Goal: Task Accomplishment & Management: Complete application form

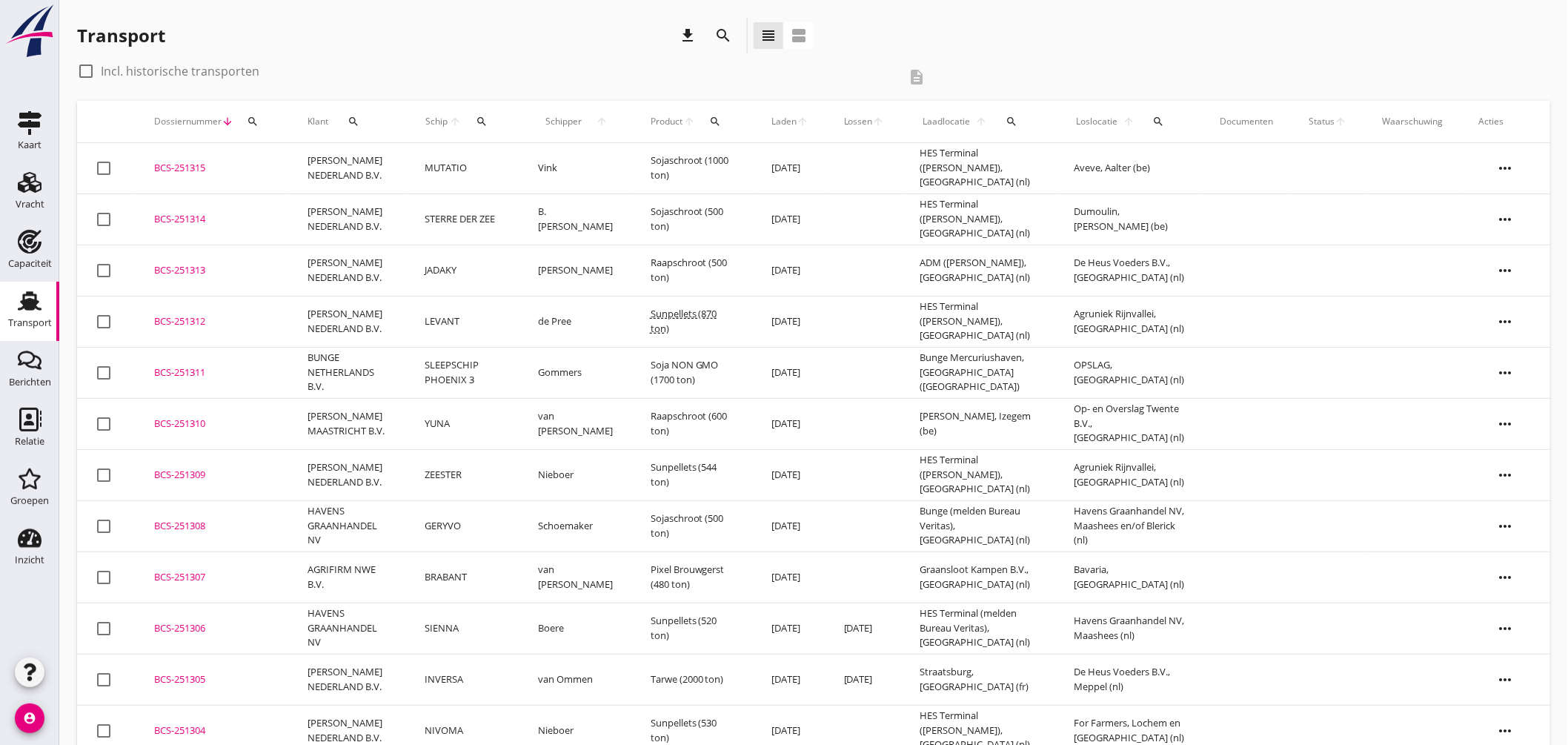
click at [480, 59] on div "check_box_outline_blank Incl. historische transporten" at bounding box center [487, 71] width 821 height 24
click at [195, 169] on div "BCS-251315" at bounding box center [213, 169] width 118 height 15
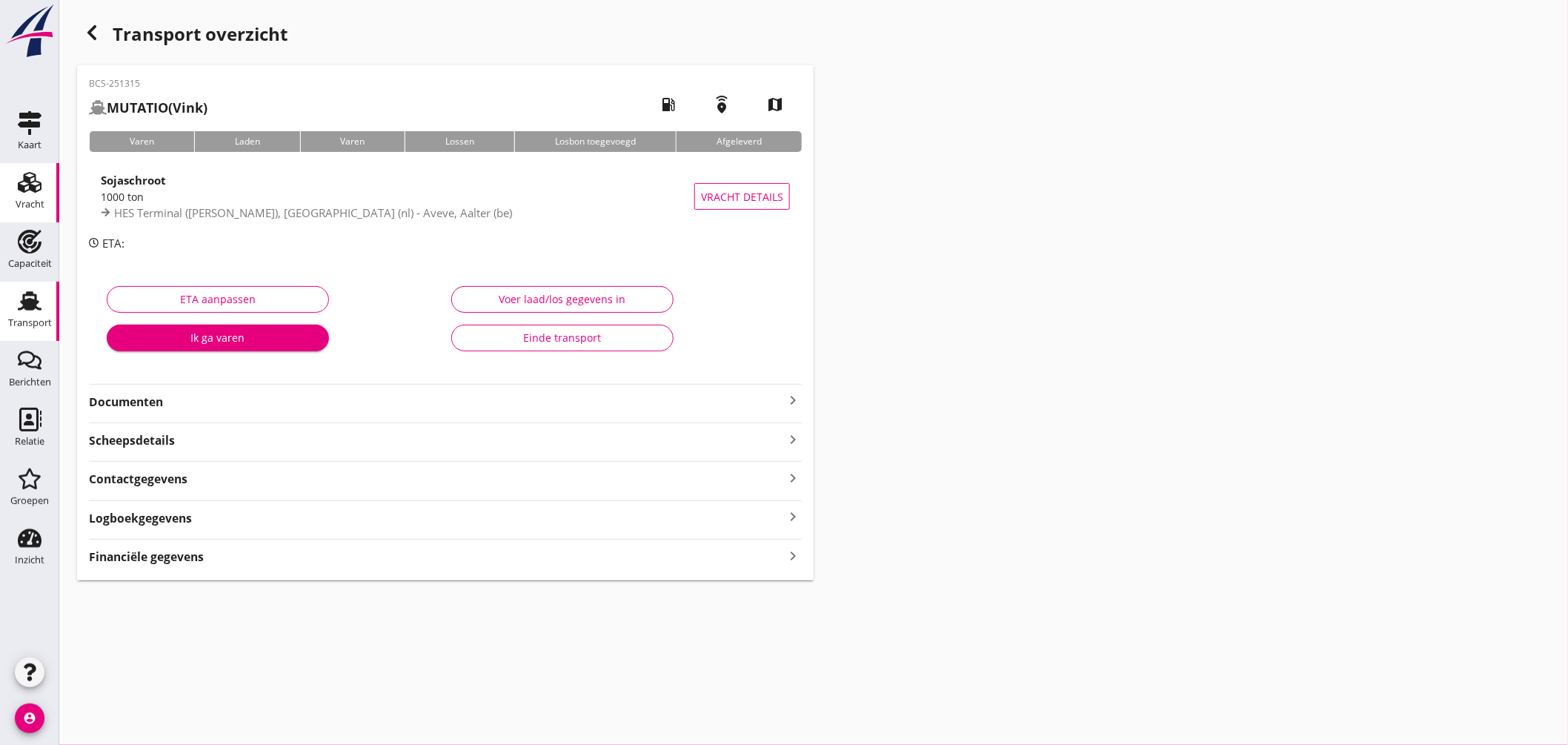
click at [31, 180] on icon "Vracht" at bounding box center [30, 182] width 24 height 24
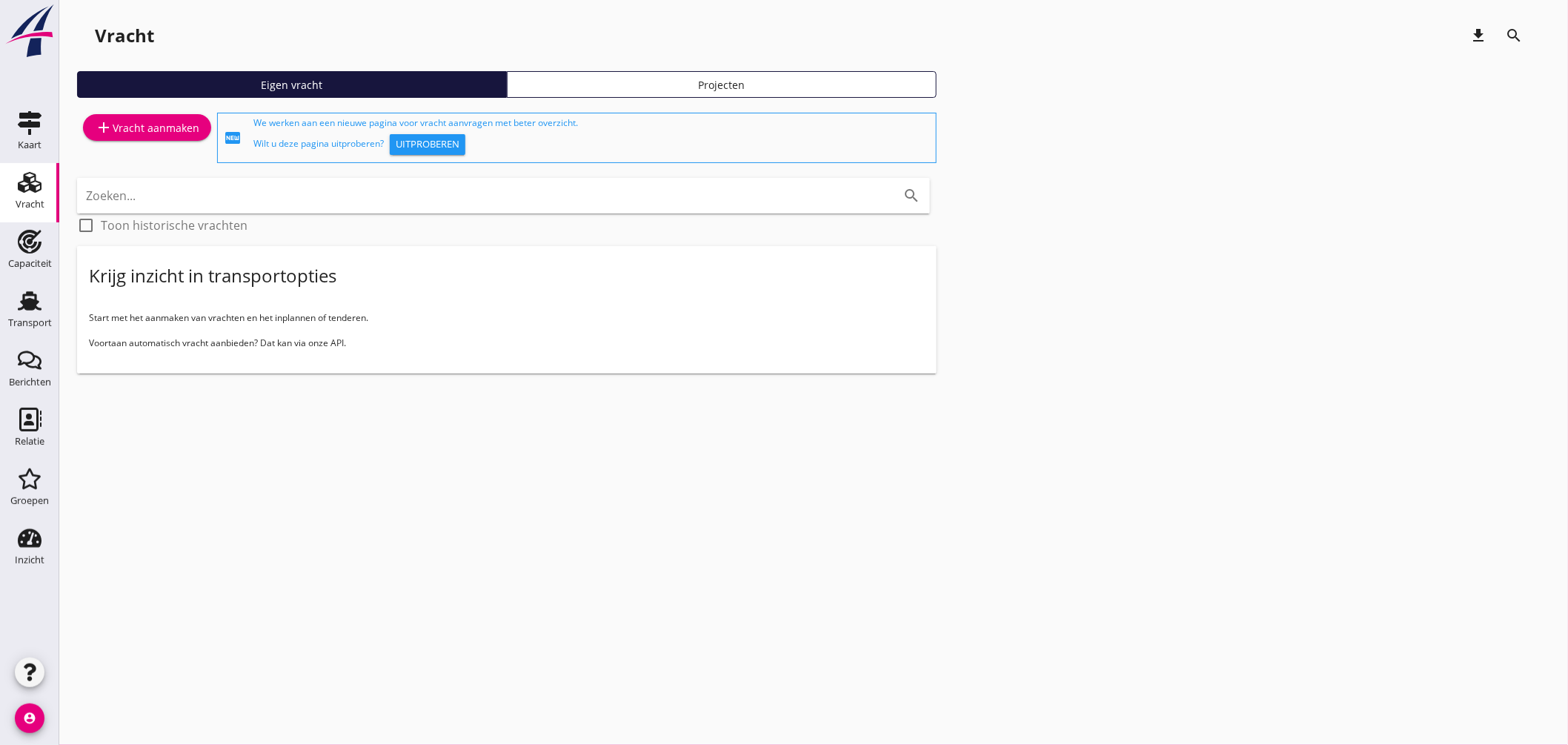
click at [214, 131] on div "add Vracht aanmaken" at bounding box center [147, 137] width 140 height 57
click at [175, 123] on div "add Vracht aanmaken" at bounding box center [146, 127] width 104 height 18
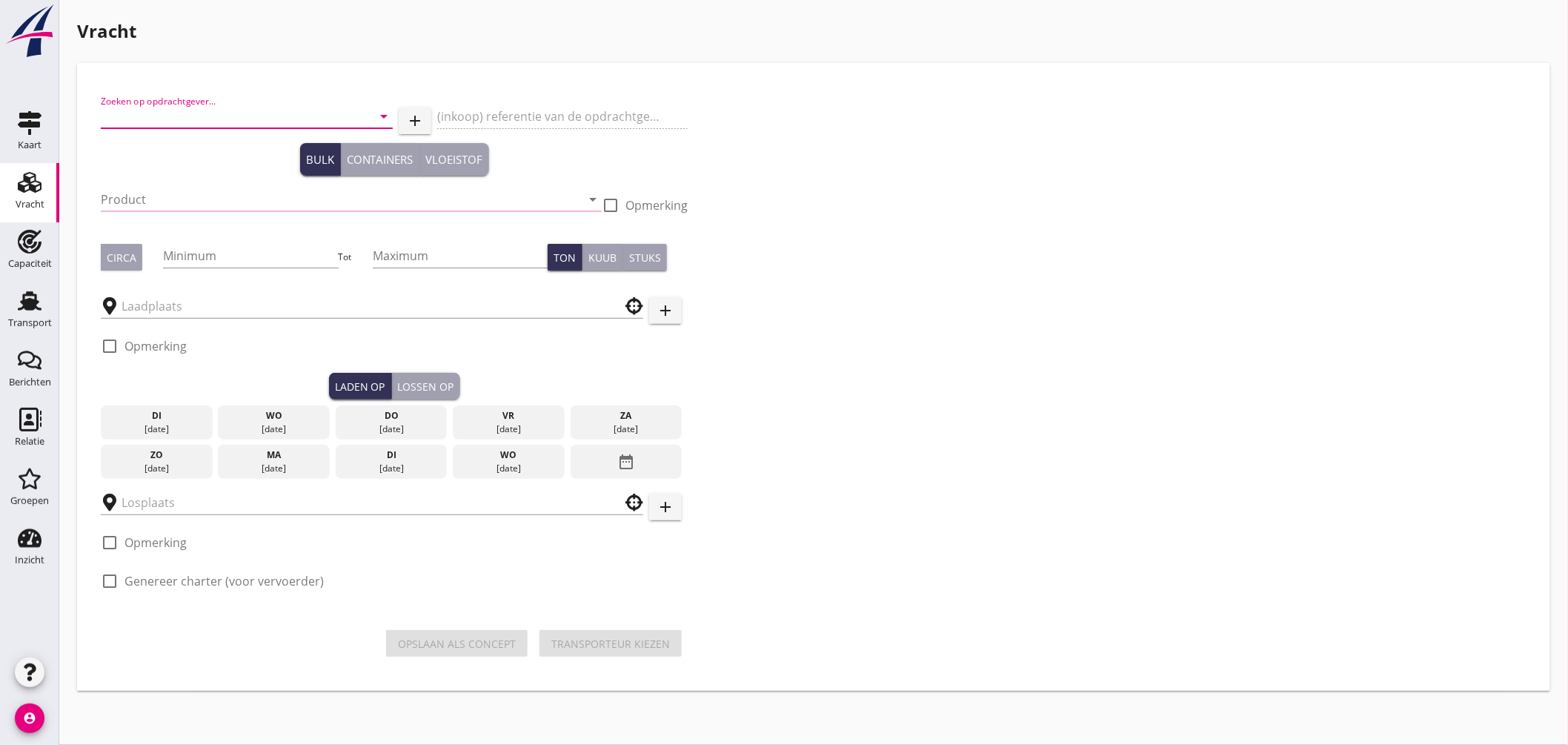
click at [197, 111] on input "Zoeken op opdrachtgever..." at bounding box center [226, 116] width 251 height 24
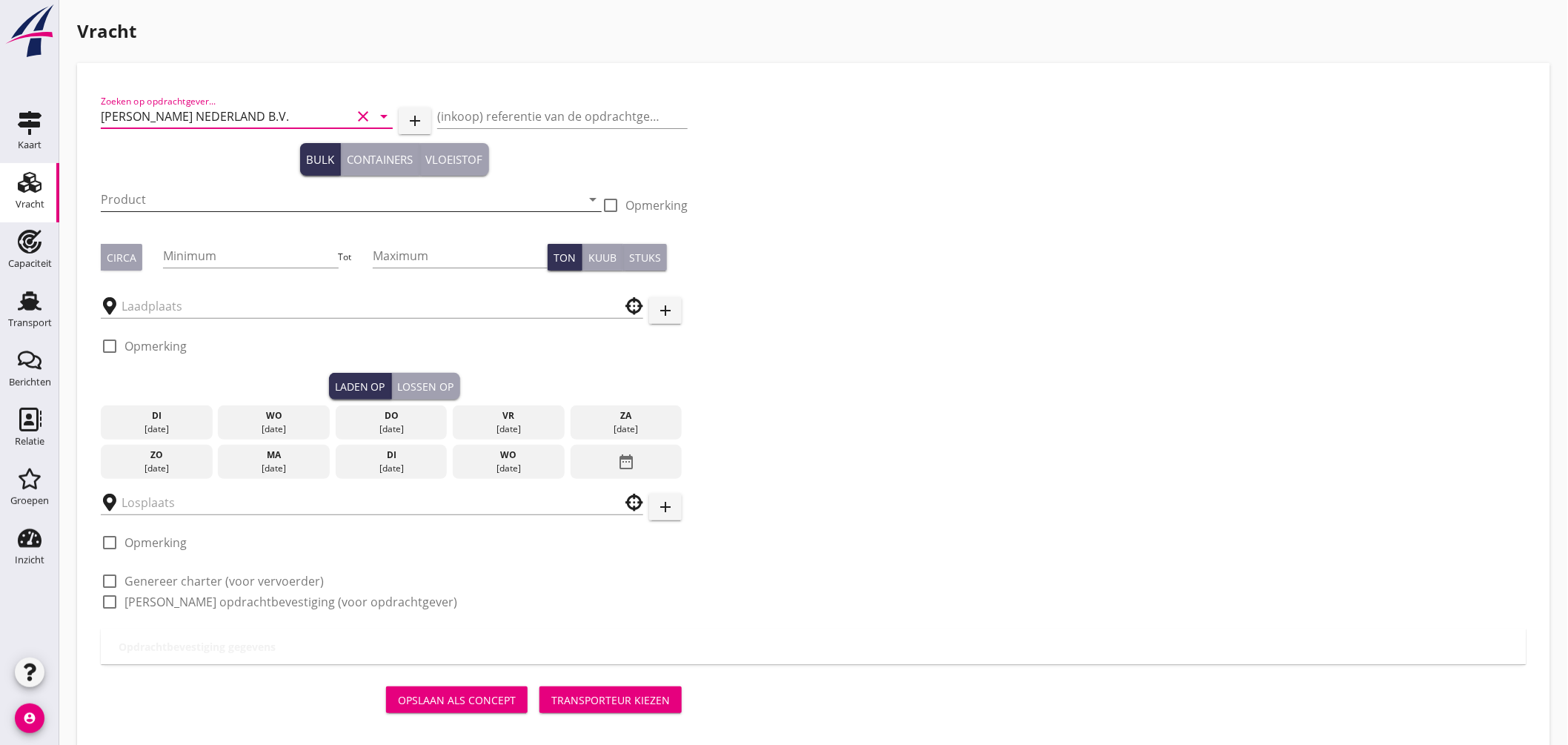
type input "PETERSON NEDERLAND B.V."
click at [228, 201] on input "Product" at bounding box center [341, 199] width 480 height 24
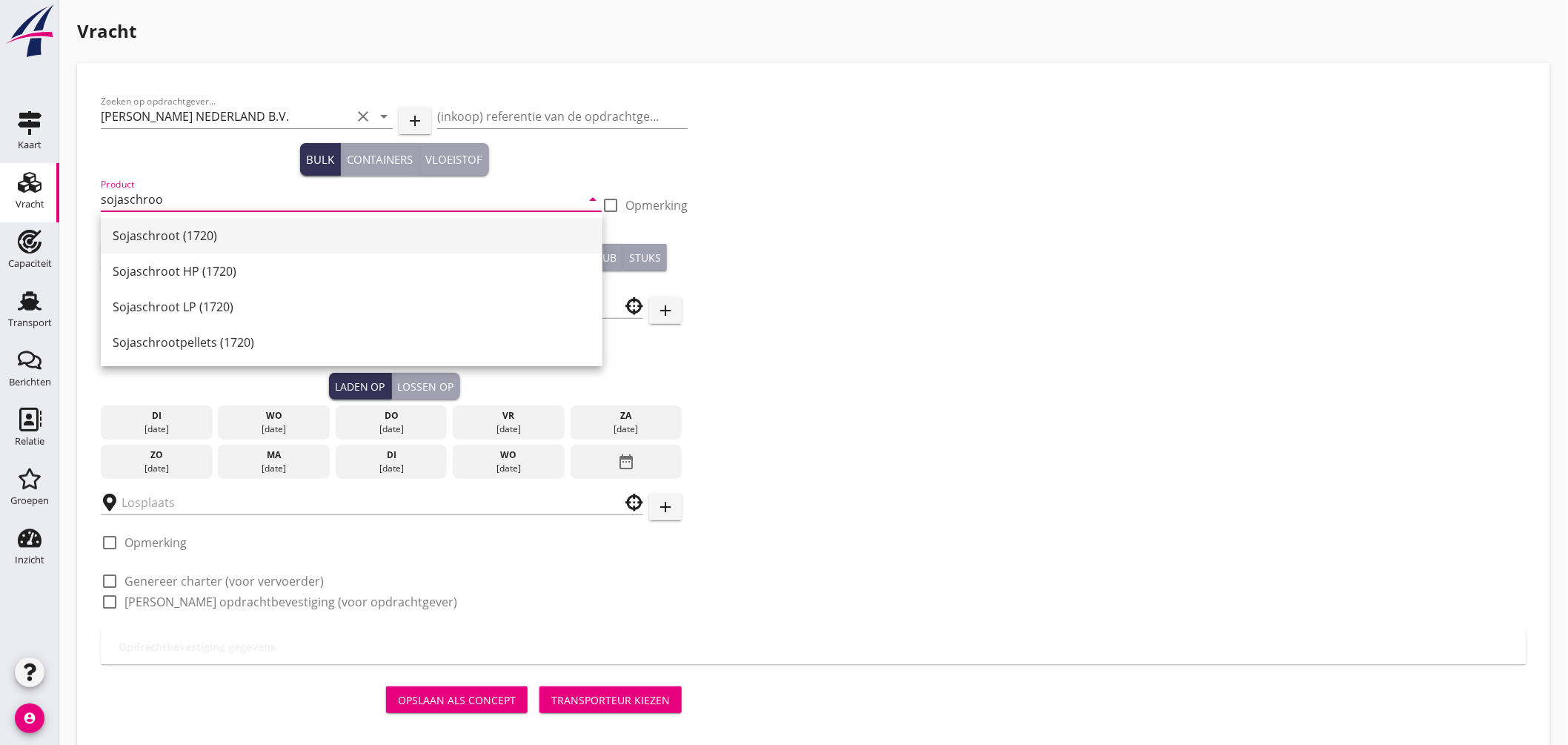
click at [168, 229] on div "Sojaschroot (1720)" at bounding box center [352, 236] width 478 height 18
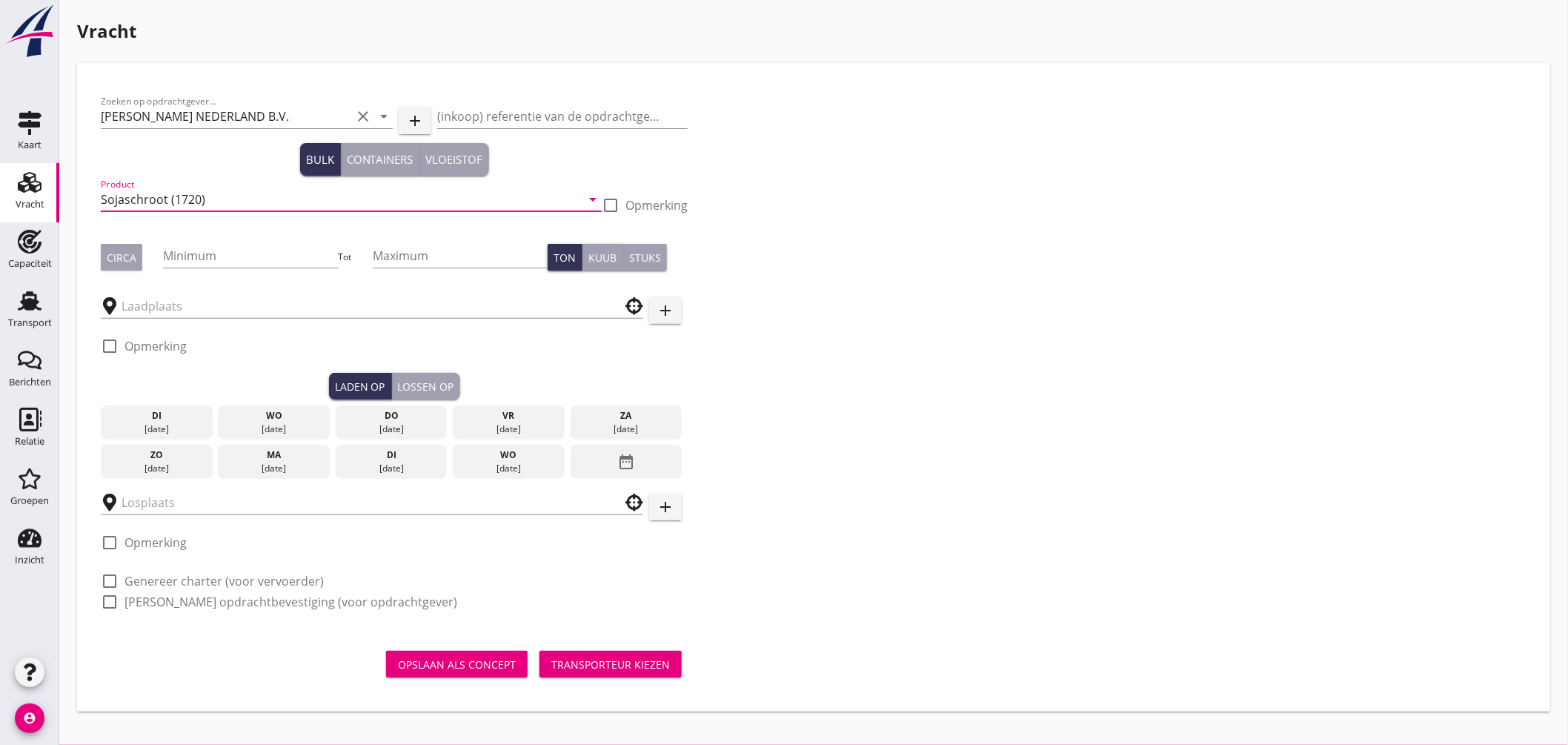
type input "Sojaschroot (1720)"
click at [129, 261] on div "Circa" at bounding box center [122, 257] width 30 height 16
click at [196, 258] on input "Minimum" at bounding box center [250, 256] width 175 height 24
type input "460"
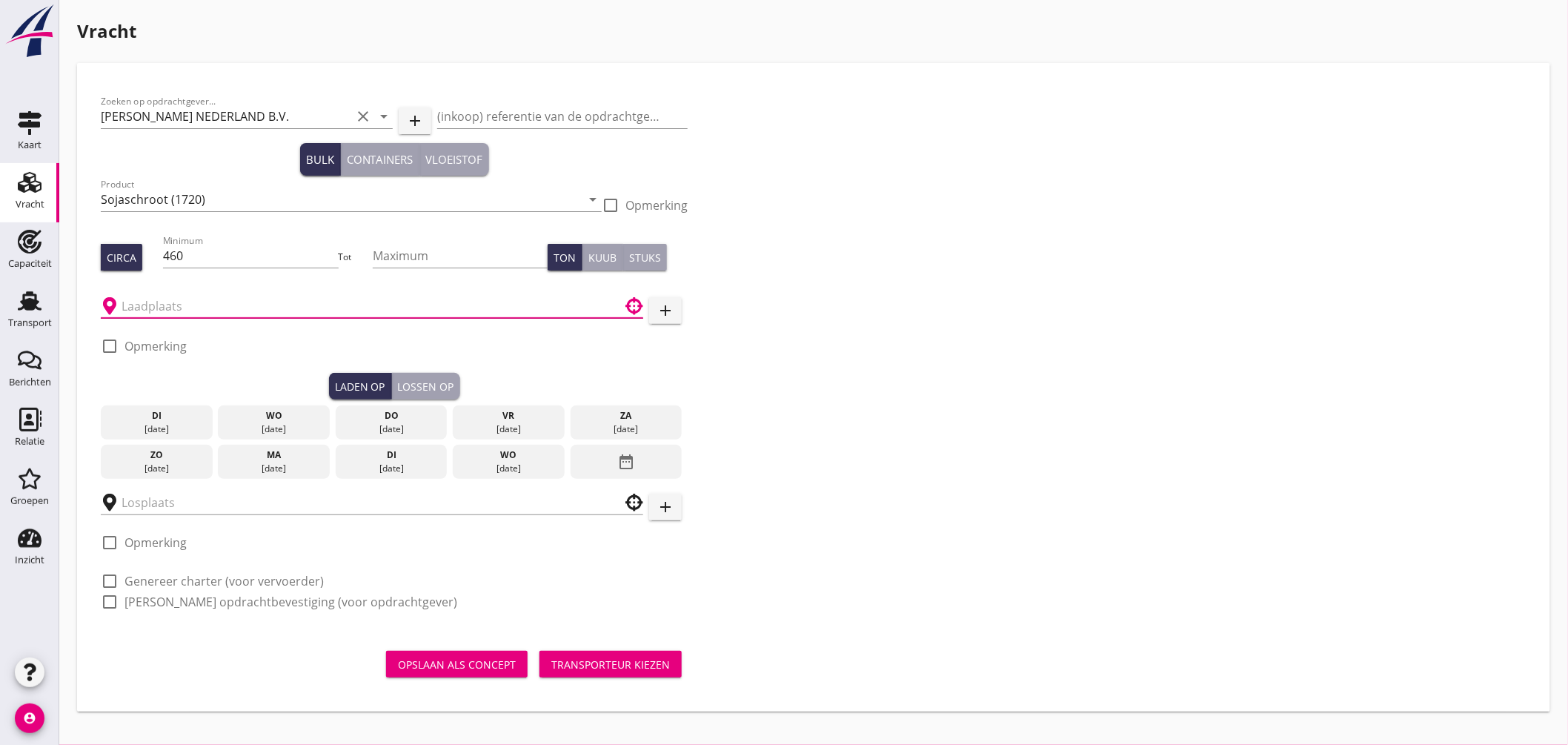
click at [199, 309] on input "text" at bounding box center [362, 306] width 480 height 24
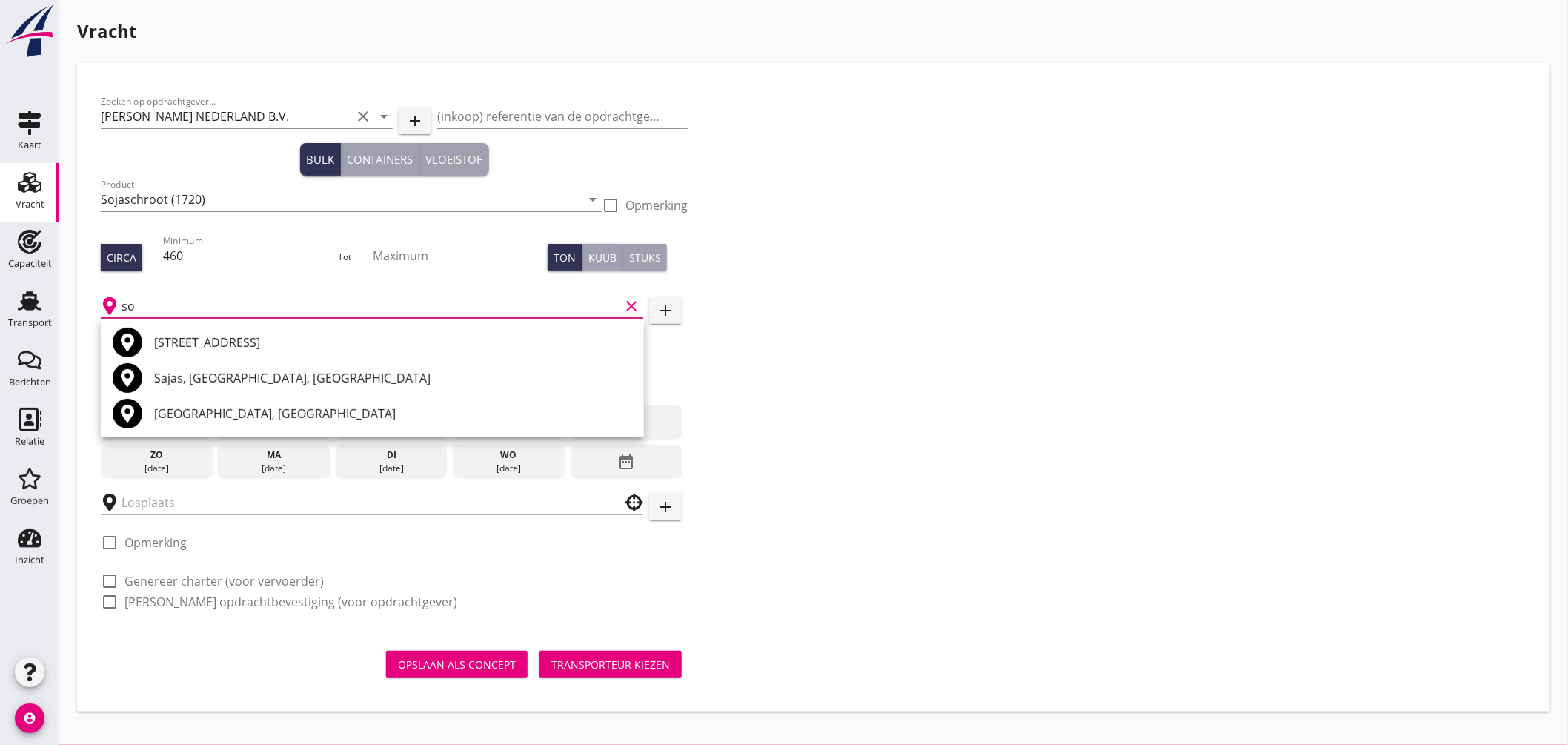
type input "s"
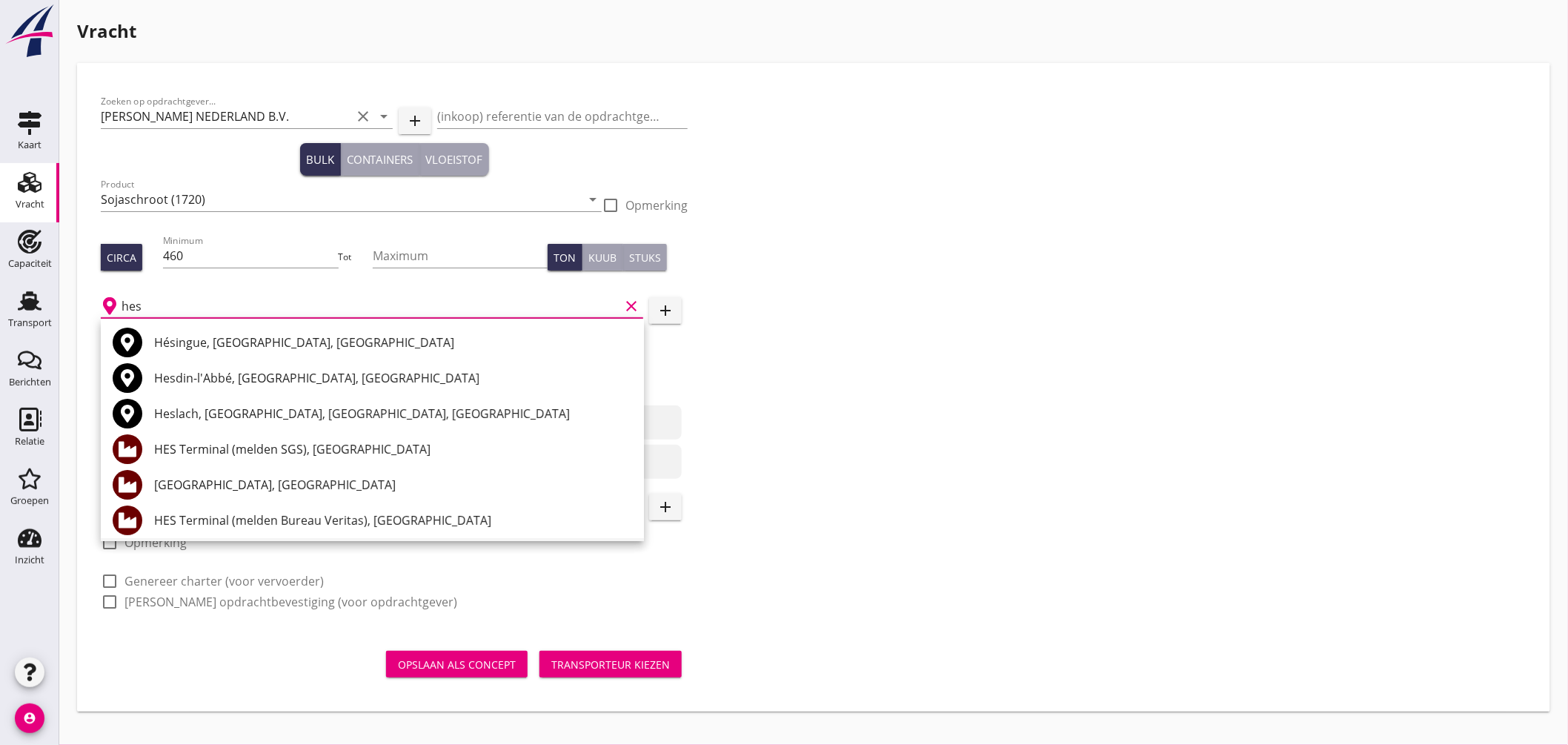
scroll to position [82, 0]
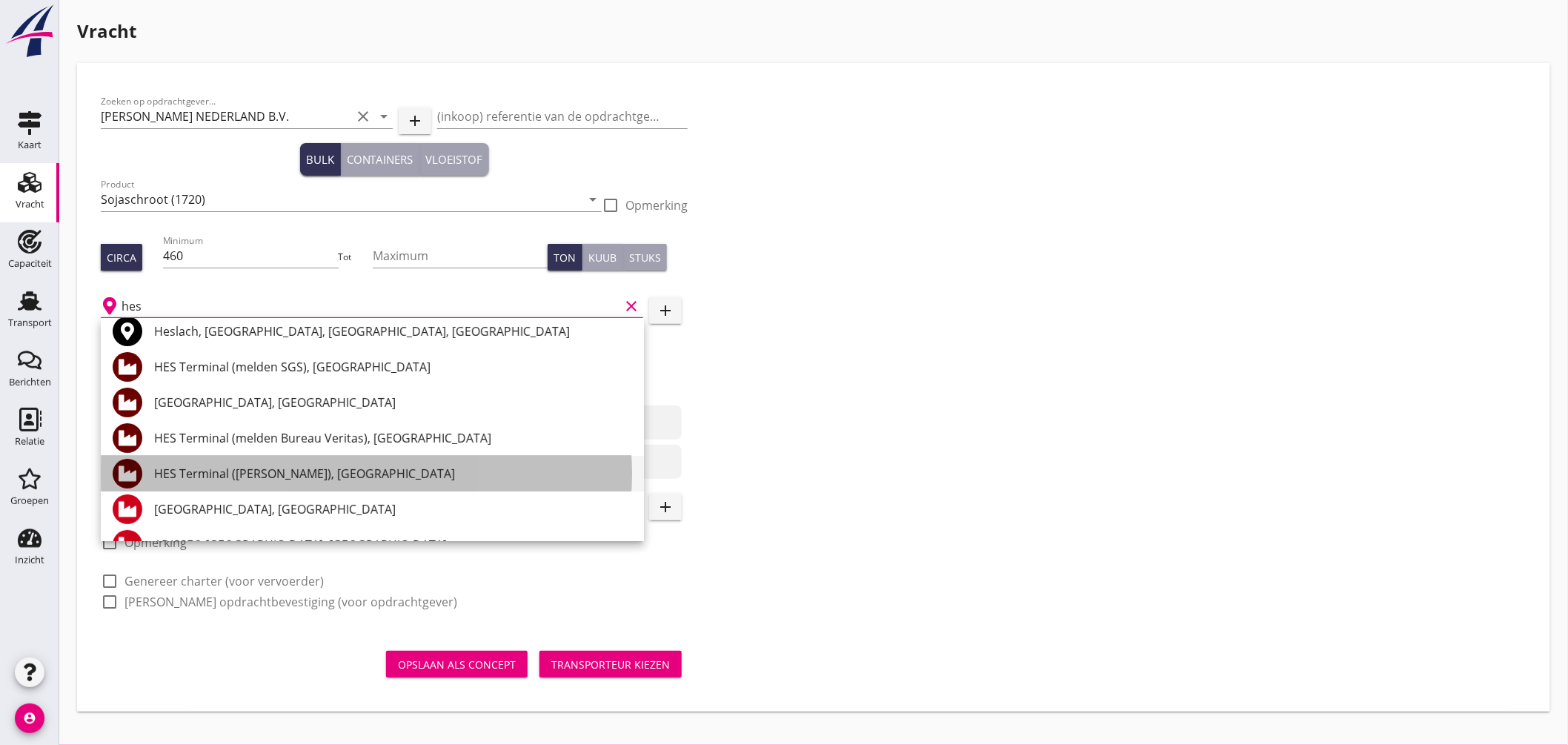
click at [321, 474] on div "HES Terminal (melden Peterson), Amsterdam" at bounding box center [394, 474] width 478 height 18
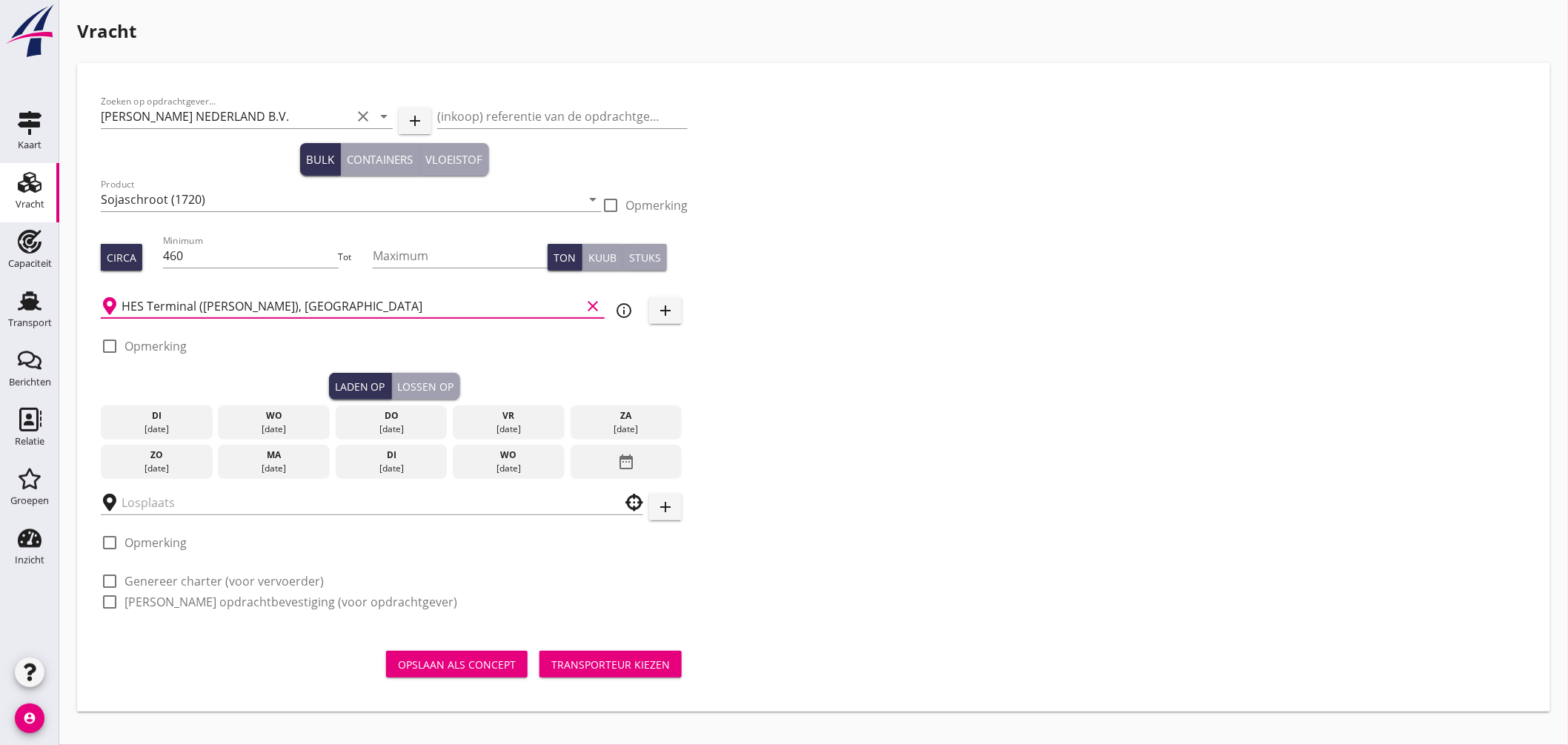
type input "HES Terminal (melden Peterson), Amsterdam"
drag, startPoint x: 108, startPoint y: 344, endPoint x: 180, endPoint y: 349, distance: 72.2
click at [109, 344] on div at bounding box center [109, 346] width 25 height 25
checkbox input "true"
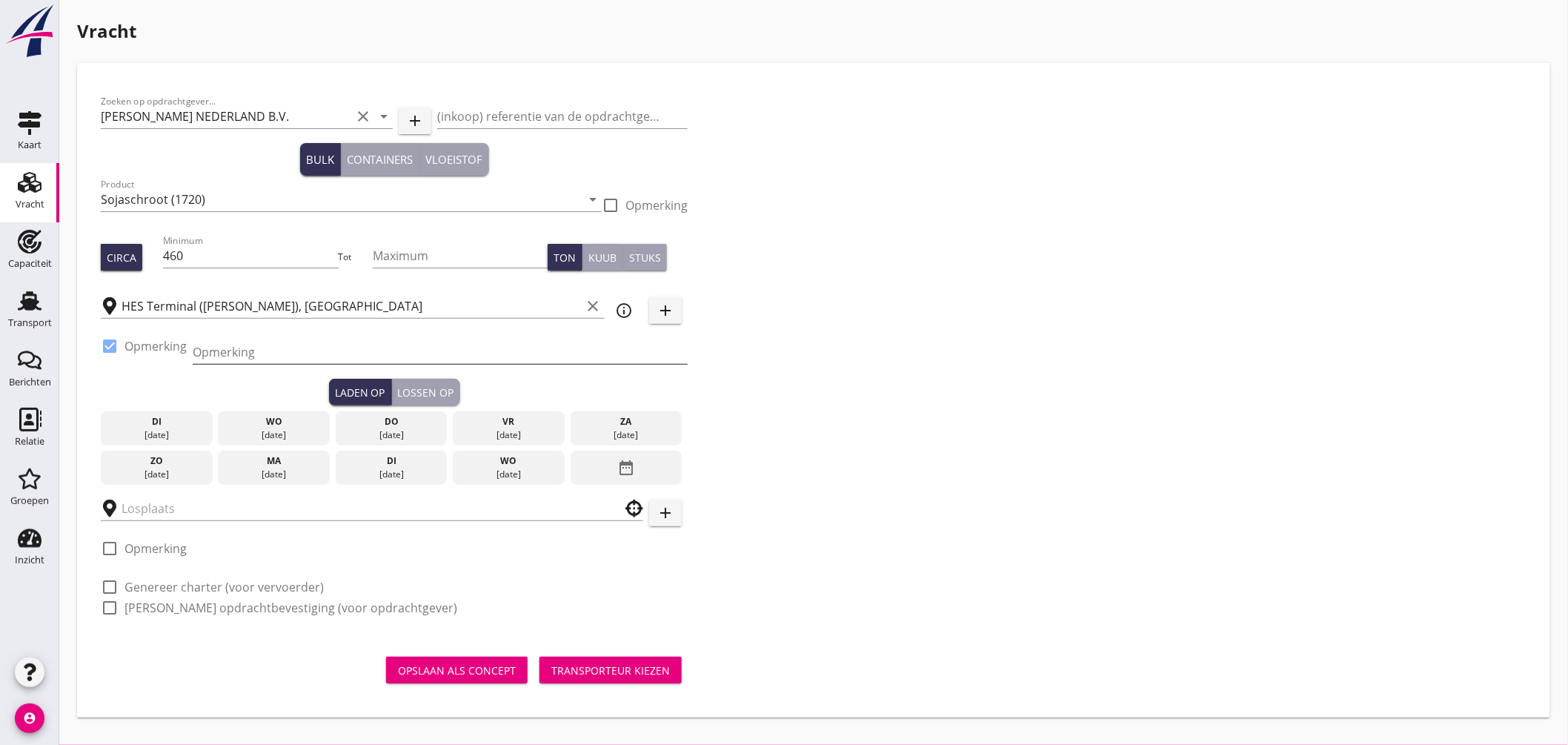
click at [225, 350] on input "Opmerking" at bounding box center [440, 352] width 495 height 24
type input "Ex. HONG DAI, Mercurius-/Westhaven"
click at [413, 433] on div "28 aug." at bounding box center [391, 435] width 104 height 13
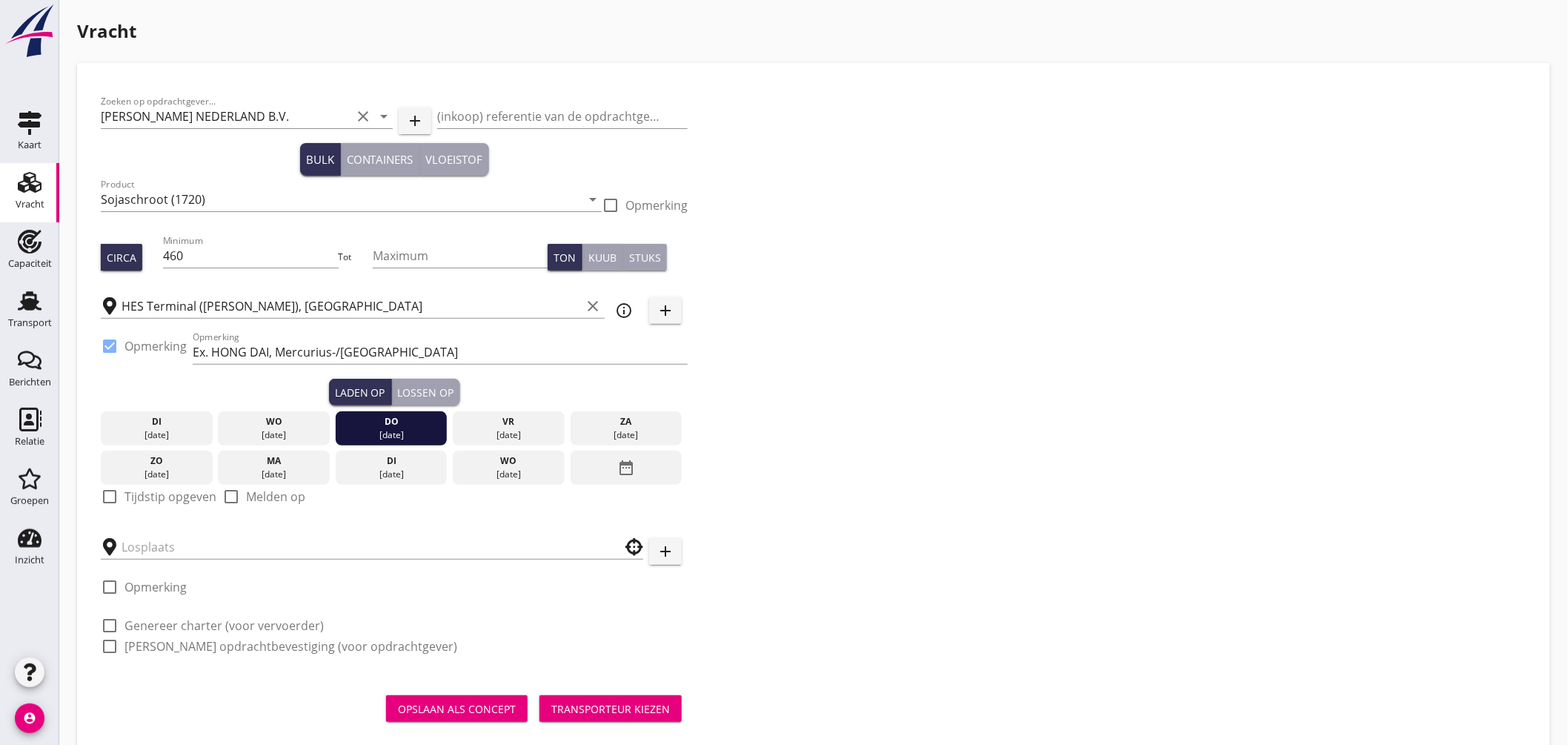
click at [109, 497] on div at bounding box center [109, 497] width 25 height 25
checkbox input "true"
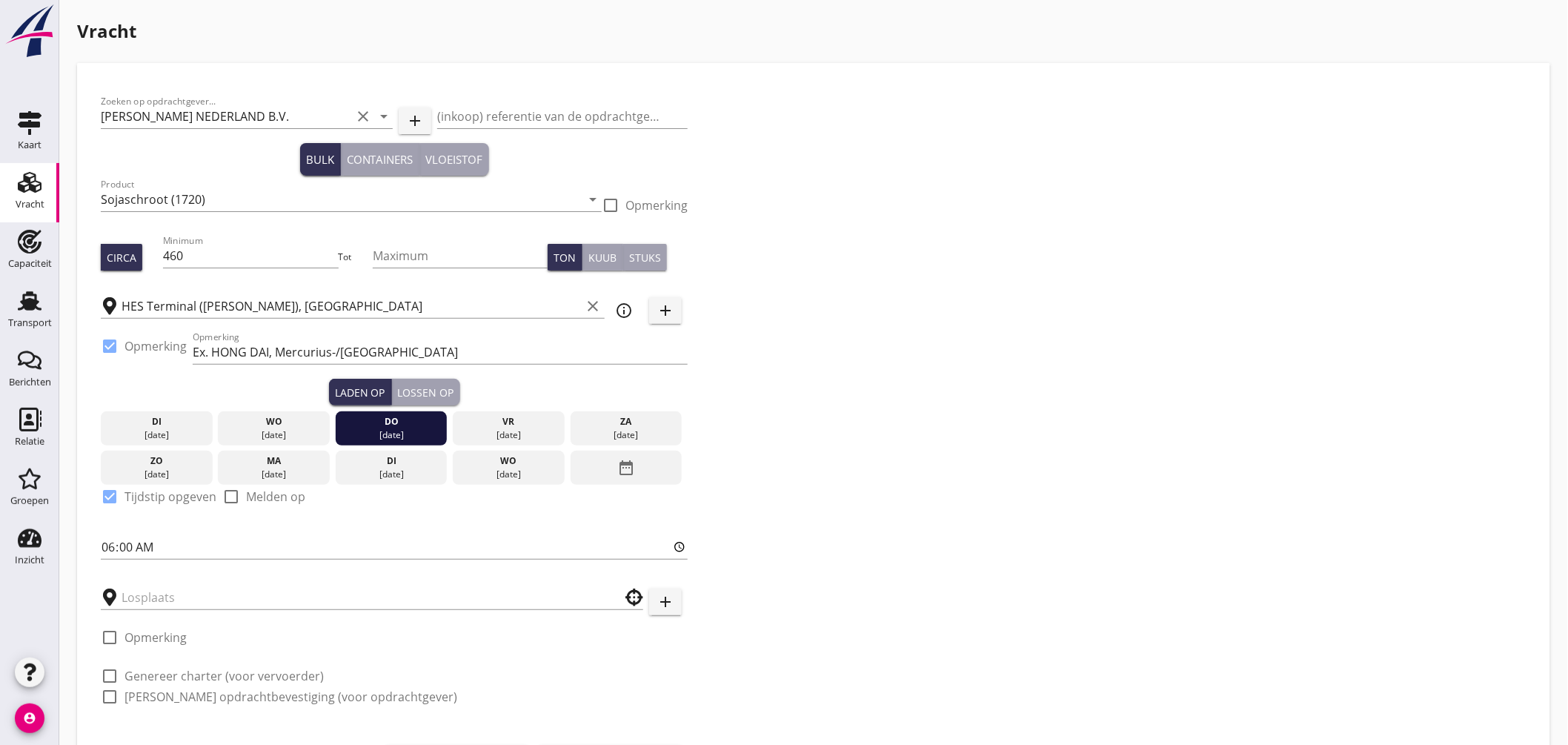
click at [216, 596] on input "text" at bounding box center [362, 597] width 480 height 24
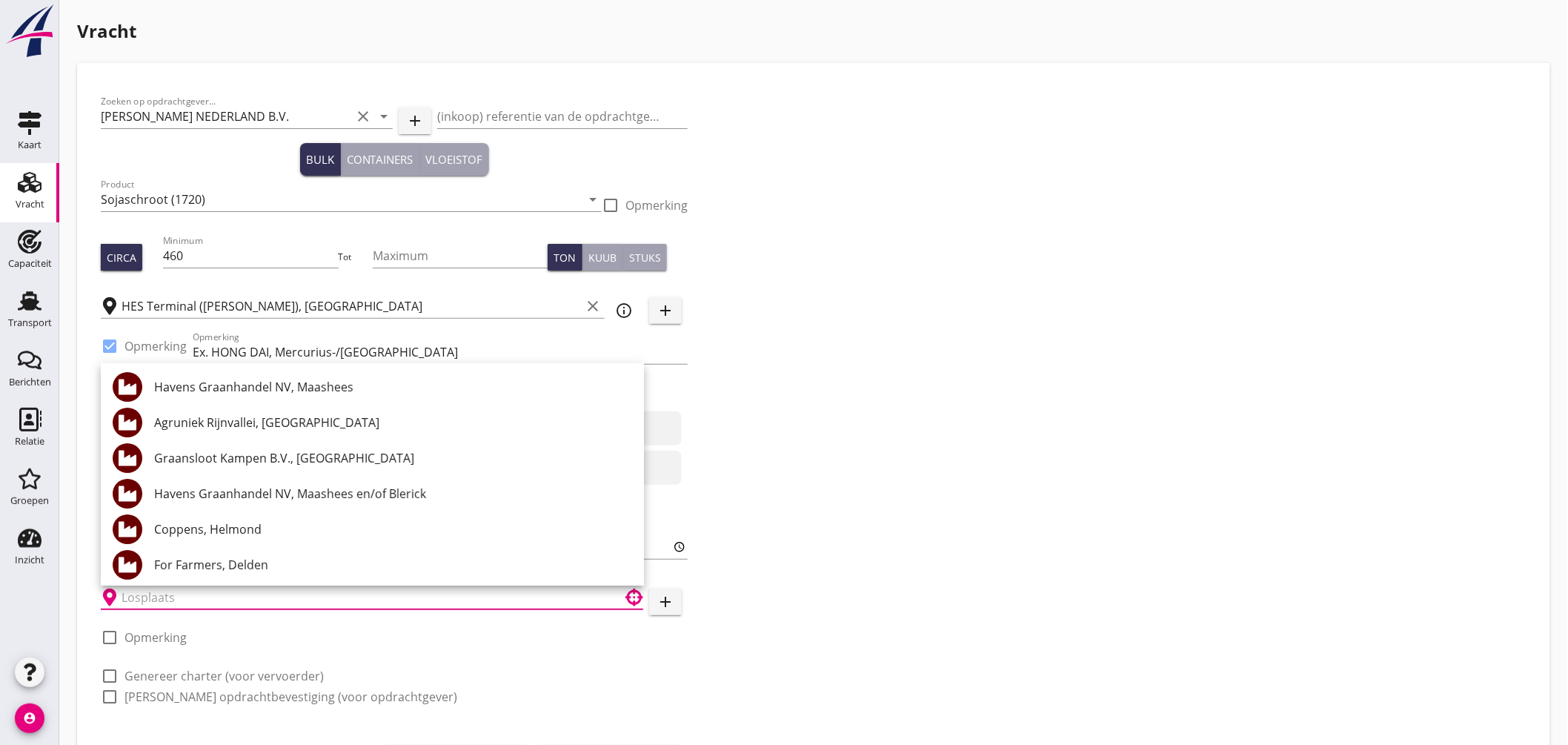
click at [293, 526] on div "Coppens, Helmond" at bounding box center [394, 530] width 478 height 18
type input "Coppens, Helmond"
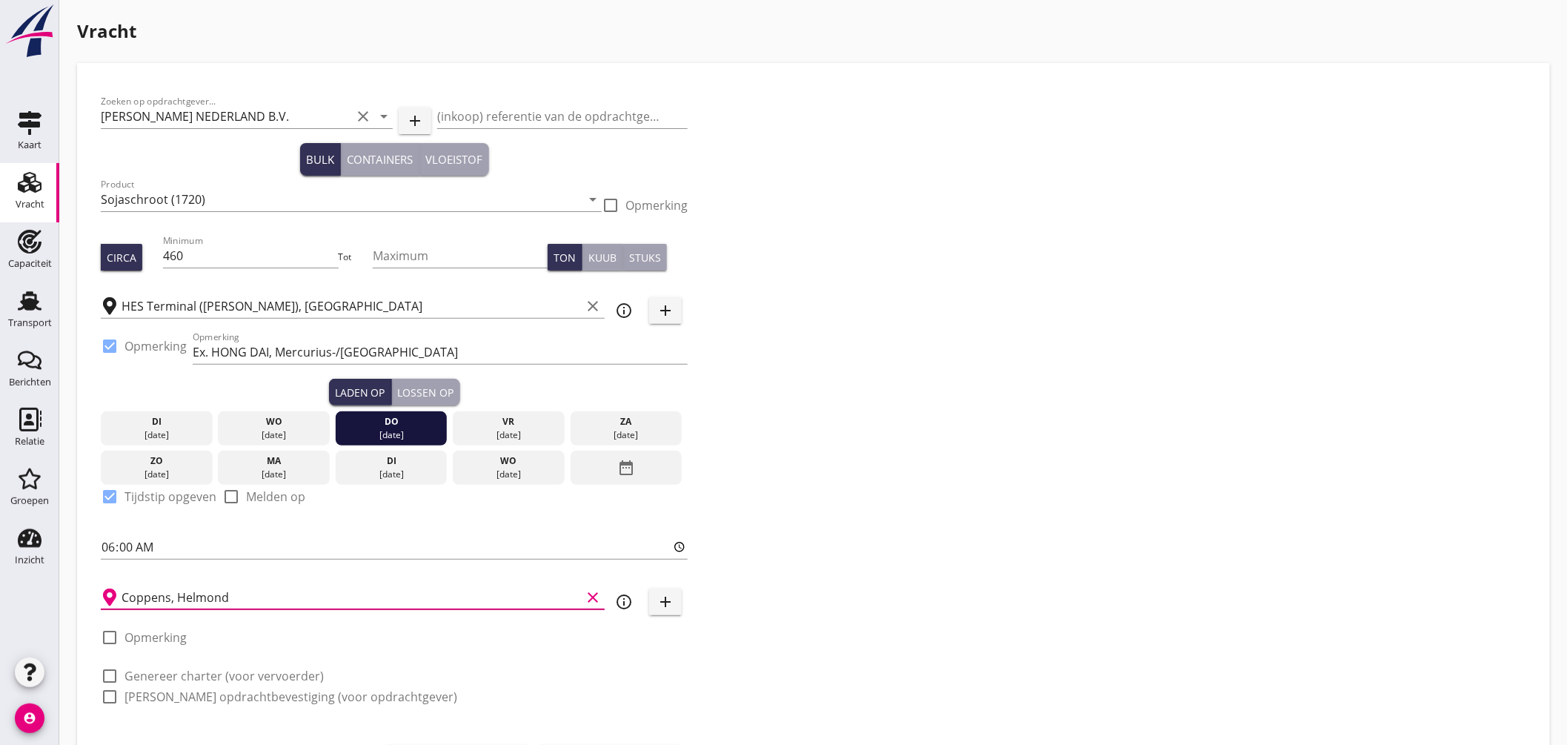
scroll to position [78, 0]
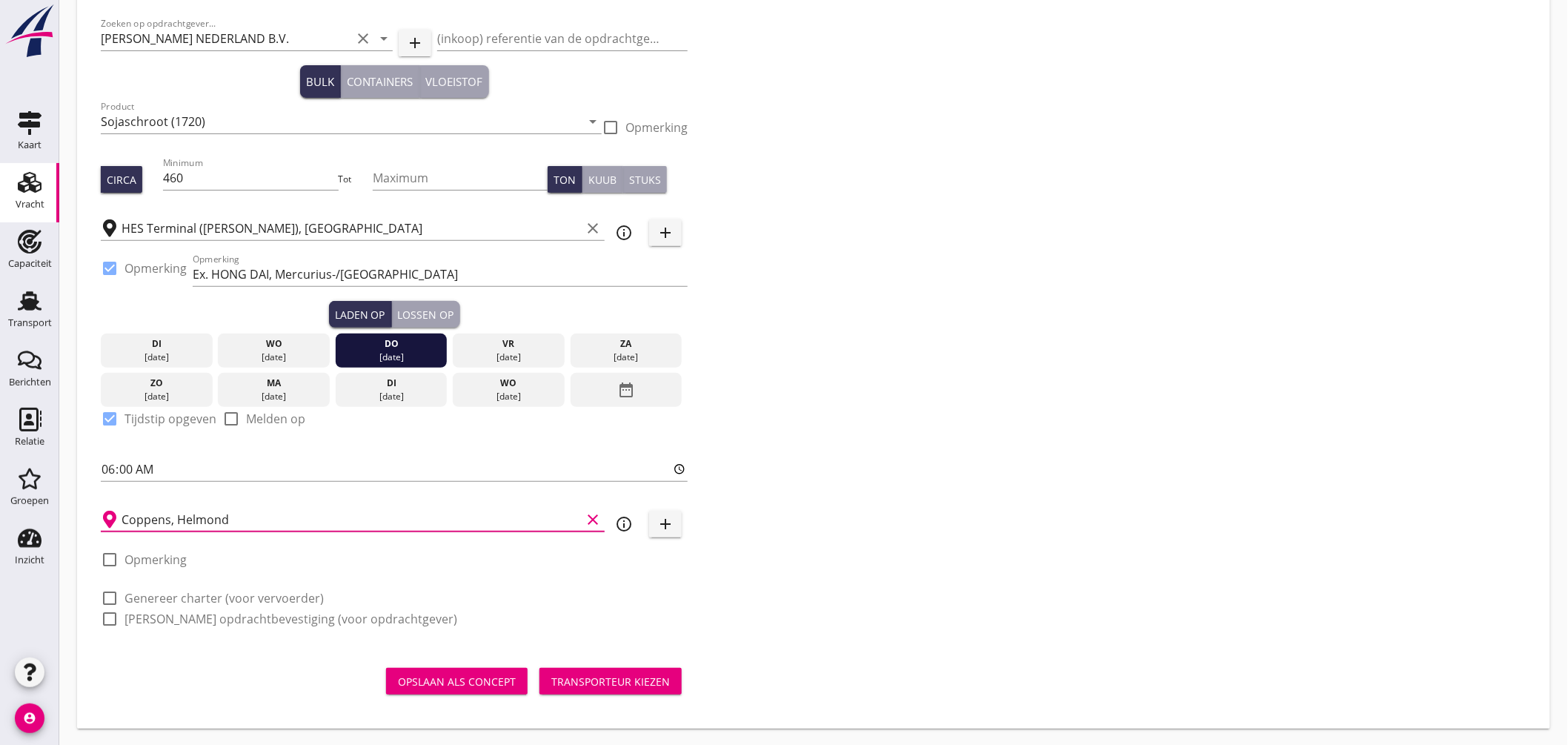
click at [143, 601] on label "Genereer charter (voor vervoerder)" at bounding box center [224, 599] width 200 height 15
checkbox input "true"
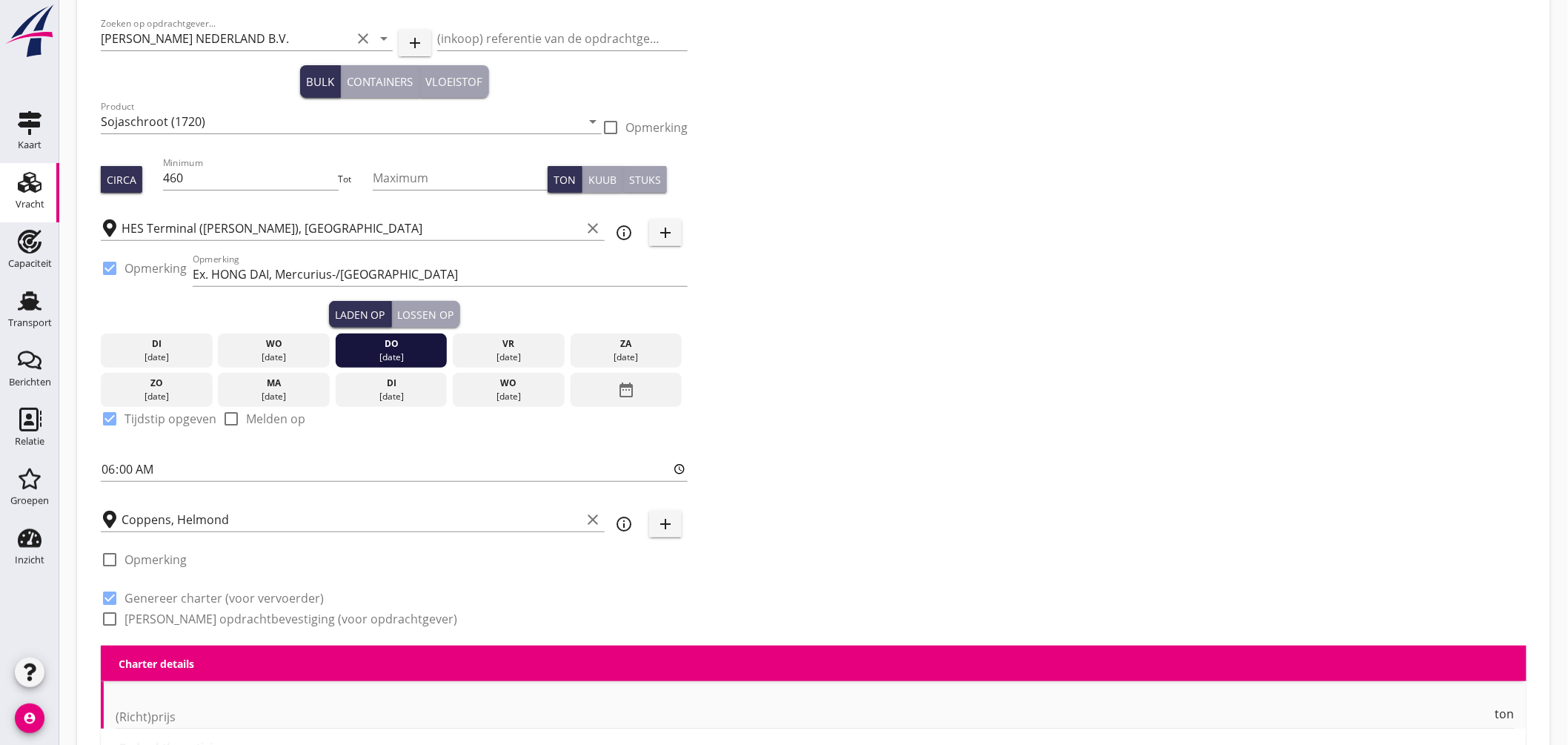
checkbox input "true"
click at [146, 610] on div "check_box_outline_blank Genereer opdrachtbevestiging (voor opdrachtgever)" at bounding box center [279, 619] width 357 height 18
click at [151, 612] on label "Genereer opdrachtbevestiging (voor opdrachtgever)" at bounding box center [291, 619] width 333 height 15
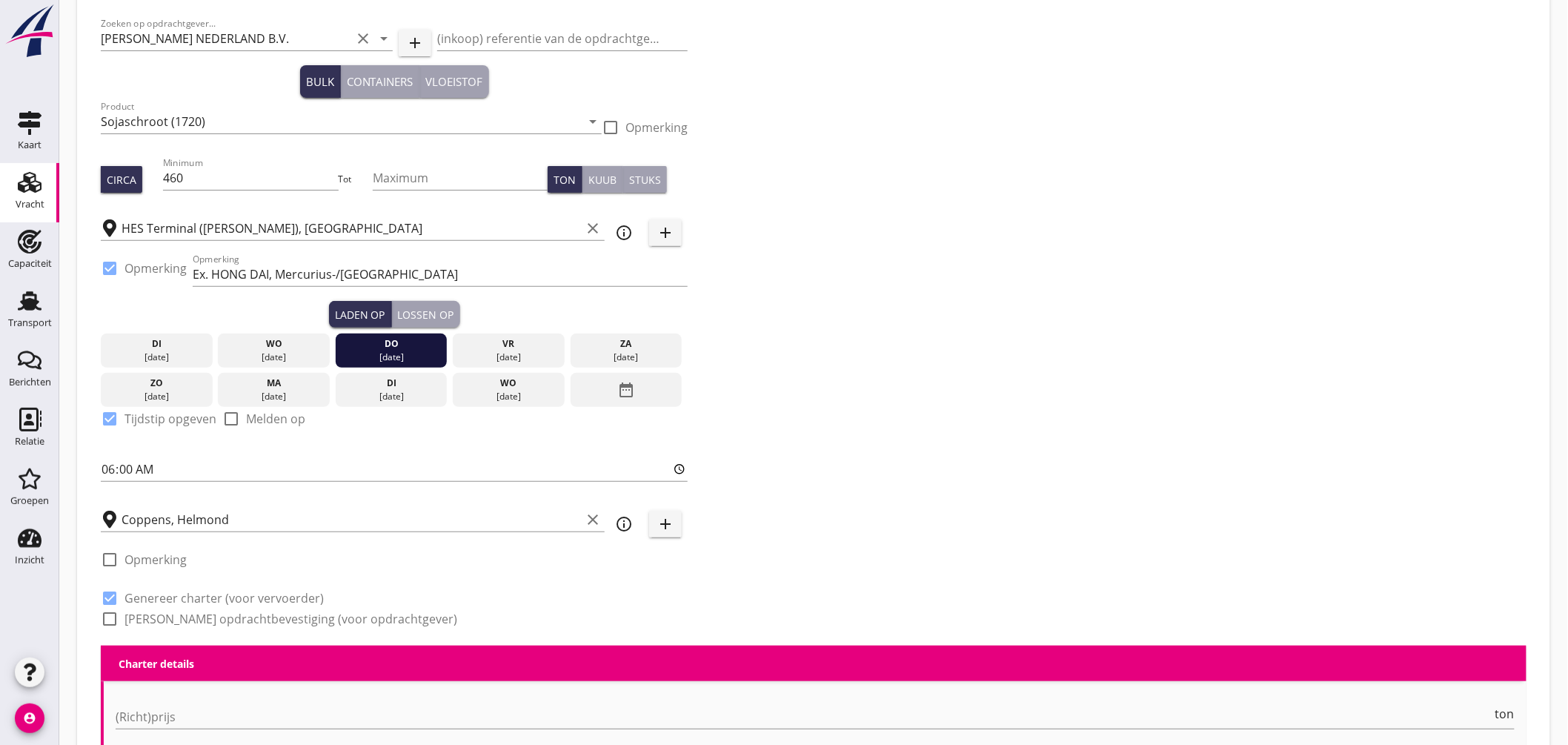
checkbox input "true"
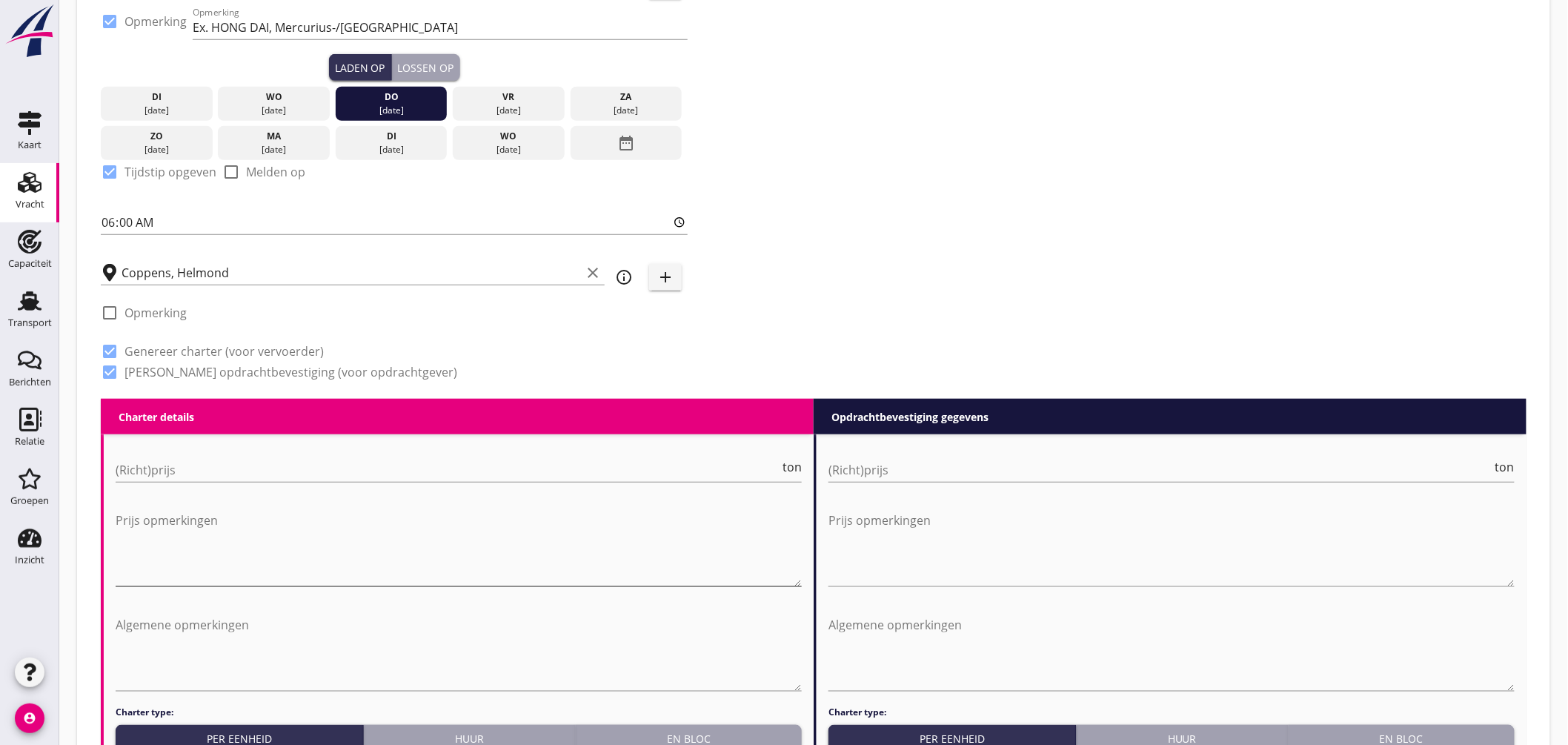
scroll to position [737, 0]
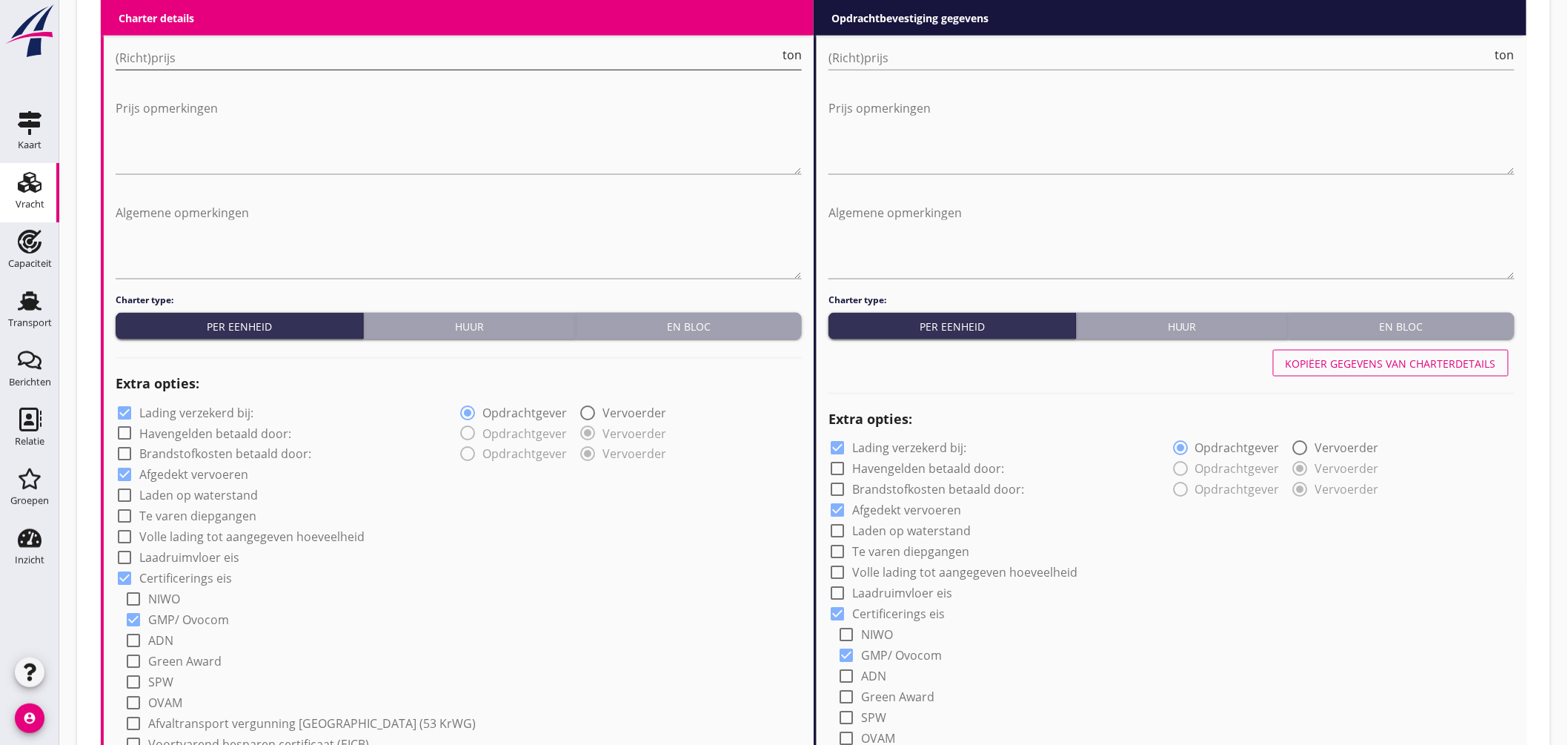
click at [288, 65] on input "(Richt)prijs" at bounding box center [448, 58] width 664 height 24
type input "8.50"
click at [966, 62] on input "(Richt)prijs" at bounding box center [1160, 58] width 664 height 24
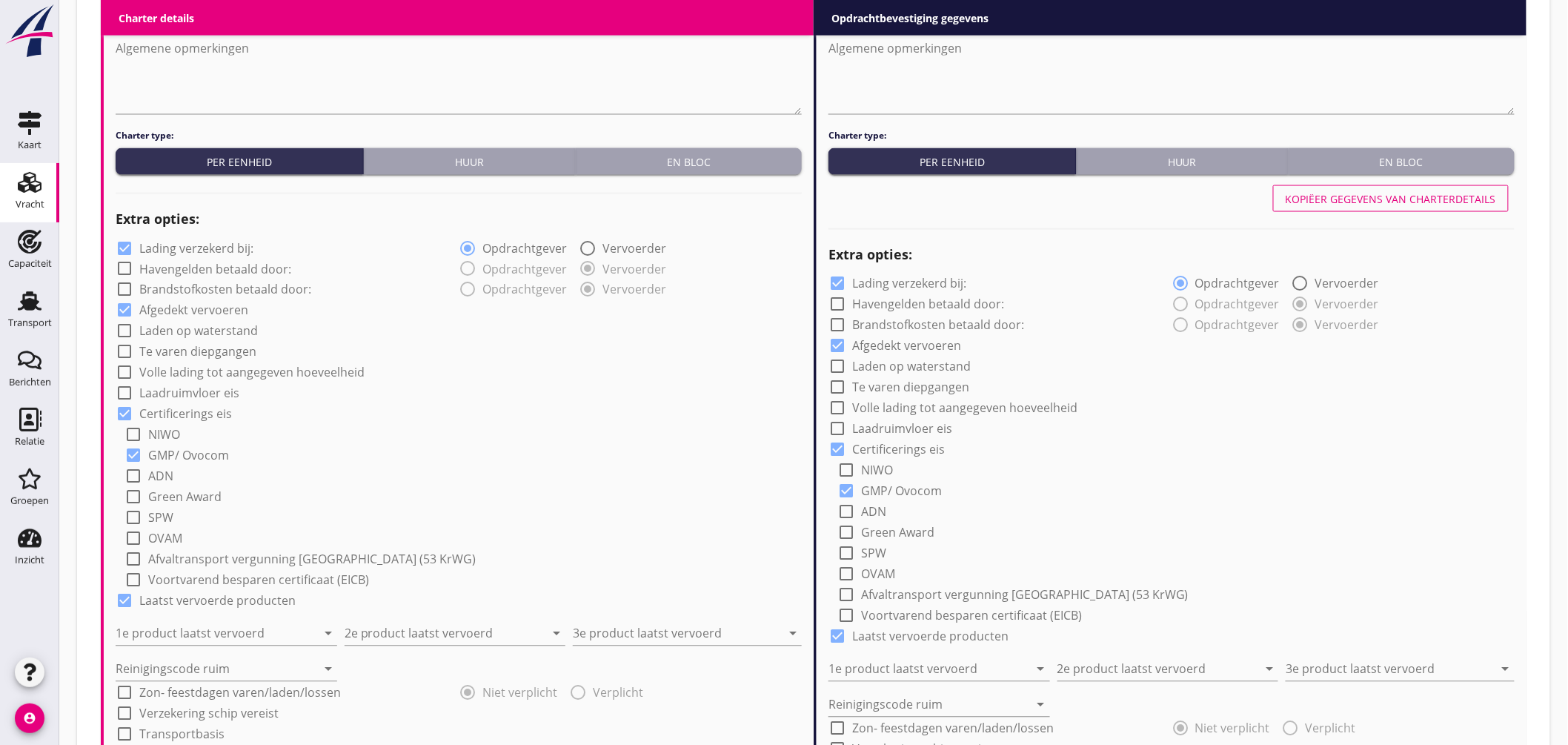
scroll to position [984, 0]
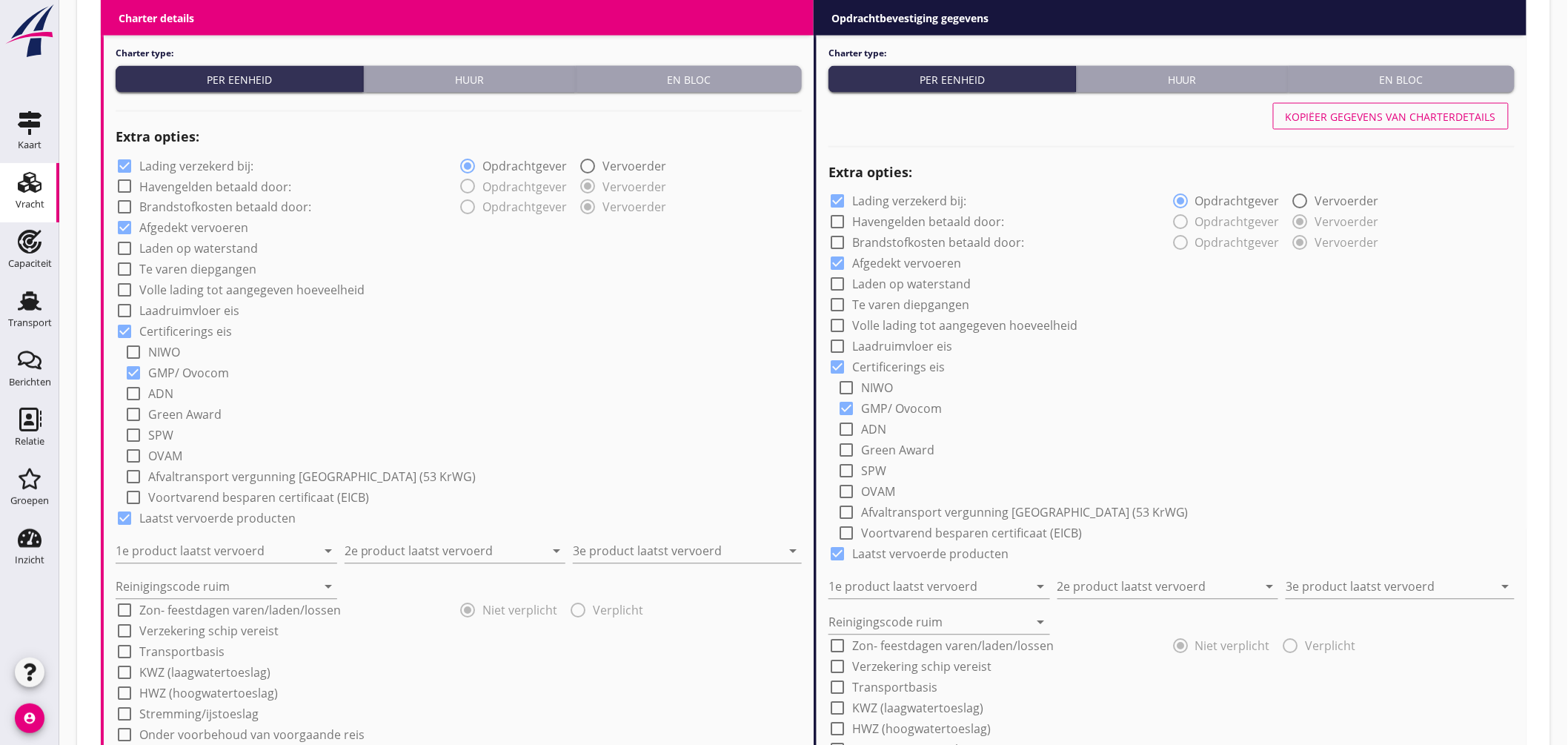
type input "8.75"
click at [166, 164] on label "Lading verzekerd bij:" at bounding box center [196, 166] width 114 height 15
checkbox input "false"
click at [247, 540] on input "1e product laatst vervoerd" at bounding box center [216, 552] width 201 height 24
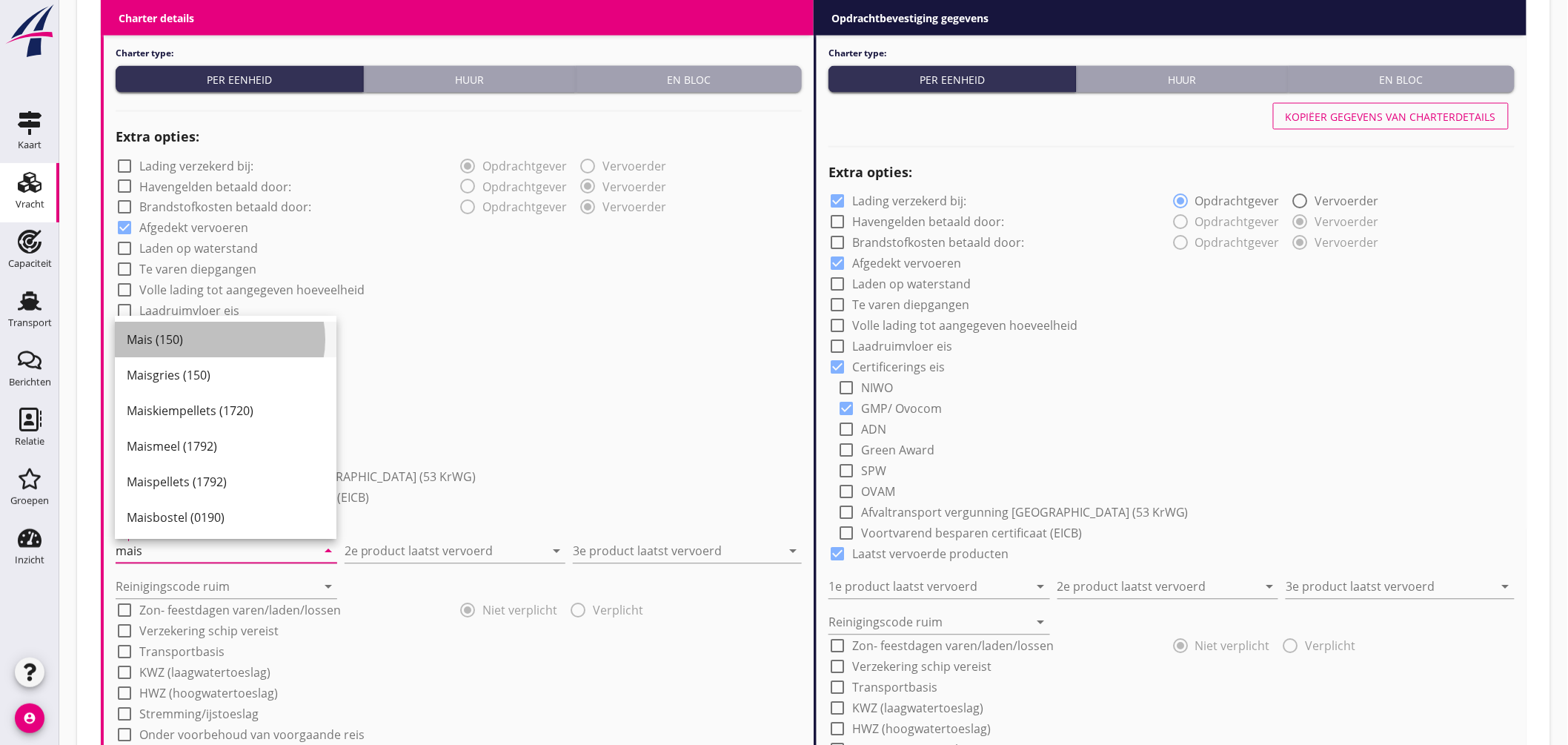
click at [219, 353] on div "Mais (150)" at bounding box center [225, 340] width 198 height 35
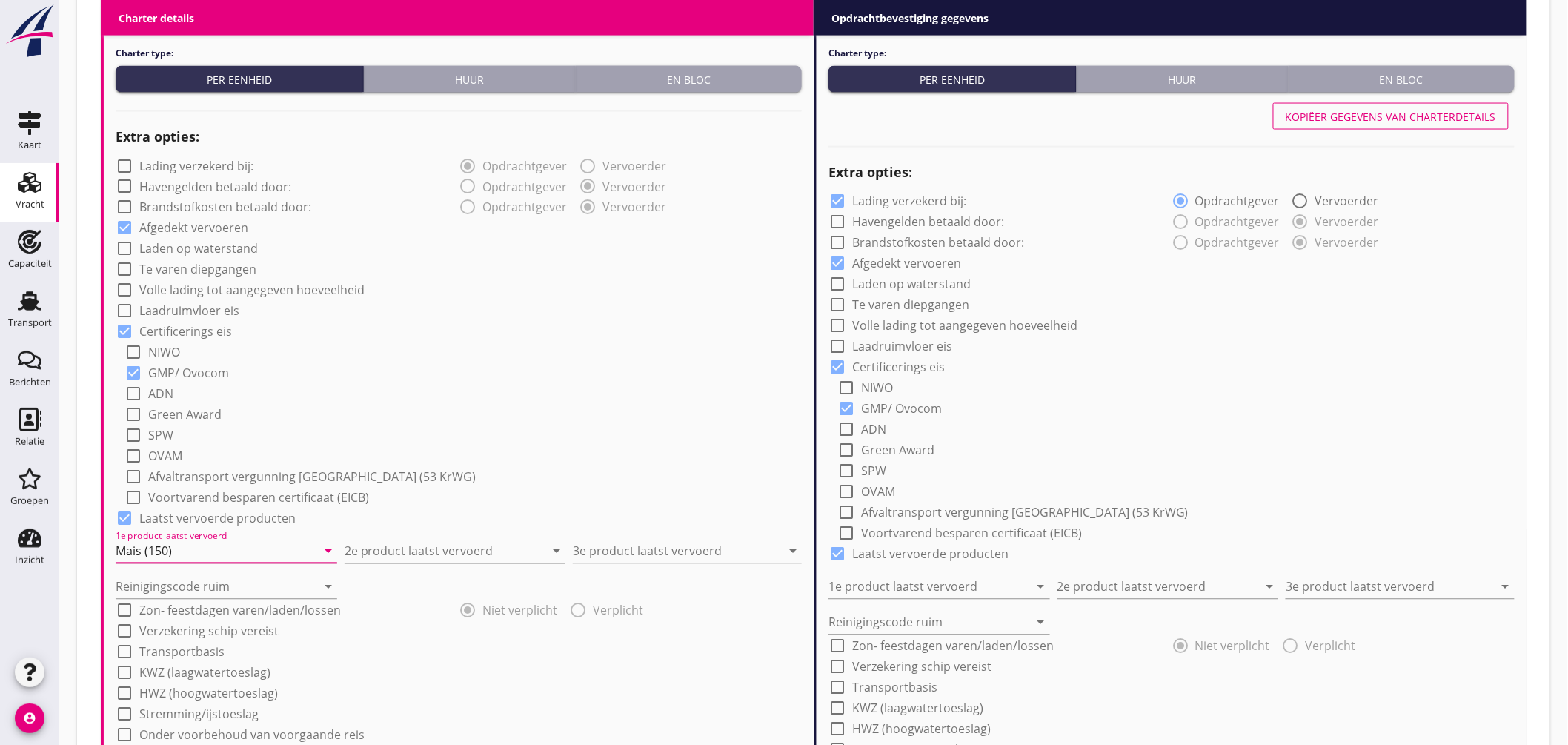
type input "Mais (150)"
click at [465, 540] on input "2e product laatst vervoerd" at bounding box center [445, 552] width 201 height 24
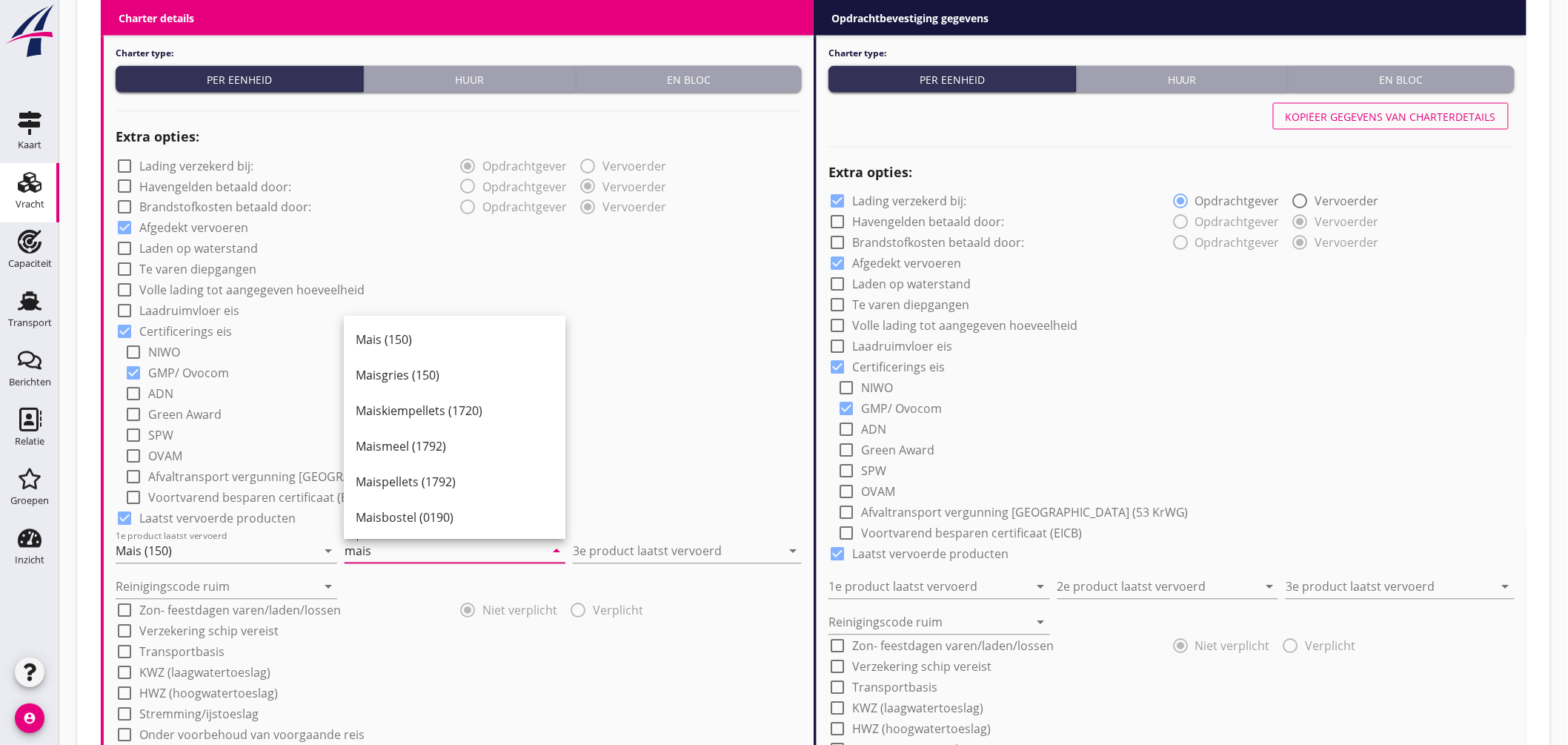
click at [440, 336] on div "Mais (150)" at bounding box center [454, 340] width 198 height 18
type input "Mais (150)"
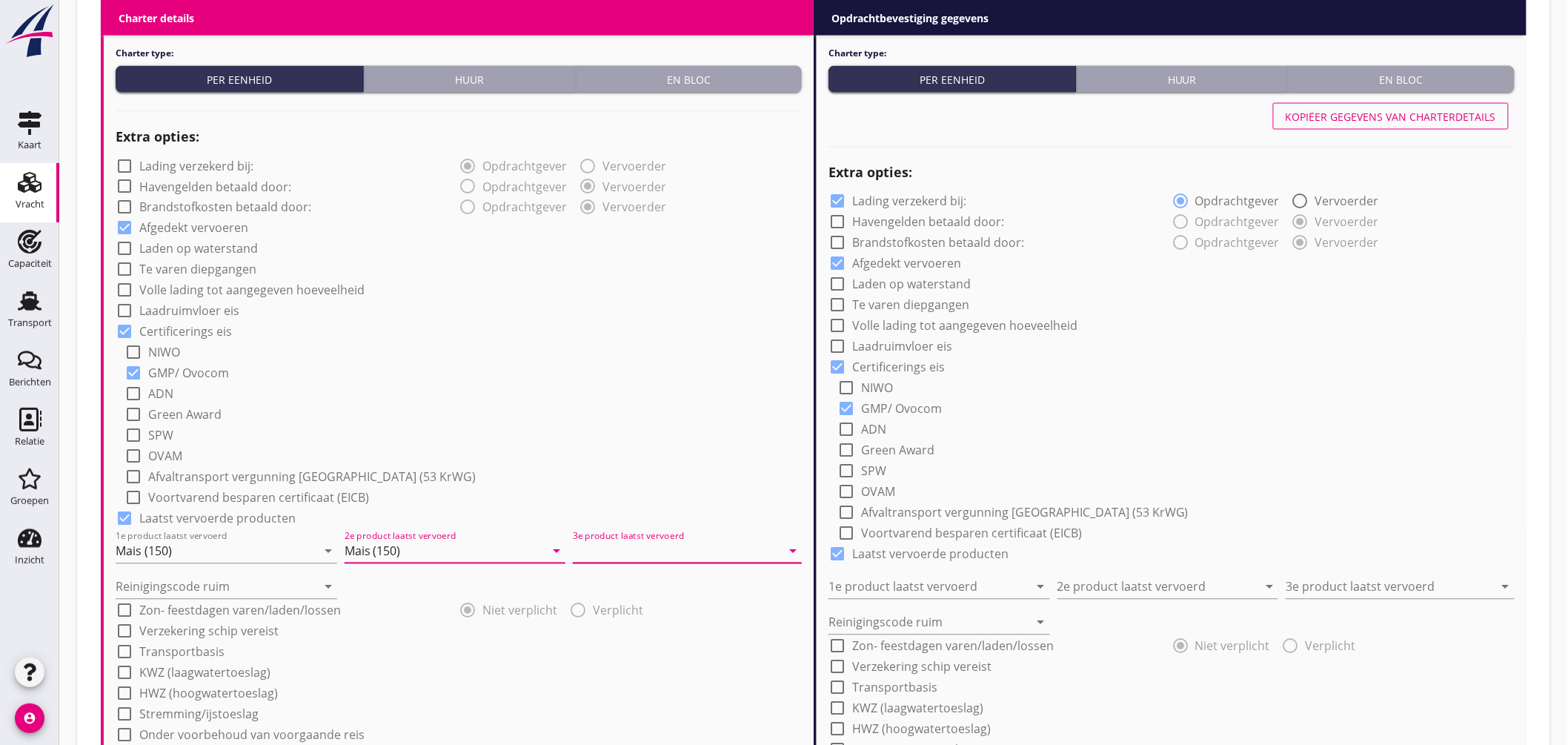
click at [678, 553] on input "3e product laatst vervoerd" at bounding box center [676, 552] width 208 height 24
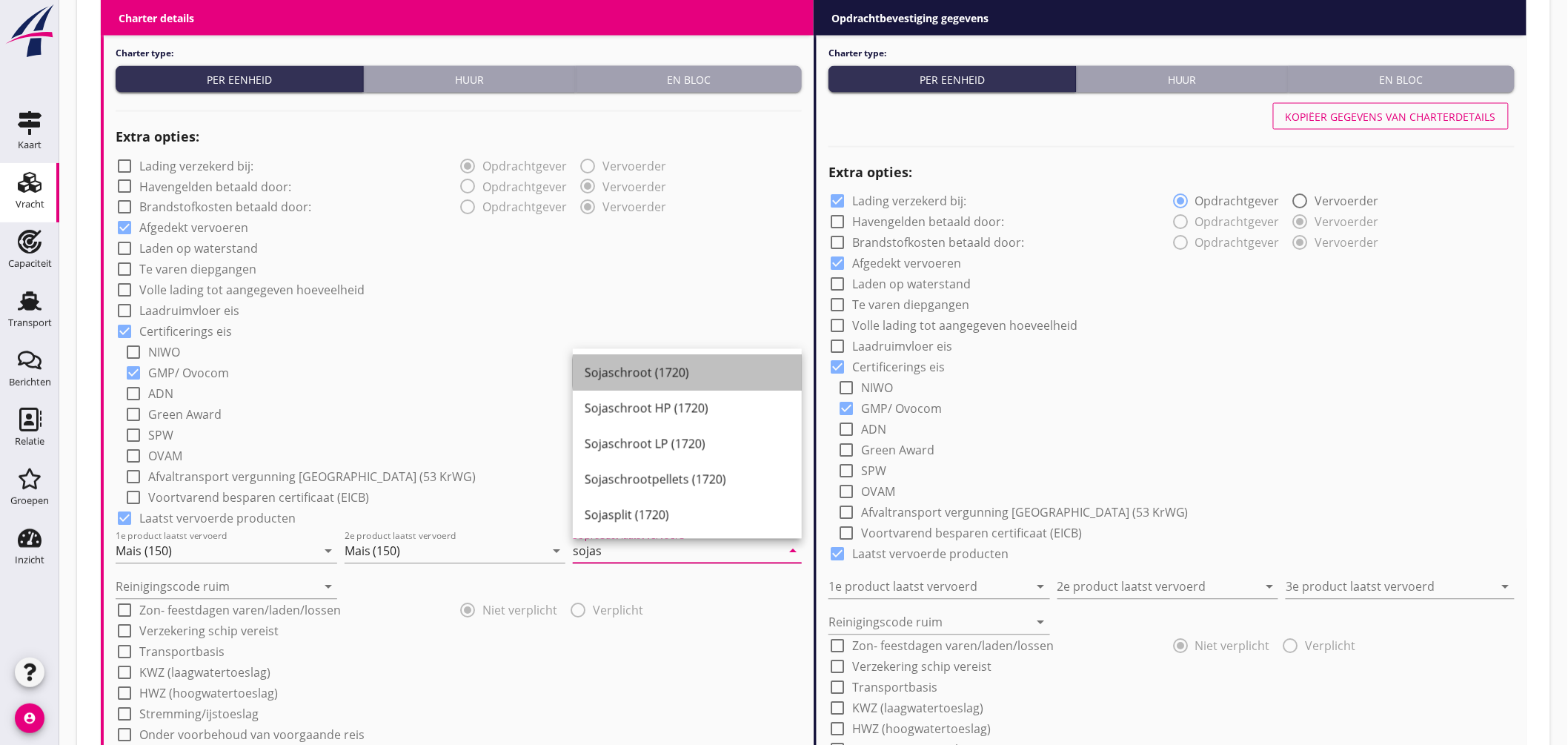
click at [668, 366] on div "Sojaschroot (1720)" at bounding box center [688, 373] width 205 height 18
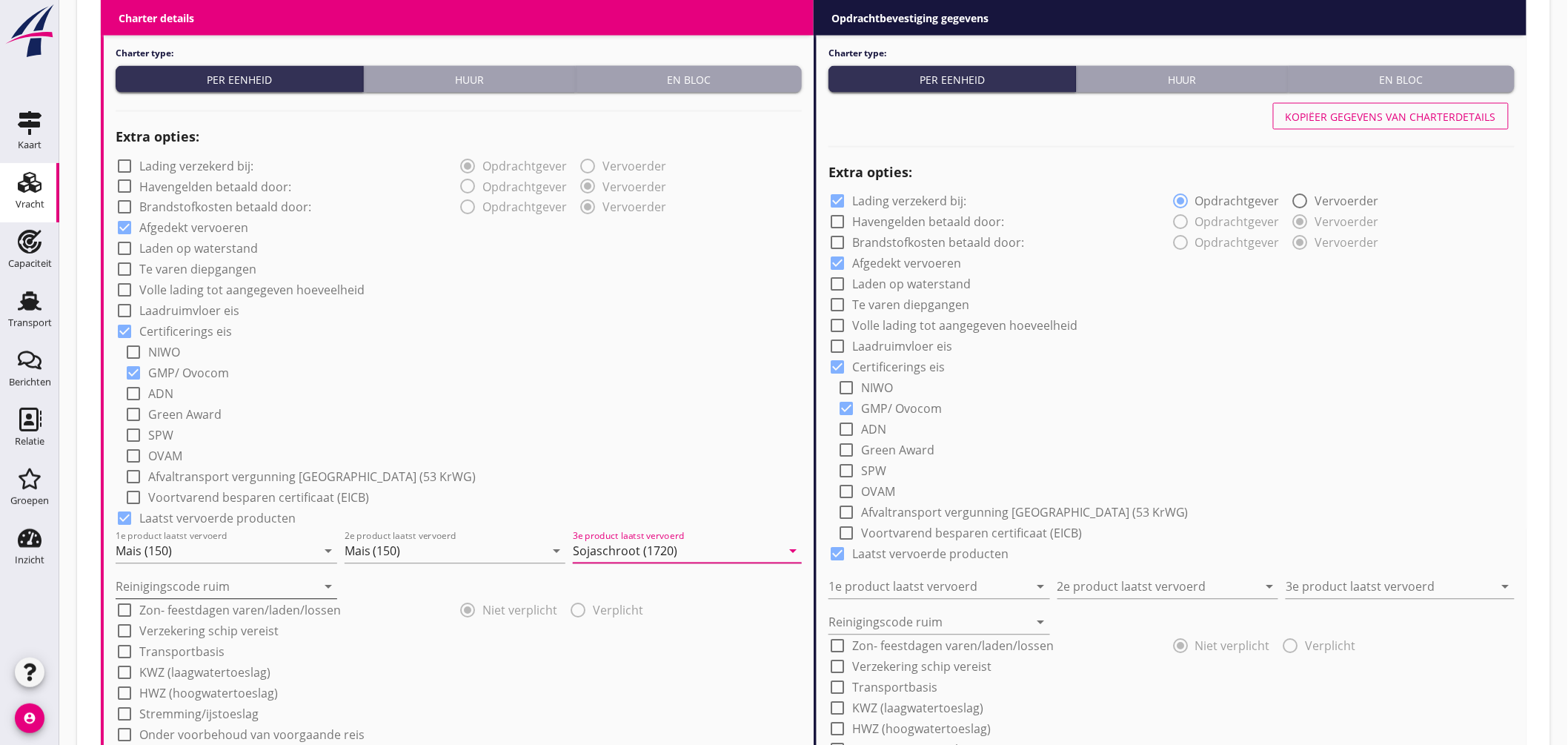
type input "Sojaschroot (1720)"
click at [210, 576] on input "Reinigingscode ruim" at bounding box center [216, 587] width 201 height 24
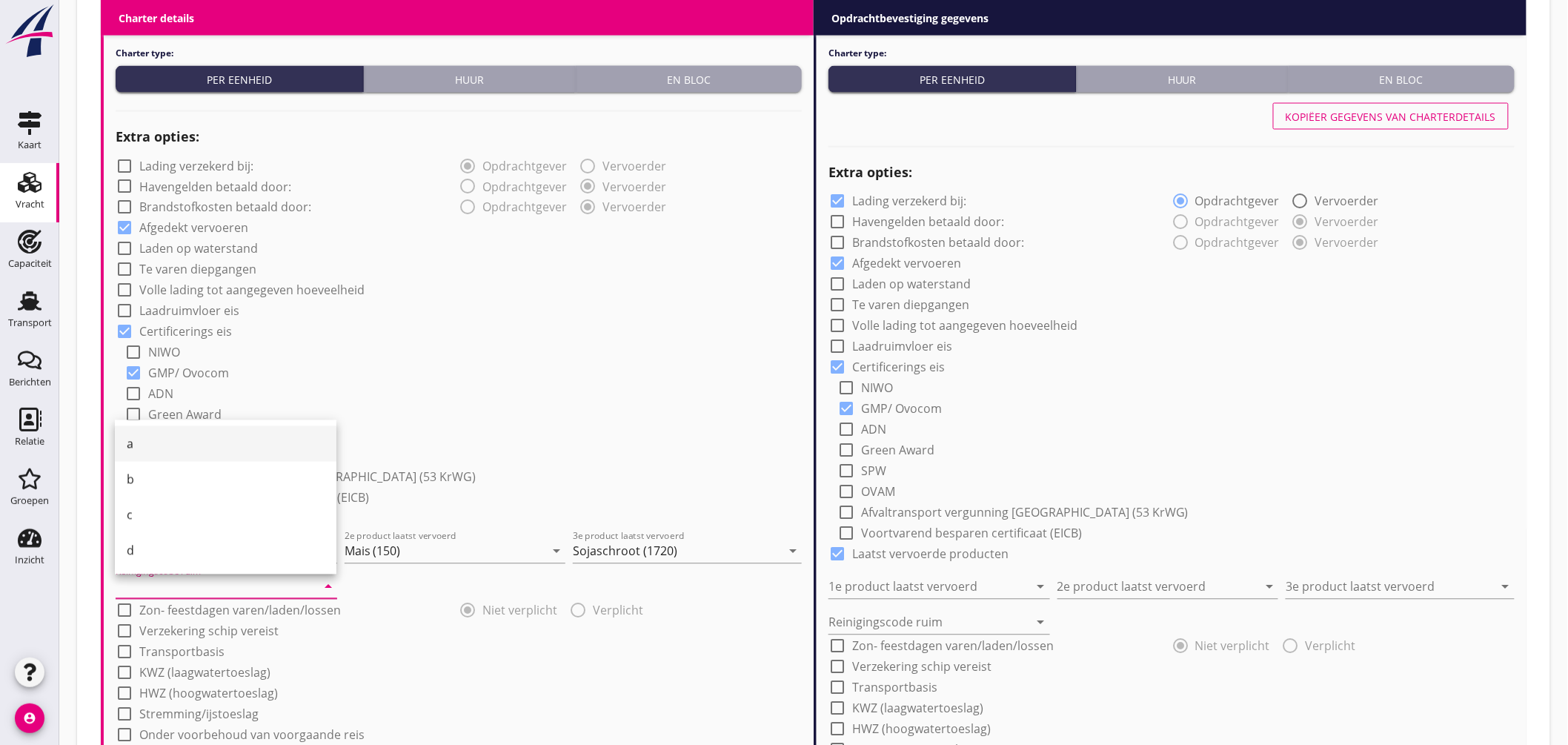
click at [154, 438] on div "a" at bounding box center [225, 444] width 198 height 18
type input "a"
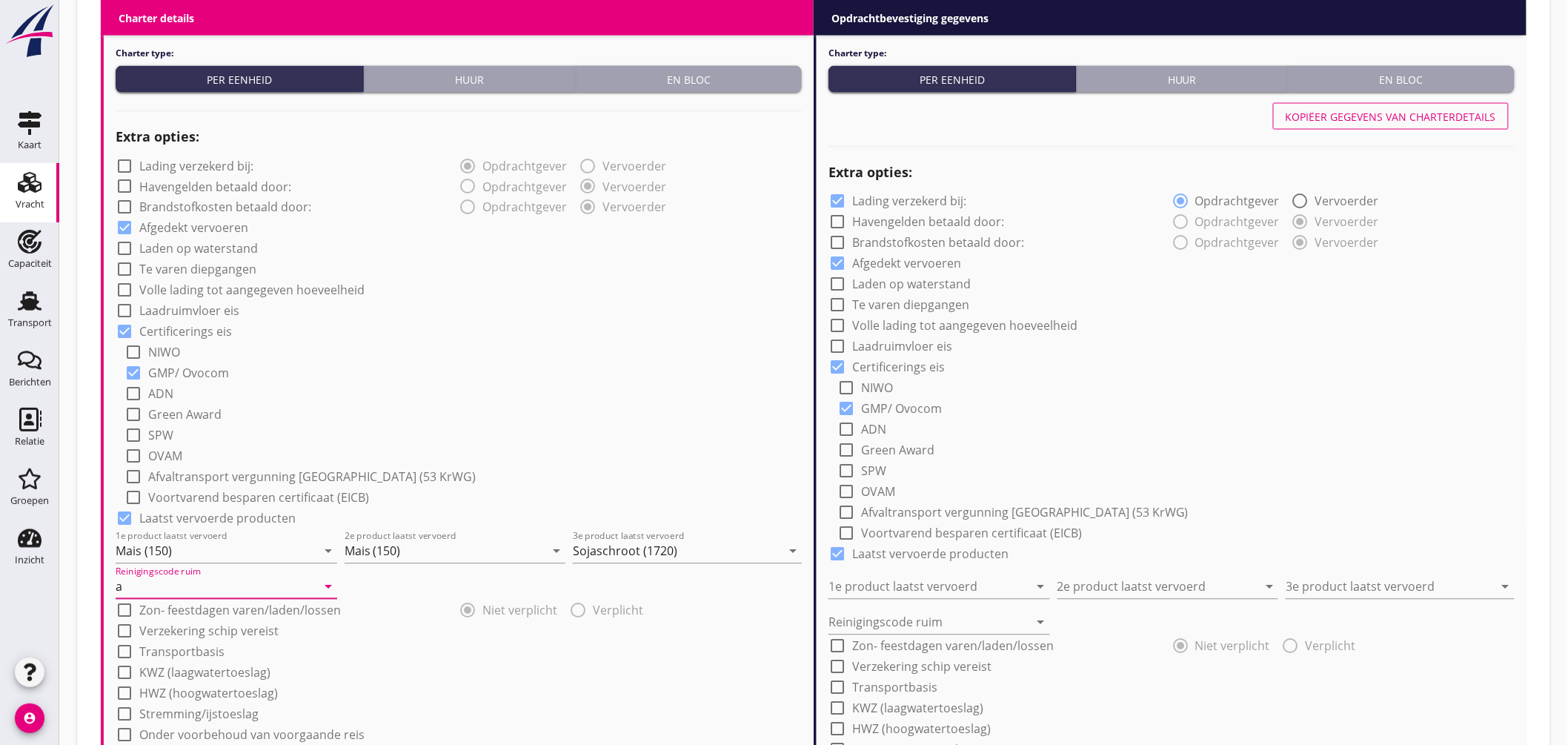
scroll to position [1314, 0]
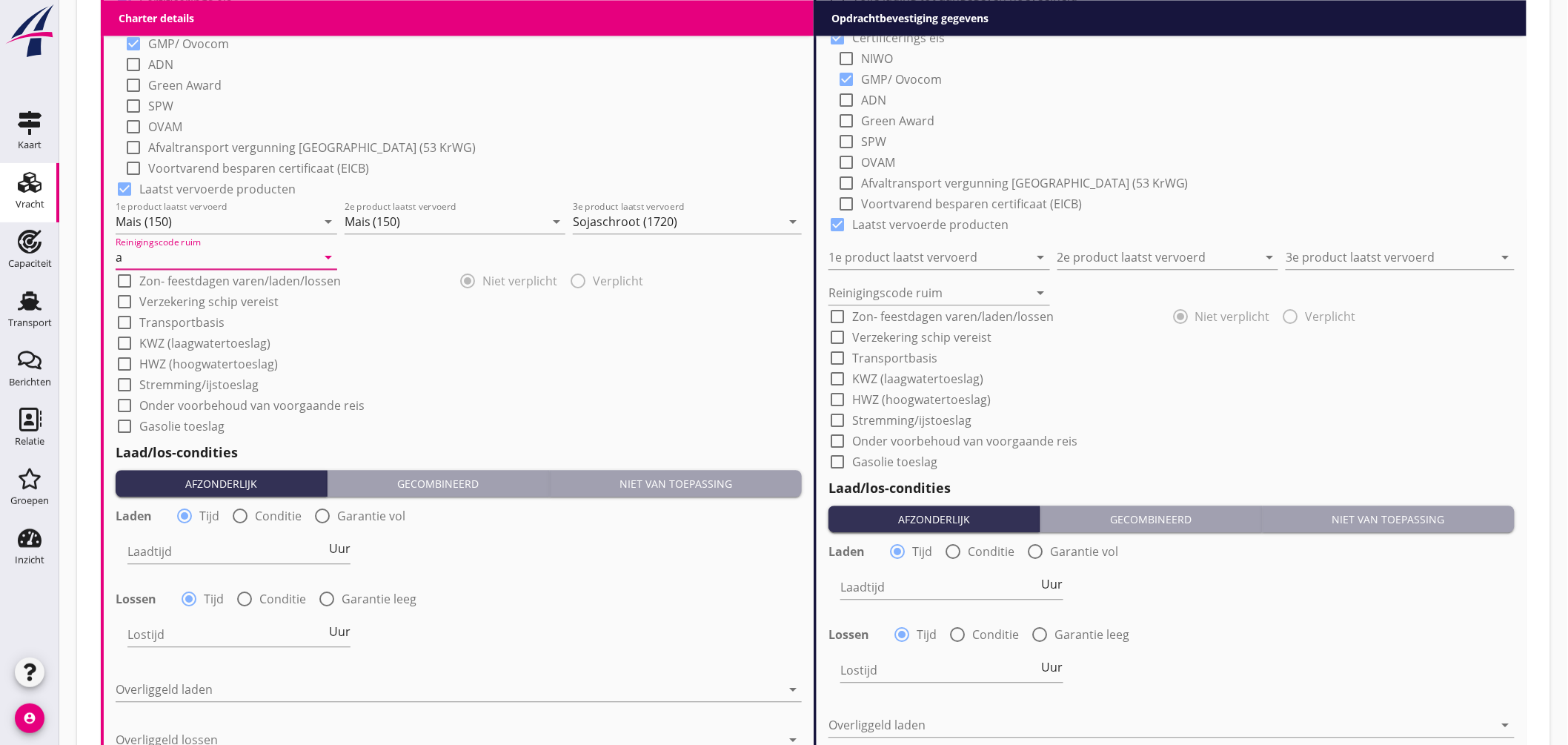
click at [235, 524] on div at bounding box center [240, 516] width 25 height 25
radio input "false"
radio input "true"
drag, startPoint x: 236, startPoint y: 547, endPoint x: 238, endPoint y: 558, distance: 11.2
click at [236, 548] on div at bounding box center [284, 552] width 315 height 24
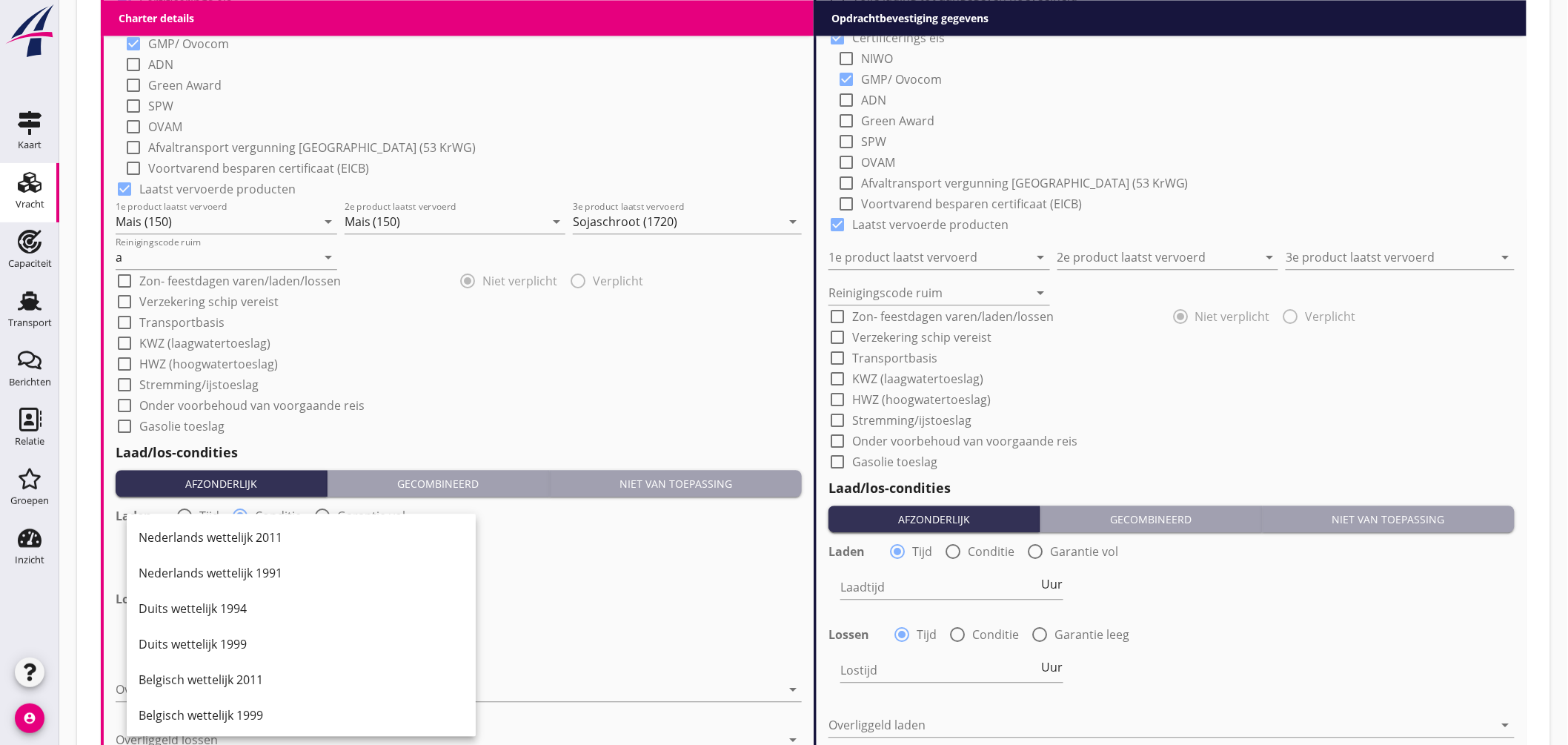
click at [247, 535] on div "Nederlands wettelijk 2011" at bounding box center [302, 538] width 325 height 18
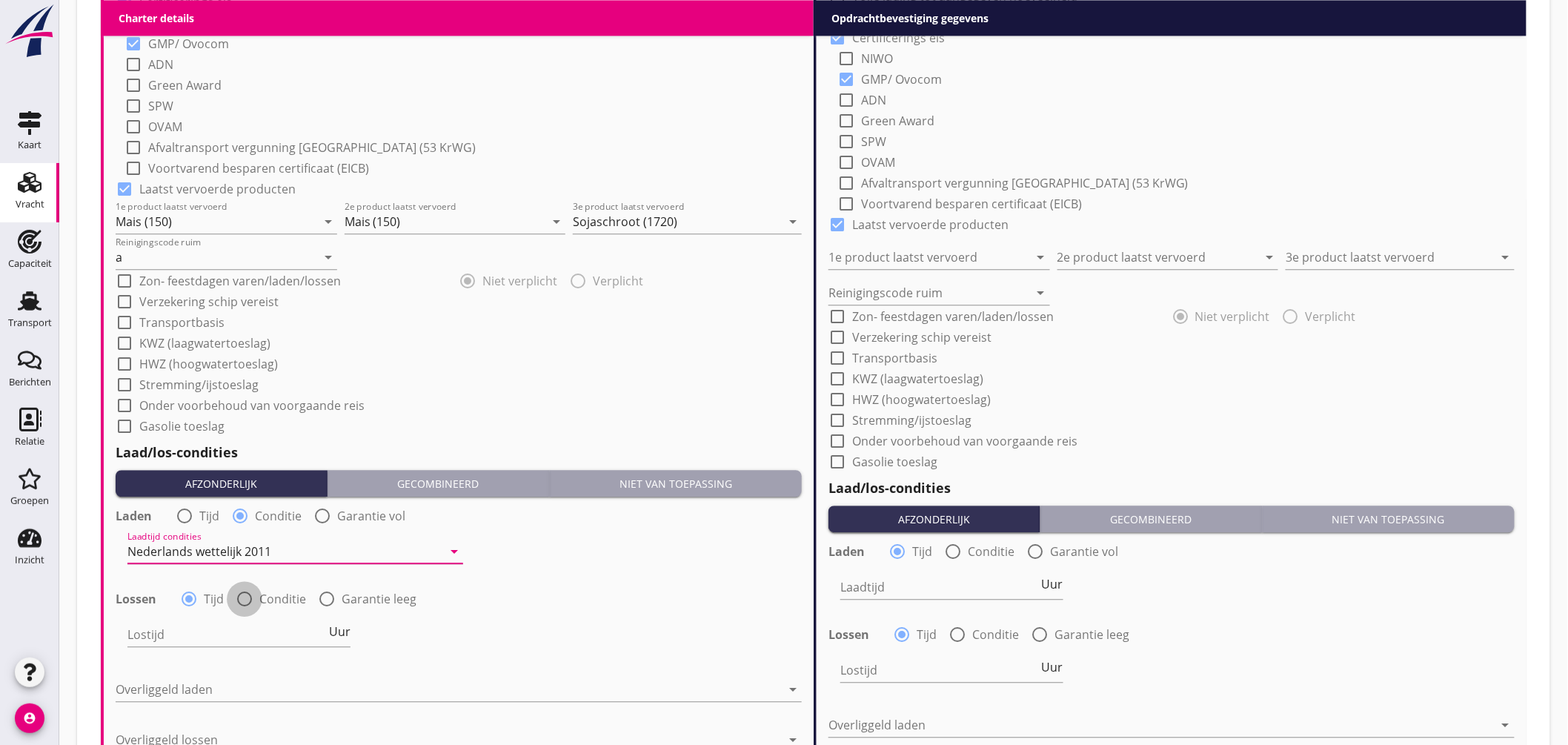
click at [245, 603] on div at bounding box center [244, 599] width 25 height 25
radio input "false"
radio input "true"
click at [249, 638] on div at bounding box center [284, 635] width 315 height 24
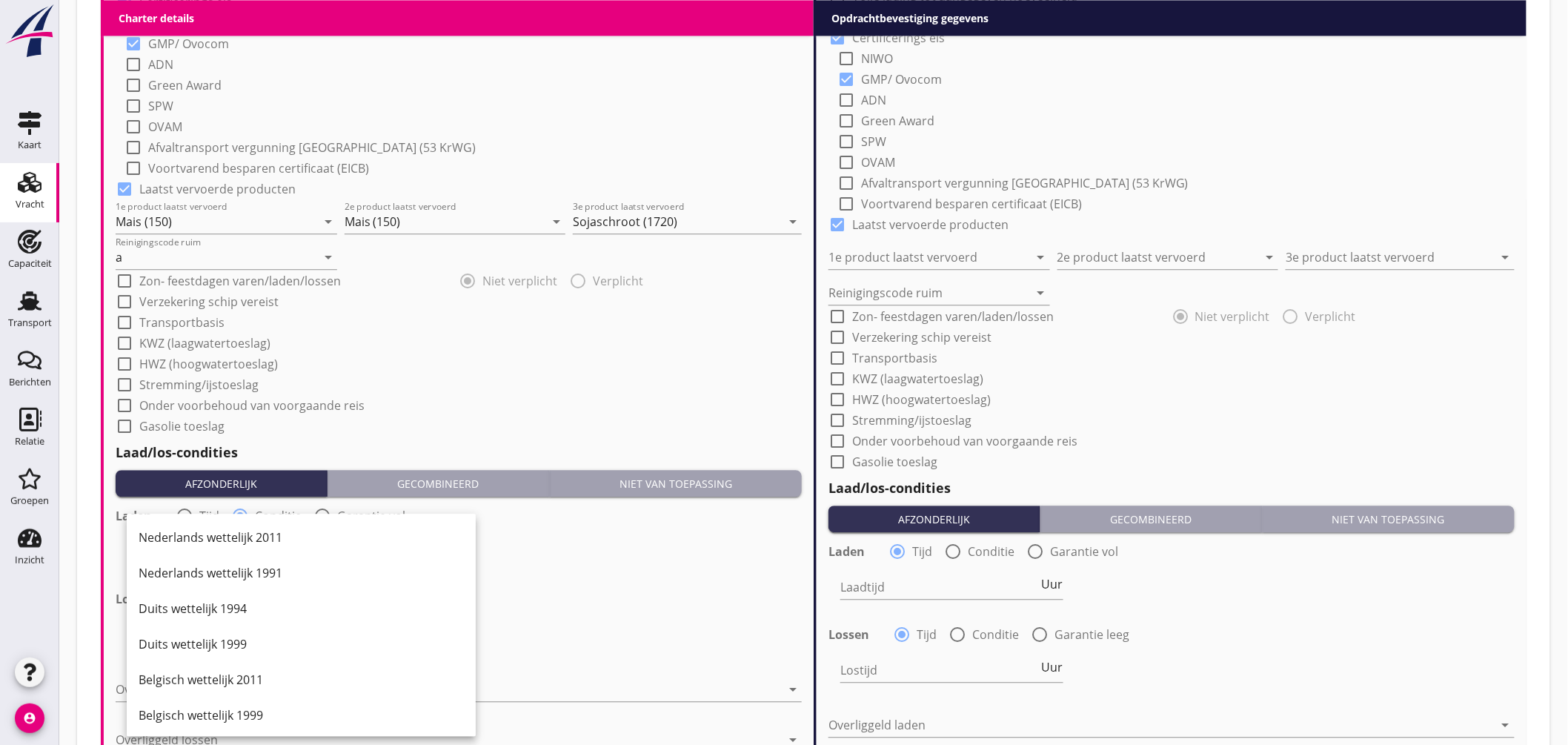
click at [285, 534] on div "Nederlands wettelijk 2011" at bounding box center [302, 538] width 325 height 18
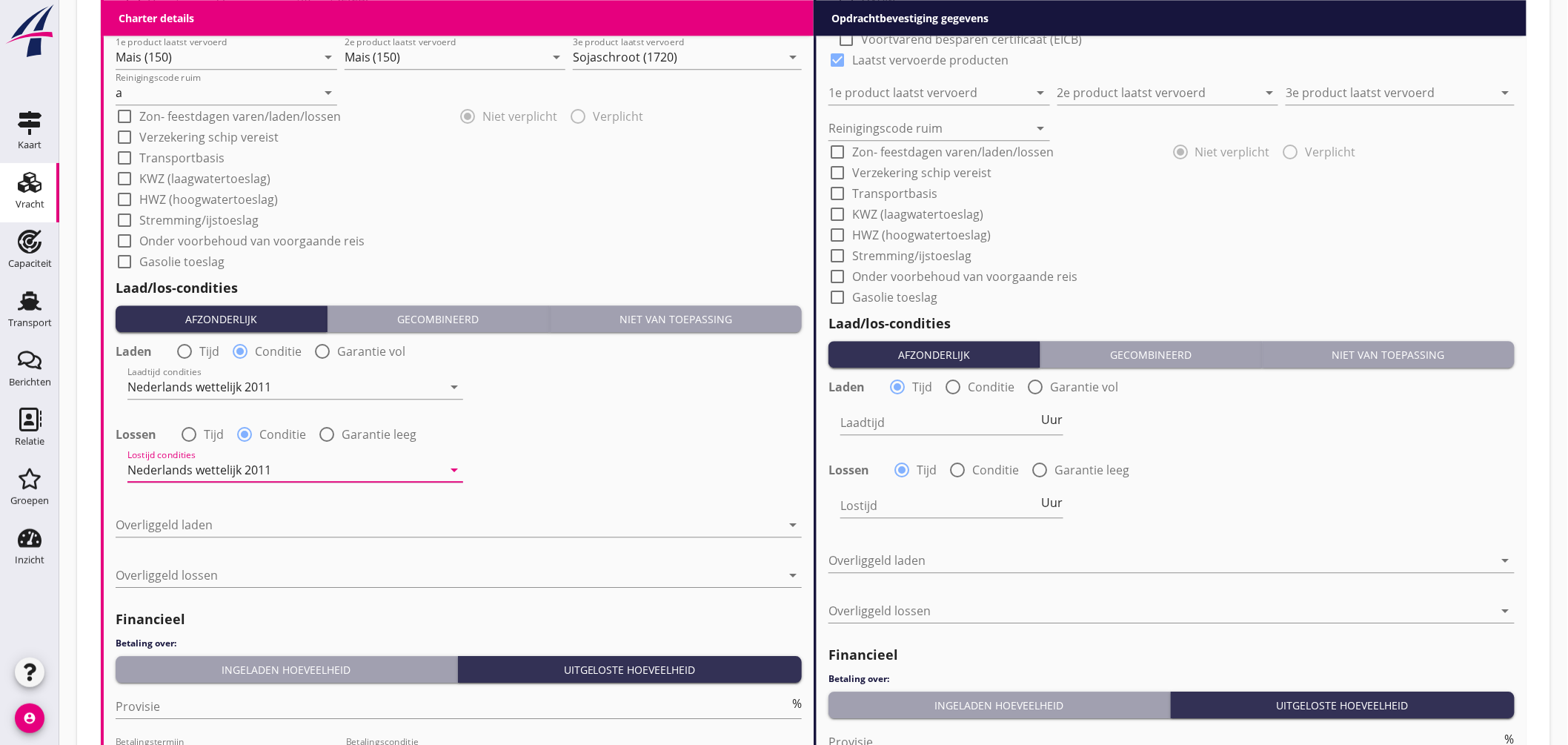
scroll to position [1561, 0]
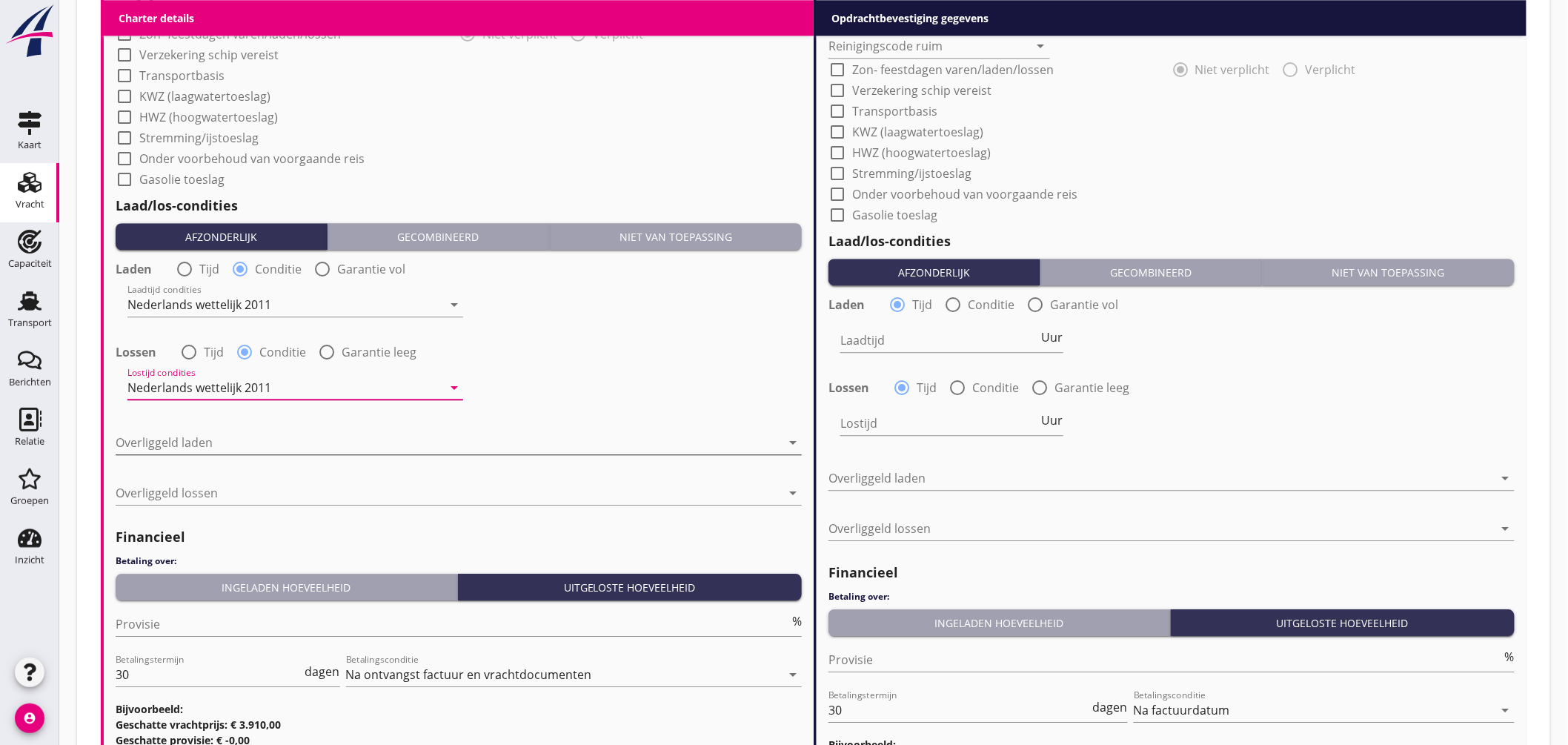
click at [242, 446] on div at bounding box center [449, 442] width 666 height 24
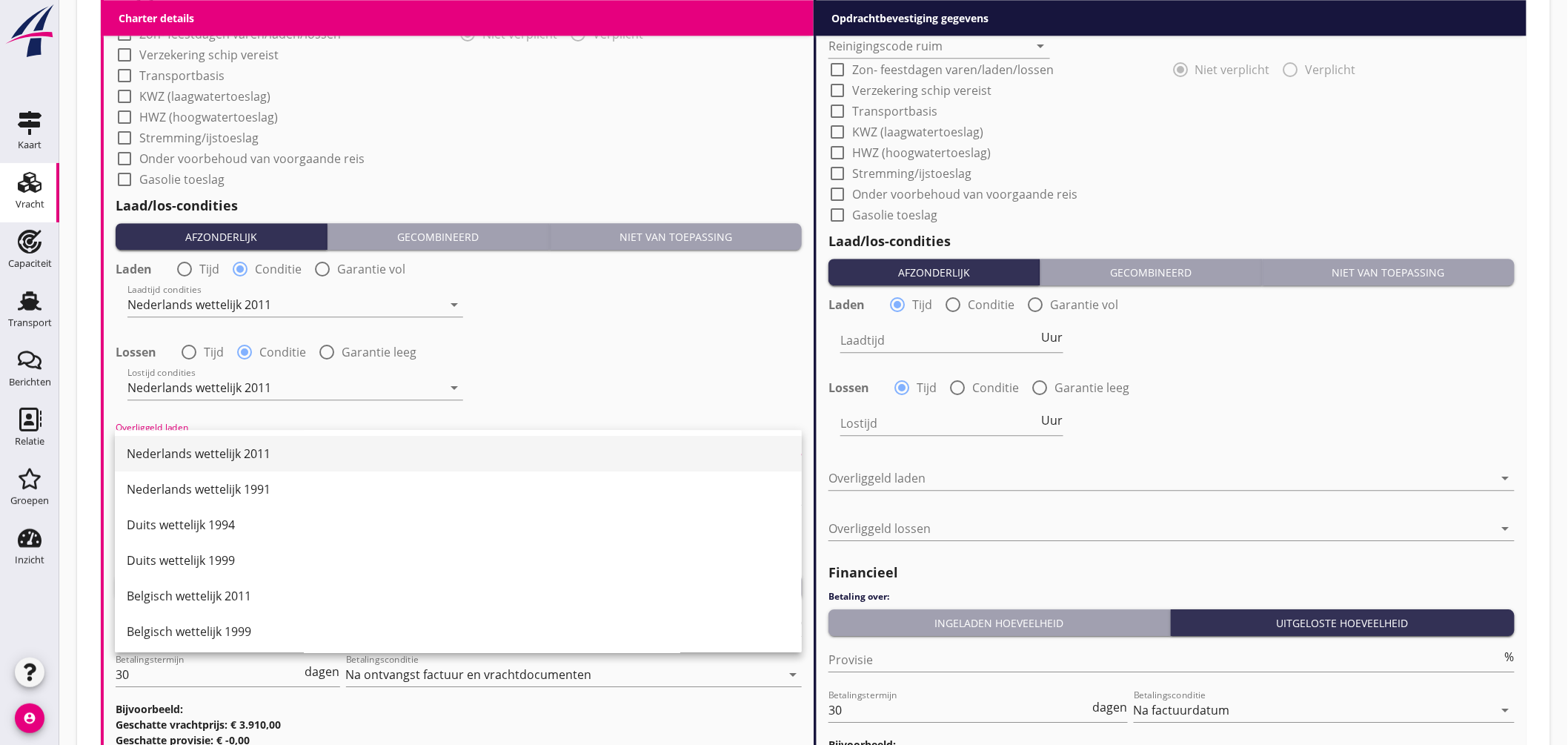
click at [243, 449] on div "Nederlands wettelijk 2011" at bounding box center [458, 454] width 663 height 18
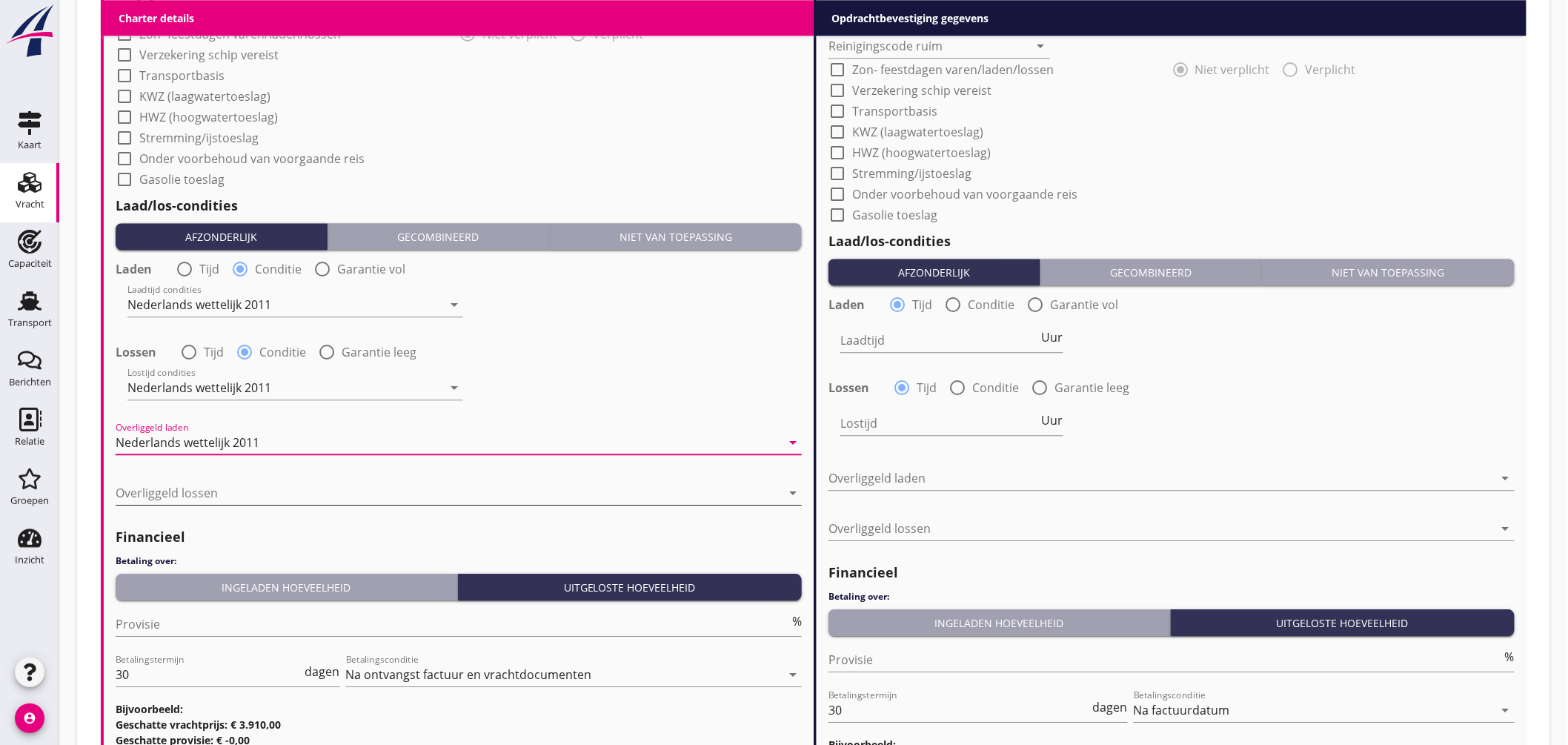
click at [235, 493] on div at bounding box center [449, 493] width 666 height 24
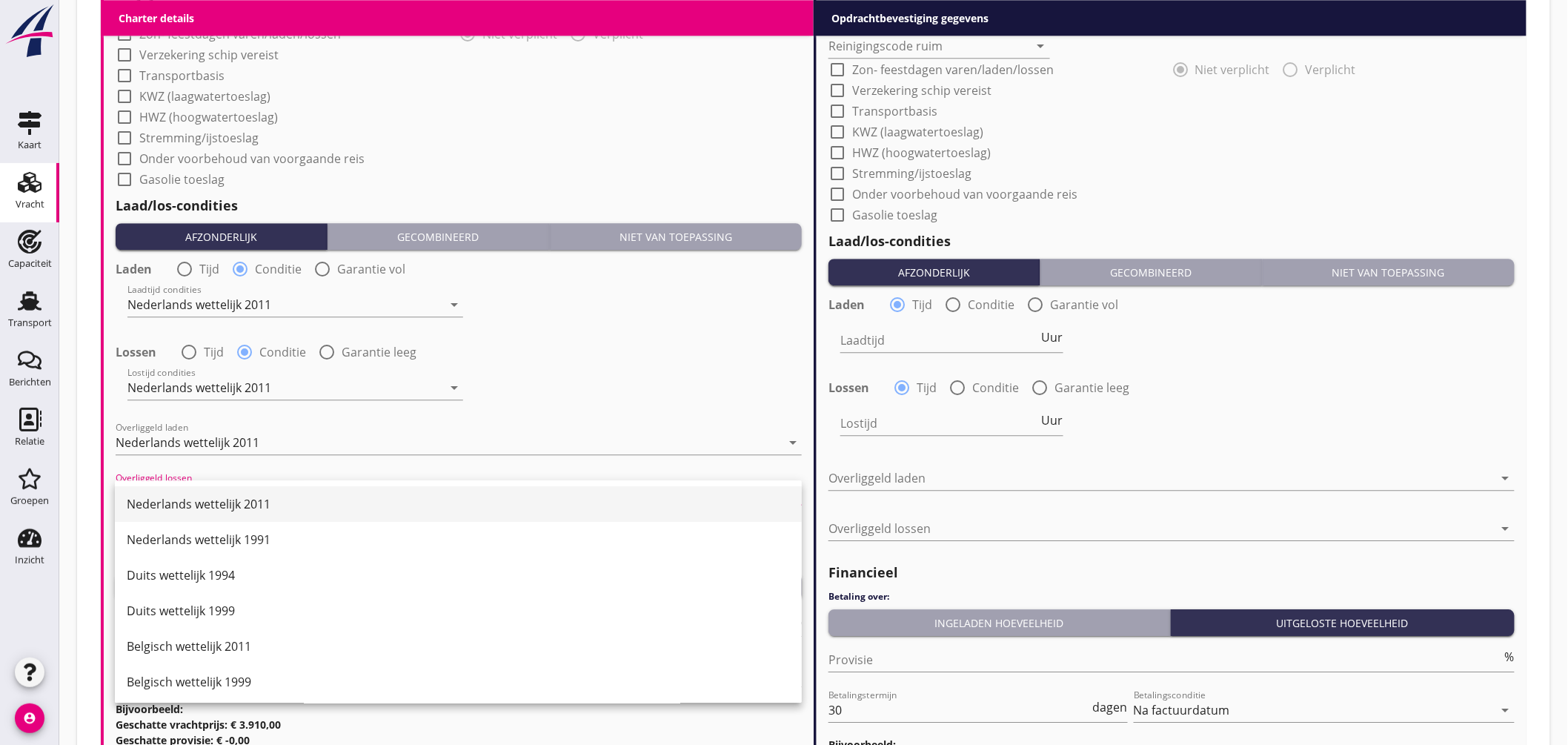
click at [240, 495] on div "Nederlands wettelijk 2011" at bounding box center [458, 504] width 663 height 18
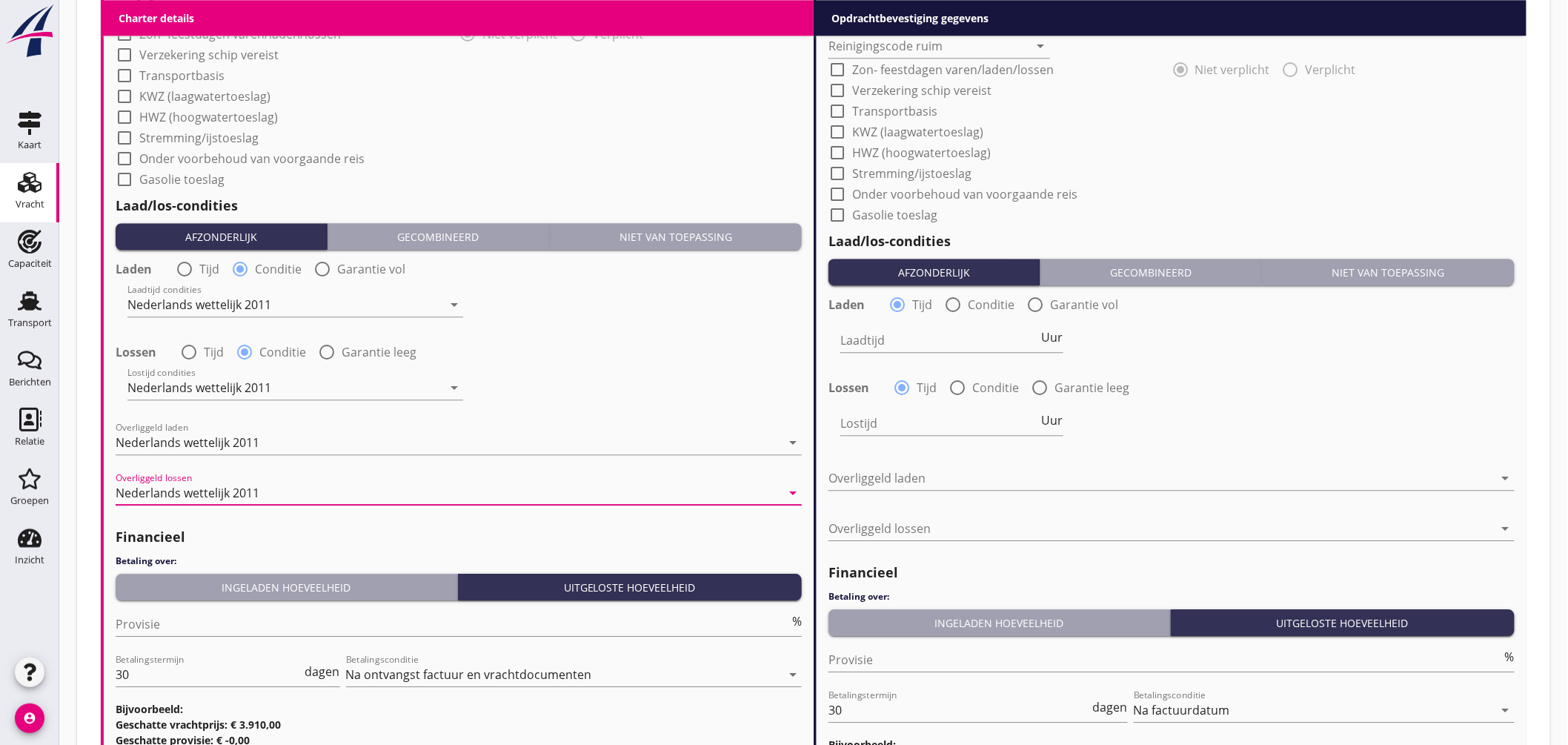
scroll to position [1725, 0]
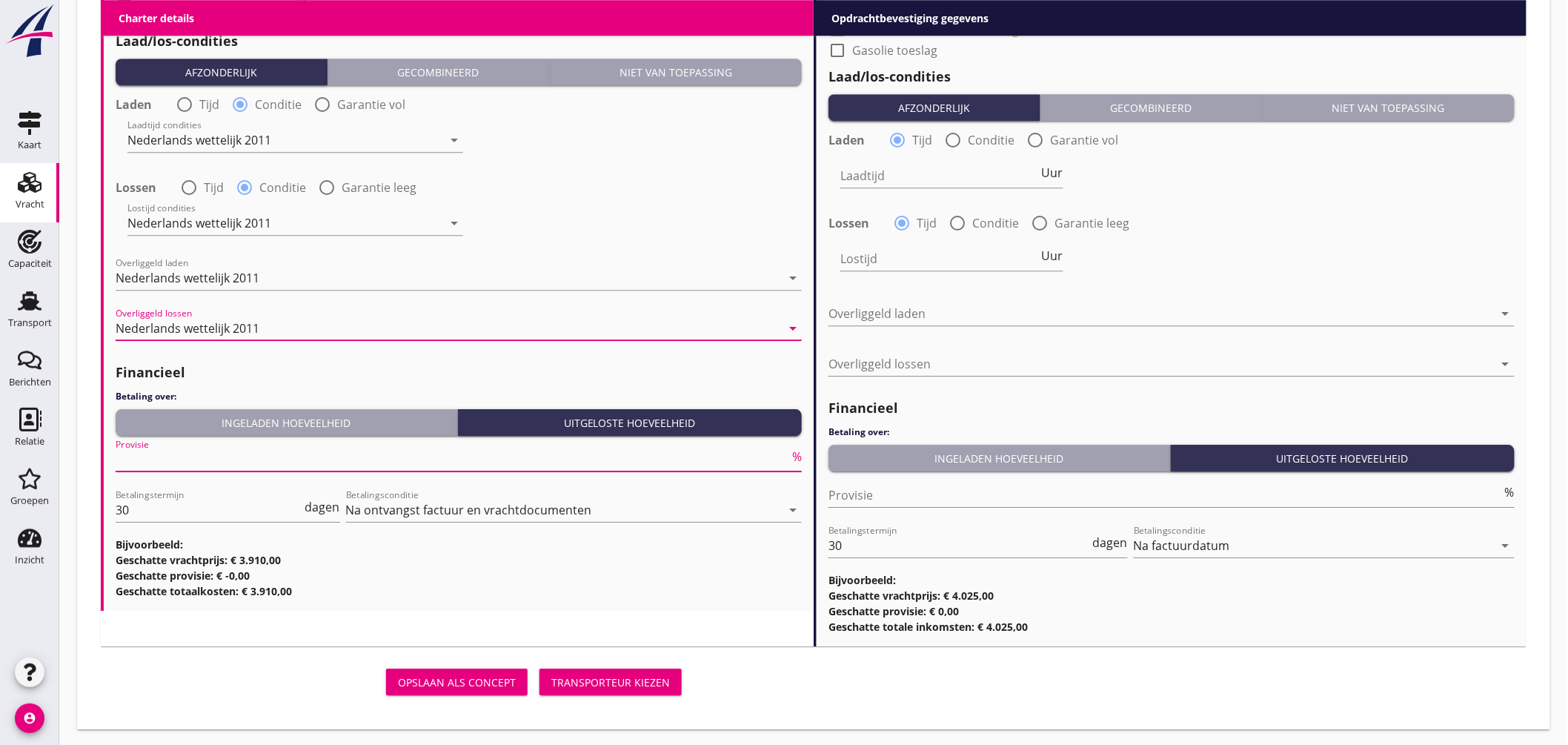
click at [190, 456] on input "Provisie" at bounding box center [453, 460] width 674 height 24
type input "5"
click at [898, 502] on input "Provisie" at bounding box center [1165, 495] width 674 height 24
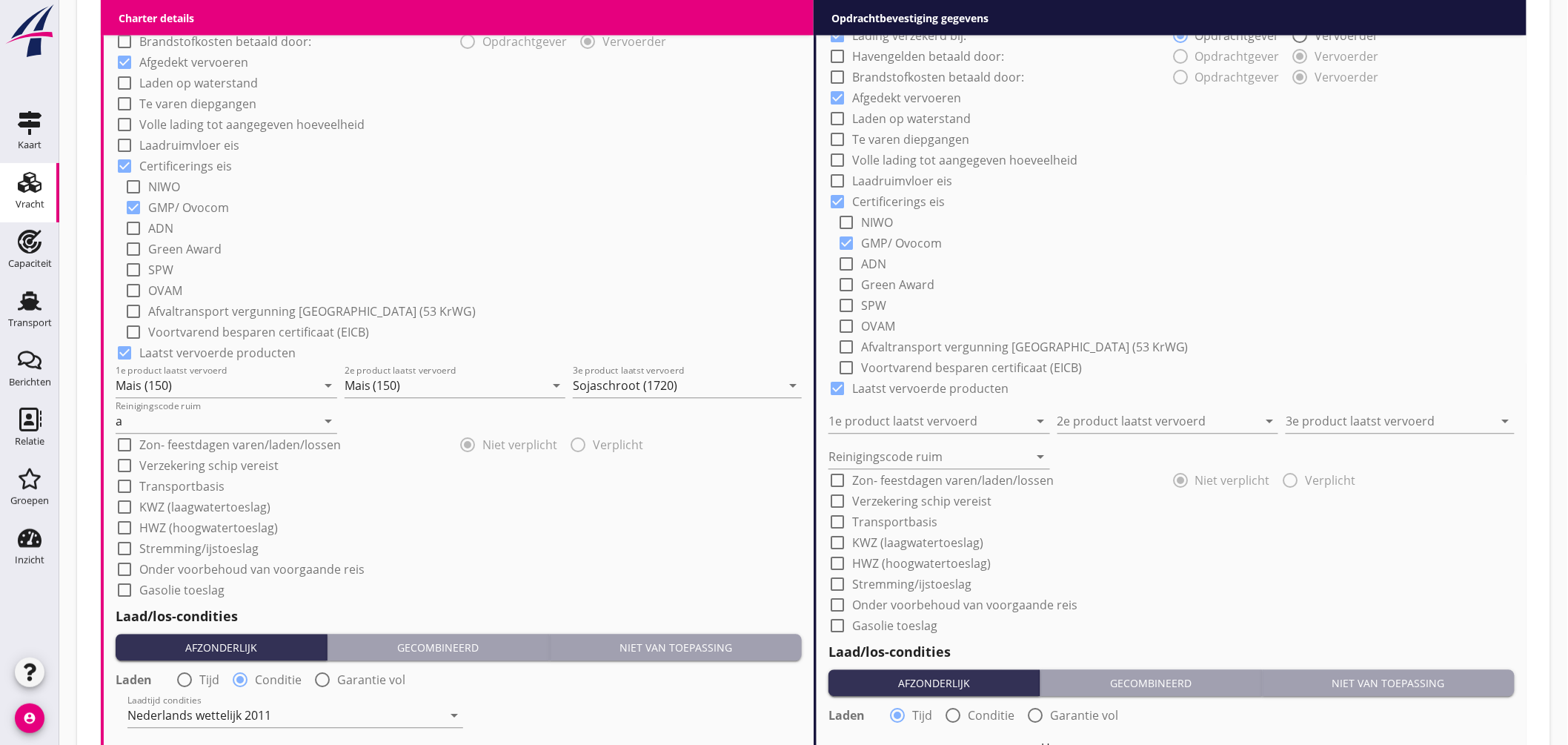
scroll to position [819, 0]
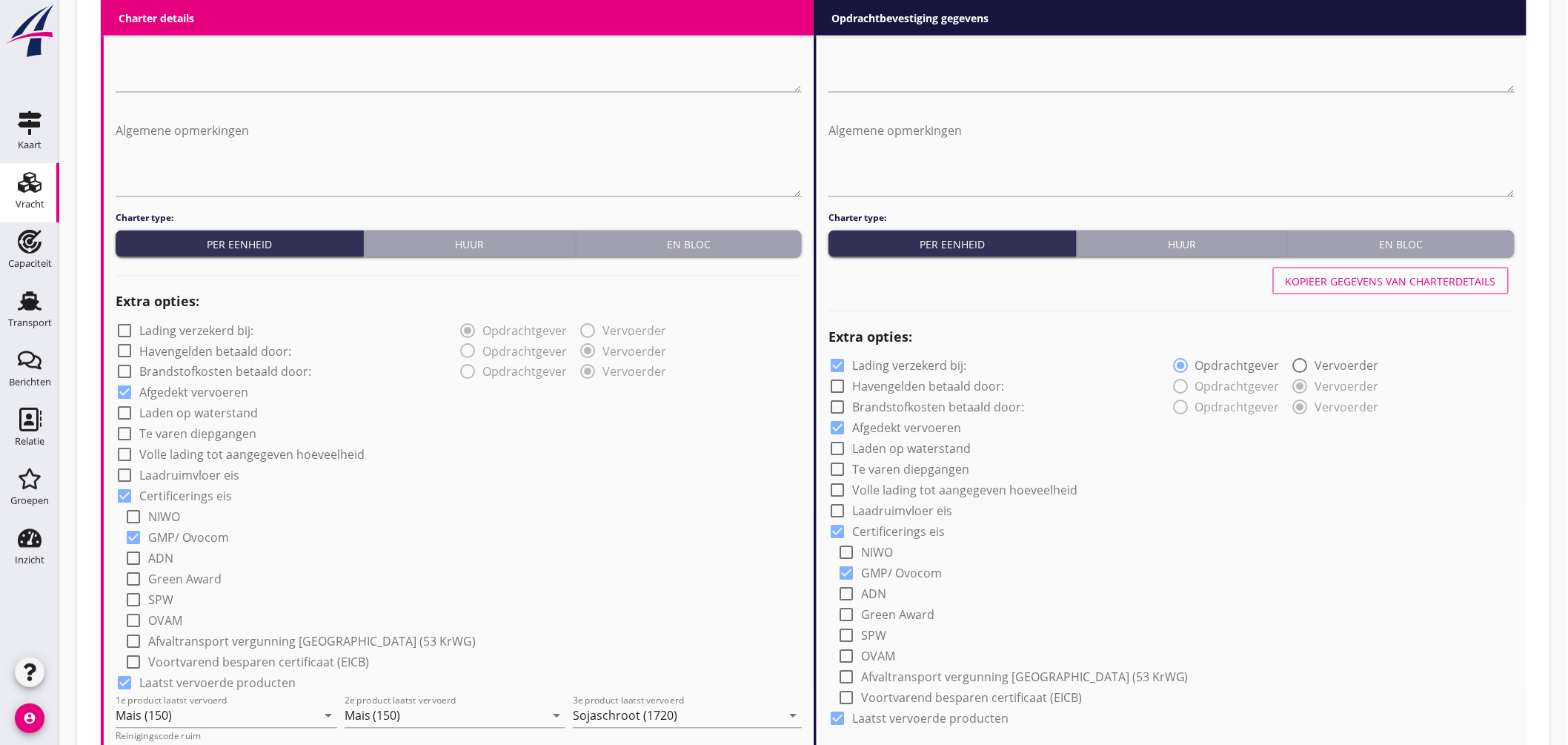
type input "2.50"
click at [1410, 285] on div "Kopiëer gegevens van charterdetails" at bounding box center [1391, 281] width 210 height 16
checkbox input "false"
type input "Mais (150)"
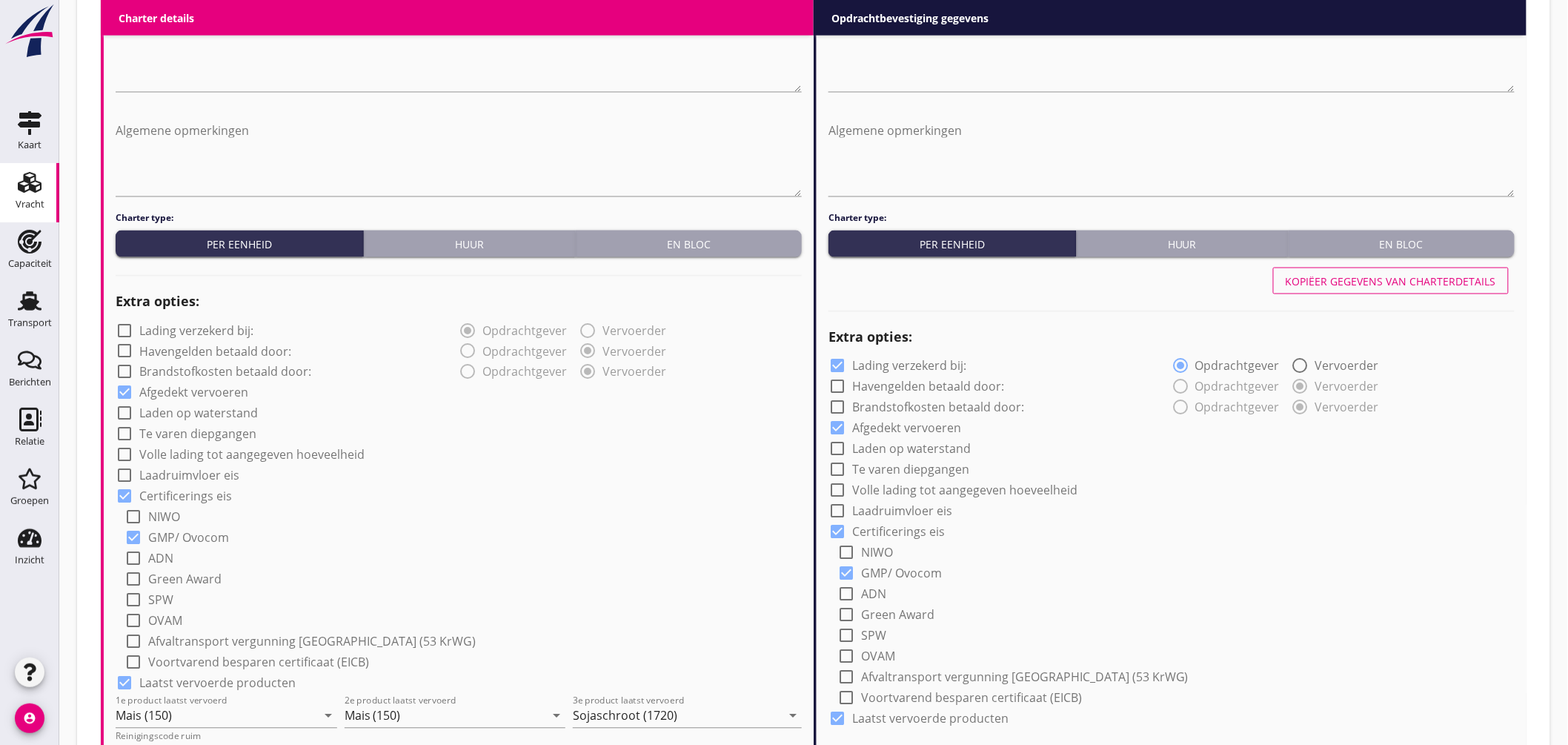
type input "Sojaschroot (1720)"
type input "a"
radio input "false"
radio input "true"
radio input "false"
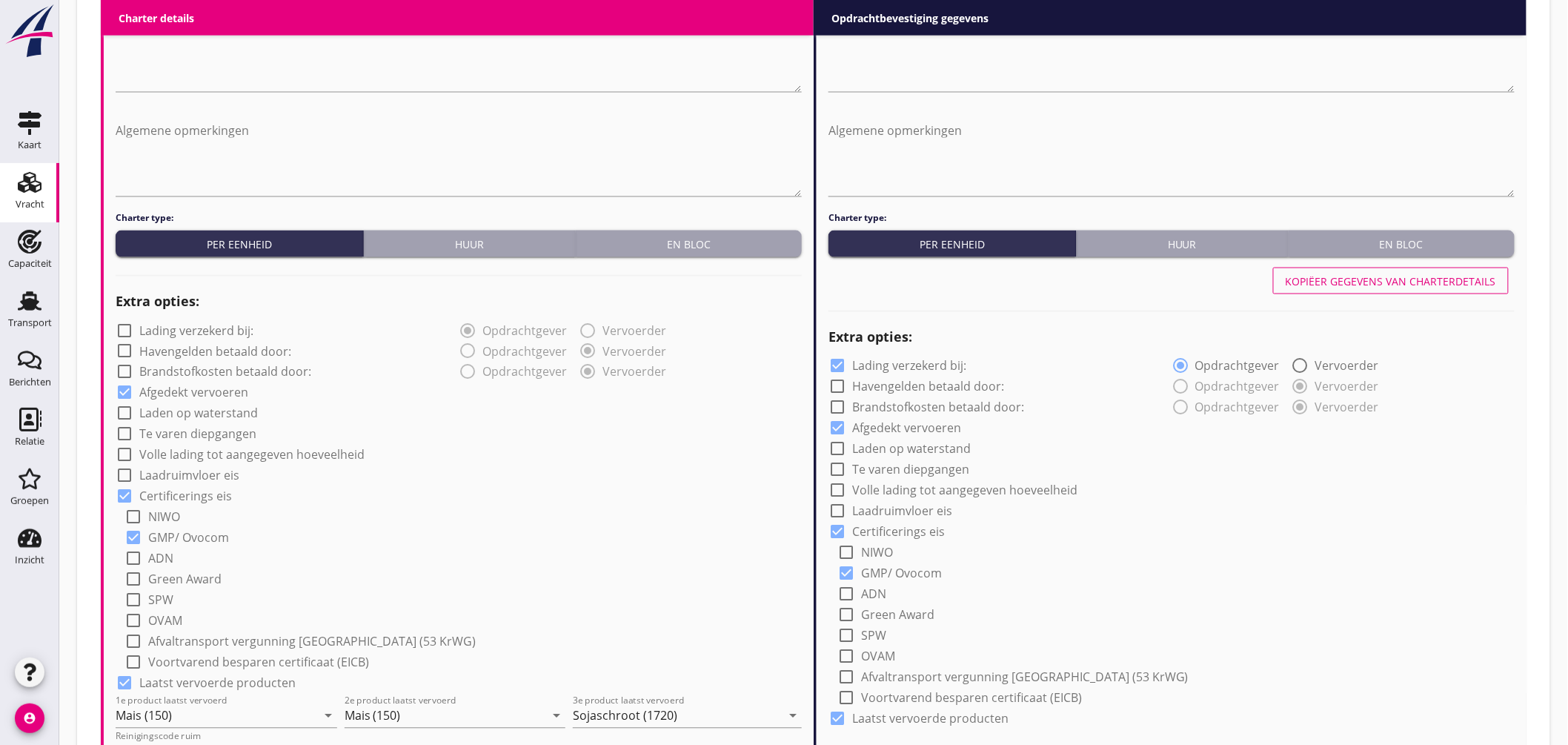
radio input "true"
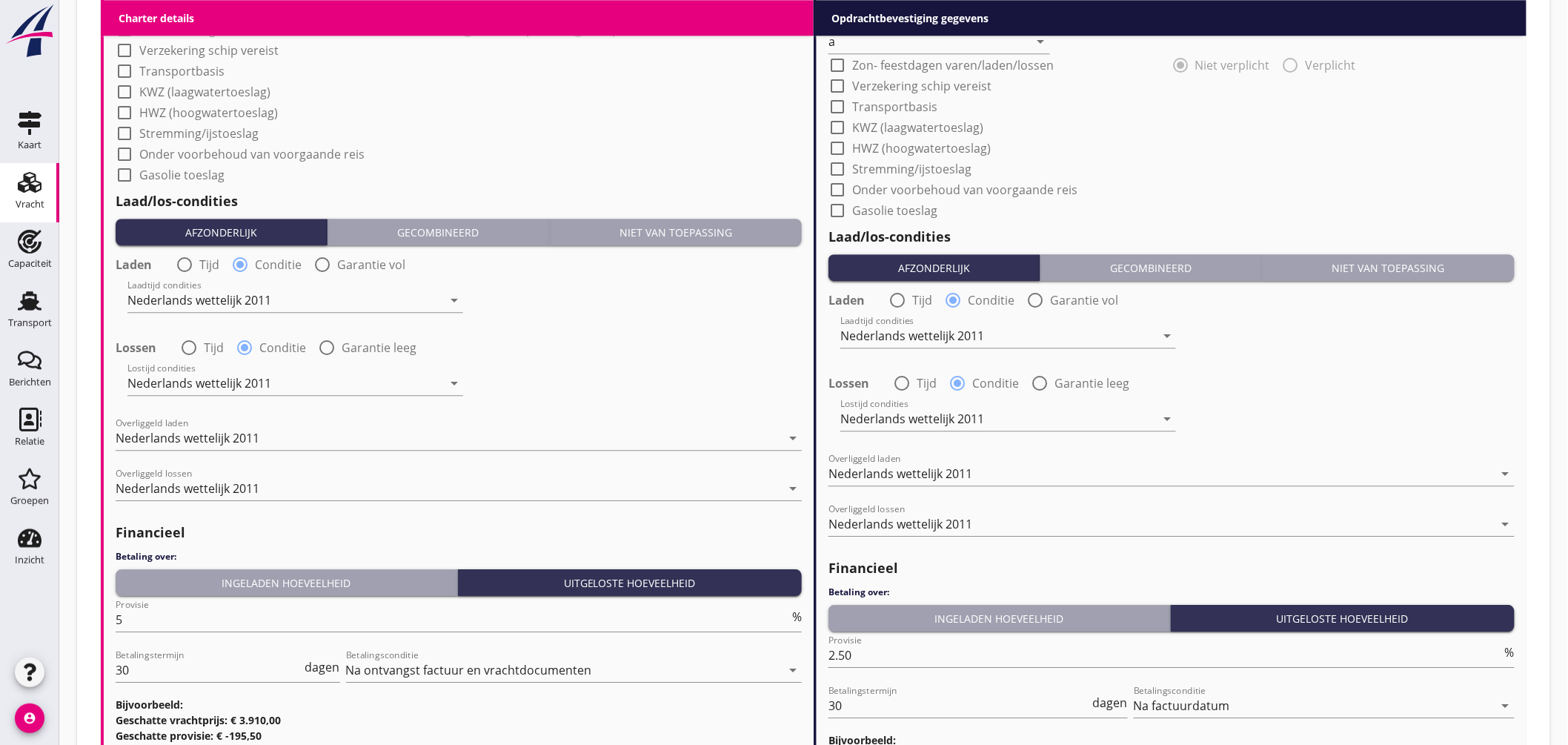
scroll to position [1725, 0]
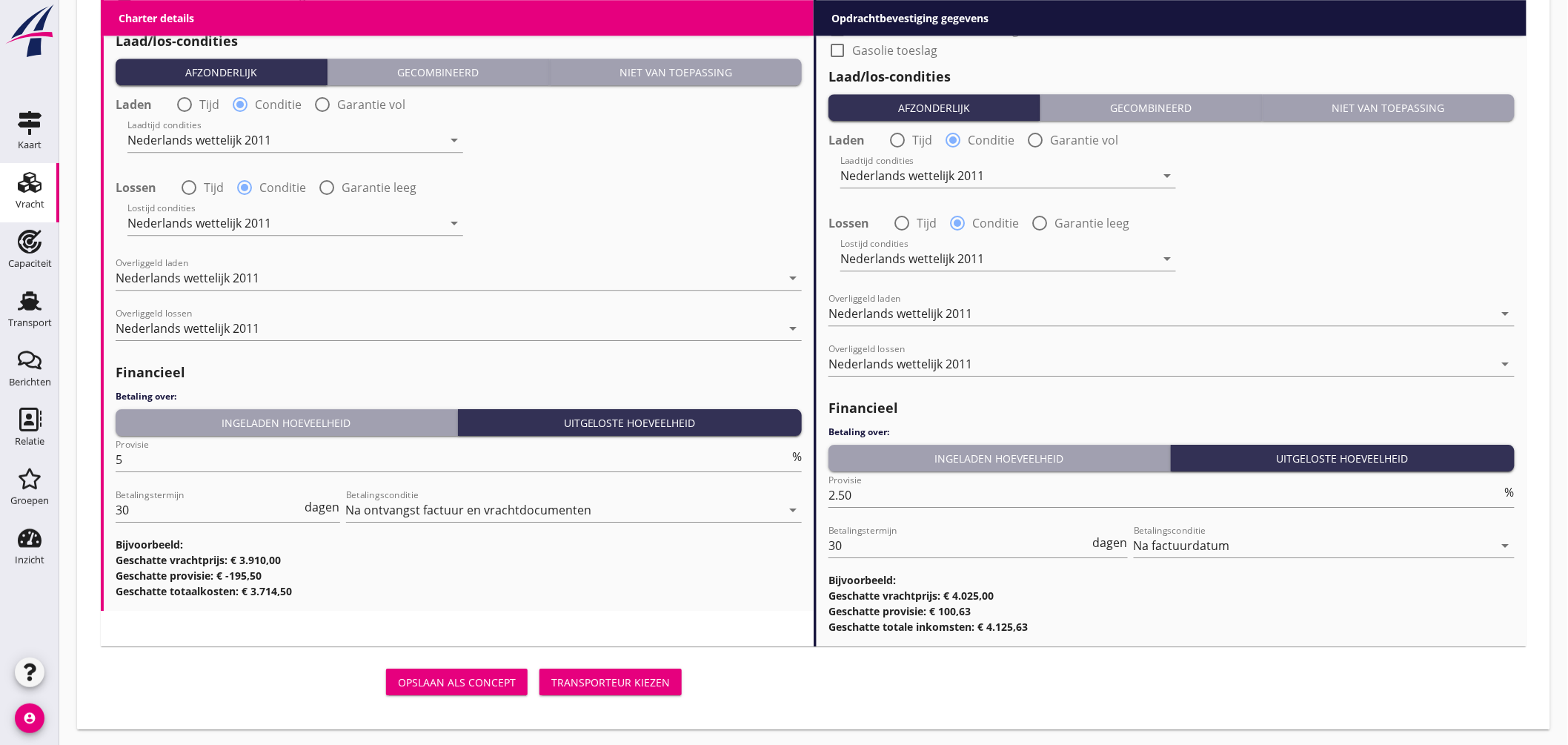
click at [648, 679] on div "Transporteur kiezen" at bounding box center [611, 683] width 118 height 16
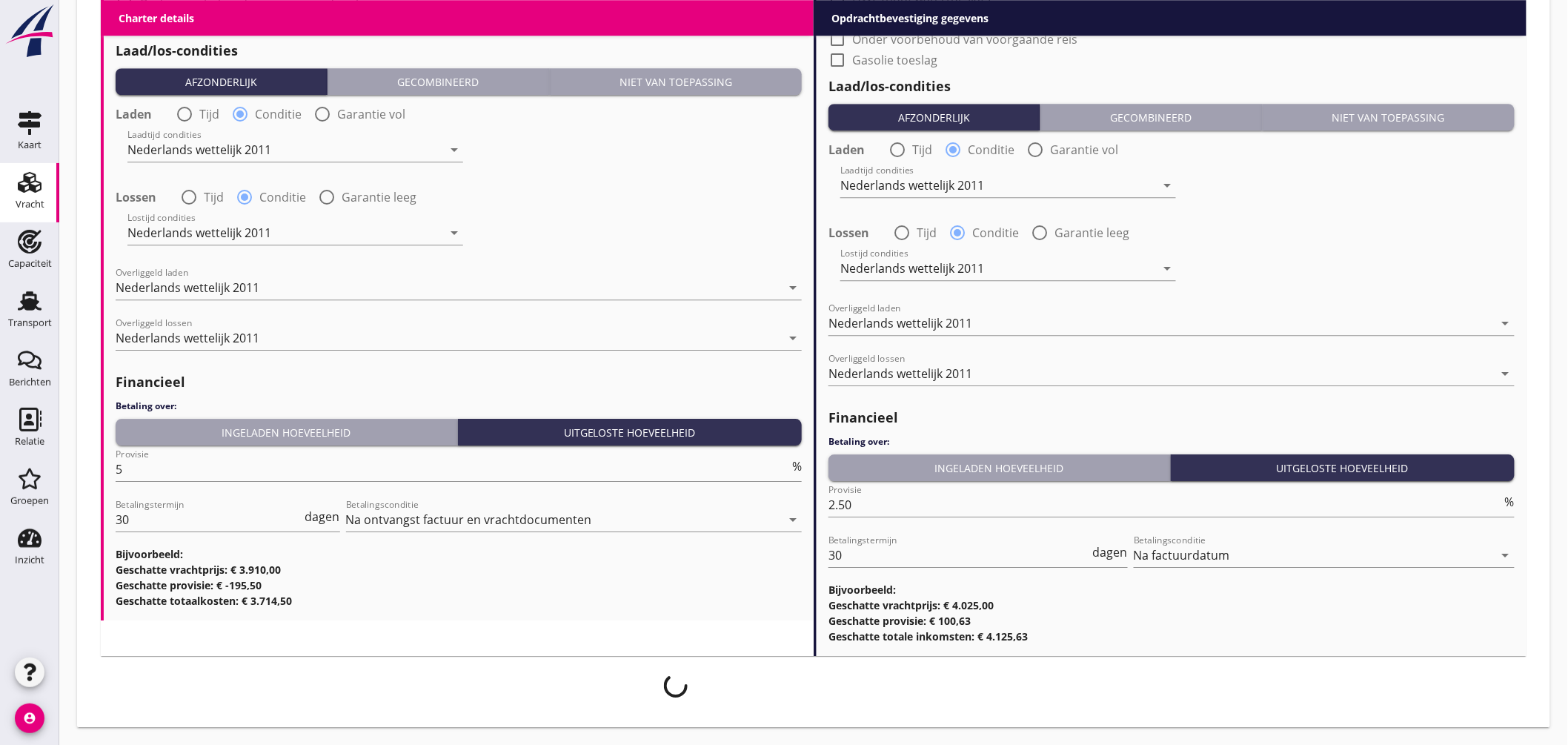
scroll to position [1714, 0]
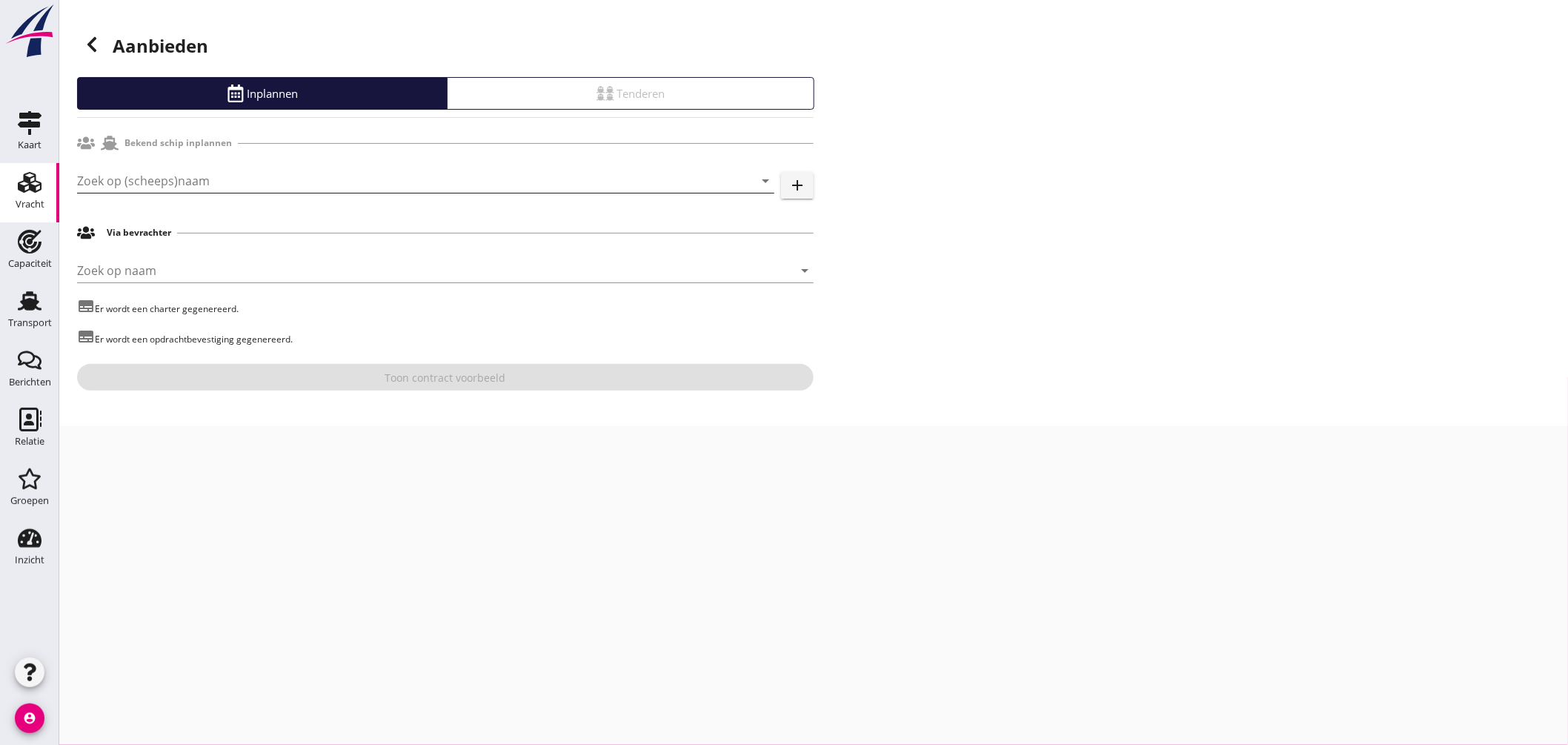
click at [253, 183] on input "Zoek op (scheeps)naam" at bounding box center [405, 181] width 656 height 24
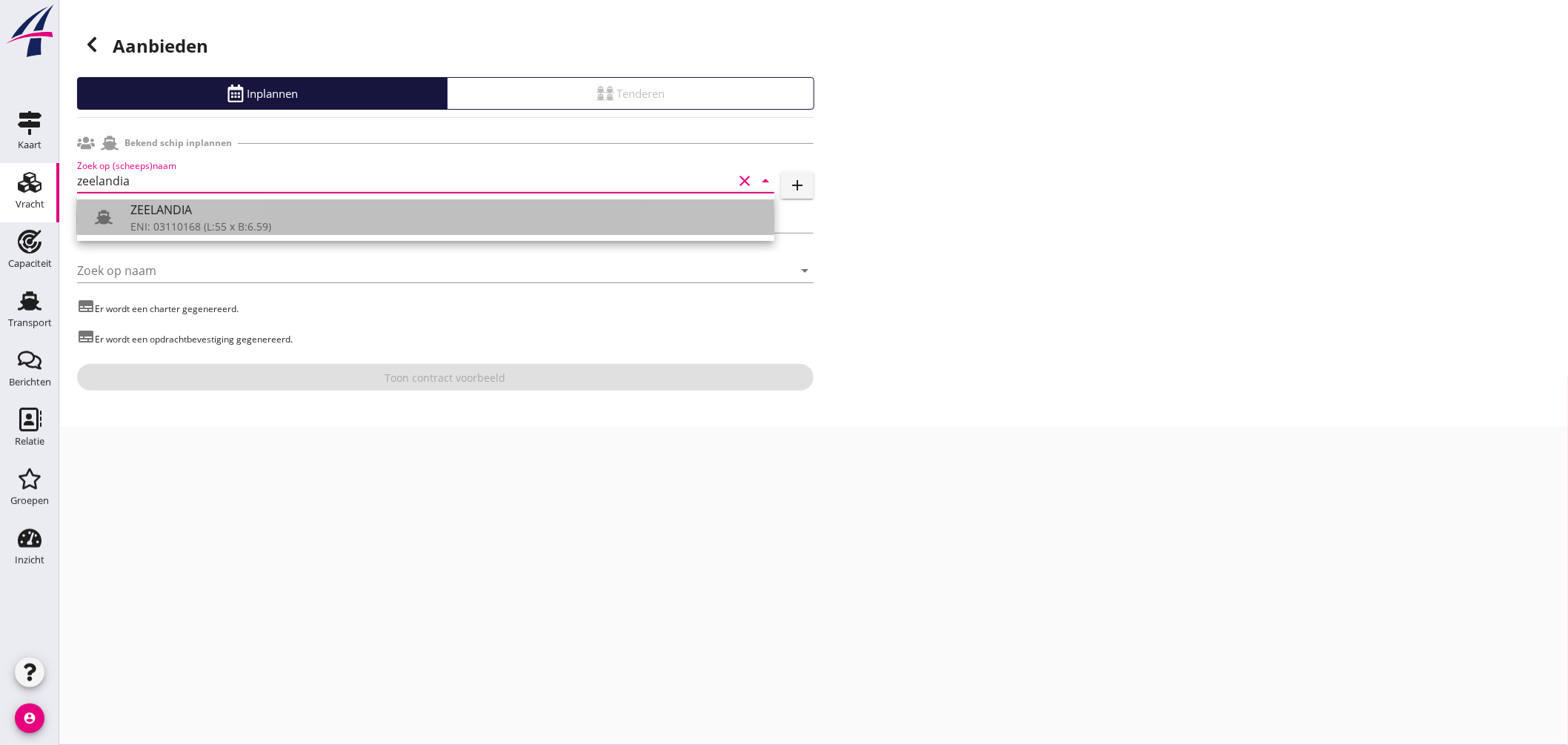
click at [211, 210] on div "ZEELANDIA" at bounding box center [446, 210] width 632 height 18
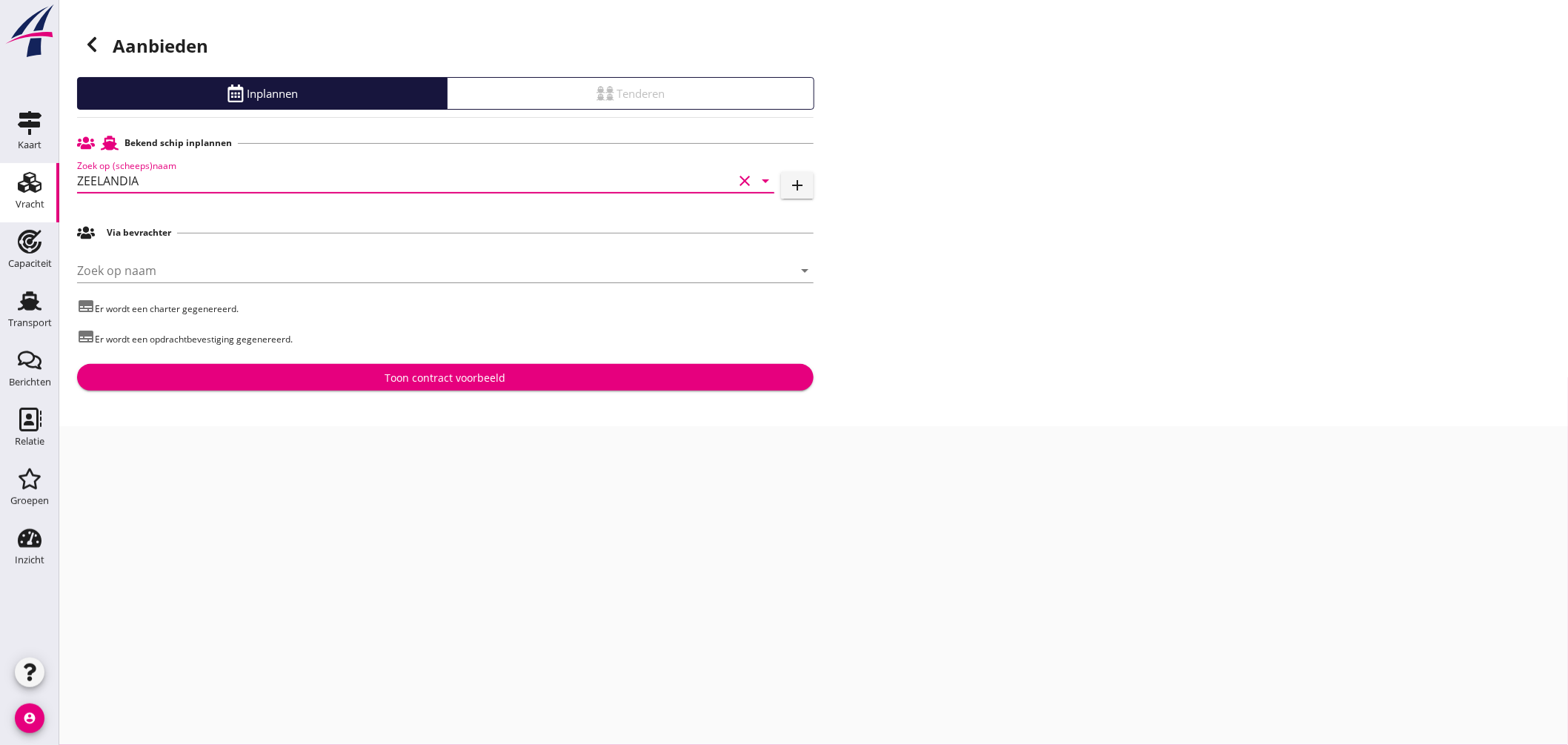
type input "ZEELANDIA"
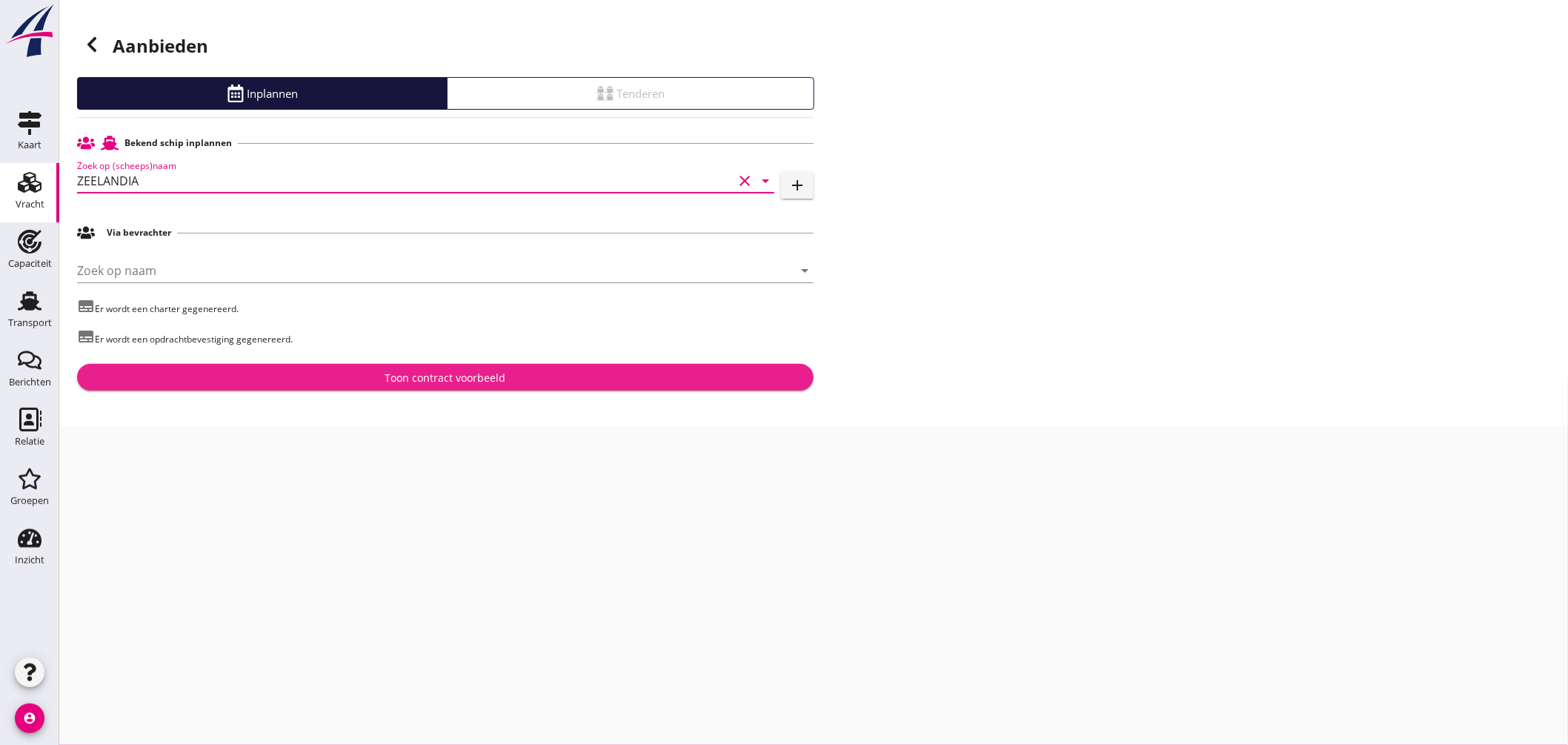
click at [456, 369] on button "Toon contract voorbeeld" at bounding box center [445, 377] width 736 height 26
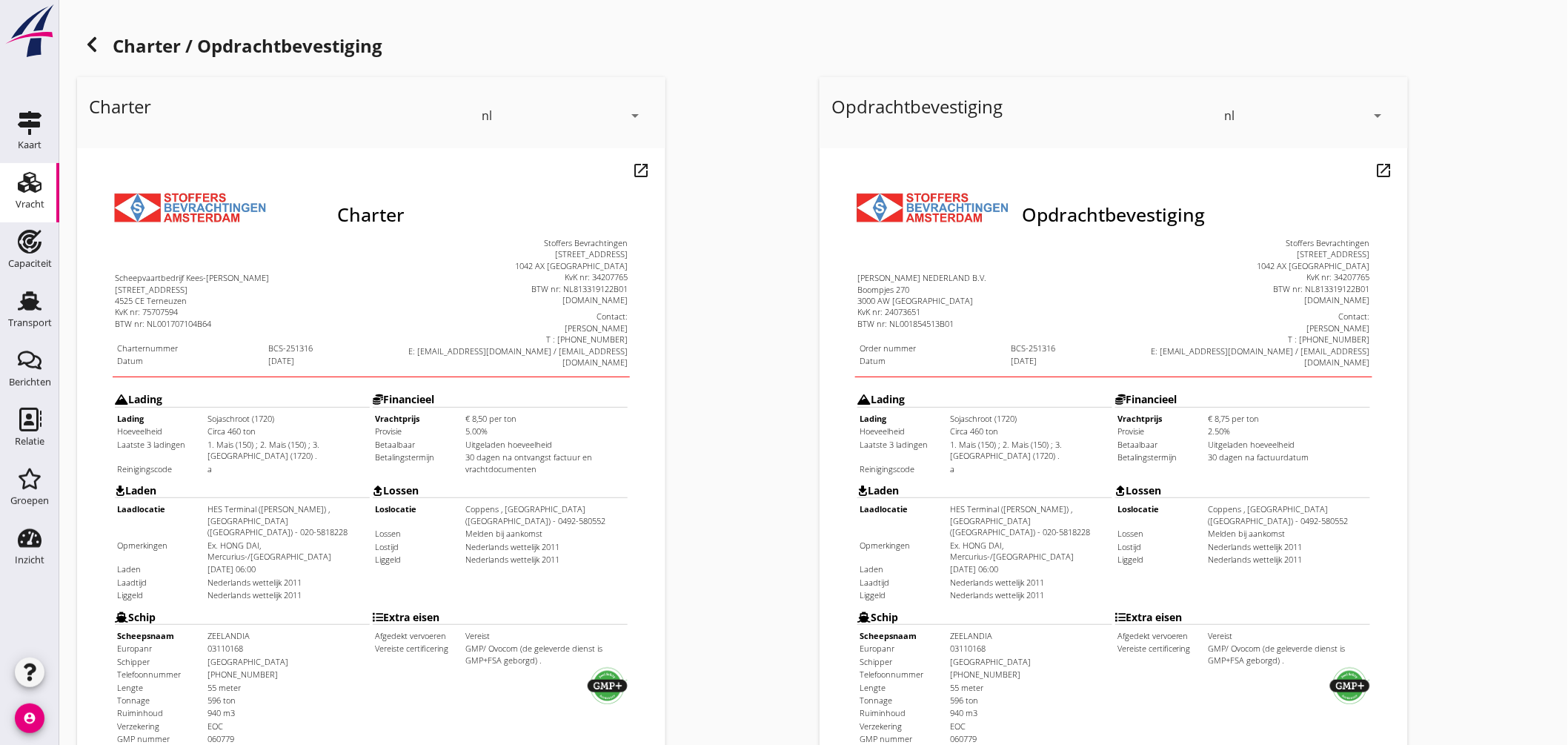
scroll to position [247, 0]
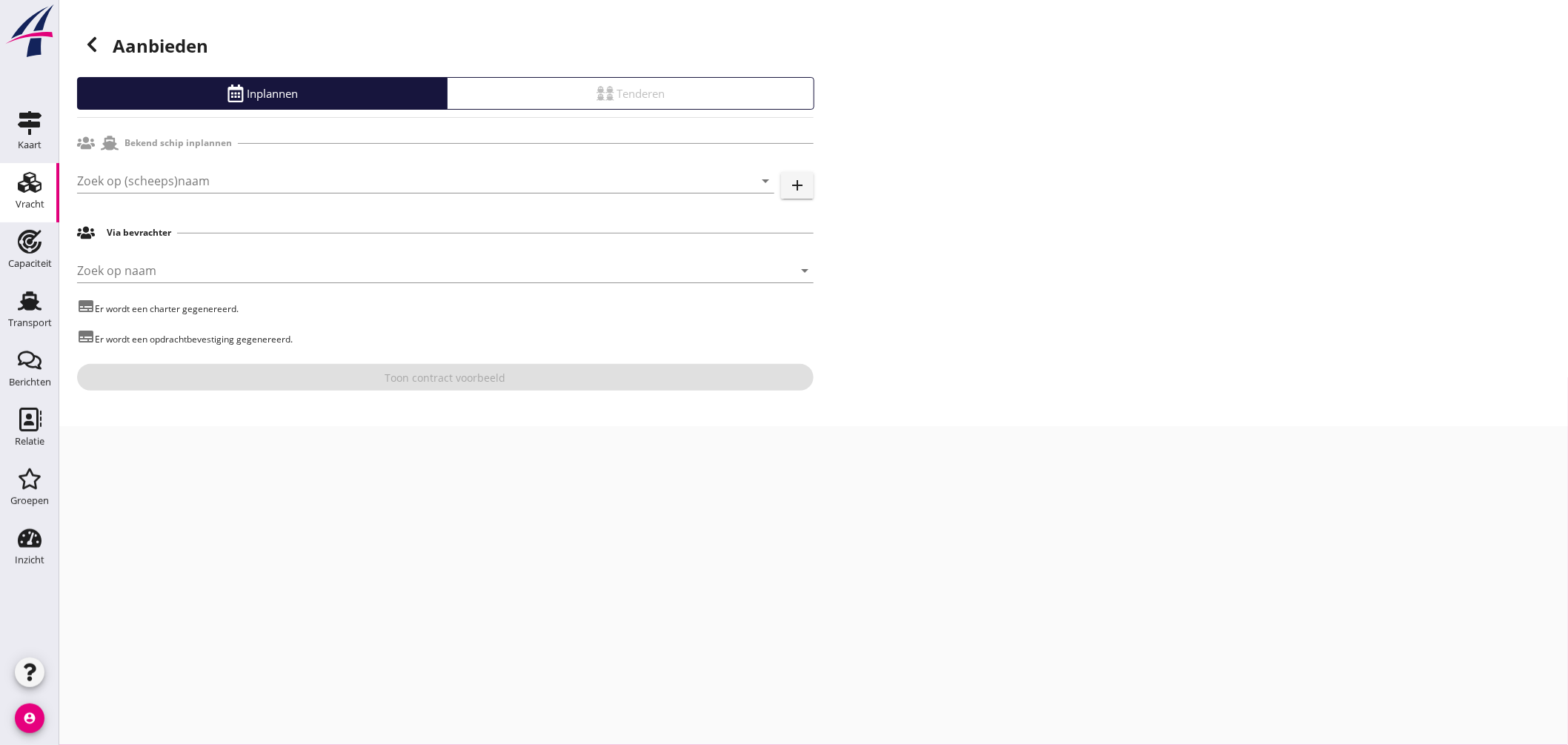
click at [101, 44] on div at bounding box center [92, 44] width 30 height 30
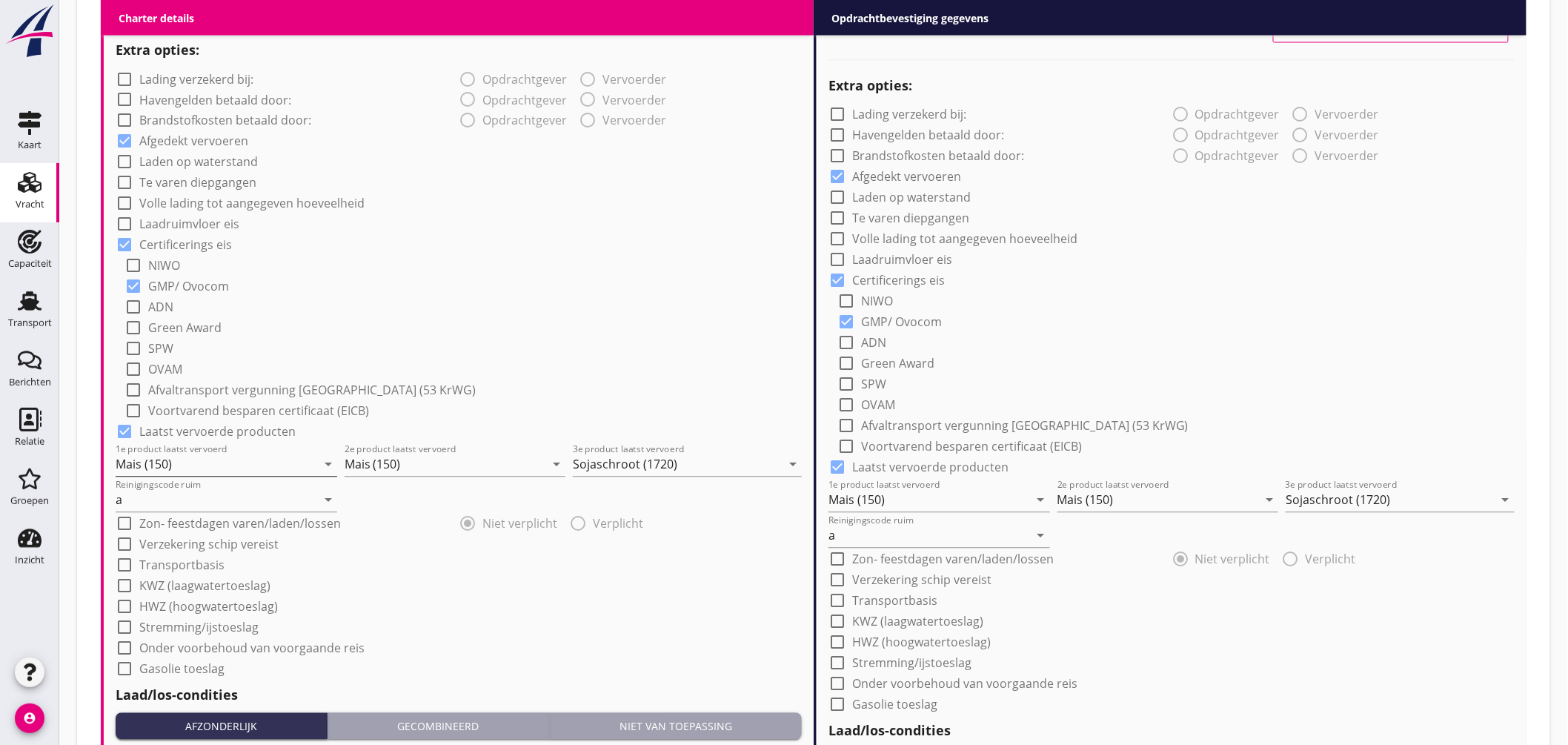
scroll to position [1153, 0]
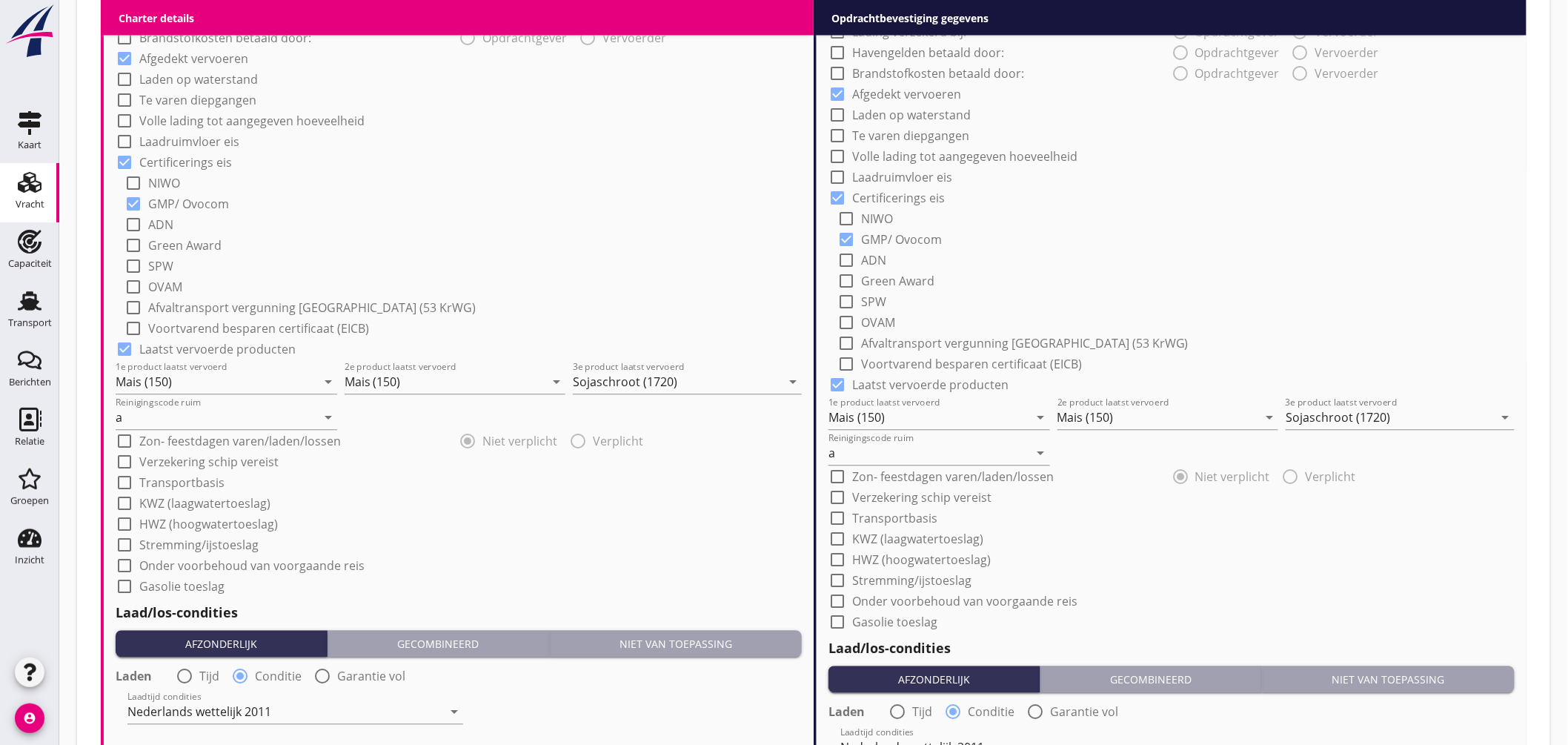
click at [316, 566] on label "Onder voorbehoud van voorgaande reis" at bounding box center [252, 567] width 225 height 15
checkbox input "true"
click at [927, 605] on label "Onder voorbehoud van voorgaande reis" at bounding box center [965, 602] width 225 height 15
checkbox input "true"
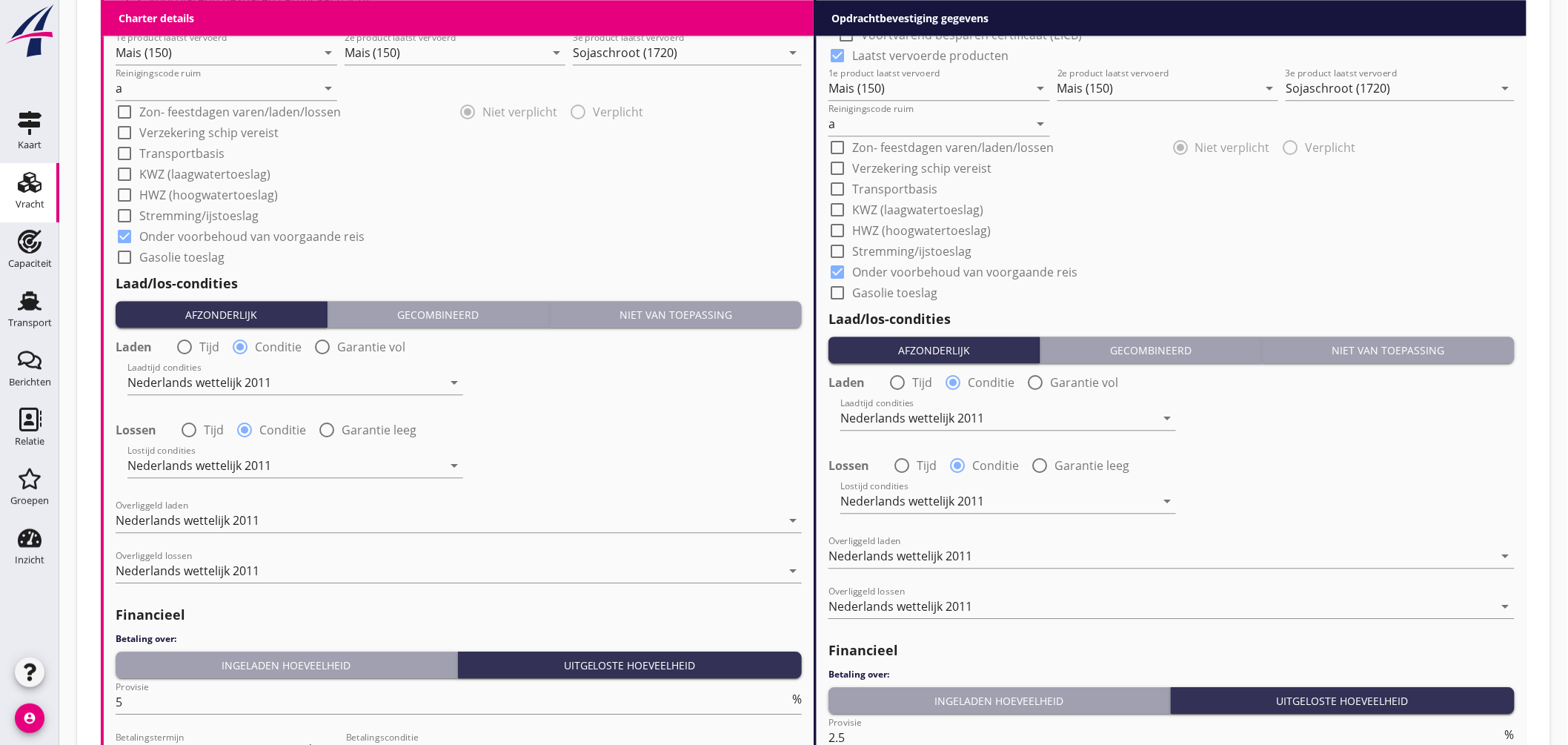
scroll to position [1725, 0]
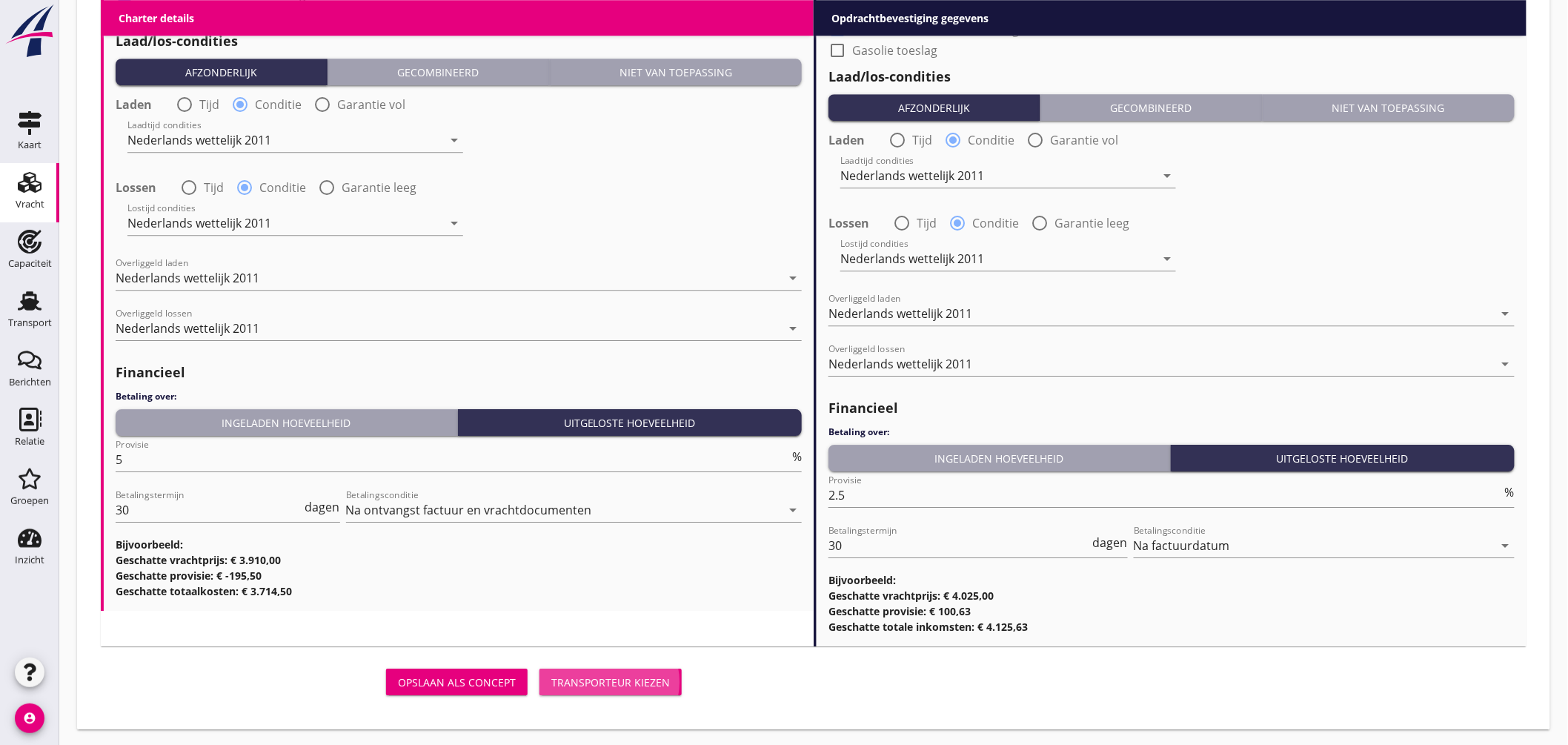
click at [611, 675] on div "Transporteur kiezen" at bounding box center [611, 683] width 118 height 16
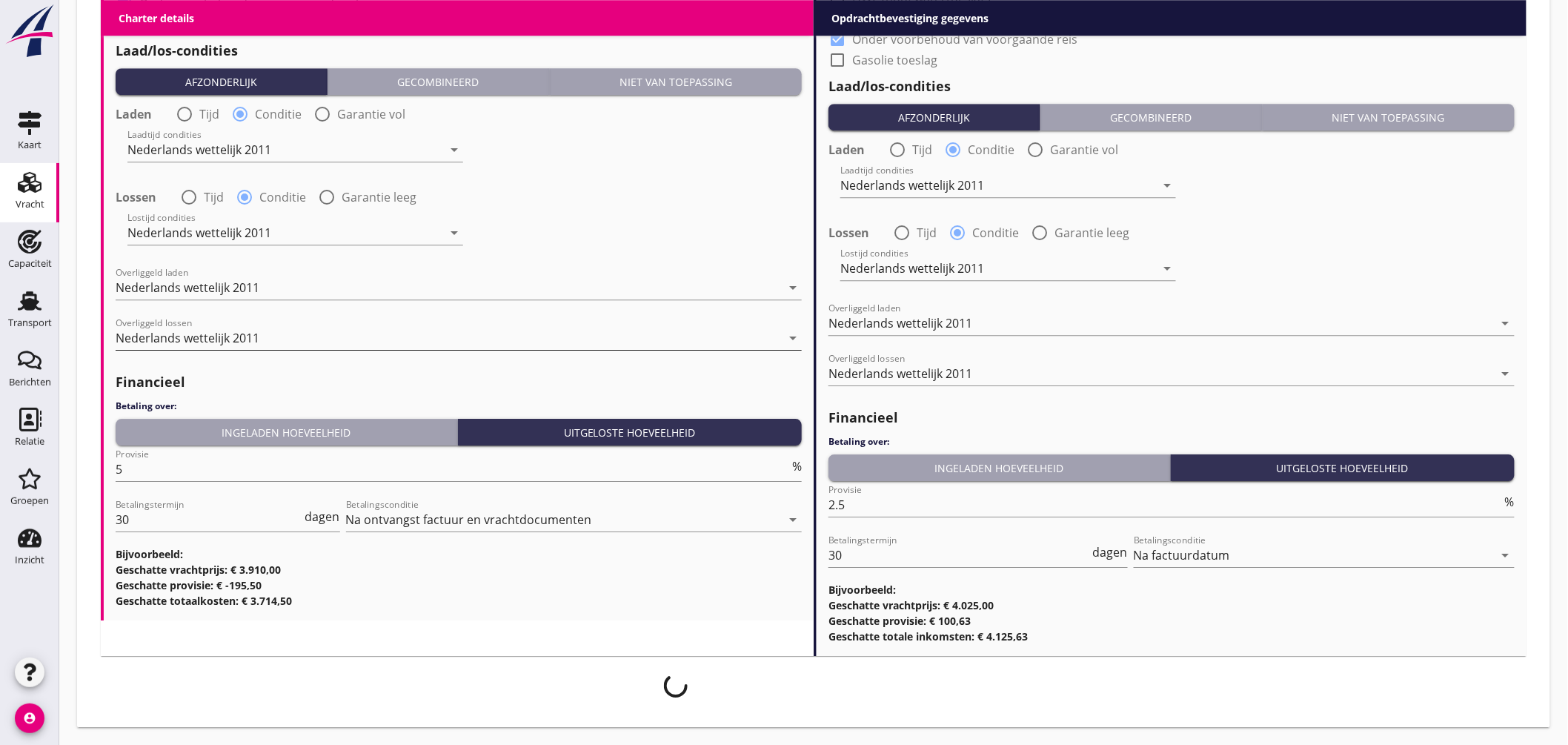
scroll to position [1714, 0]
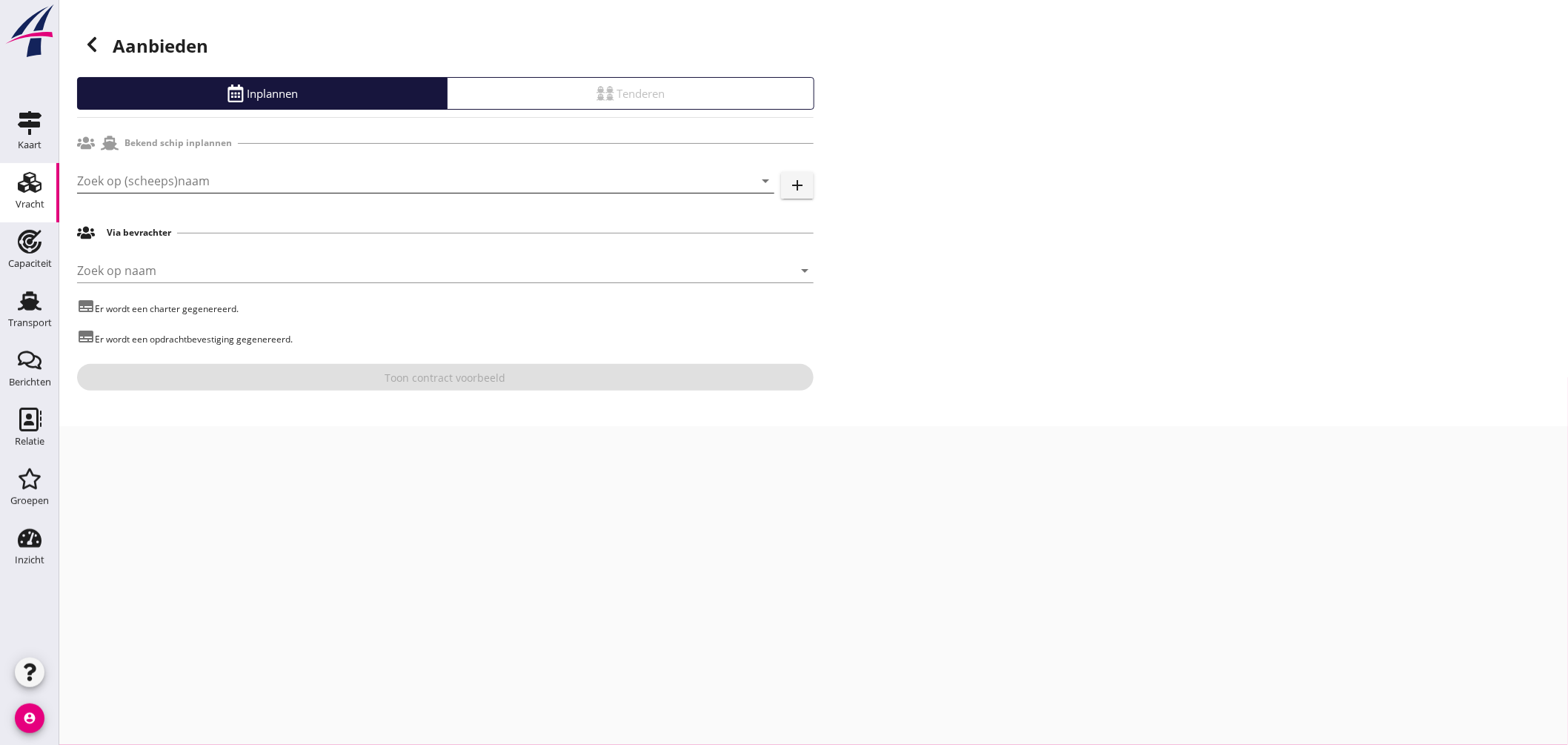
click at [298, 184] on input "Zoek op (scheeps)naam" at bounding box center [405, 181] width 656 height 24
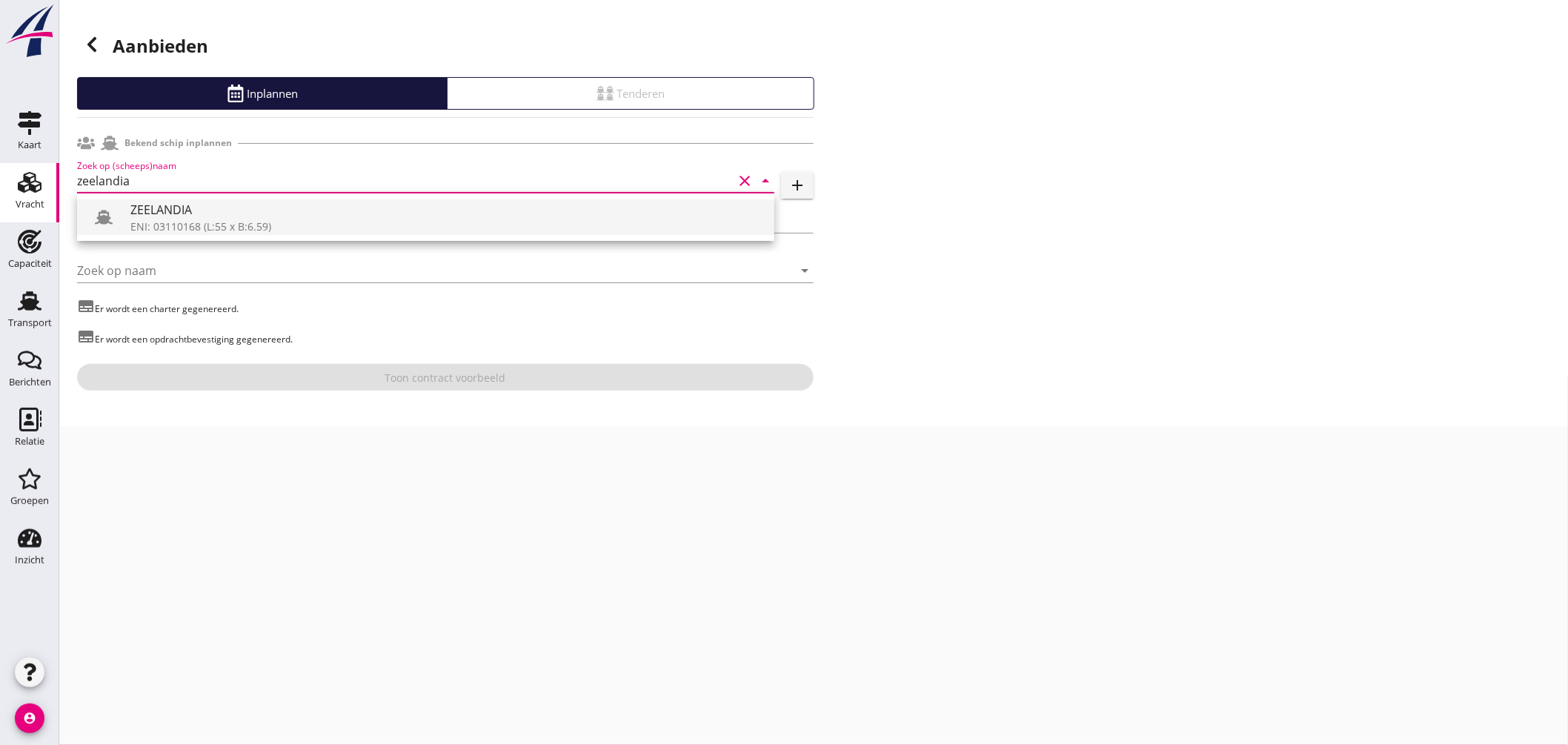
click at [228, 220] on div "ENI: 03110168 (L:55 x B:6.59)" at bounding box center [446, 226] width 632 height 16
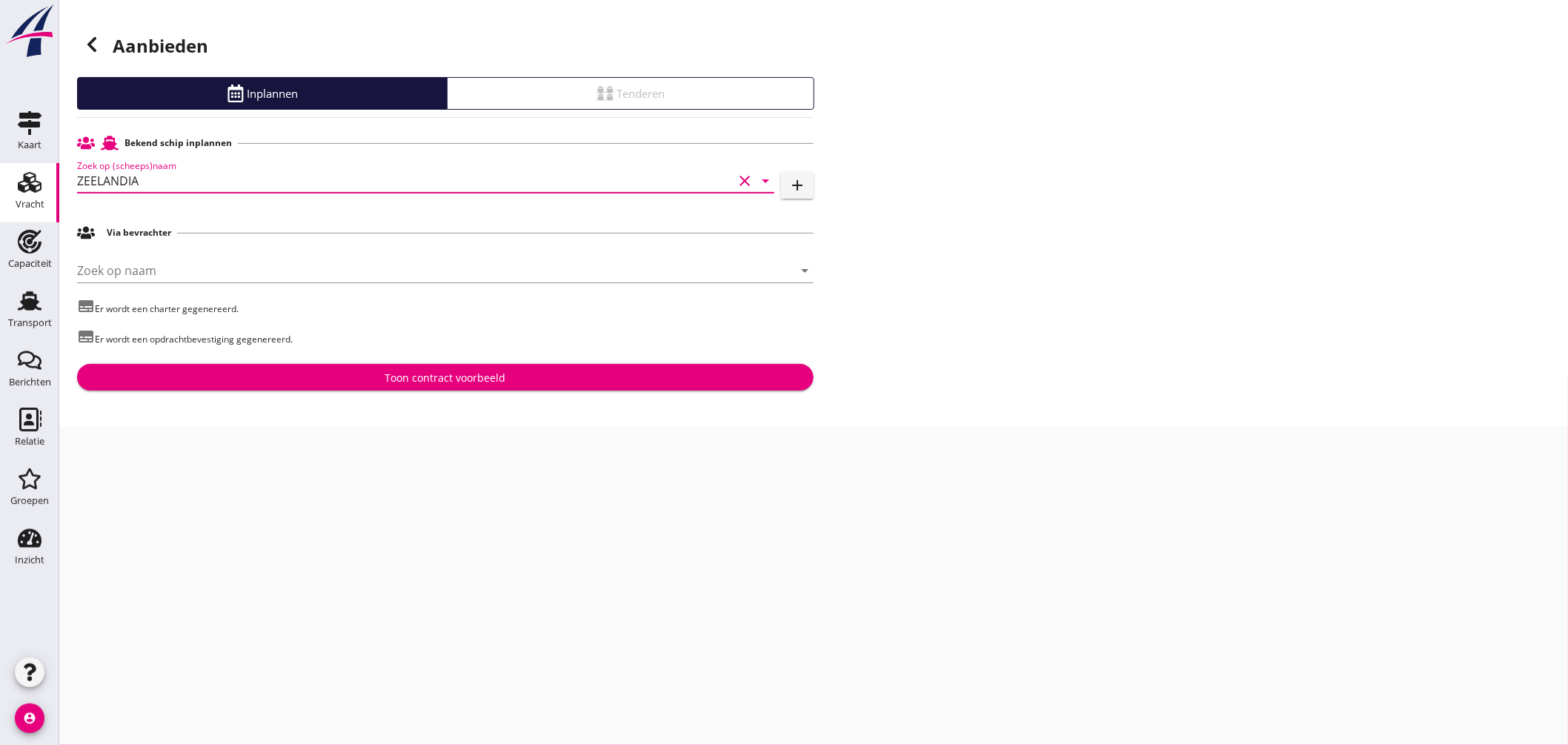
type input "ZEELANDIA"
click at [434, 380] on div "Toon contract voorbeeld" at bounding box center [445, 377] width 121 height 16
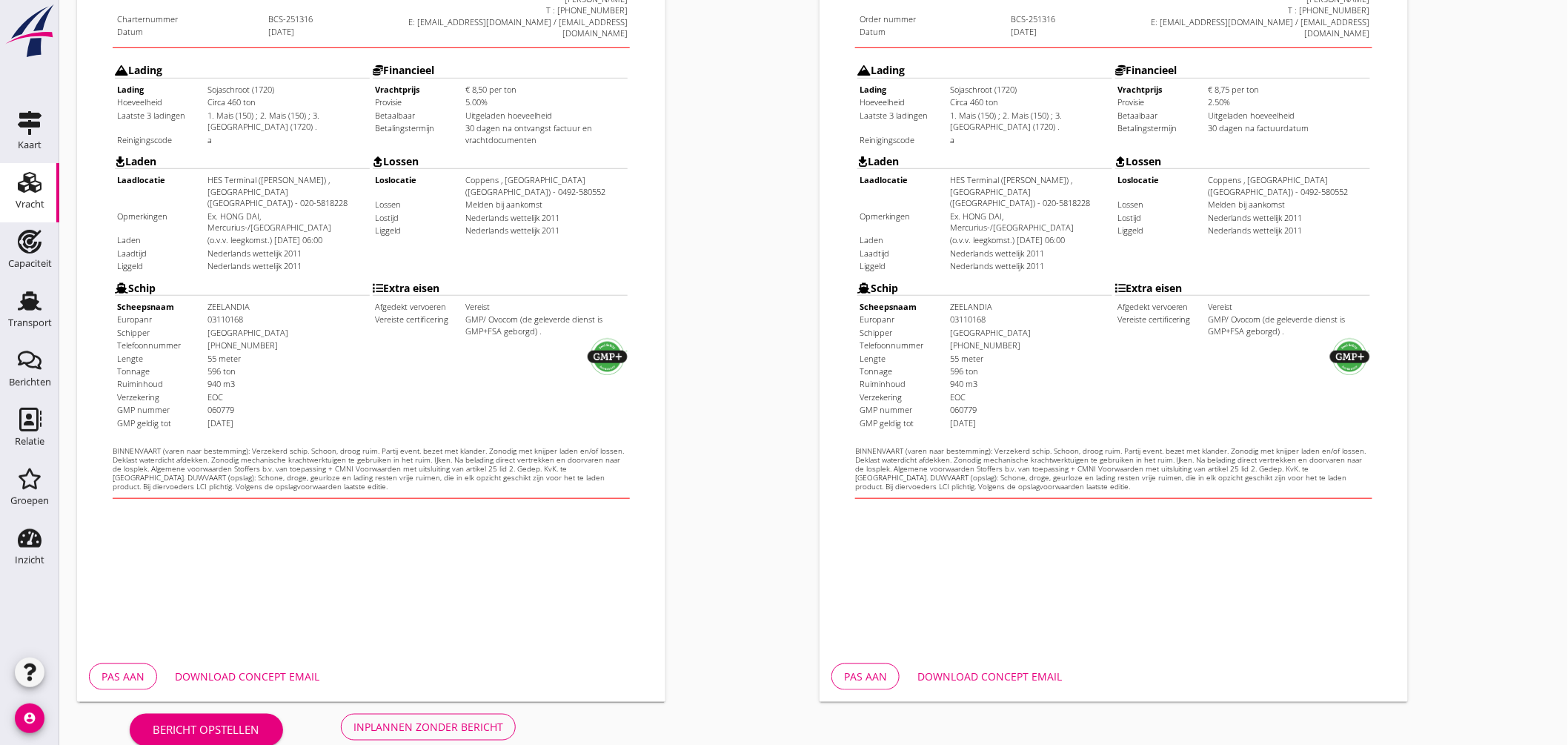
scroll to position [351, 0]
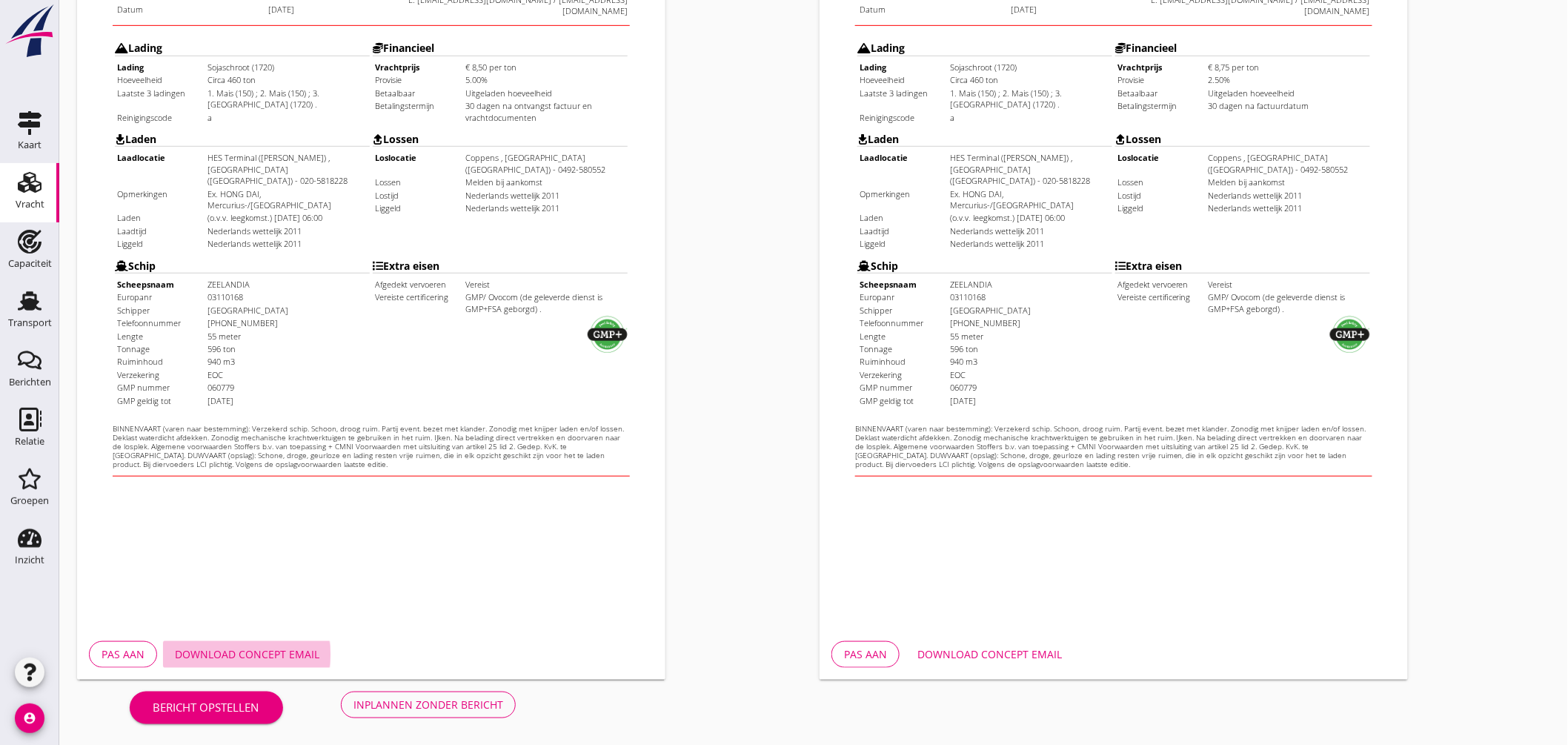
click at [301, 646] on div "Download concept email" at bounding box center [247, 654] width 145 height 16
click at [979, 651] on div "Download concept email" at bounding box center [989, 654] width 145 height 16
click at [1530, 163] on div "Opdrachtbevestiging nl arrow_drop_down open_in_new Pas aan Download concept ema…" at bounding box center [1185, 202] width 743 height 966
click at [1450, 308] on div "Opdrachtbevestiging nl arrow_drop_down open_in_new Pas aan Download concept ema…" at bounding box center [1185, 202] width 743 height 966
click at [434, 693] on button "Inplannen zonder bericht" at bounding box center [428, 705] width 175 height 26
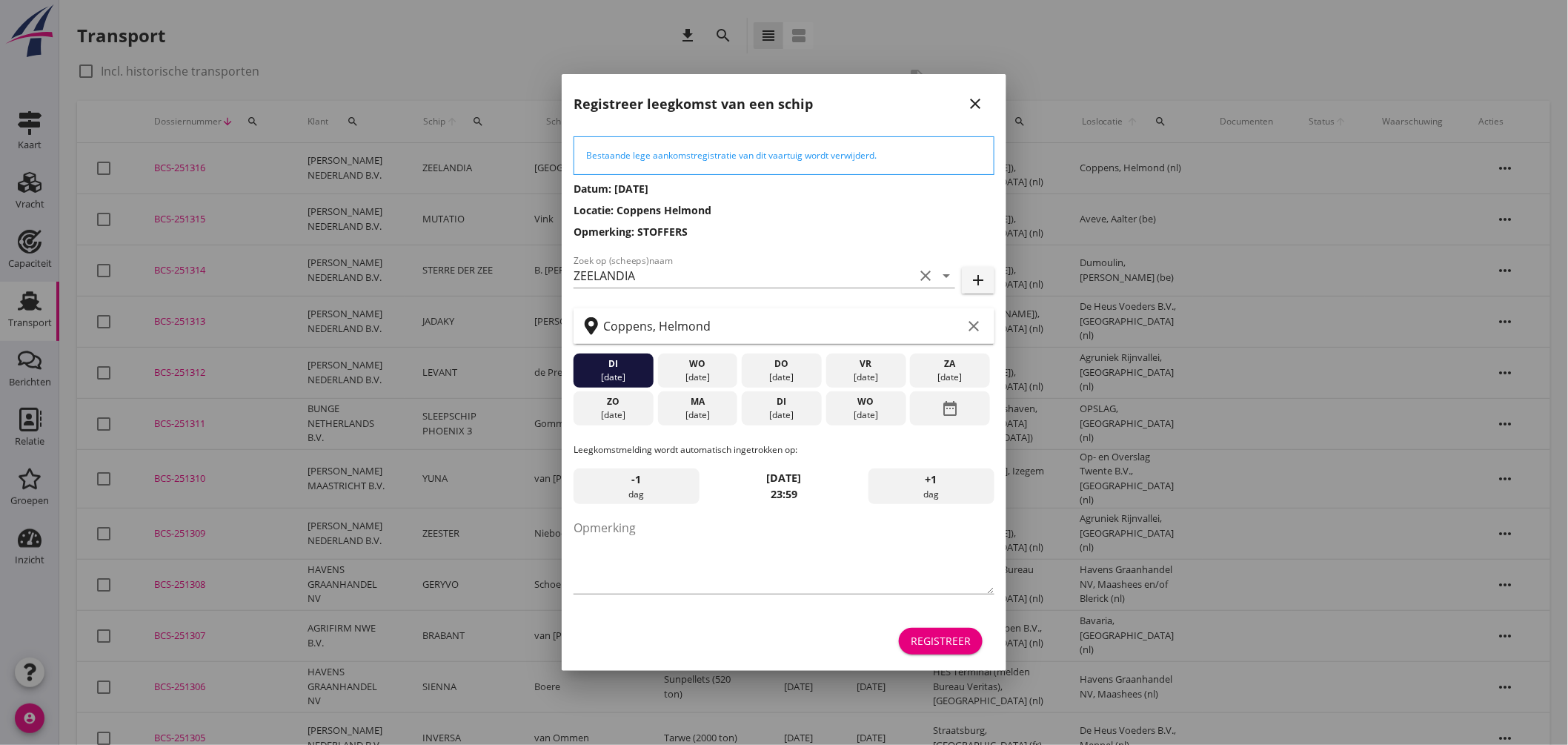
click at [699, 412] on div "01 sep." at bounding box center [697, 415] width 72 height 13
click at [673, 559] on textarea "Opmerking" at bounding box center [784, 555] width 421 height 78
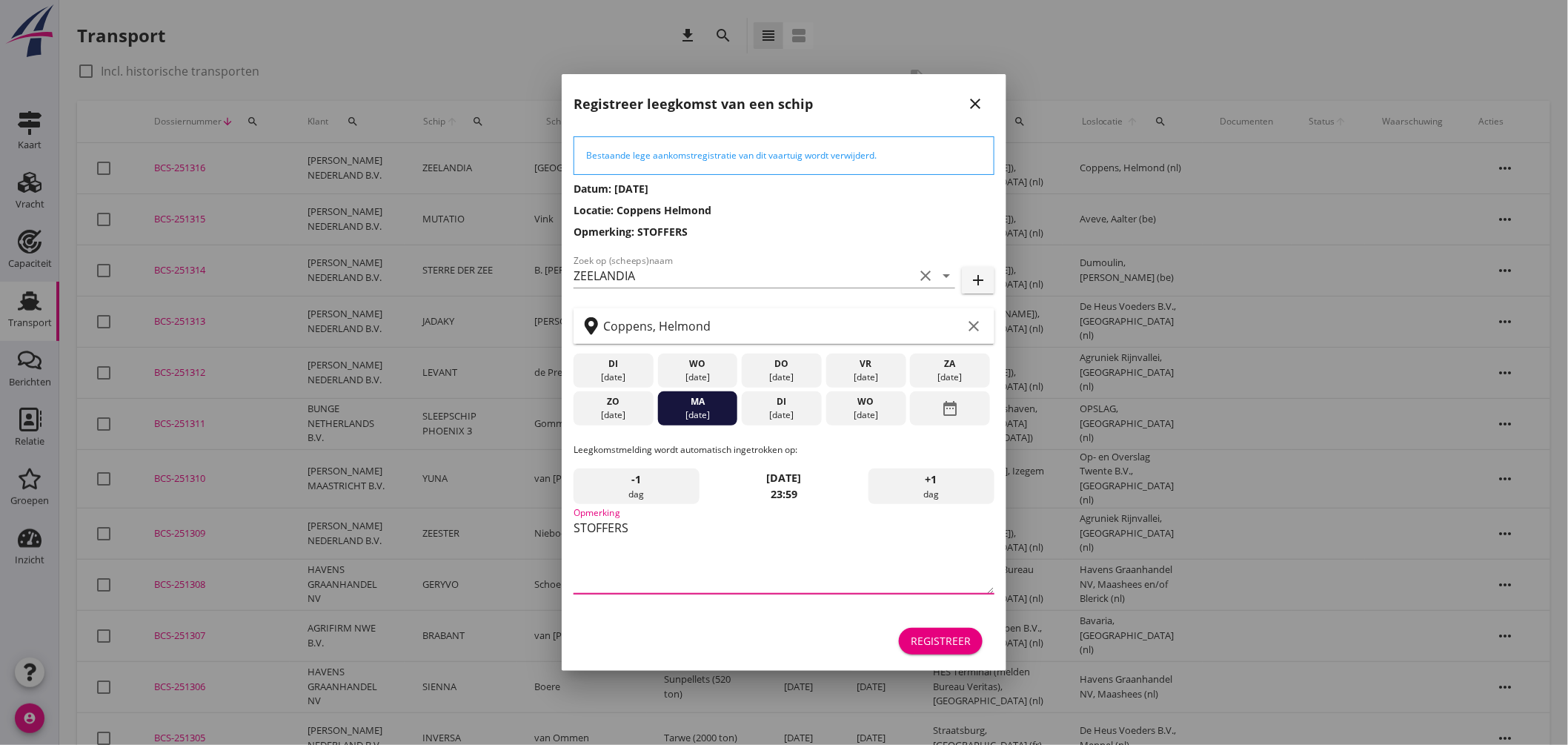
type textarea "STOFFERS"
click at [945, 646] on div "Registreer" at bounding box center [940, 641] width 60 height 16
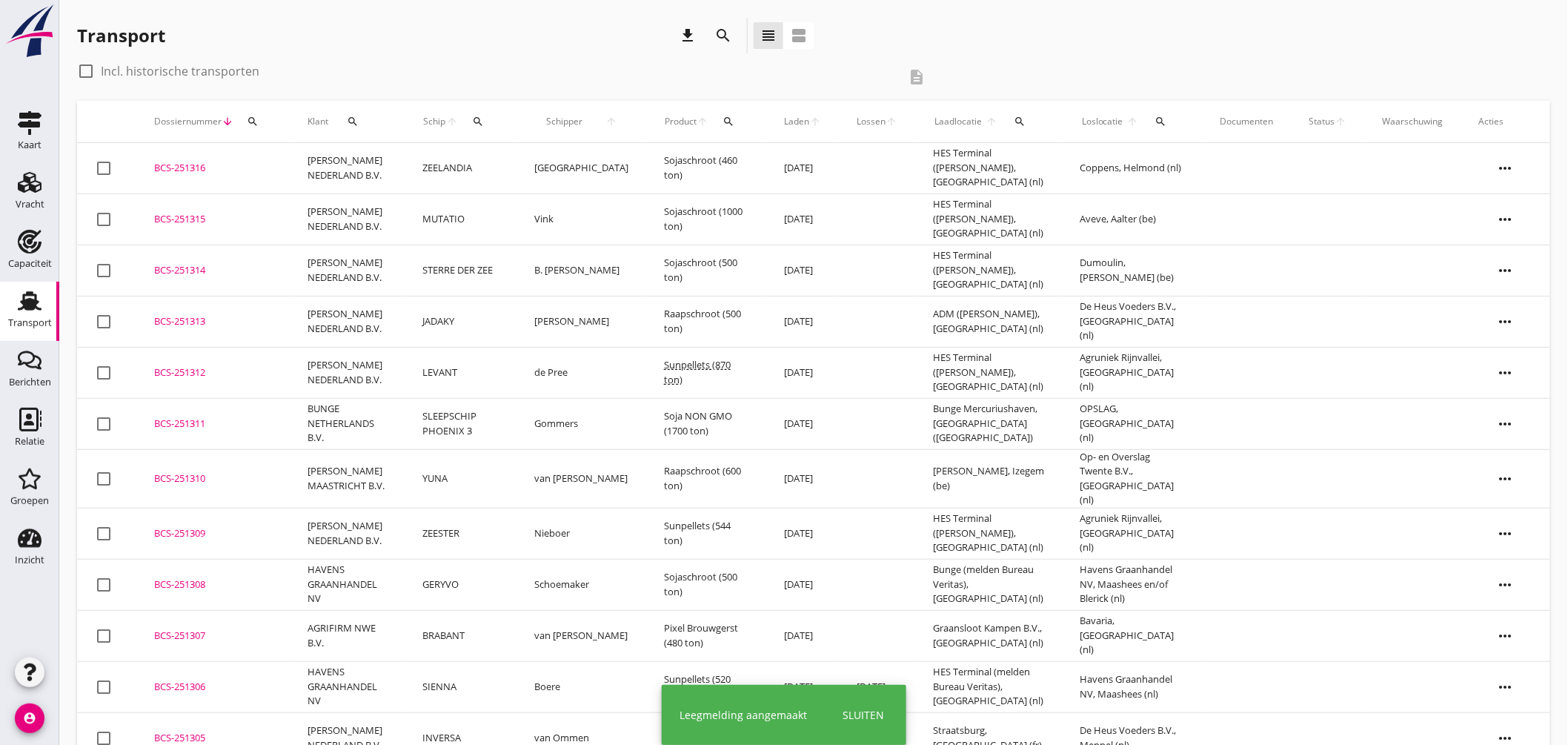
click at [511, 159] on td "ZEELANDIA" at bounding box center [460, 169] width 112 height 51
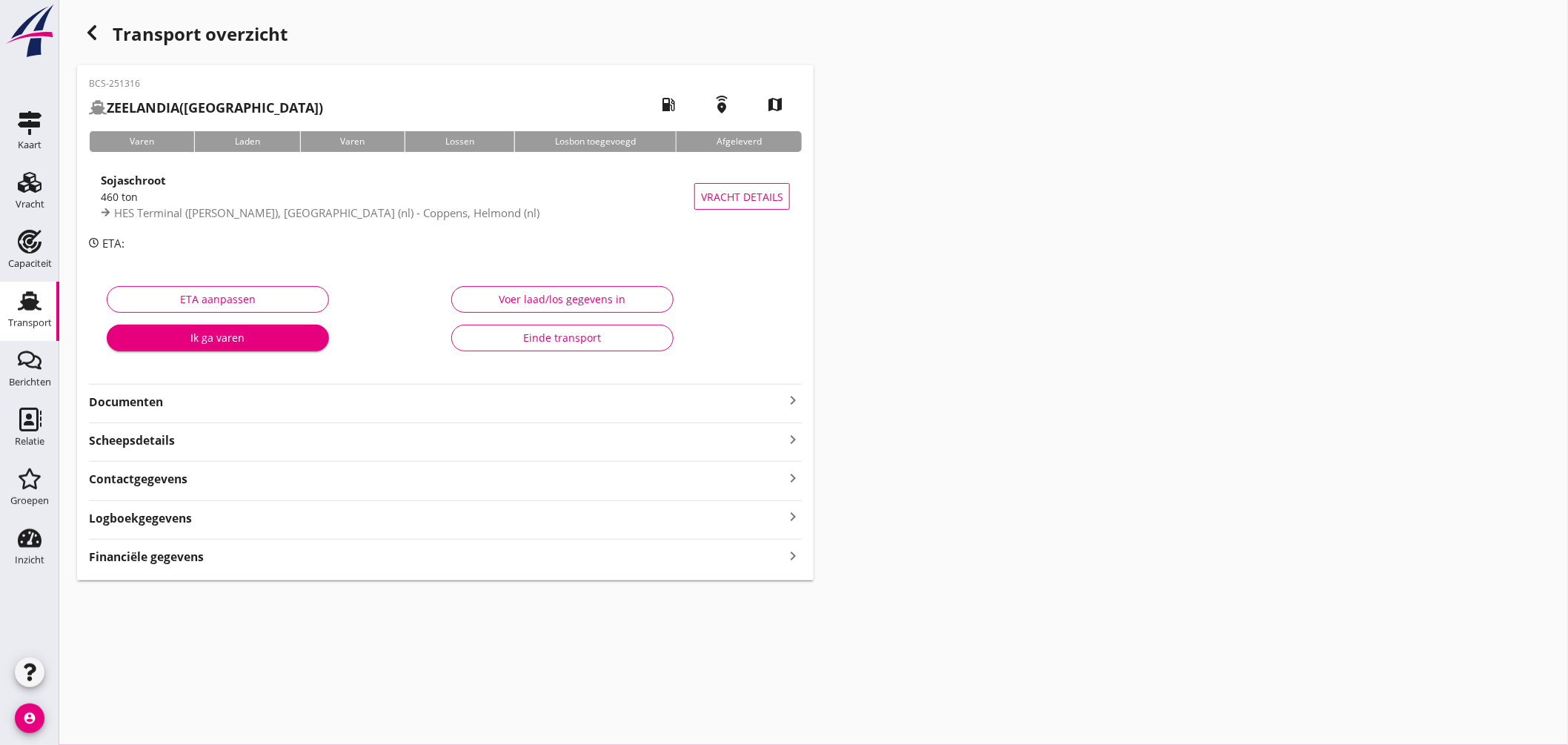
click at [404, 187] on div "Sojaschroot" at bounding box center [398, 180] width 593 height 18
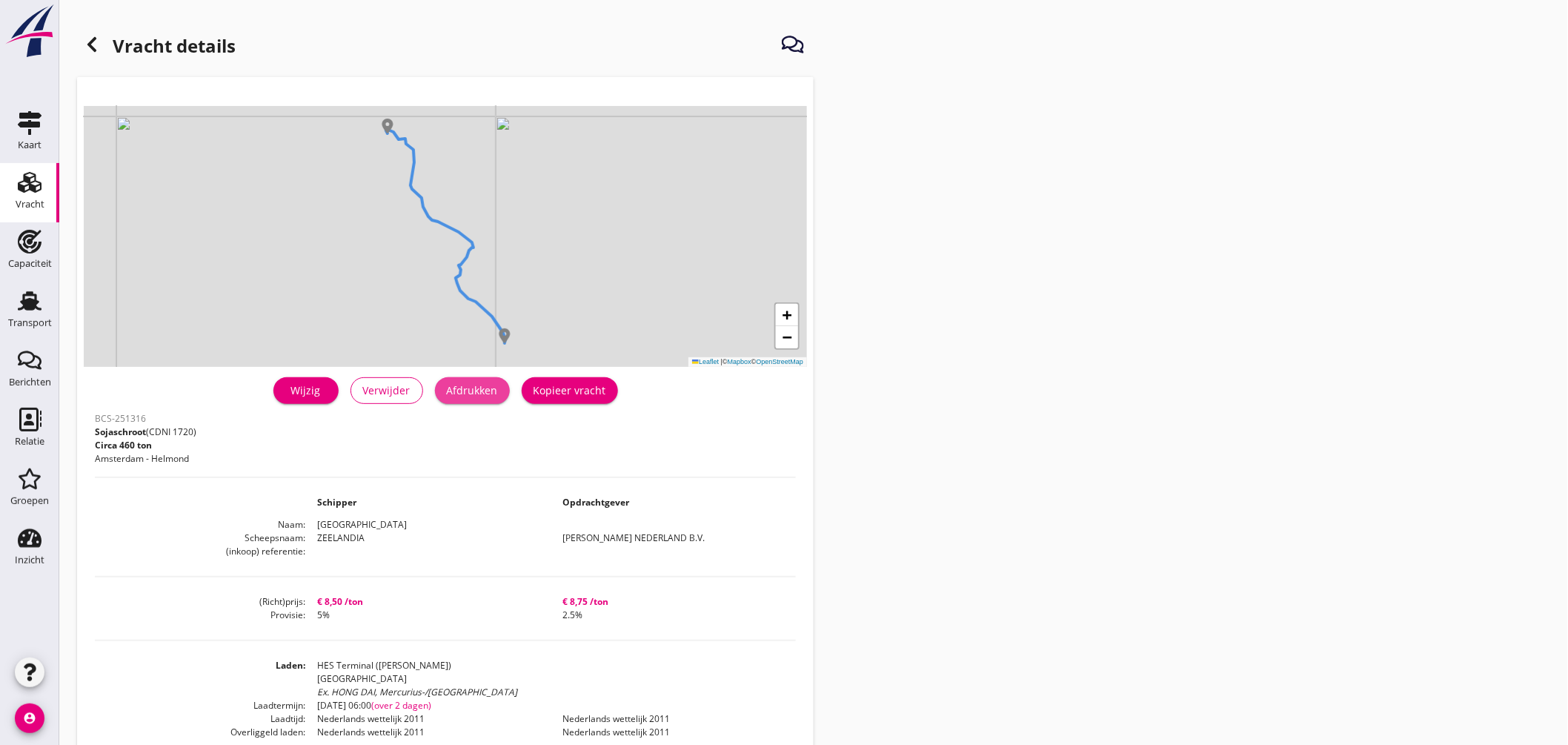
drag, startPoint x: 491, startPoint y: 390, endPoint x: 1324, endPoint y: 497, distance: 839.8
click at [491, 391] on div "Afdrukken" at bounding box center [473, 390] width 51 height 16
click at [35, 302] on use at bounding box center [30, 300] width 24 height 19
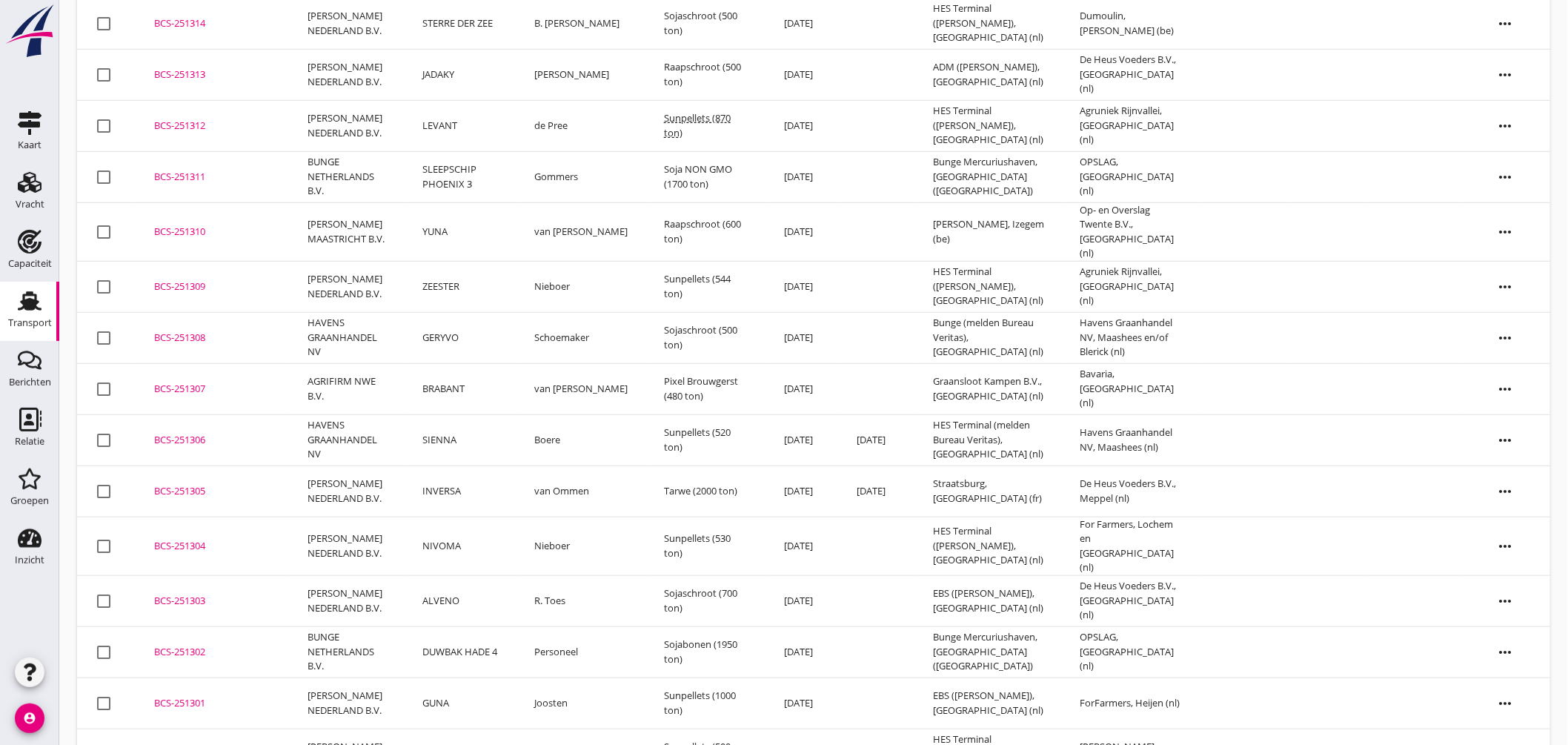
scroll to position [329, 0]
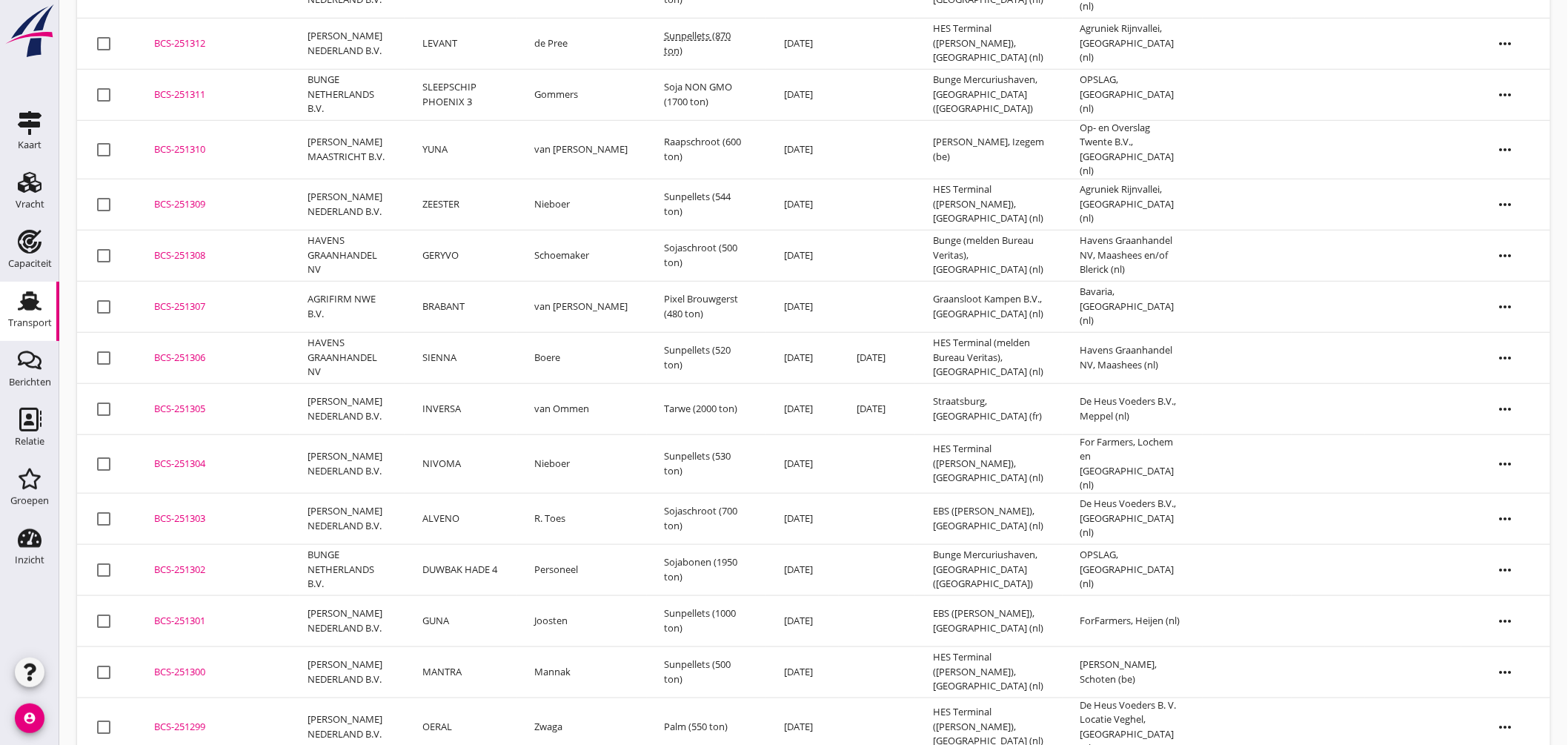
click at [194, 511] on div "BCS-251303" at bounding box center [213, 519] width 118 height 15
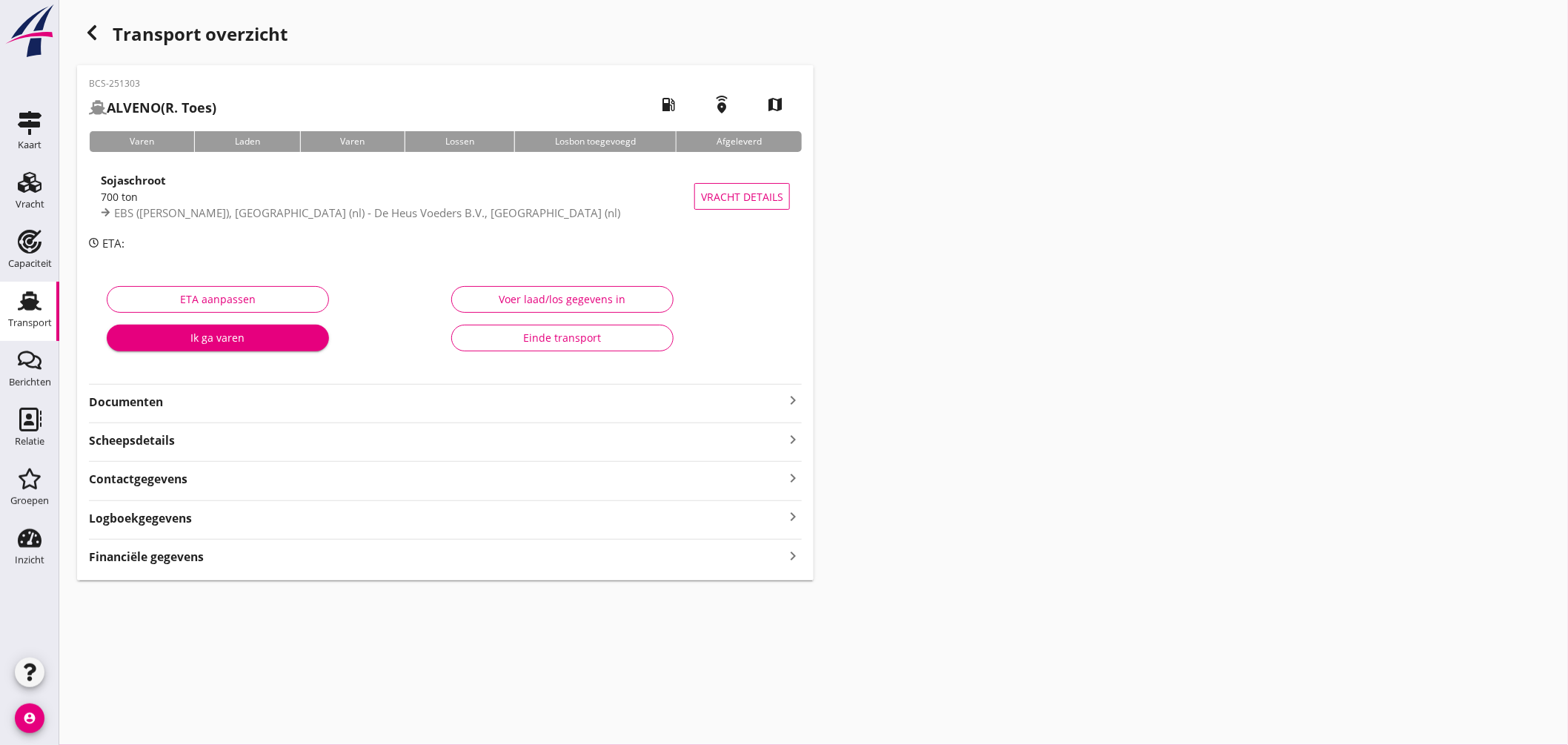
click at [791, 398] on icon "keyboard_arrow_right" at bounding box center [793, 400] width 18 height 18
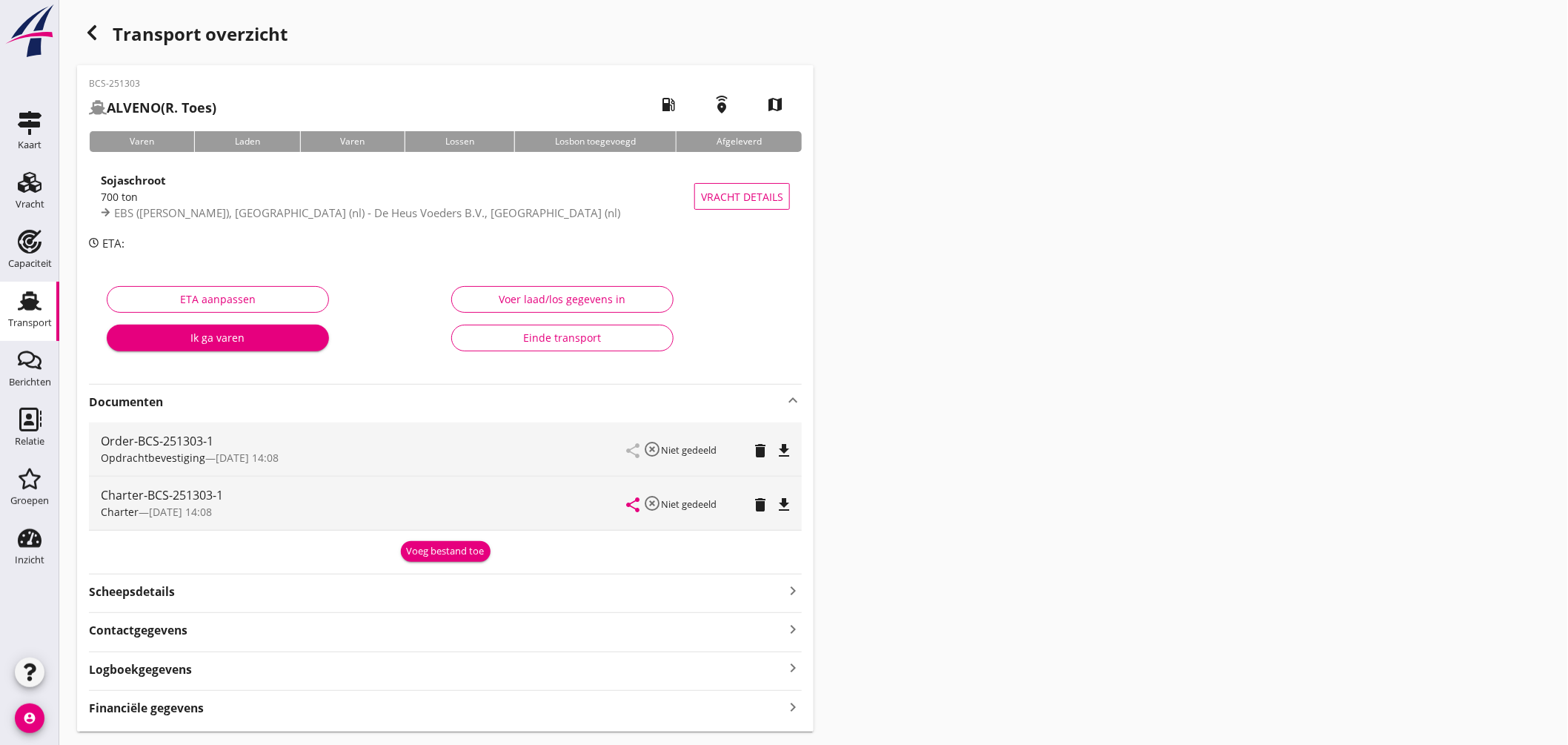
click at [779, 499] on icon "file_download" at bounding box center [784, 505] width 18 height 18
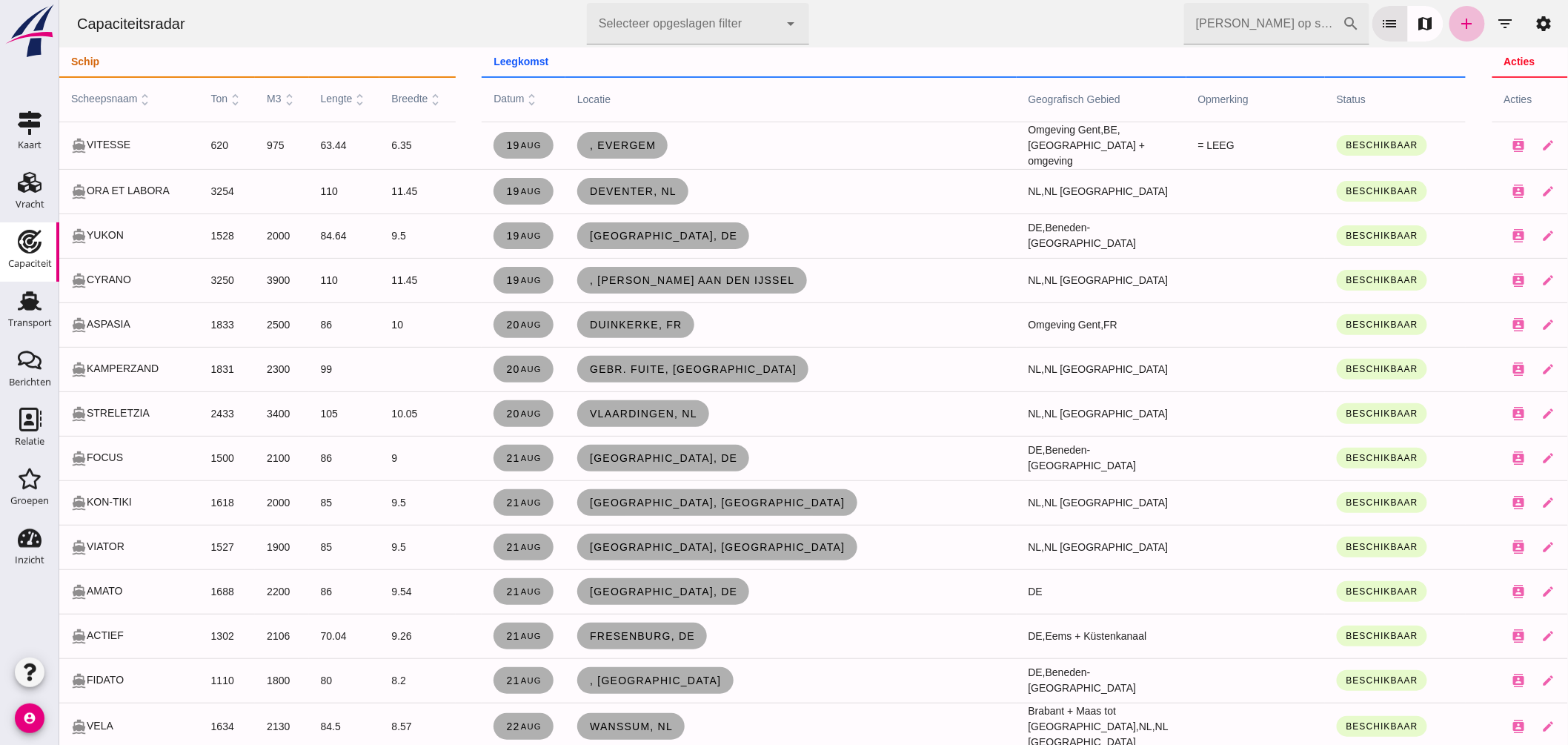
click at [1242, 26] on input "[PERSON_NAME] op scheepsnaam" at bounding box center [1262, 24] width 159 height 42
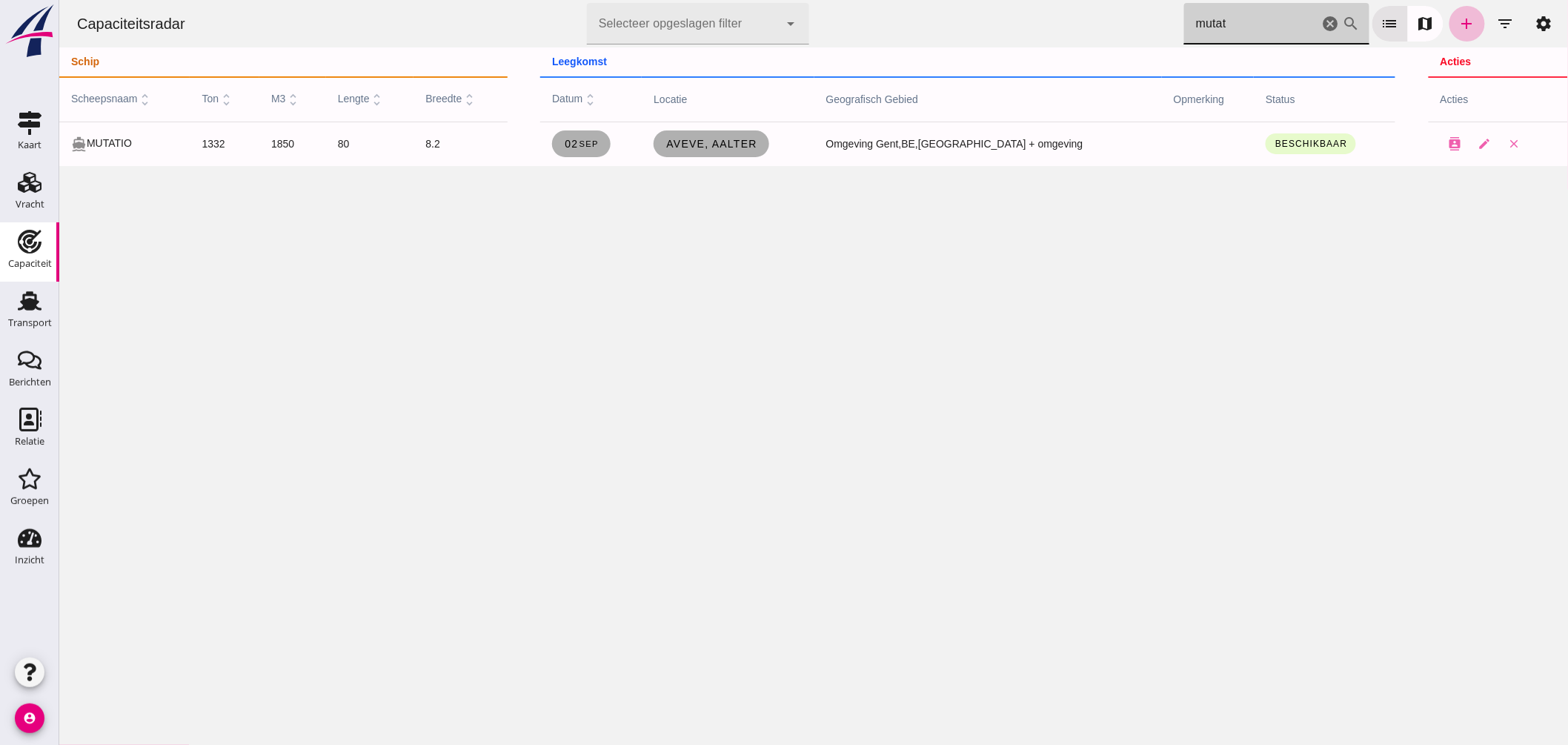
drag, startPoint x: 943, startPoint y: -2, endPoint x: 721, endPoint y: -49, distance: 226.9
click at [721, 0] on html "Capaciteitsradar Selecteer opgeslagen filter Selecteer opgeslagen filter cancel…" at bounding box center [813, 372] width 1509 height 745
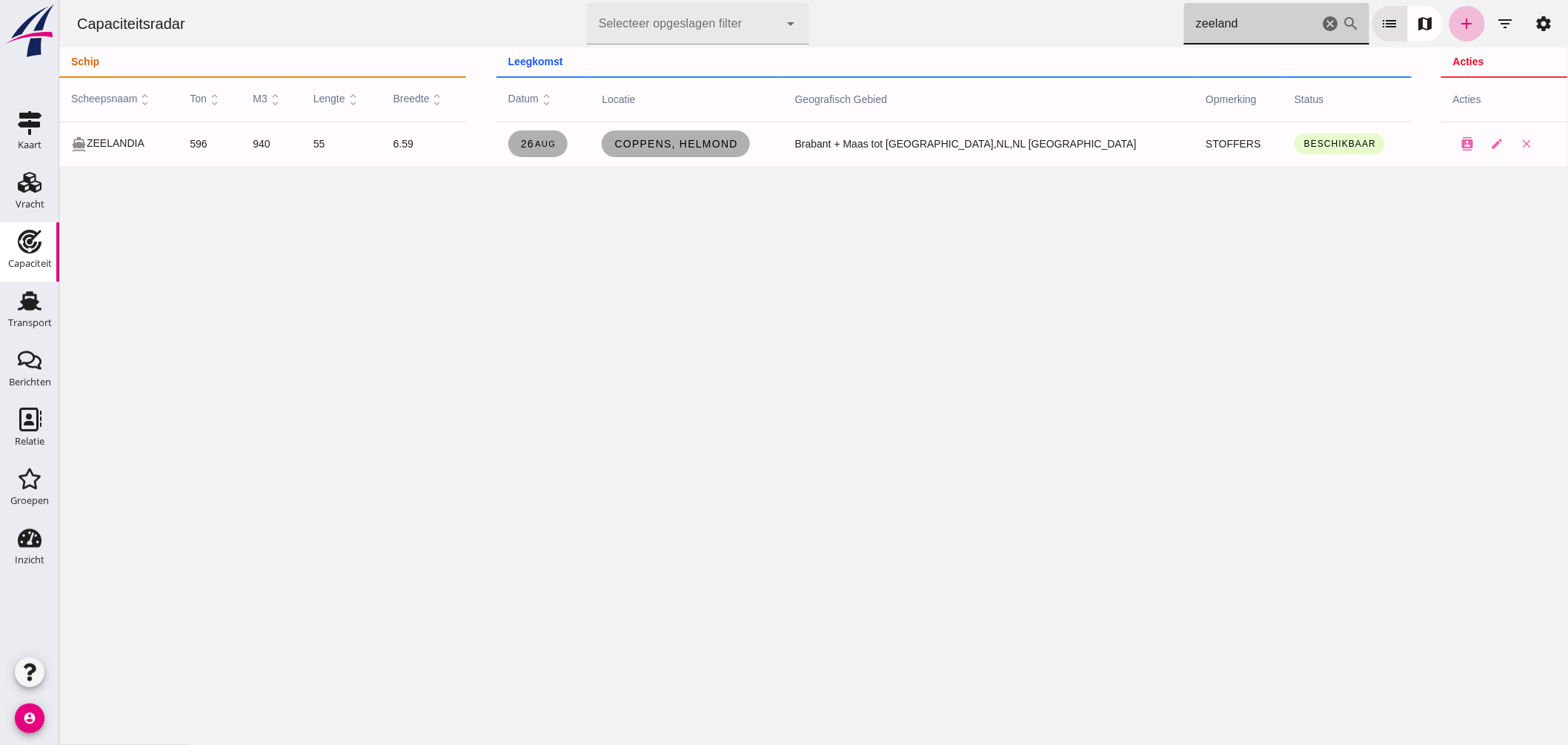
click at [935, 3] on div "Capaciteitsradar Selecteer opgeslagen filter Selecteer opgeslagen filter cancel…" at bounding box center [813, 24] width 1497 height 48
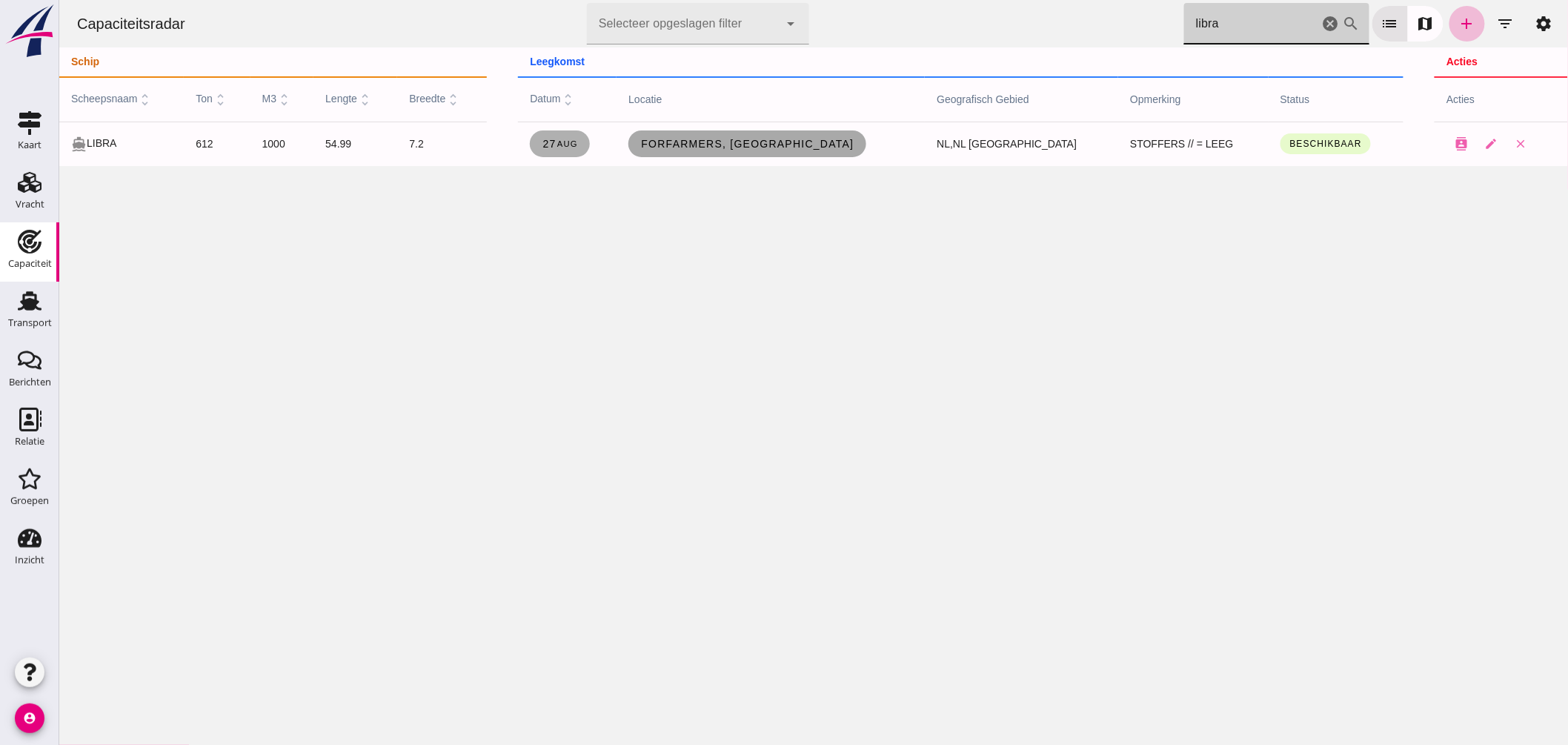
type input "libra"
click at [734, 150] on link "ForFarmers, [GEOGRAPHIC_DATA]" at bounding box center [746, 144] width 238 height 26
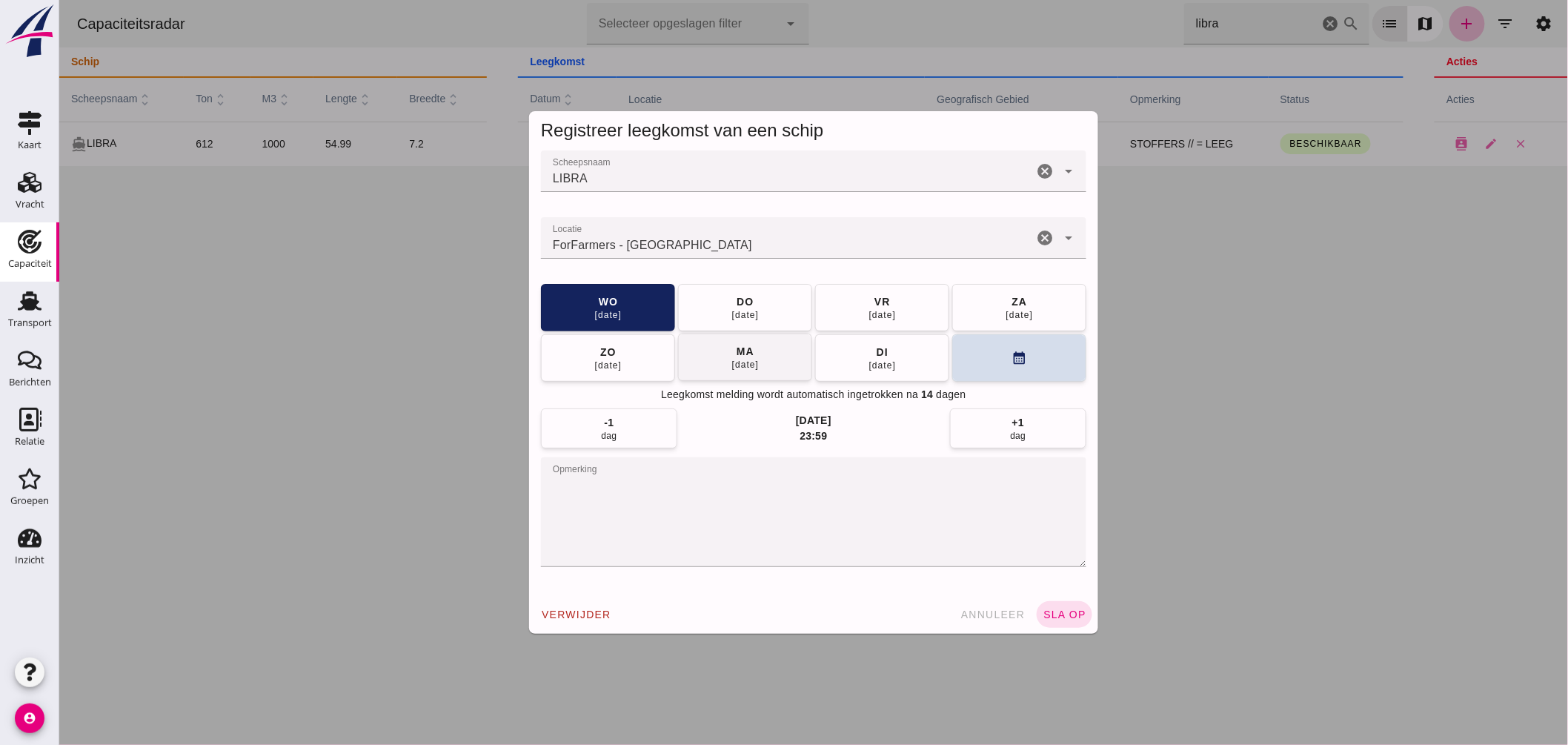
click at [780, 349] on button "[DATE]" at bounding box center [744, 358] width 134 height 48
click at [1069, 608] on button "sla op" at bounding box center [1064, 614] width 56 height 26
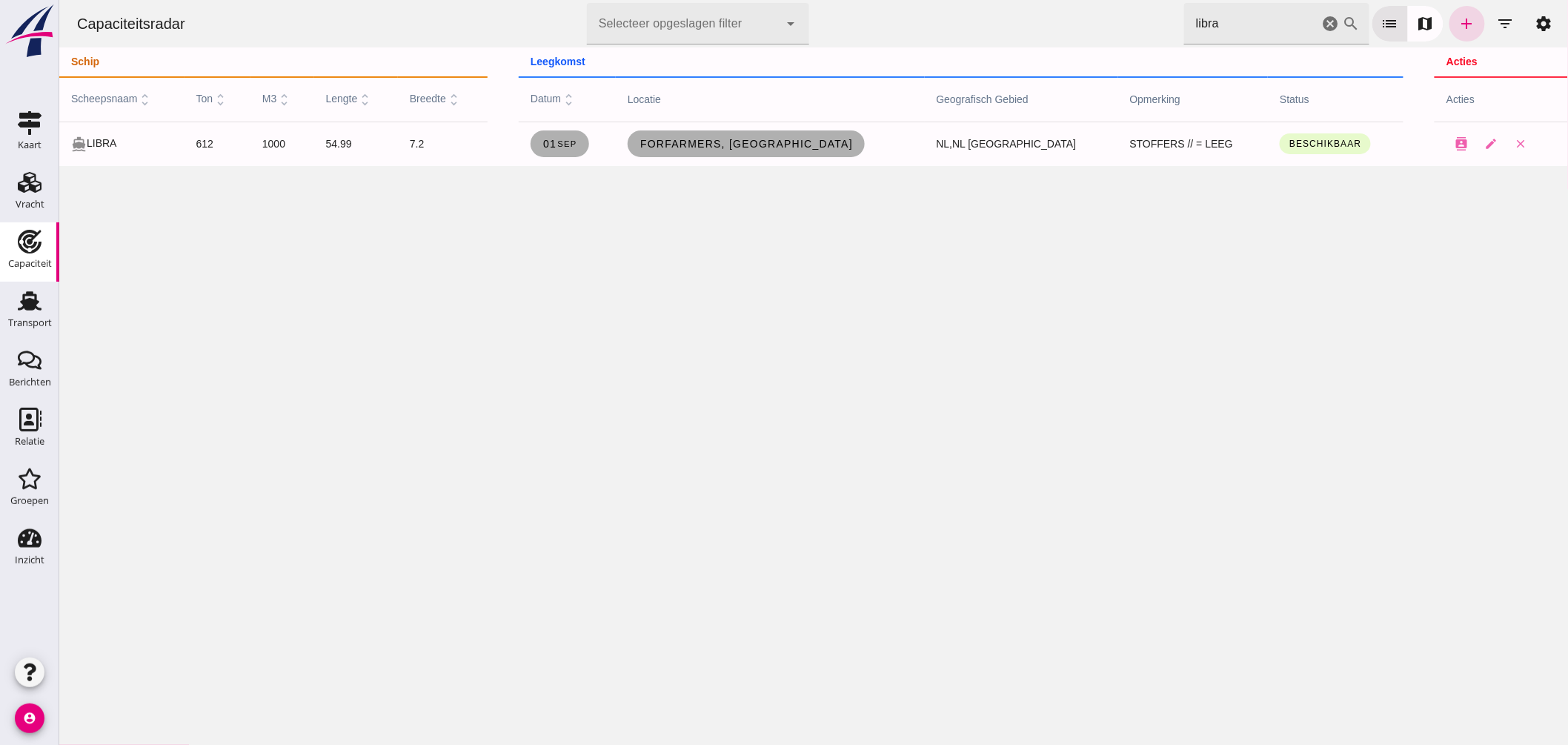
click at [1321, 24] on icon "cancel" at bounding box center [1330, 24] width 18 height 18
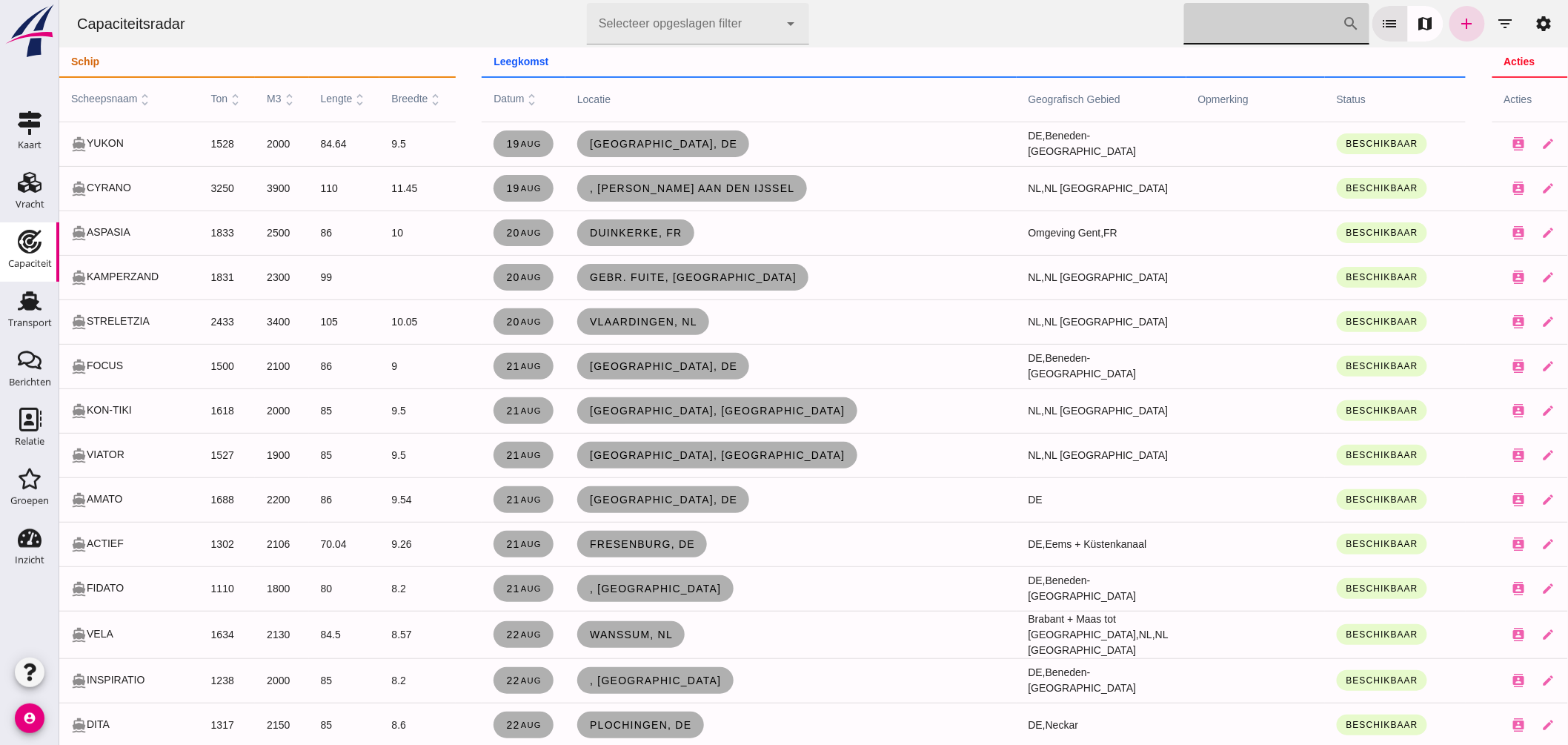
click at [119, 97] on span "scheepsnaam unfold_more" at bounding box center [112, 99] width 82 height 12
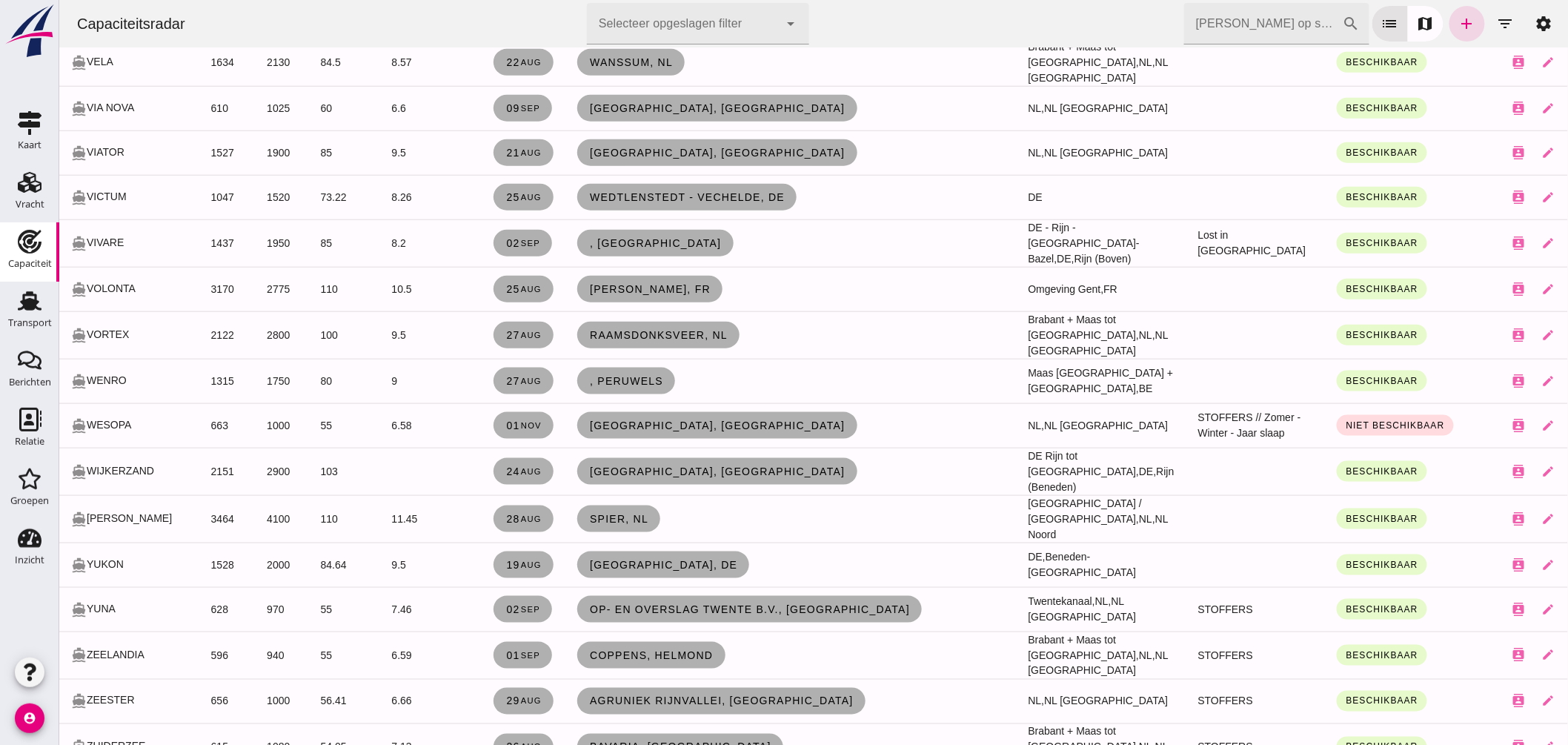
scroll to position [7582, 0]
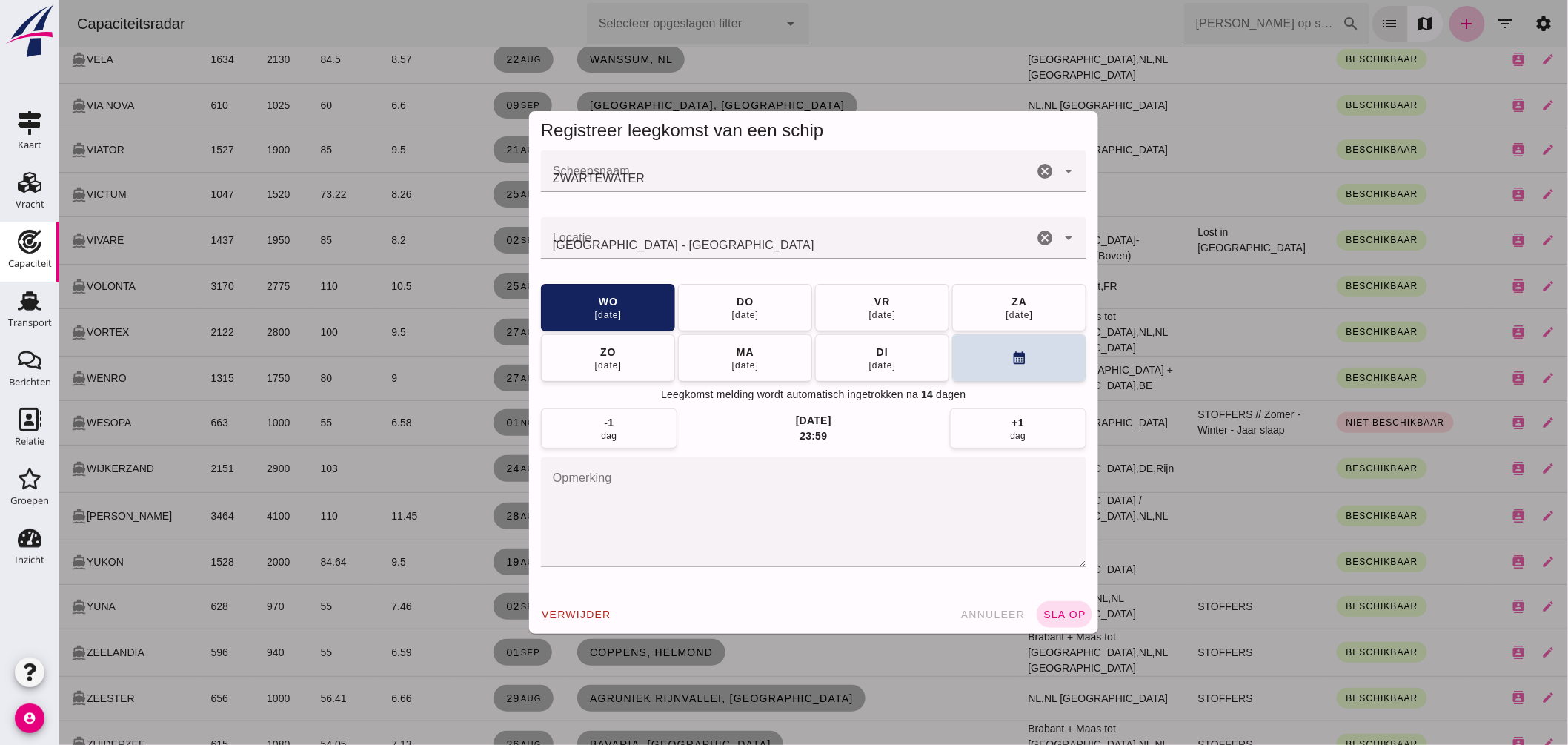
scroll to position [0, 0]
click at [986, 620] on span "annuleer" at bounding box center [992, 614] width 65 height 12
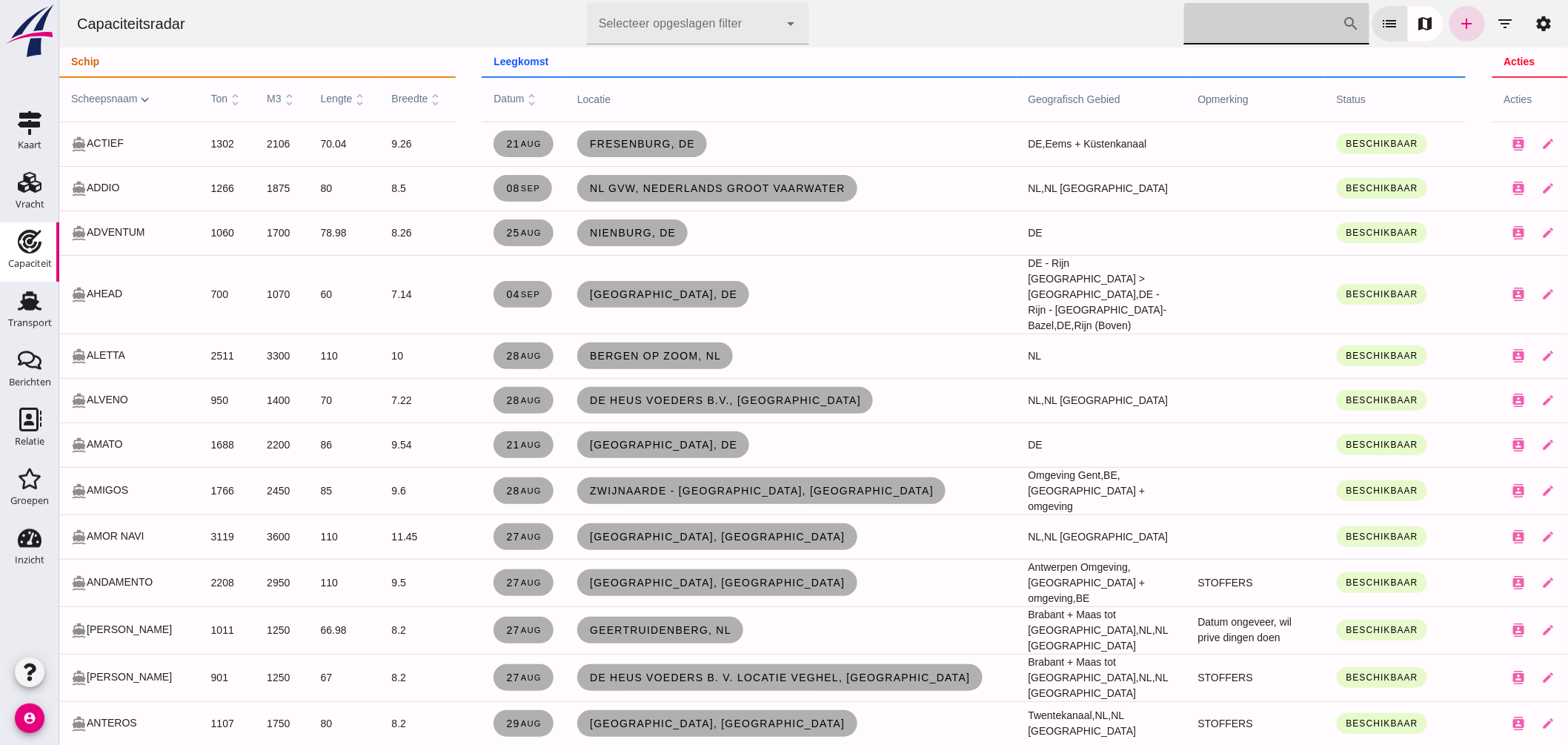
click at [1235, 26] on input "[PERSON_NAME] op scheepsnaam" at bounding box center [1262, 24] width 159 height 42
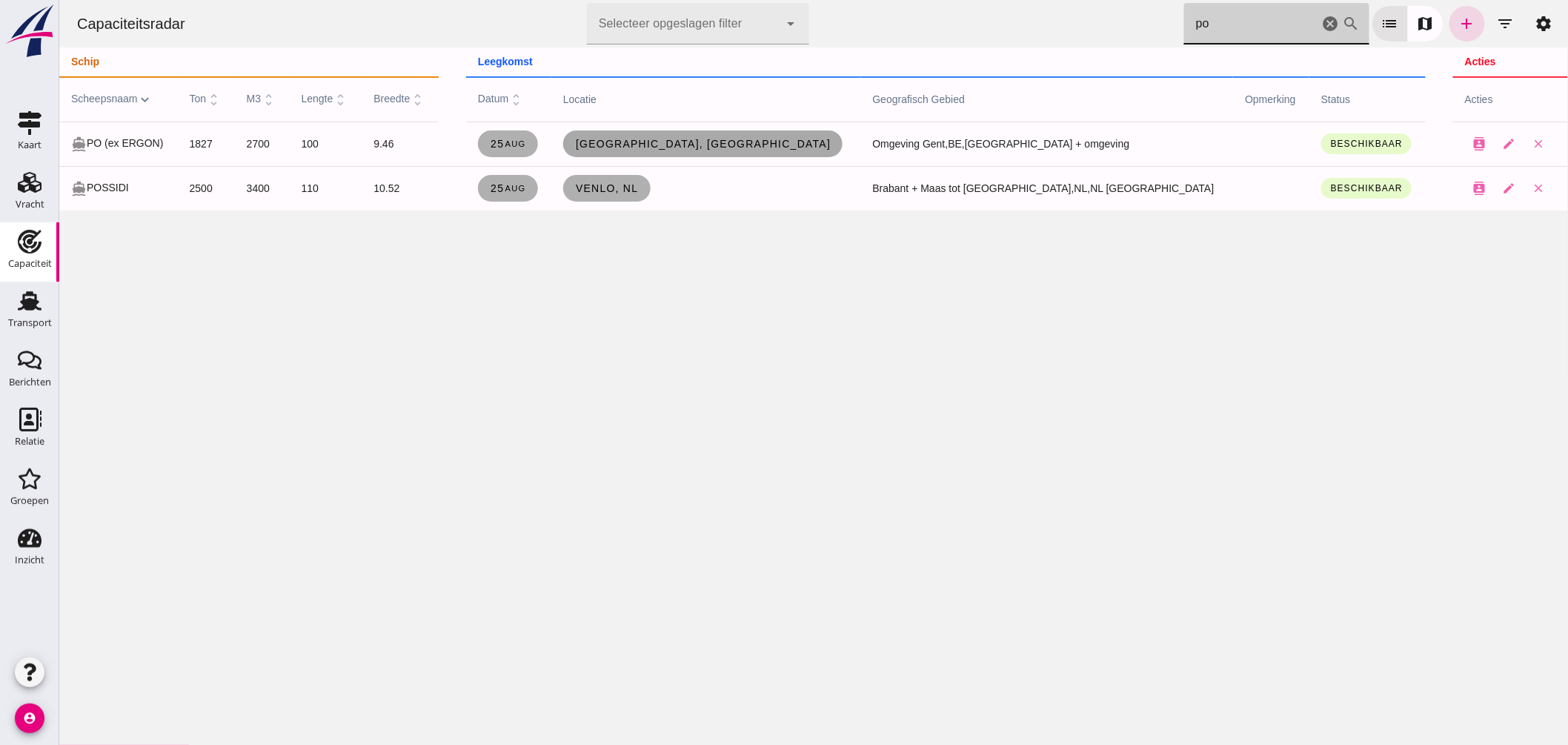
type input "po"
click at [722, 138] on span "[GEOGRAPHIC_DATA], [GEOGRAPHIC_DATA]" at bounding box center [703, 144] width 256 height 12
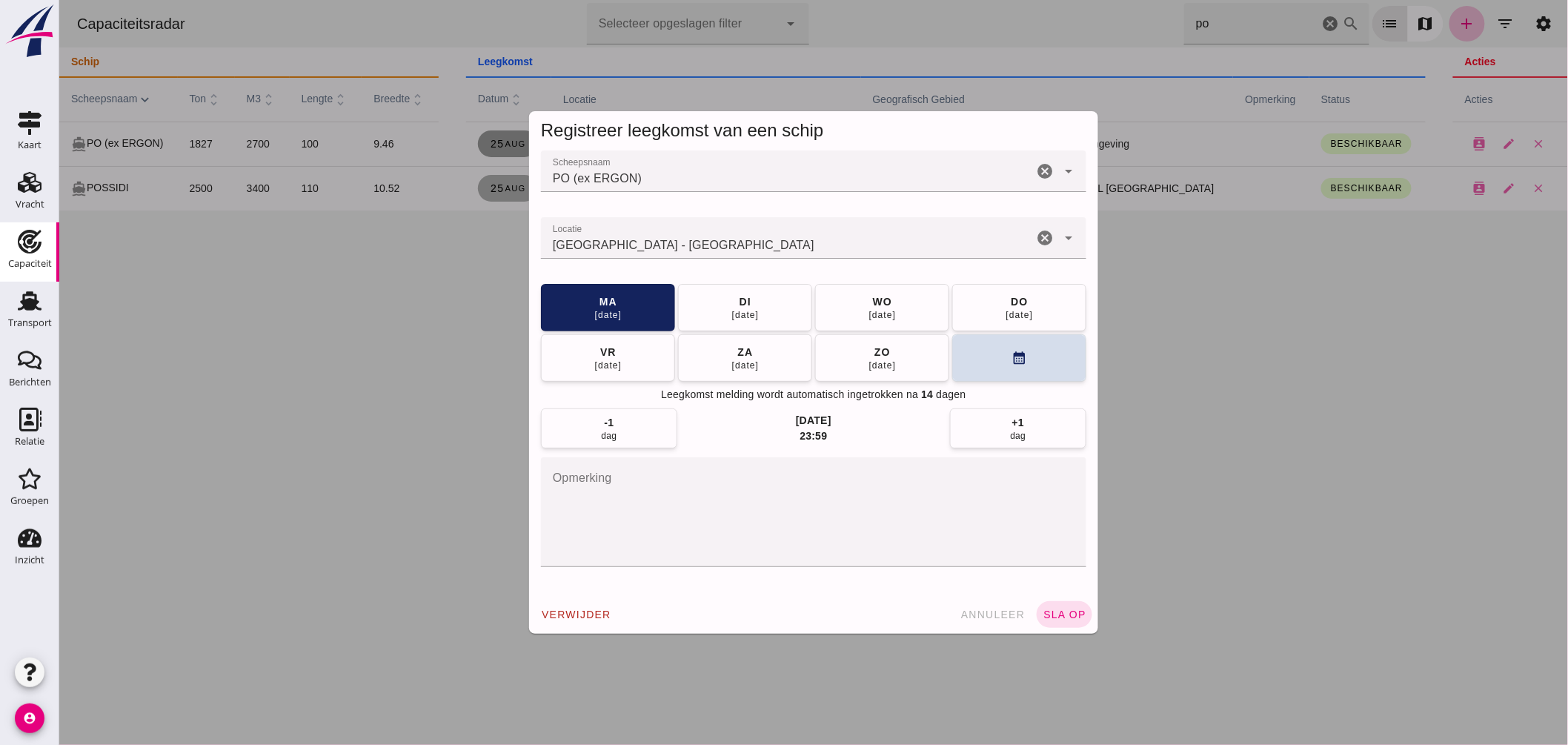
click at [775, 243] on input "Locatie" at bounding box center [786, 246] width 492 height 18
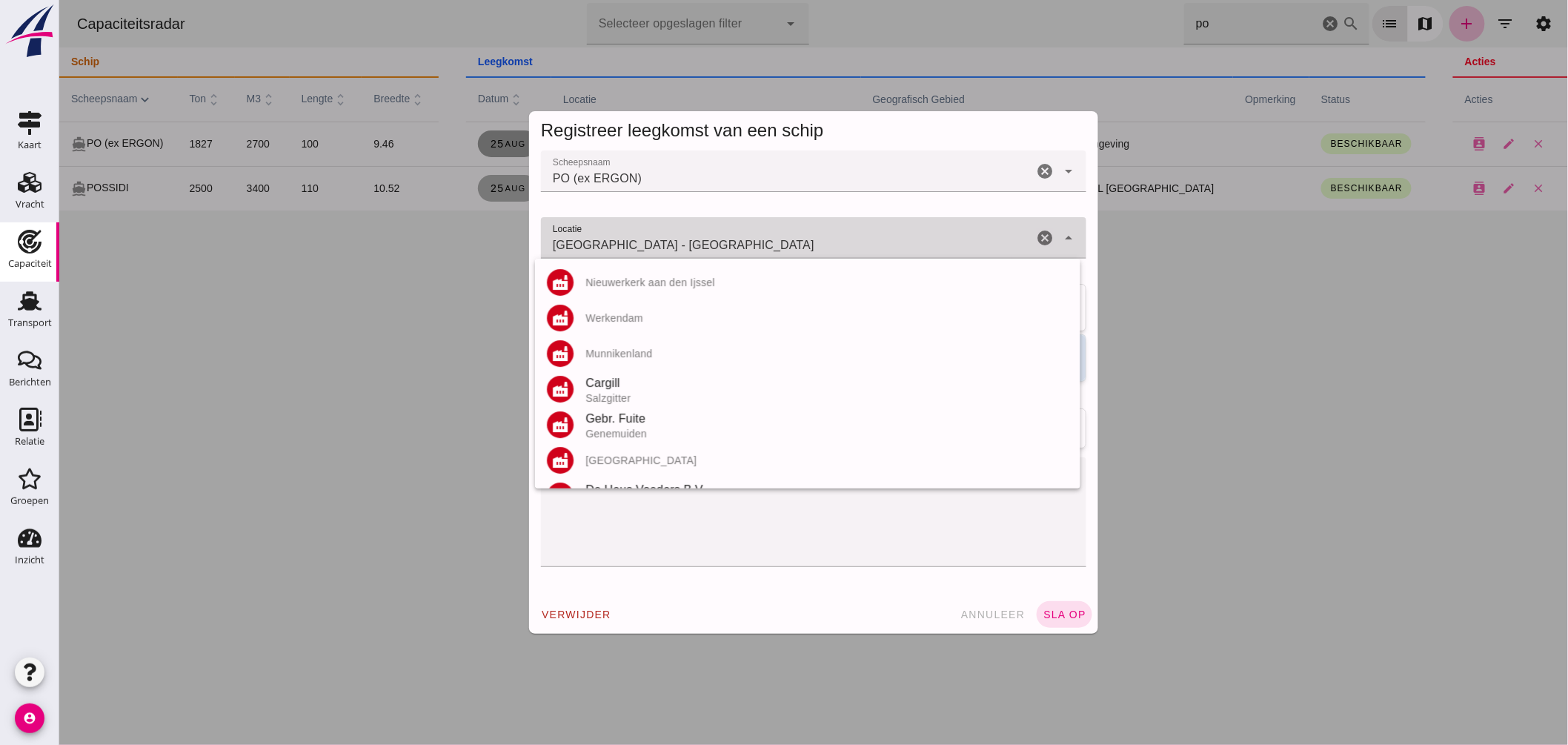
click at [775, 243] on input "[GEOGRAPHIC_DATA] - [GEOGRAPHIC_DATA]" at bounding box center [786, 246] width 492 height 18
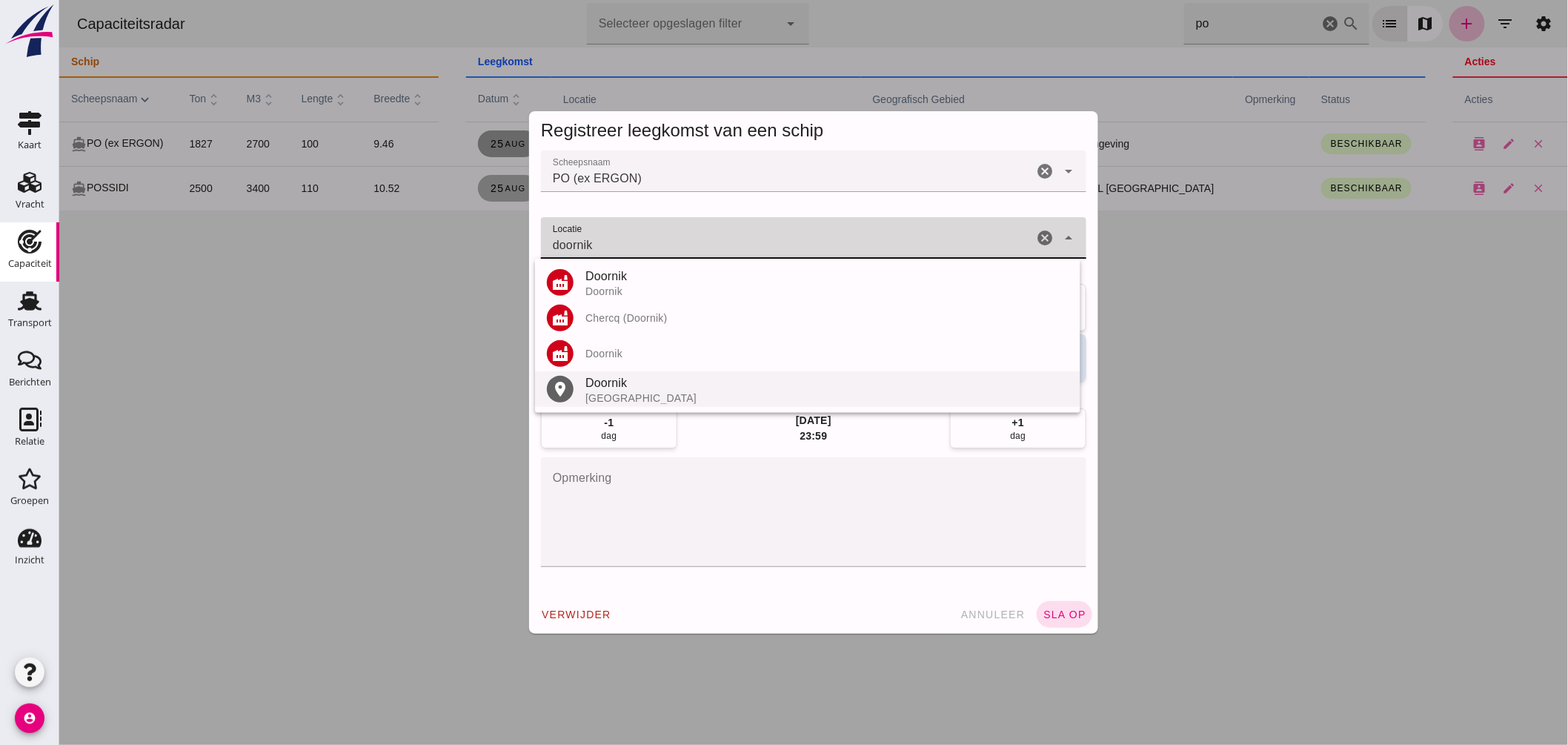
click at [611, 396] on div "[GEOGRAPHIC_DATA]" at bounding box center [827, 398] width 483 height 12
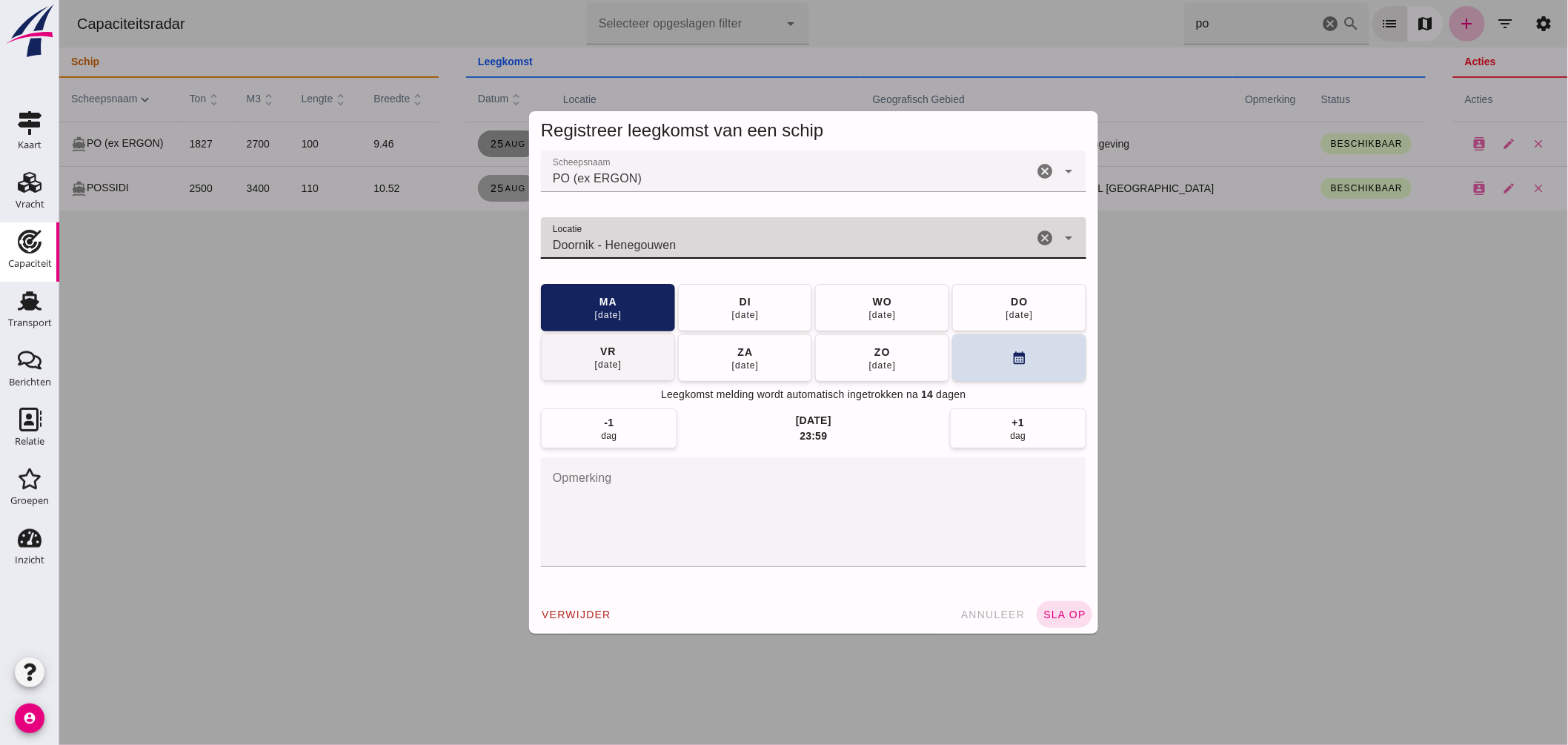
type input "Doornik - Henegouwen"
click at [605, 363] on div "[DATE]" at bounding box center [607, 364] width 28 height 12
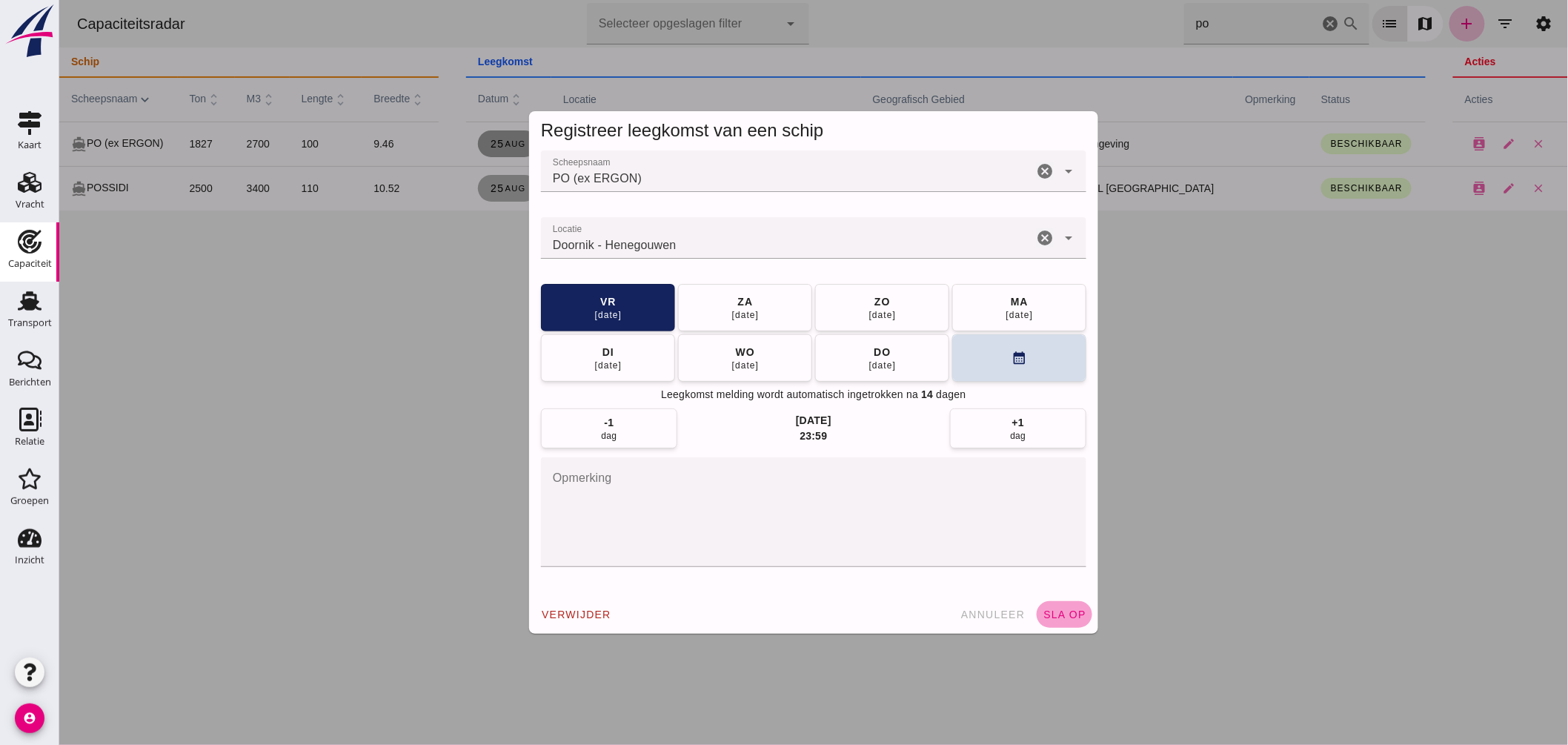
click at [1054, 614] on span "sla op" at bounding box center [1063, 614] width 44 height 12
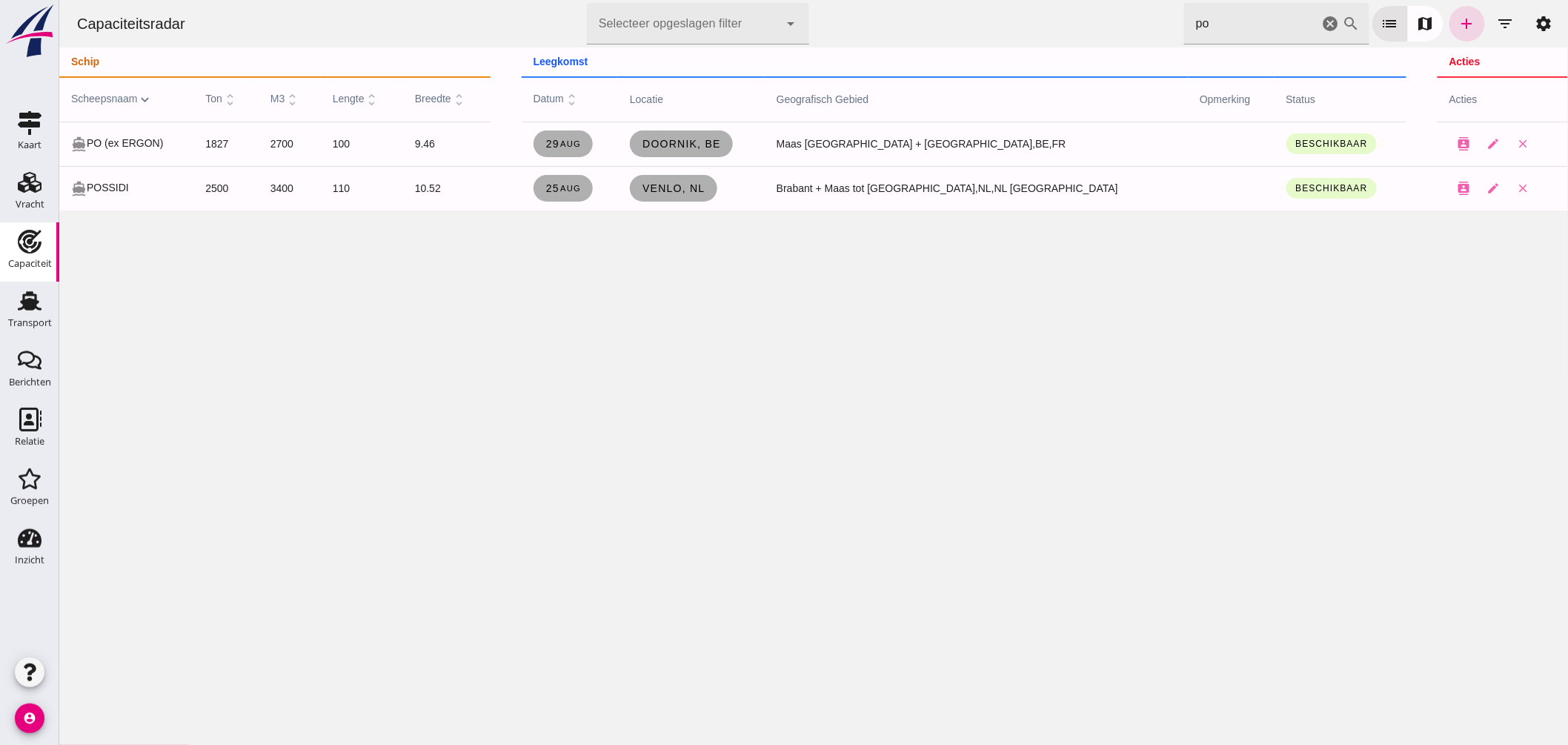
click at [1321, 21] on icon "cancel" at bounding box center [1330, 24] width 18 height 18
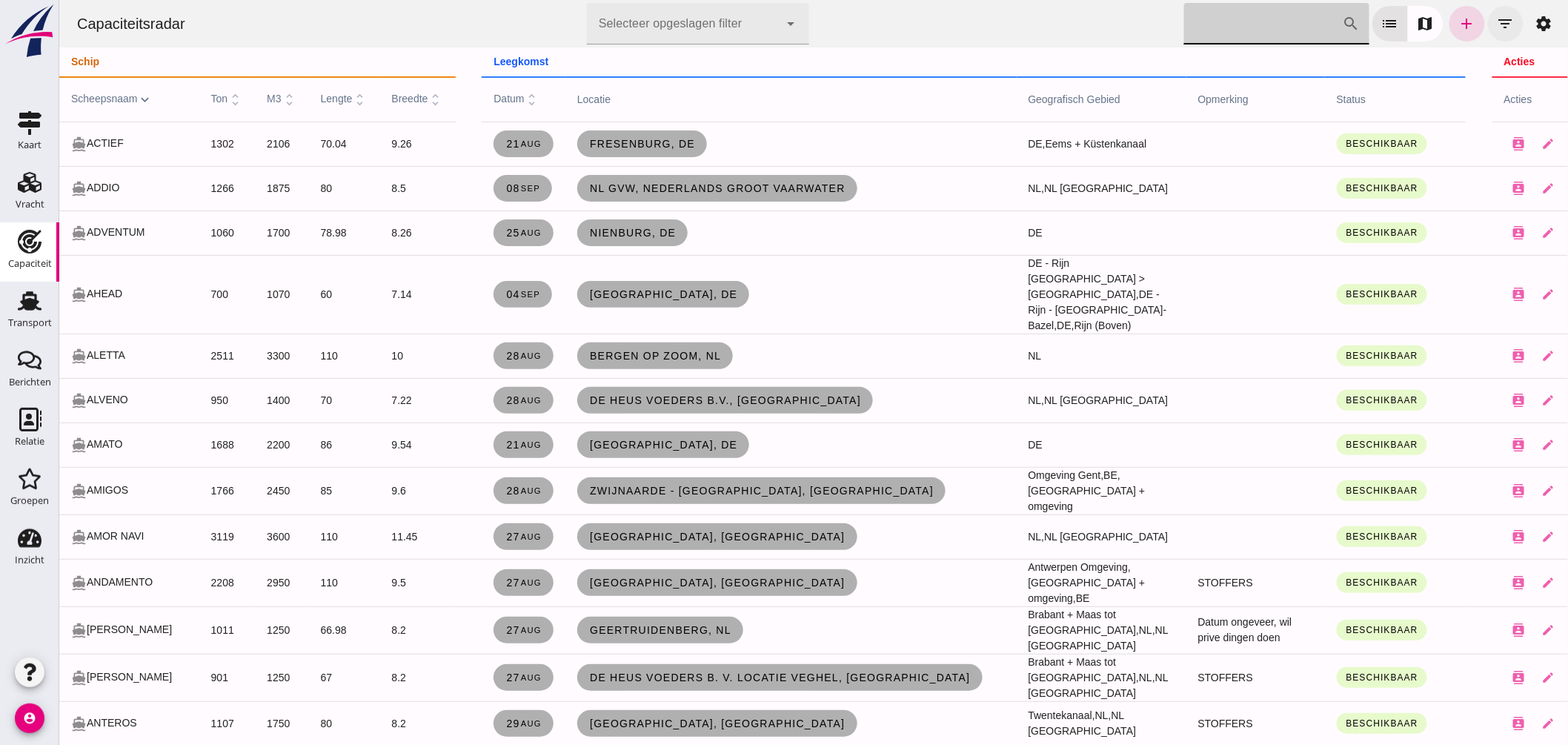
click at [1498, 22] on icon "filter_list" at bounding box center [1506, 24] width 18 height 18
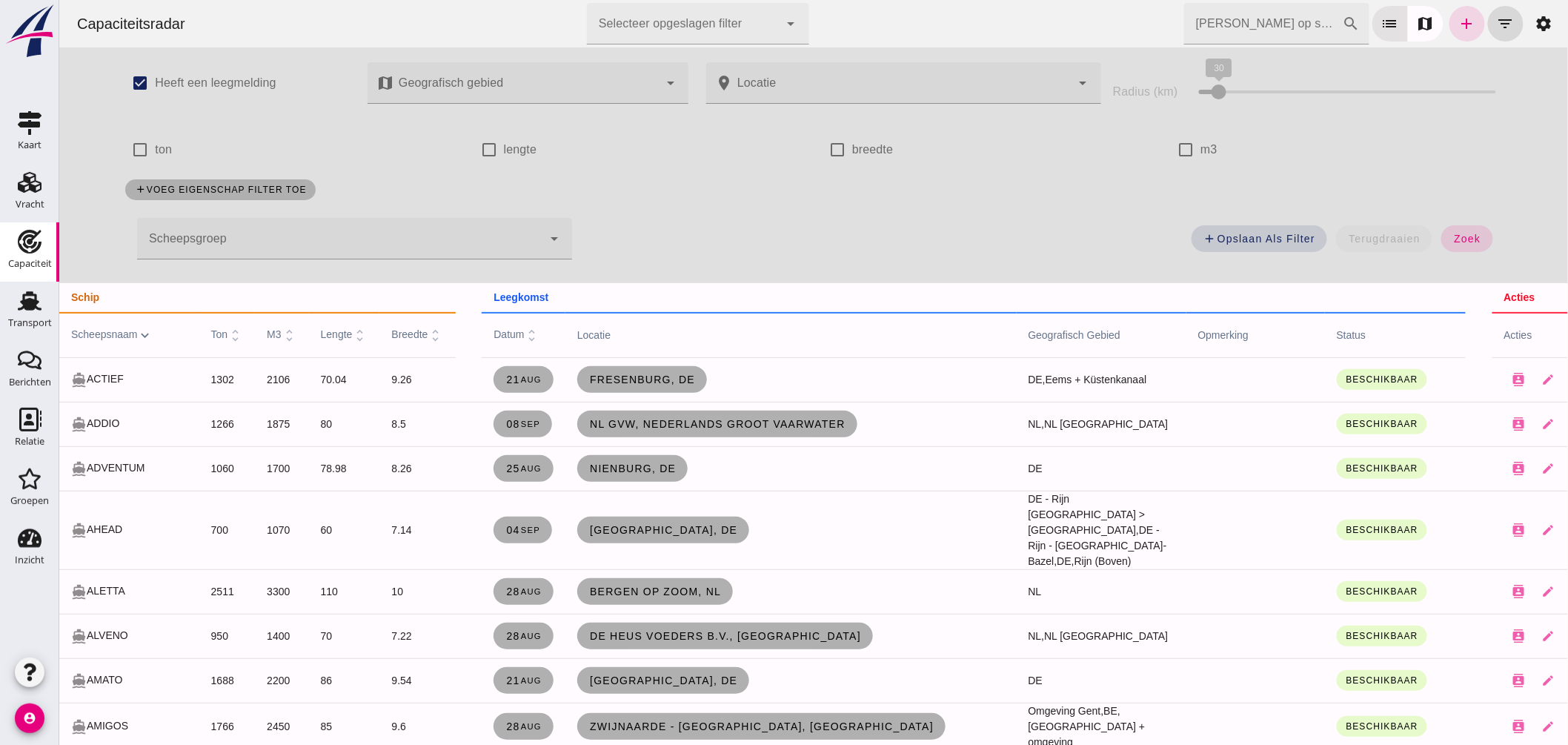
click at [550, 74] on div at bounding box center [526, 83] width 265 height 42
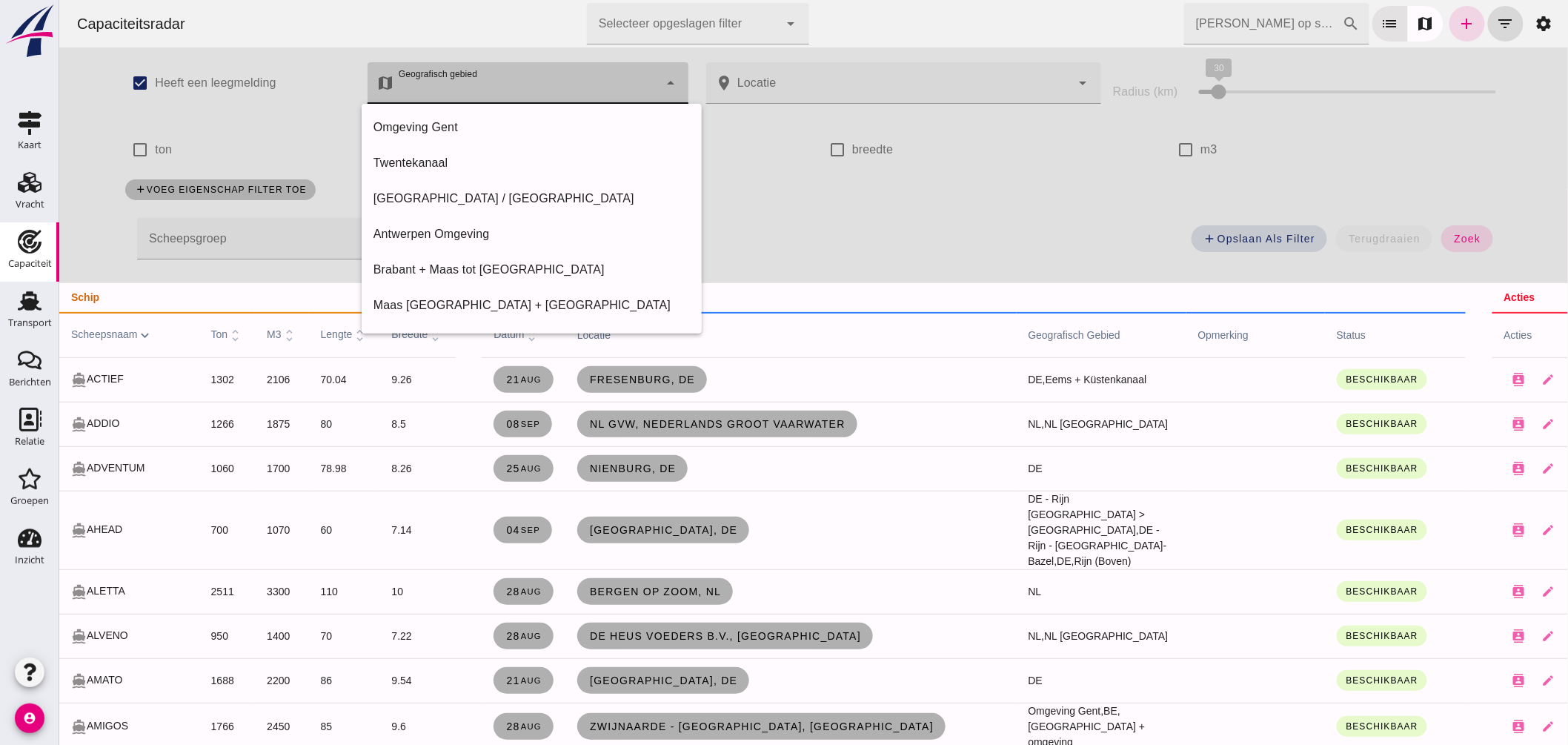
click at [481, 193] on div "[GEOGRAPHIC_DATA] / [GEOGRAPHIC_DATA]" at bounding box center [531, 199] width 316 height 18
type input "[GEOGRAPHIC_DATA] / [GEOGRAPHIC_DATA]"
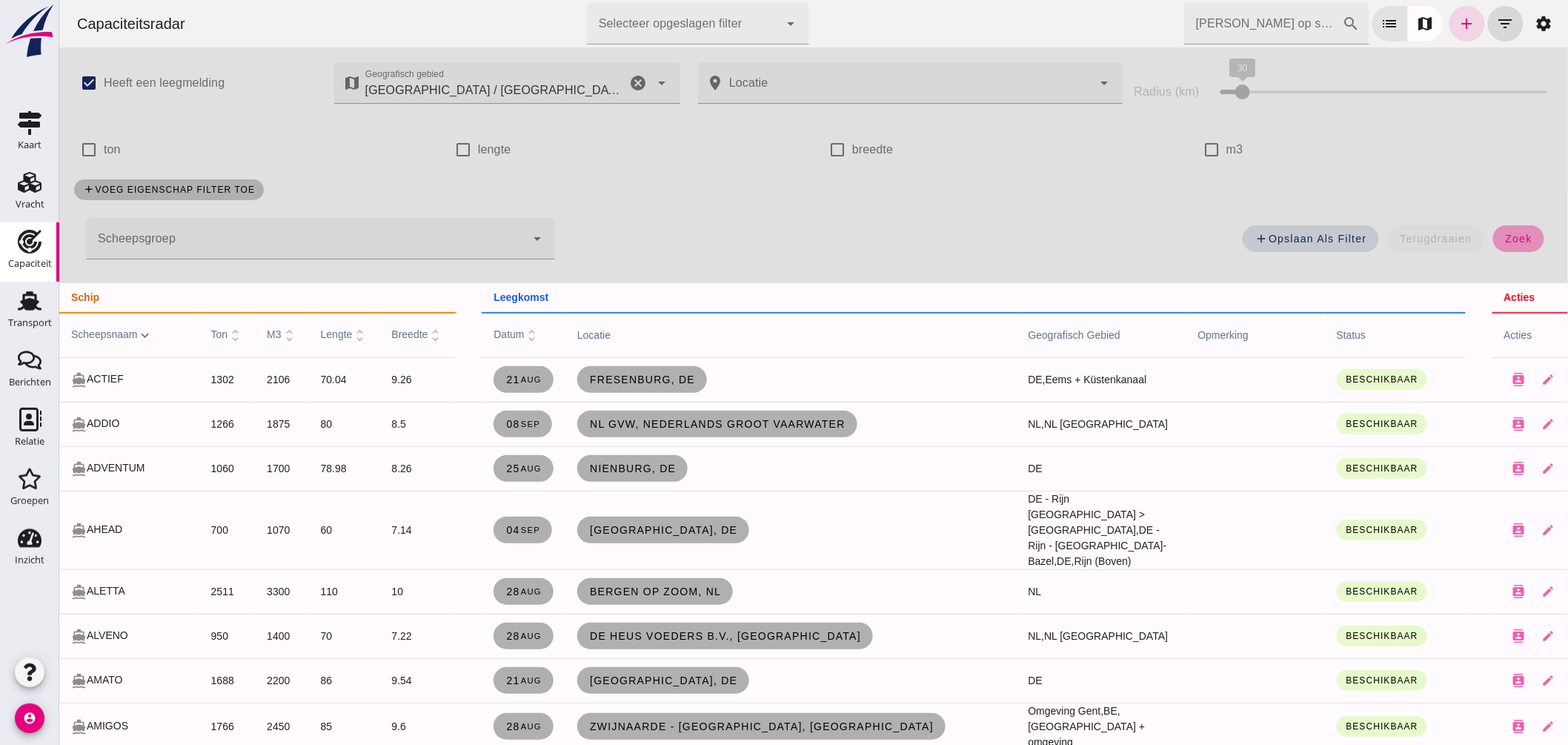
click at [1506, 239] on span "zoek" at bounding box center [1518, 238] width 27 height 12
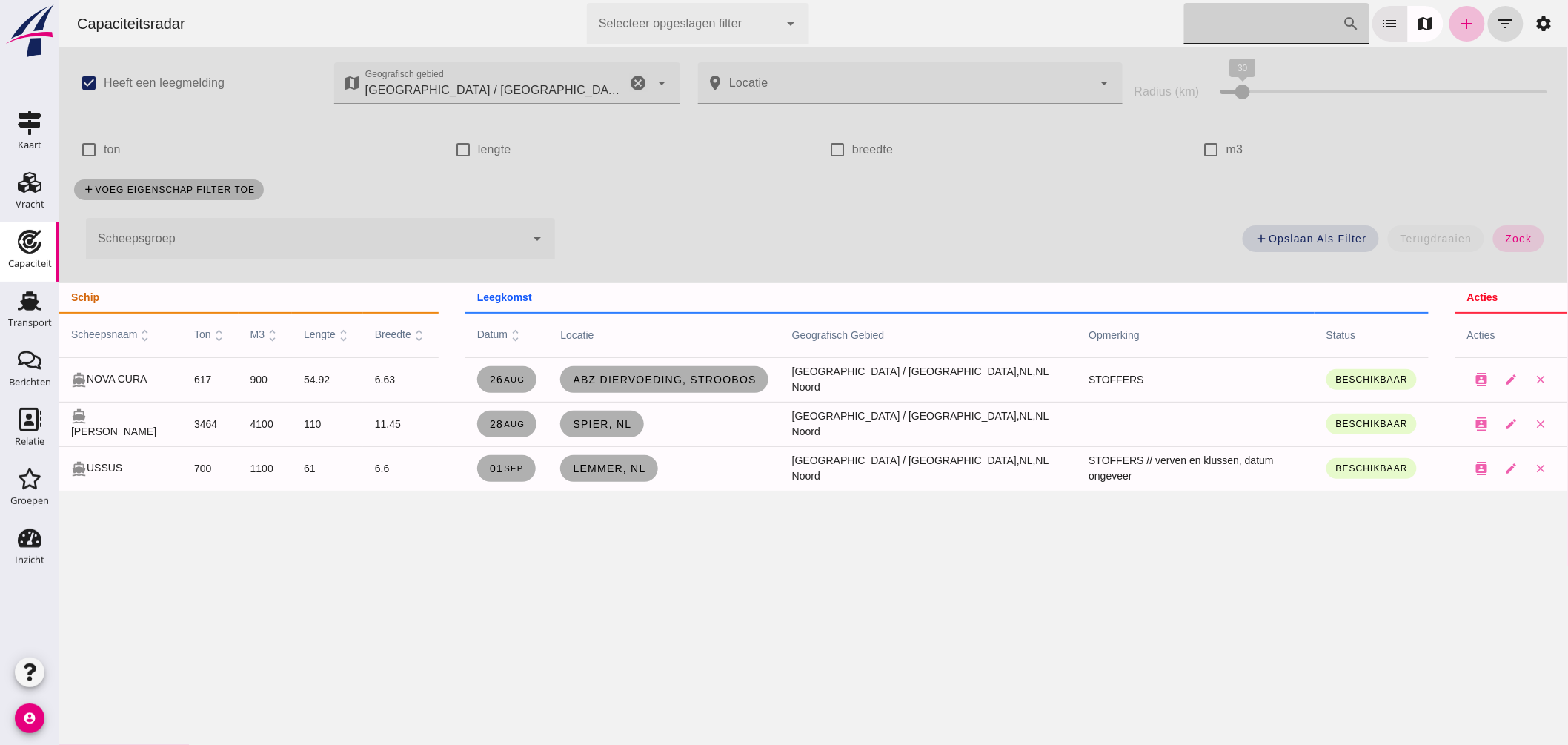
click at [1207, 20] on input "[PERSON_NAME] op scheepsnaam" at bounding box center [1262, 24] width 159 height 42
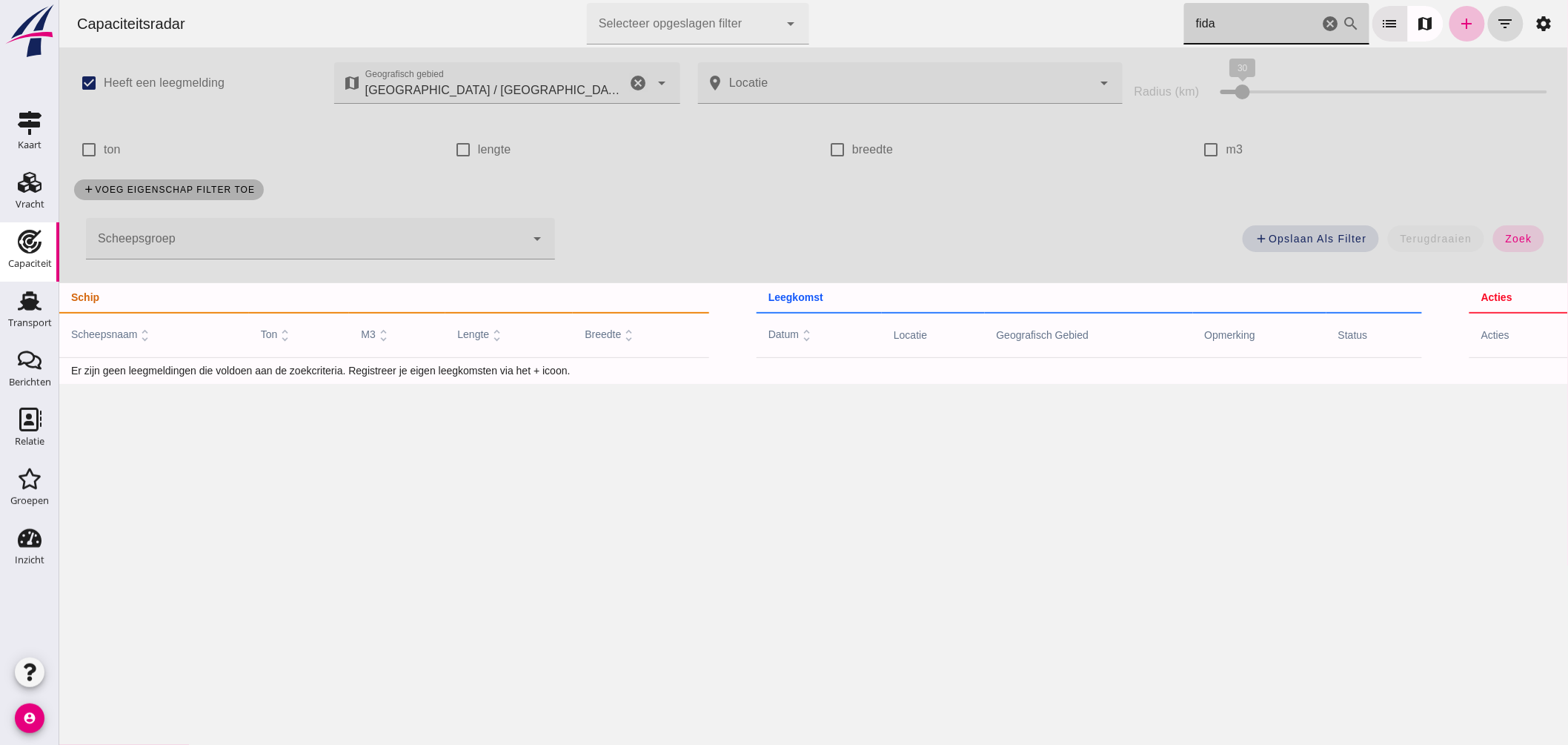
click at [634, 81] on icon "cancel" at bounding box center [639, 83] width 18 height 18
type input "fida"
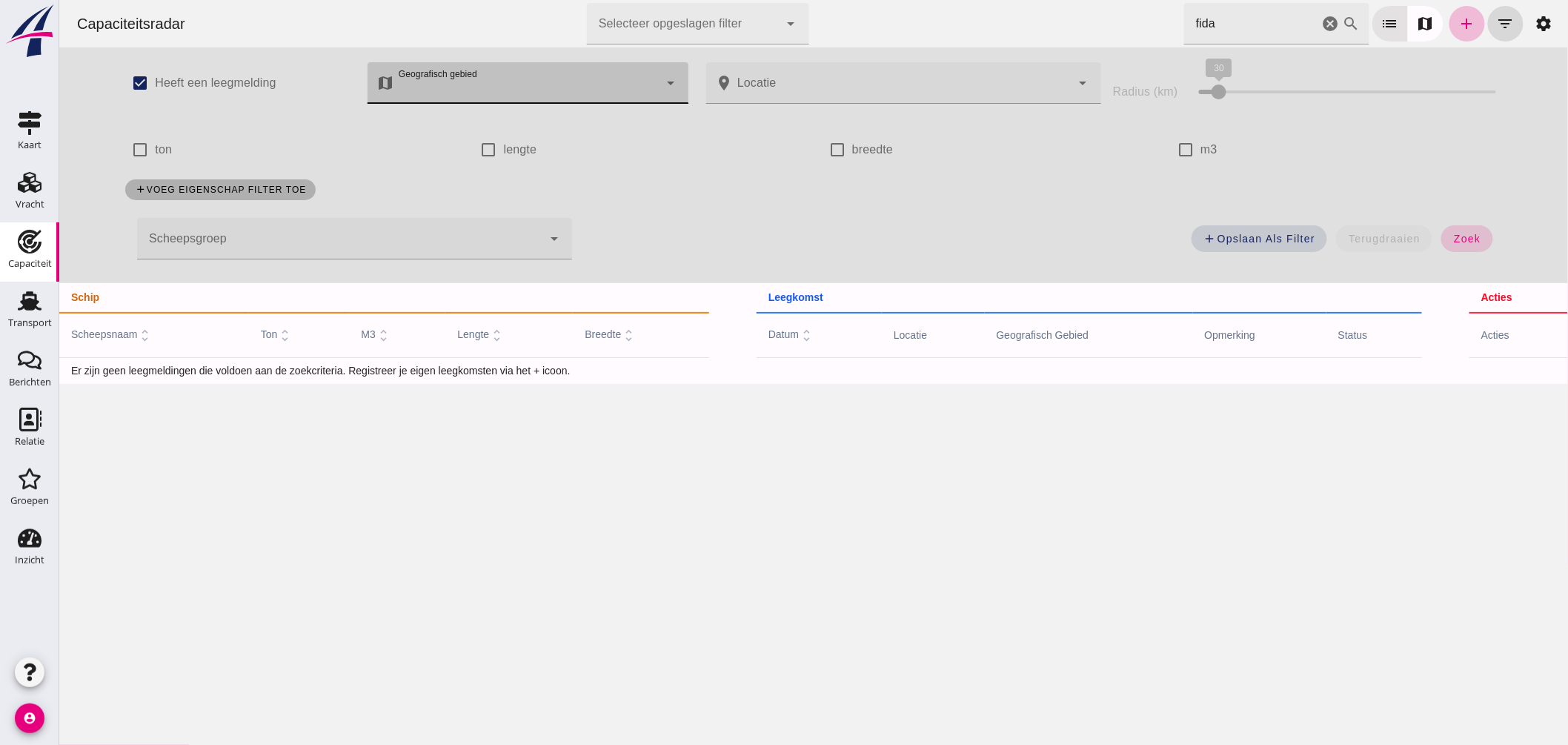
click at [1453, 239] on span "zoek" at bounding box center [1466, 238] width 27 height 12
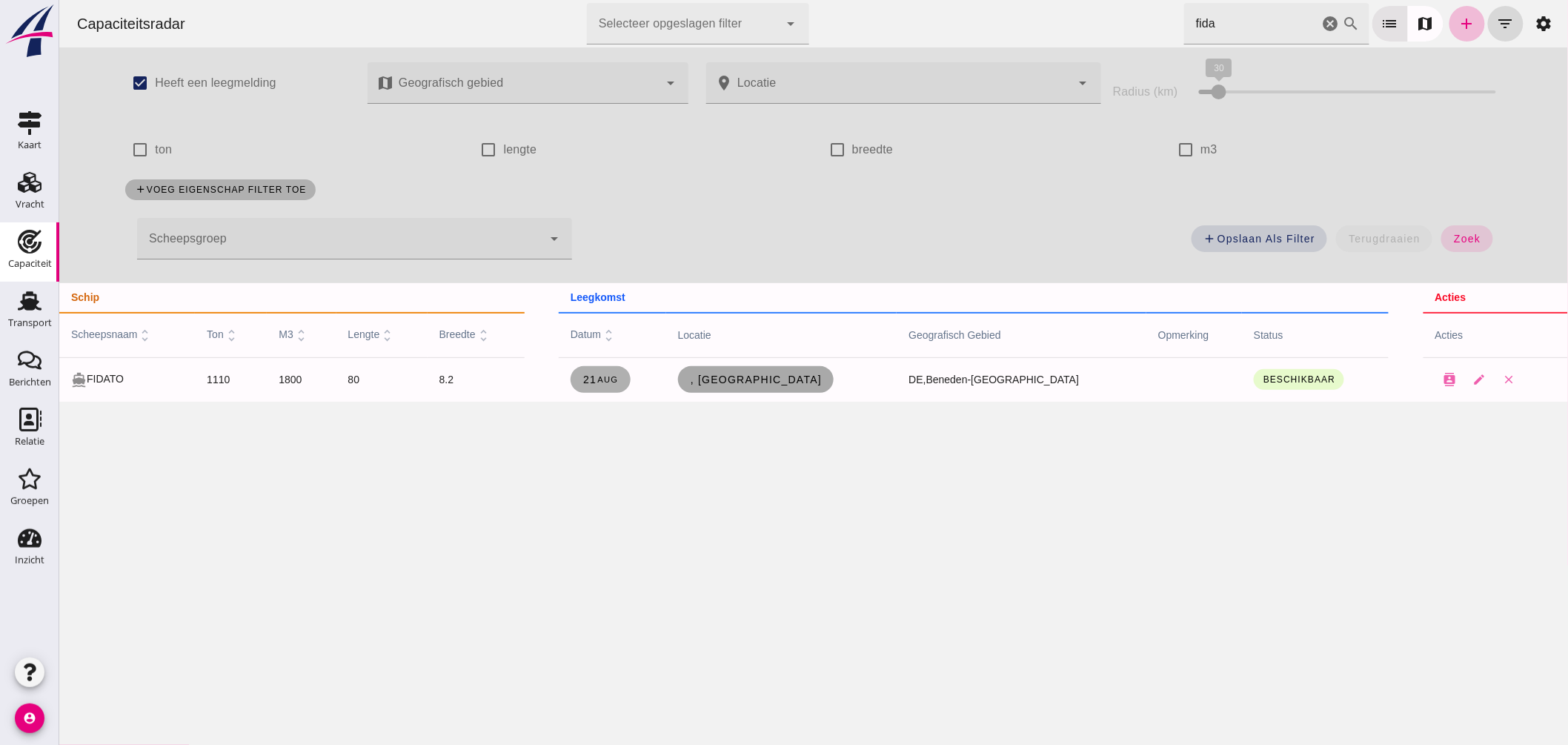
click at [819, 382] on span ", [GEOGRAPHIC_DATA]" at bounding box center [755, 380] width 132 height 12
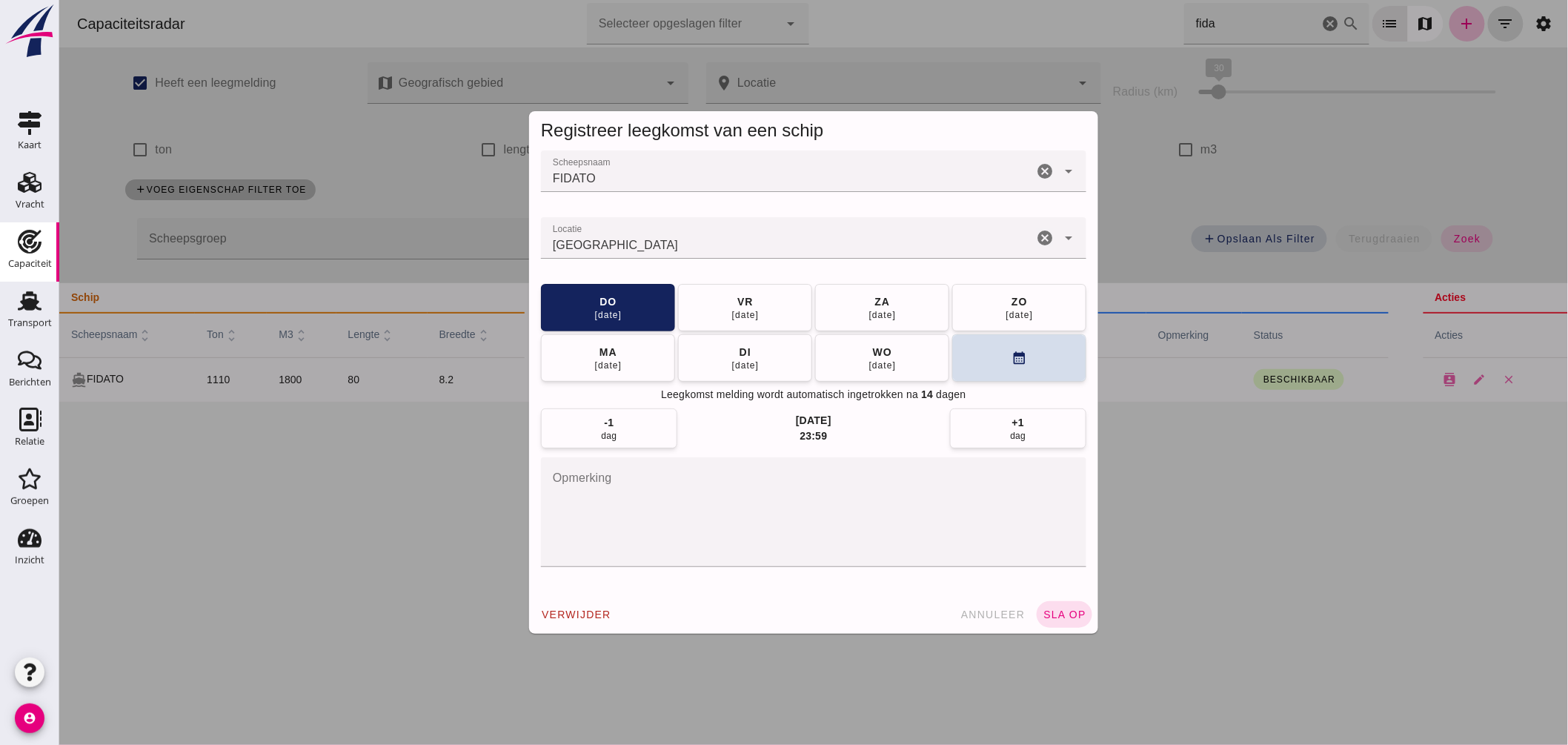
click at [685, 245] on input "Locatie" at bounding box center [786, 246] width 492 height 18
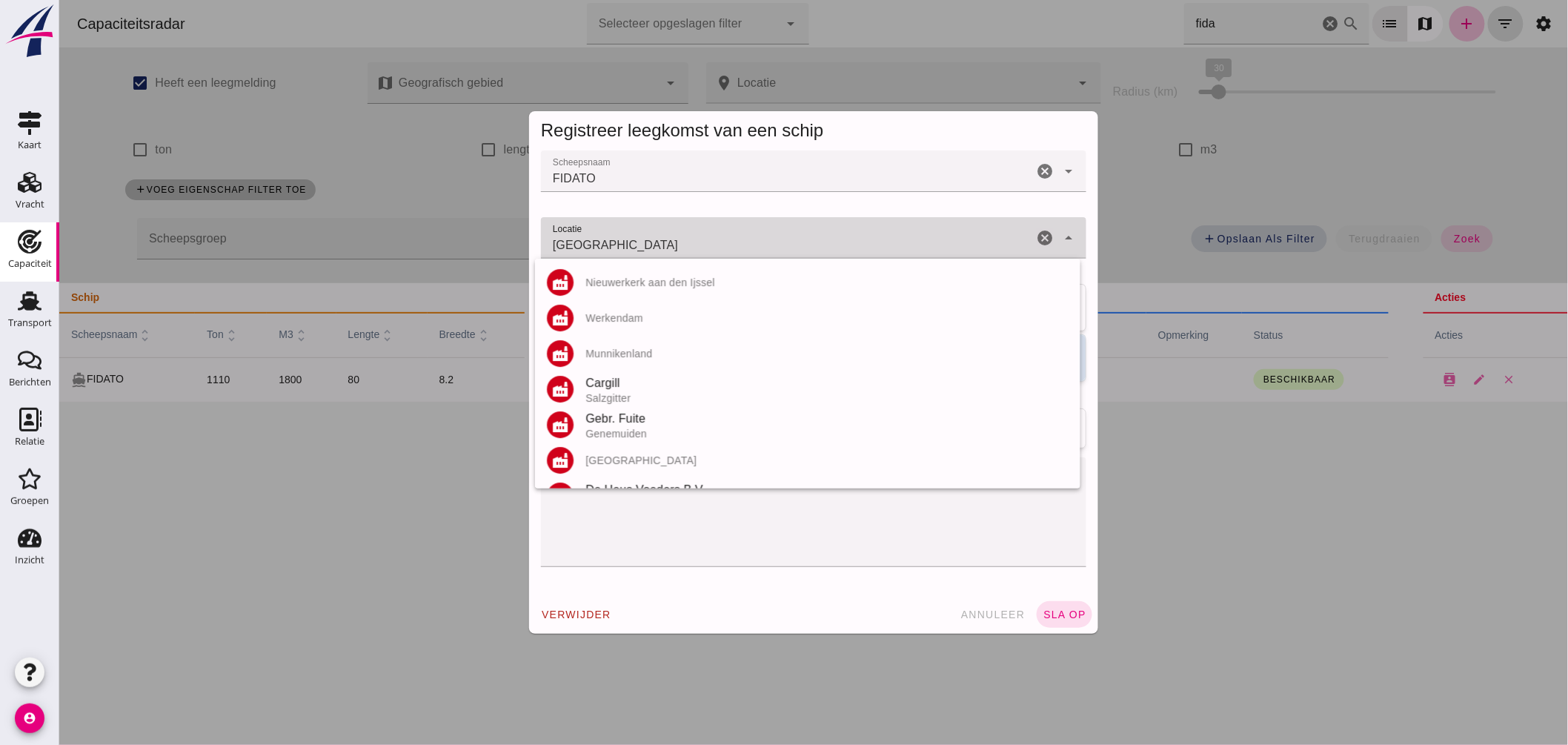
click at [685, 245] on input "[GEOGRAPHIC_DATA]" at bounding box center [786, 246] width 492 height 18
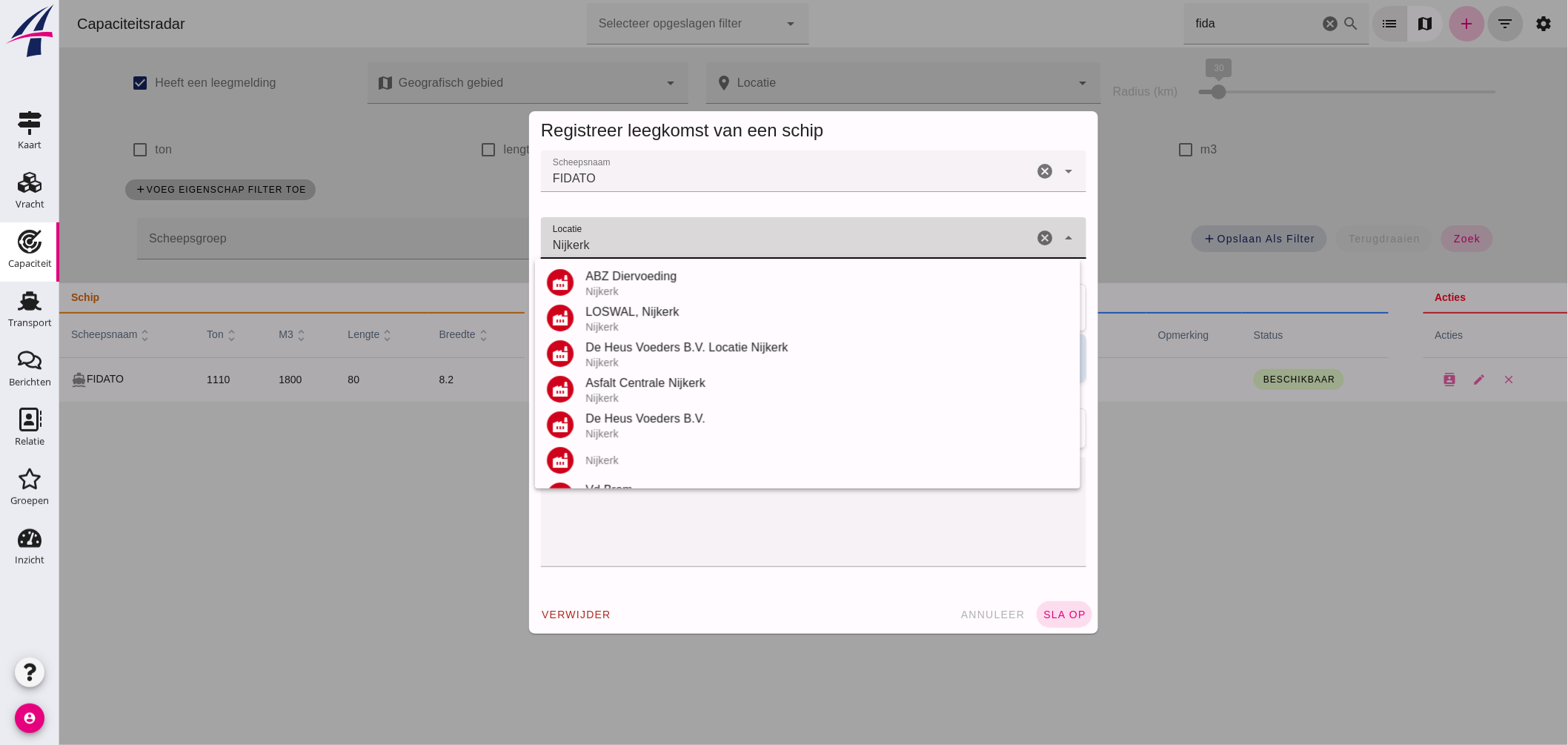
scroll to position [102, 0]
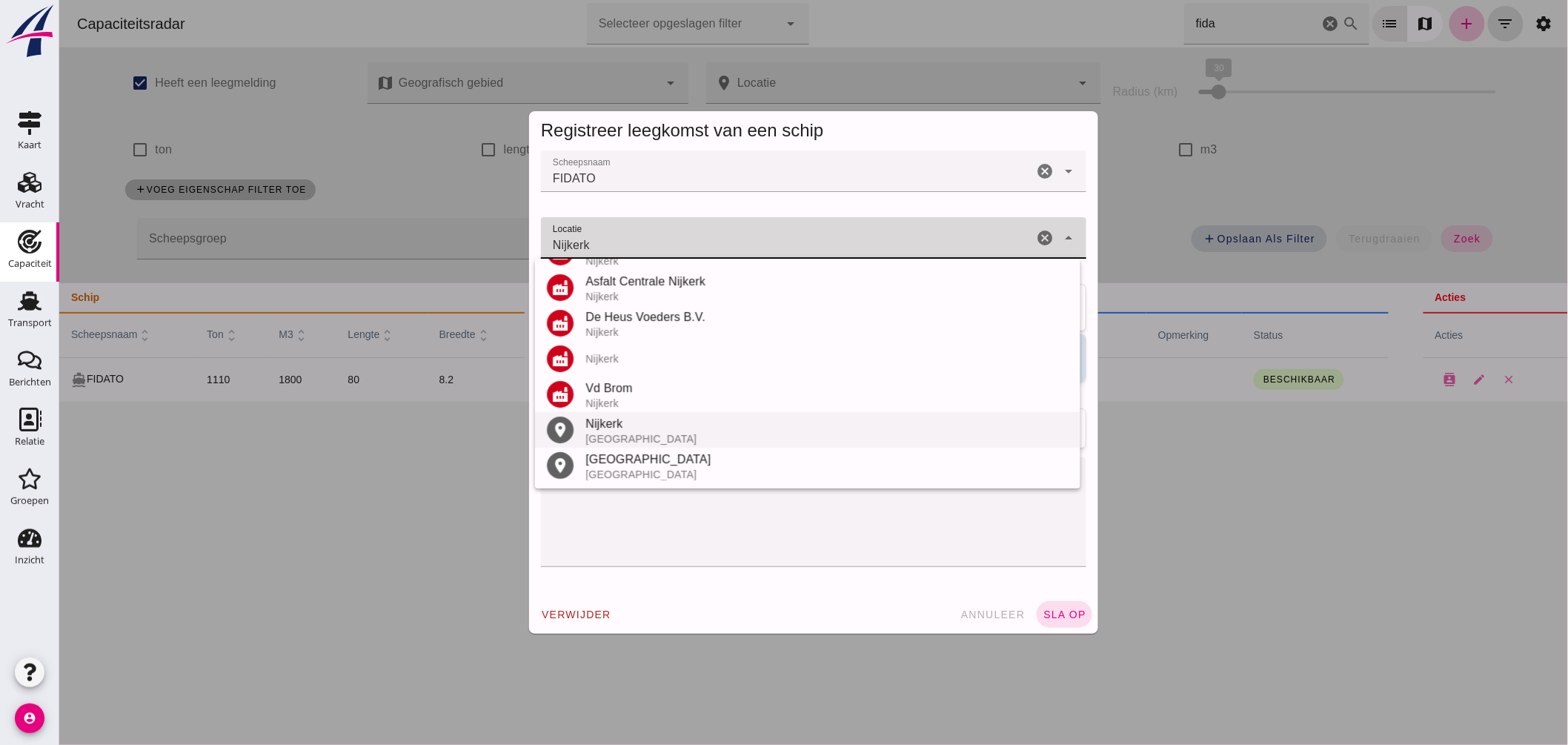
click at [635, 423] on div "Nijkerk" at bounding box center [827, 424] width 483 height 18
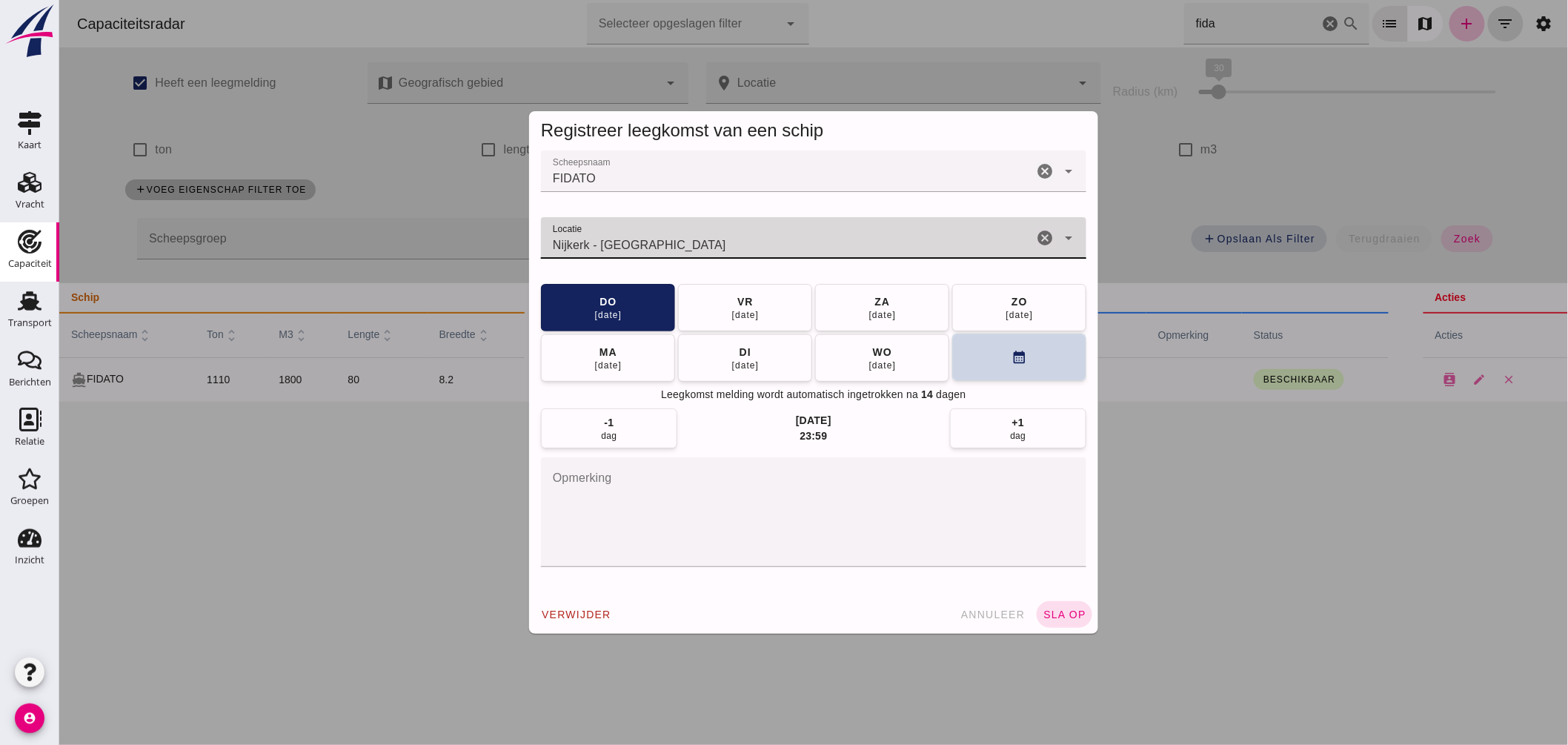
type input "Nijkerk - [GEOGRAPHIC_DATA]"
click at [964, 361] on button "calendar_month" at bounding box center [1018, 358] width 134 height 48
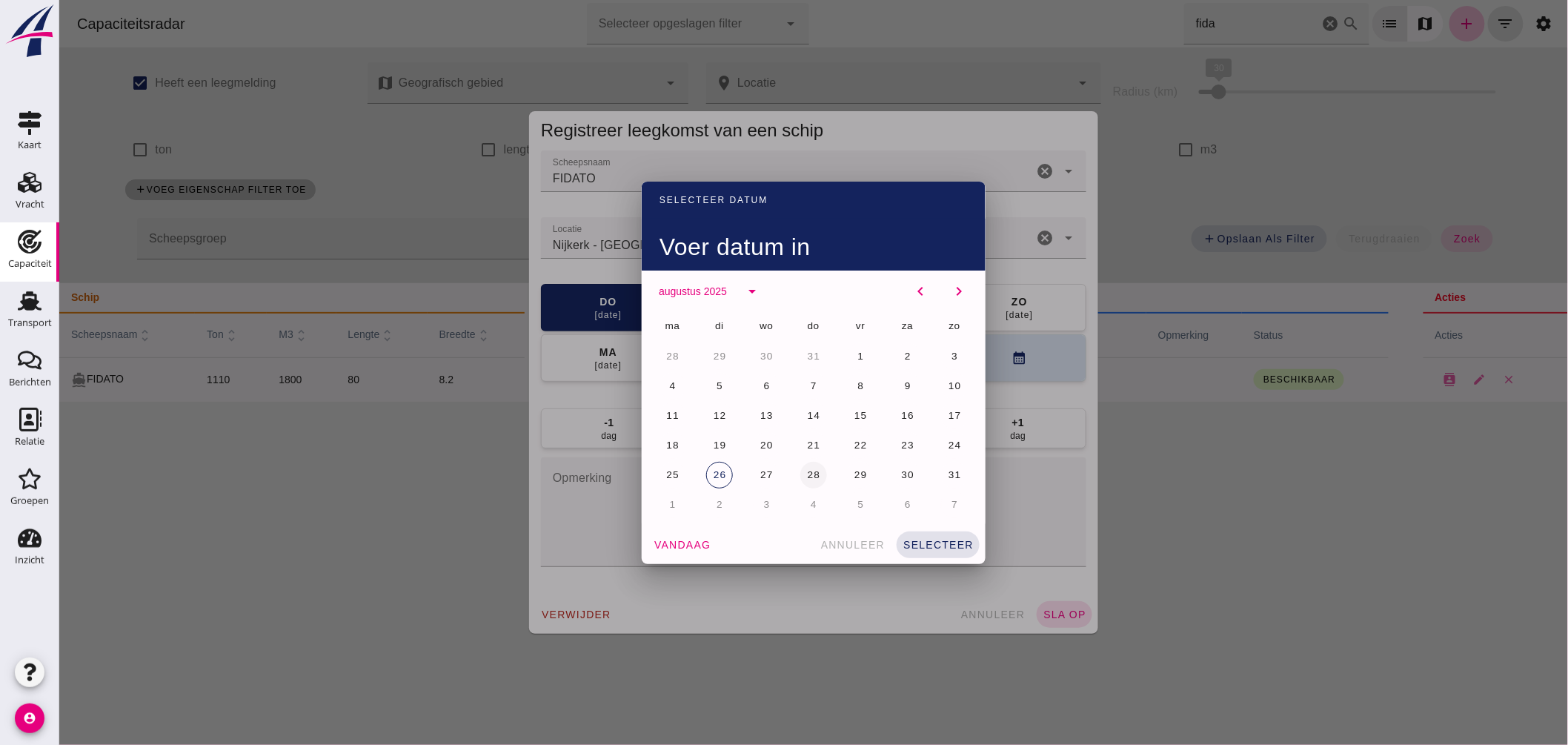
click at [817, 472] on button "28" at bounding box center [813, 475] width 26 height 26
click at [956, 548] on span "selecteer" at bounding box center [937, 545] width 71 height 12
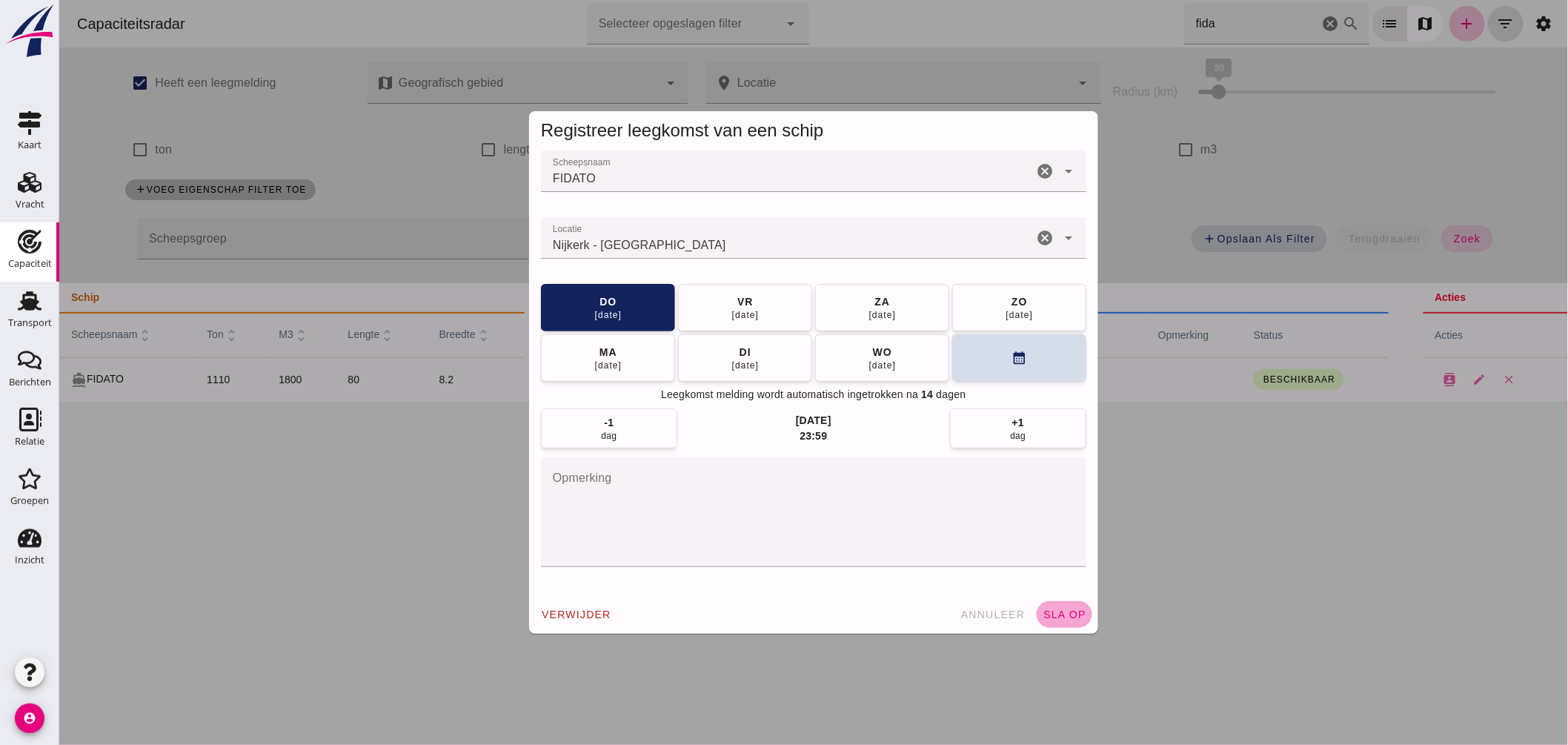
click at [1065, 613] on span "sla op" at bounding box center [1063, 614] width 44 height 12
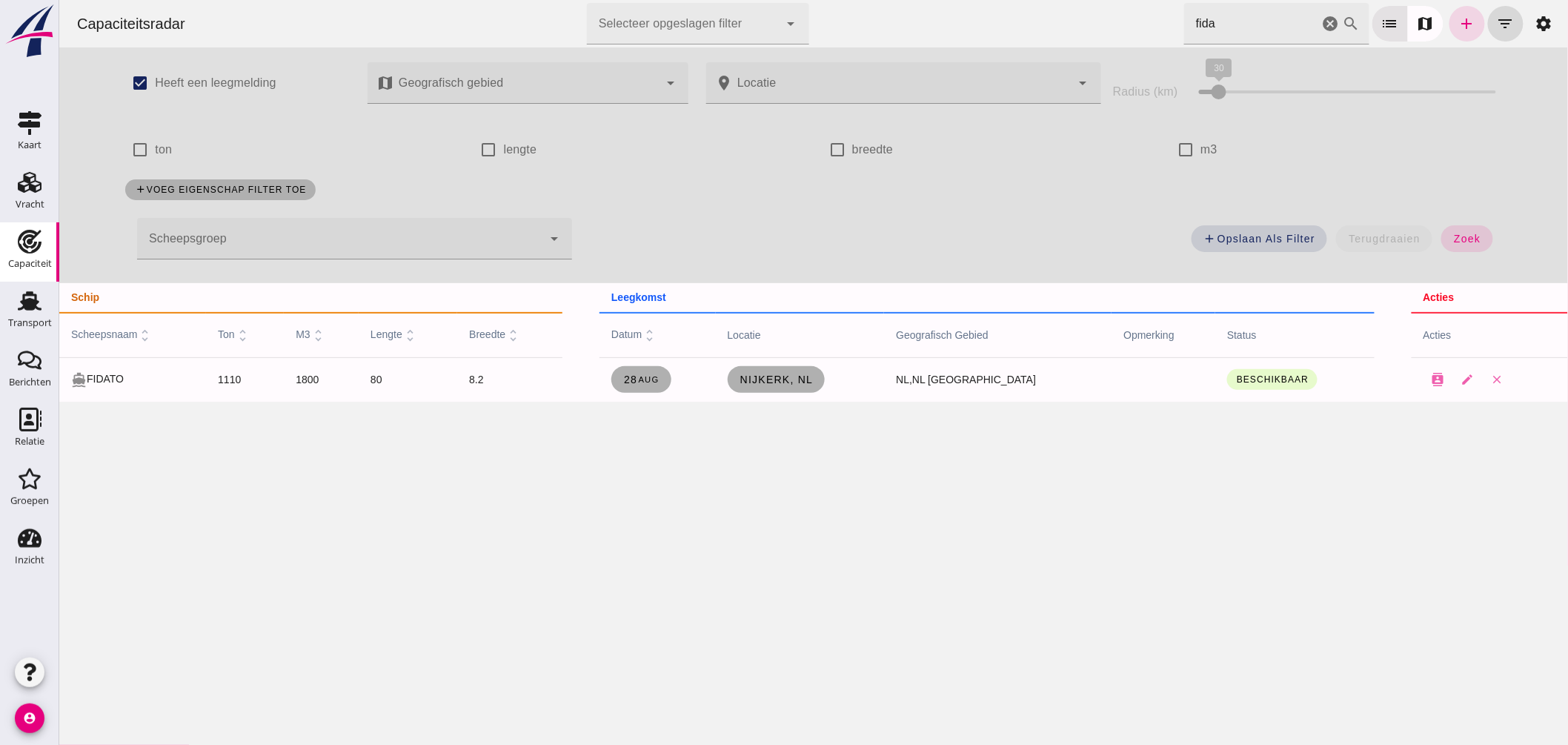
click at [846, 3] on div "Capaciteitsradar Selecteer opgeslagen filter Selecteer opgeslagen filter cancel…" at bounding box center [813, 24] width 1497 height 48
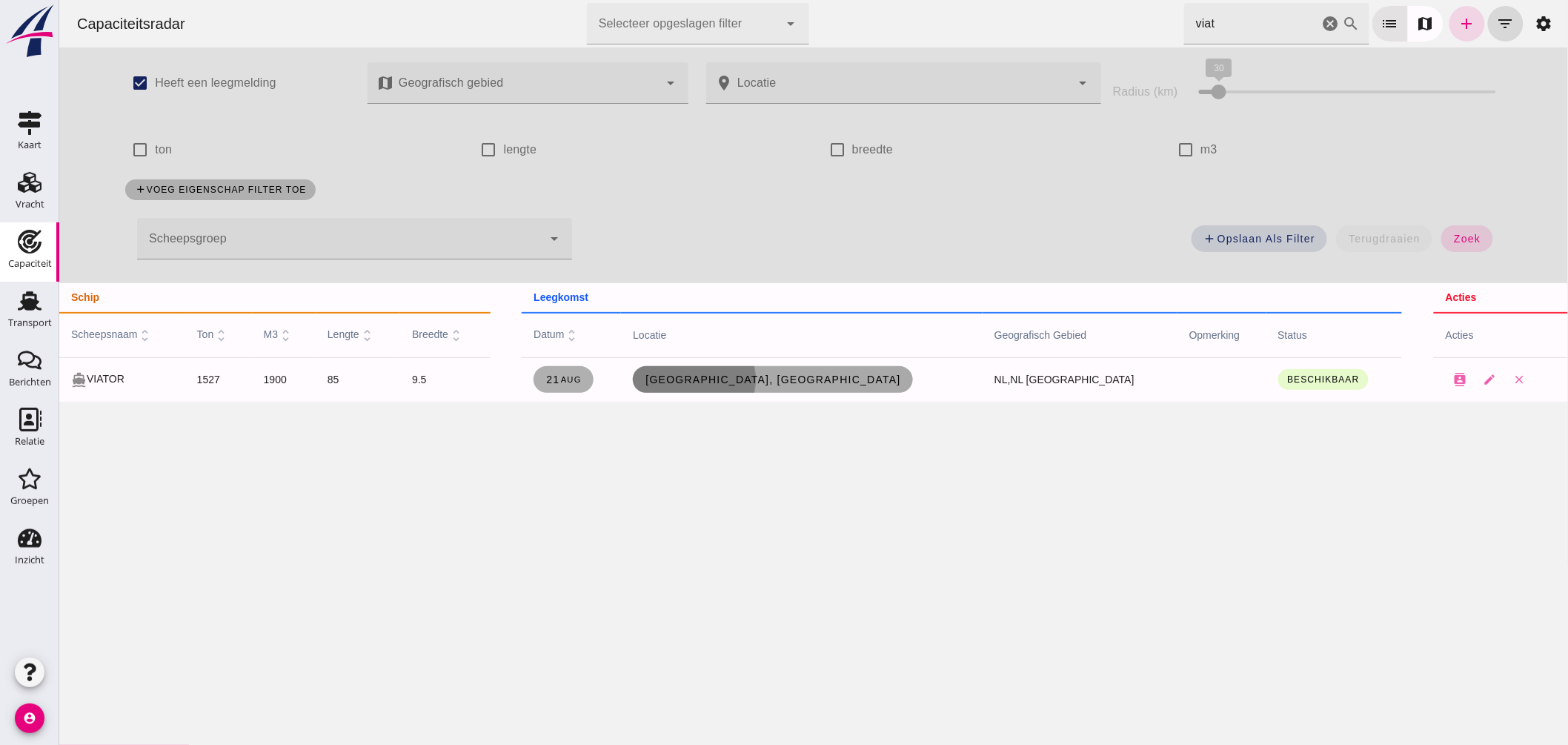
click at [785, 372] on link "[GEOGRAPHIC_DATA], [GEOGRAPHIC_DATA]" at bounding box center [772, 379] width 280 height 26
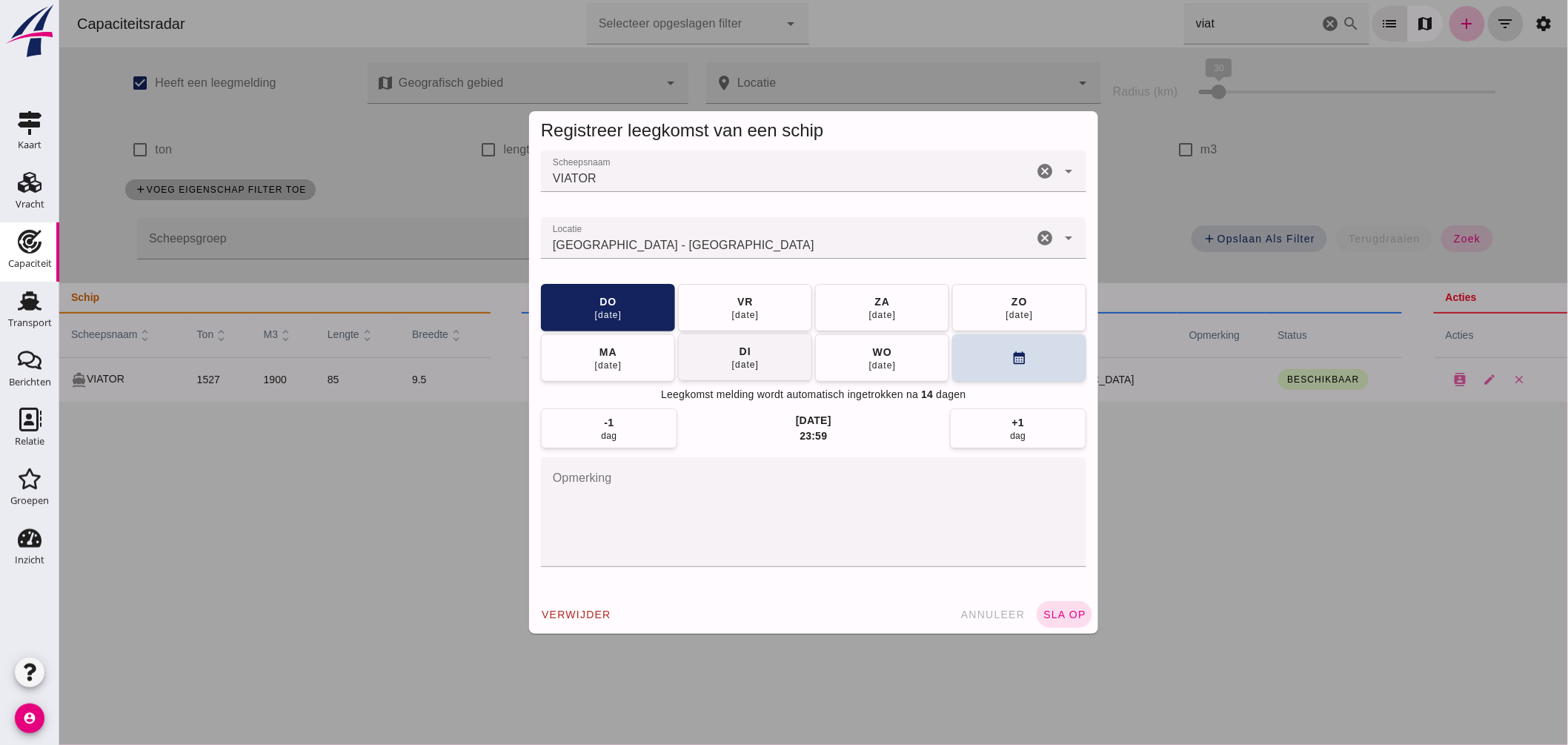
click at [720, 357] on button "[DATE]" at bounding box center [744, 358] width 134 height 48
click at [1054, 613] on span "sla op" at bounding box center [1063, 614] width 44 height 12
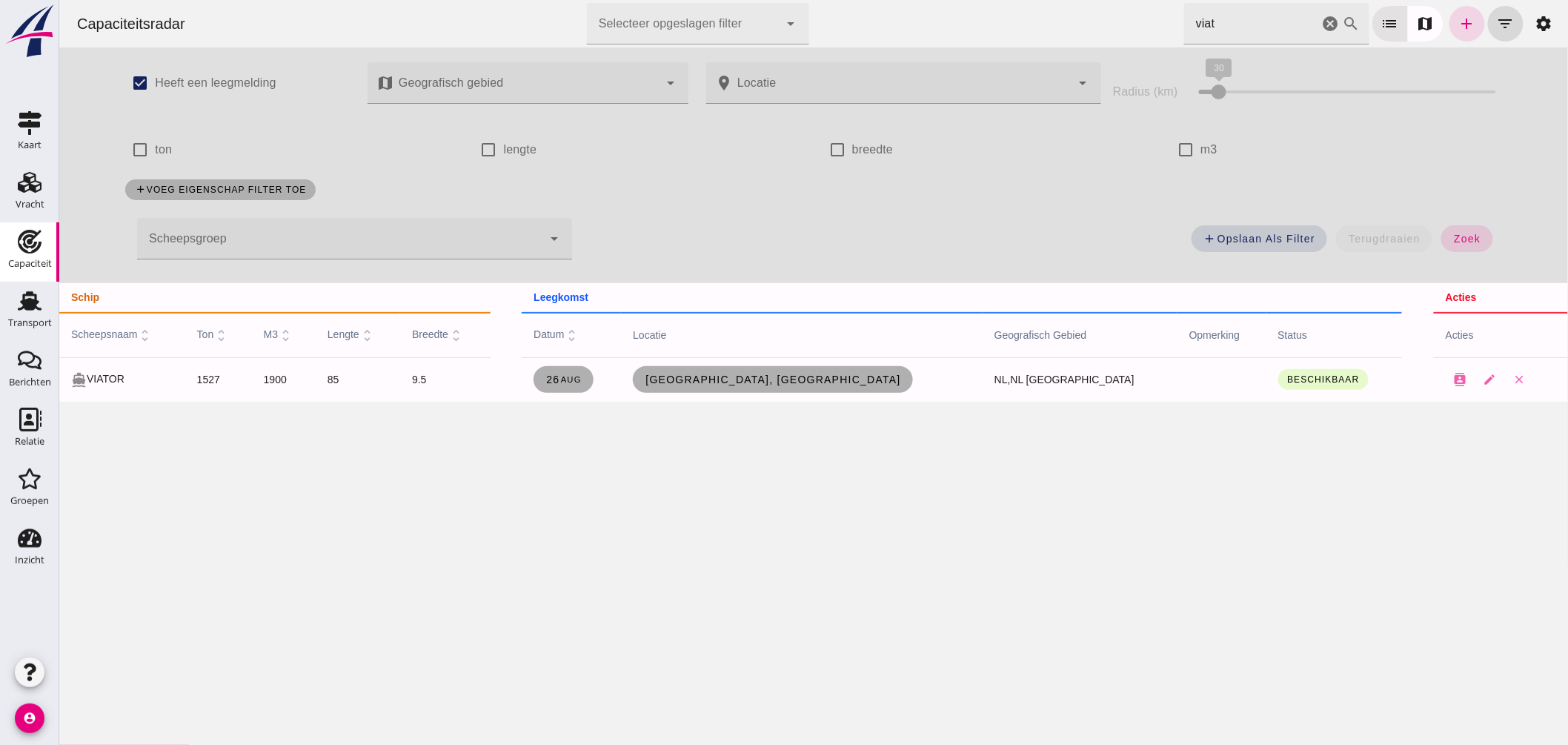
click at [1060, 15] on div "Capaciteitsradar Selecteer opgeslagen filter Selecteer opgeslagen filter cancel…" at bounding box center [813, 24] width 1497 height 48
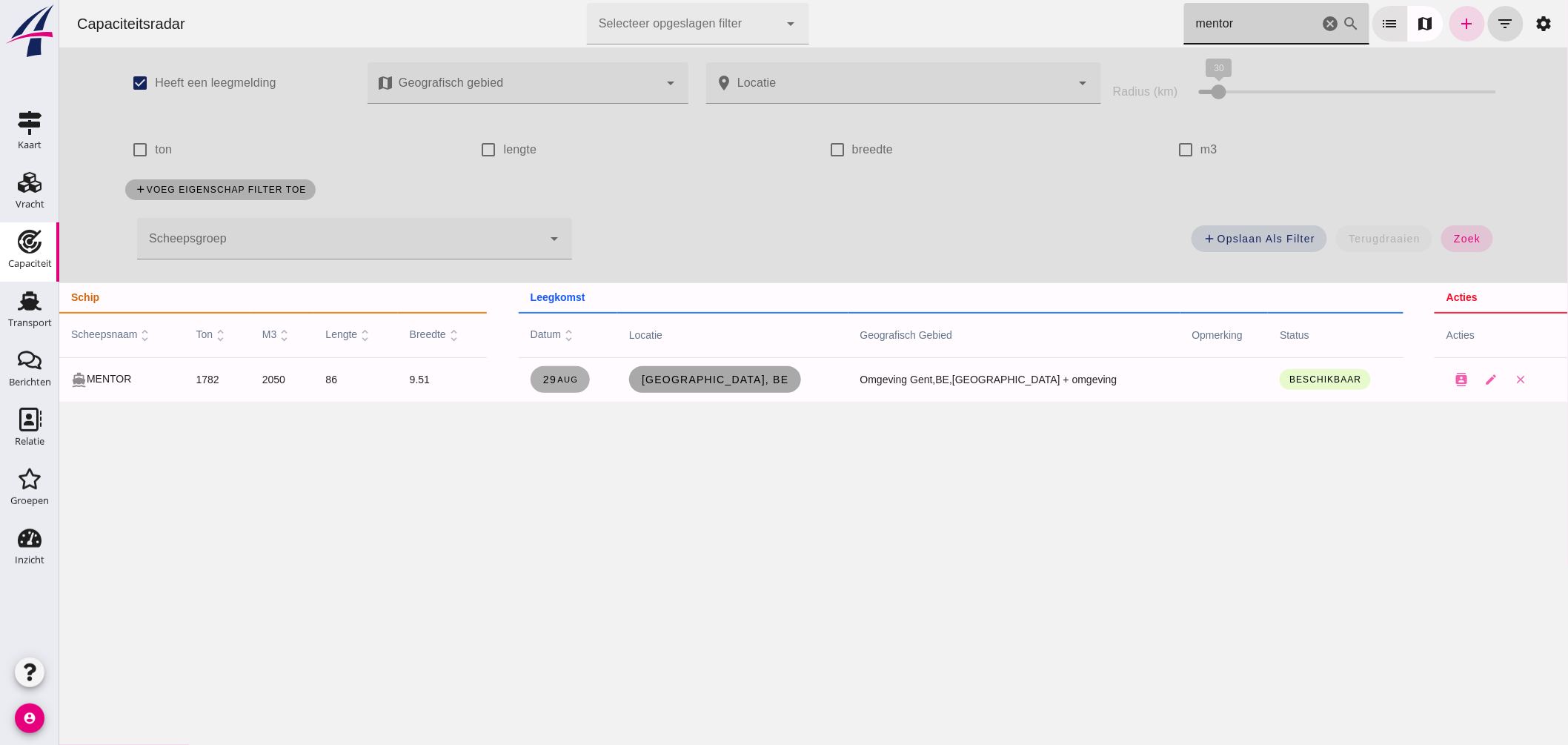
type input "mentor"
click at [776, 378] on span "[GEOGRAPHIC_DATA], be" at bounding box center [714, 380] width 148 height 12
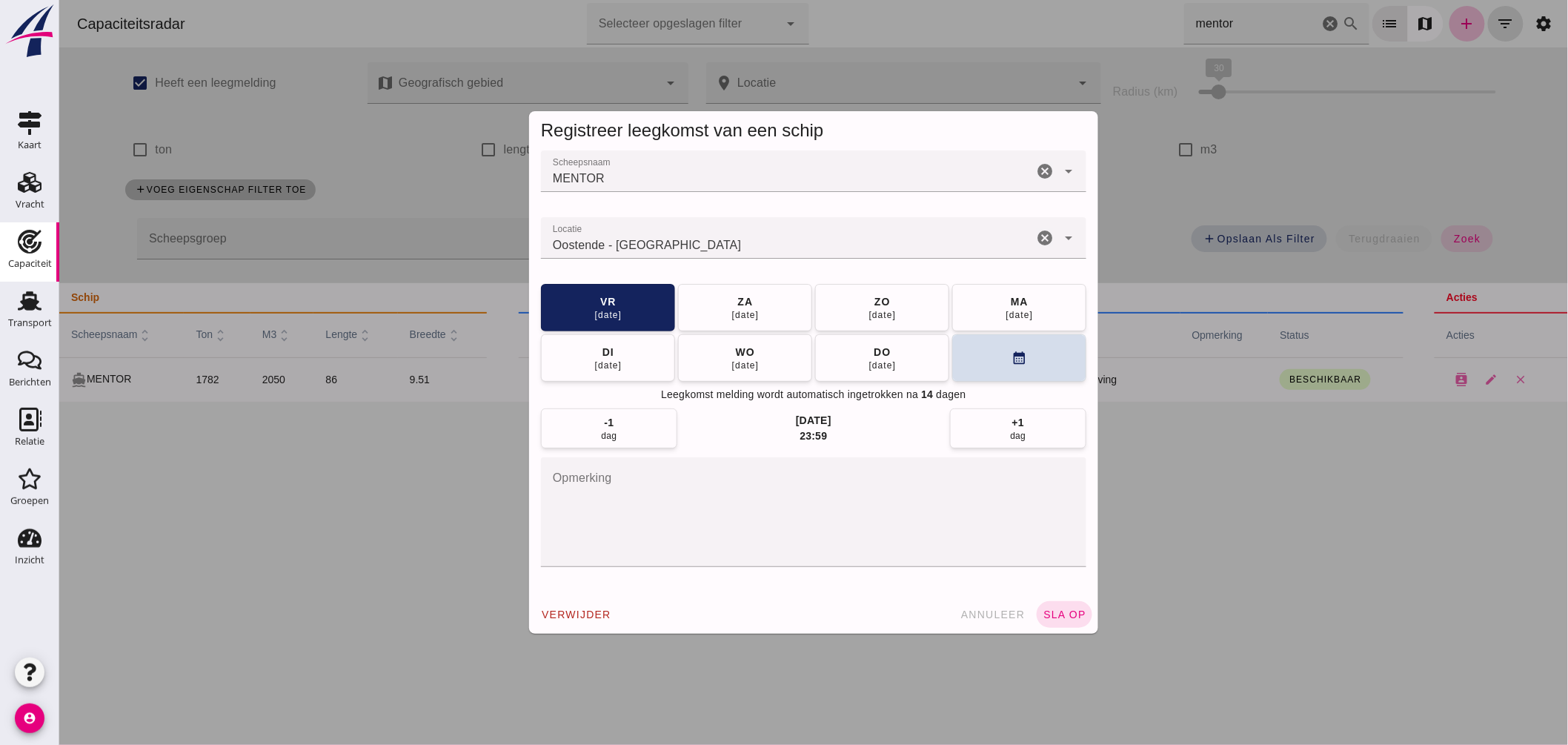
click at [748, 248] on input "Locatie" at bounding box center [786, 246] width 492 height 18
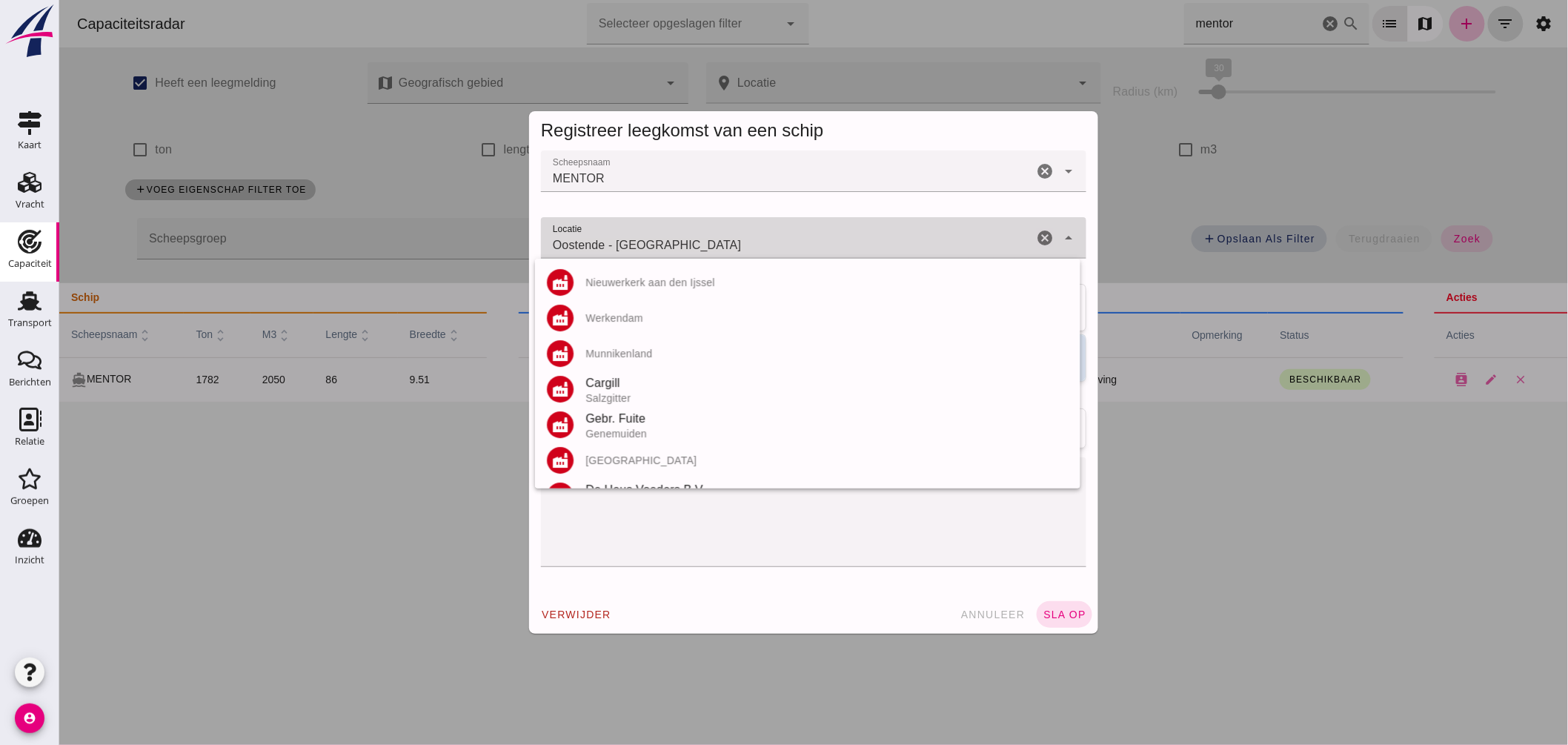
click at [748, 248] on input "Oostende - [GEOGRAPHIC_DATA]" at bounding box center [786, 246] width 492 height 18
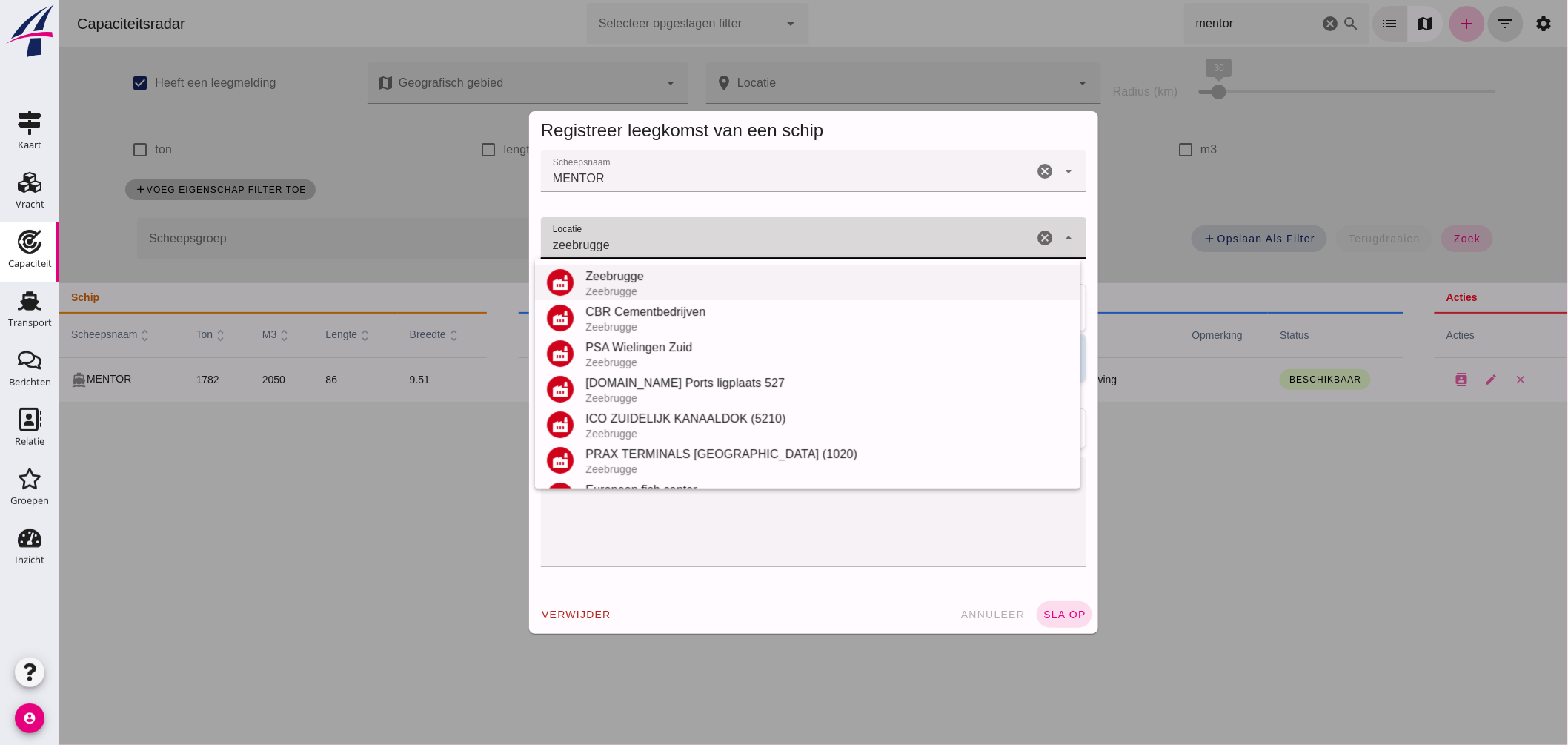
click at [630, 279] on div "Zeebrugge" at bounding box center [827, 277] width 483 height 18
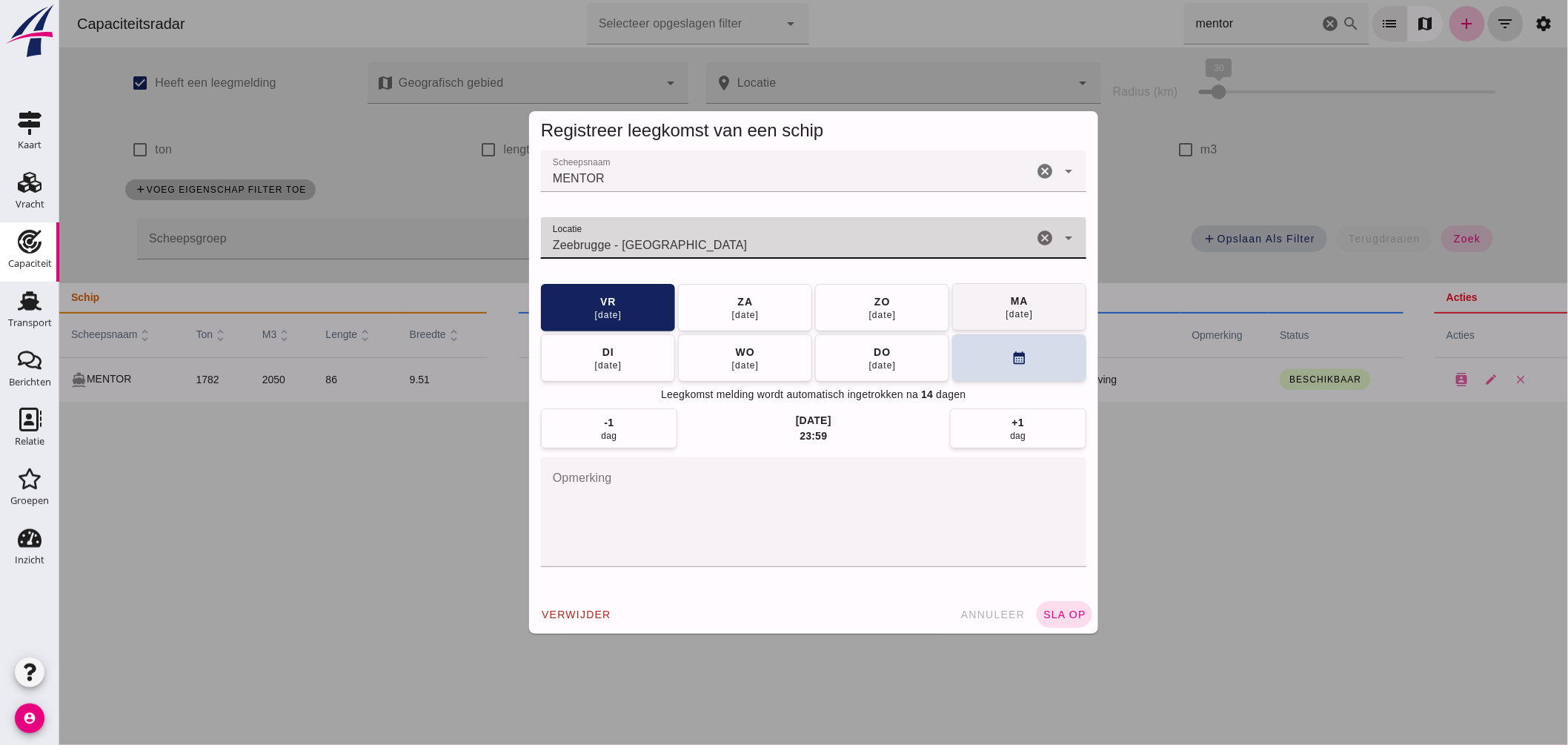
type input "Zeebrugge - [GEOGRAPHIC_DATA]"
click at [998, 301] on button "[DATE]" at bounding box center [1018, 307] width 134 height 48
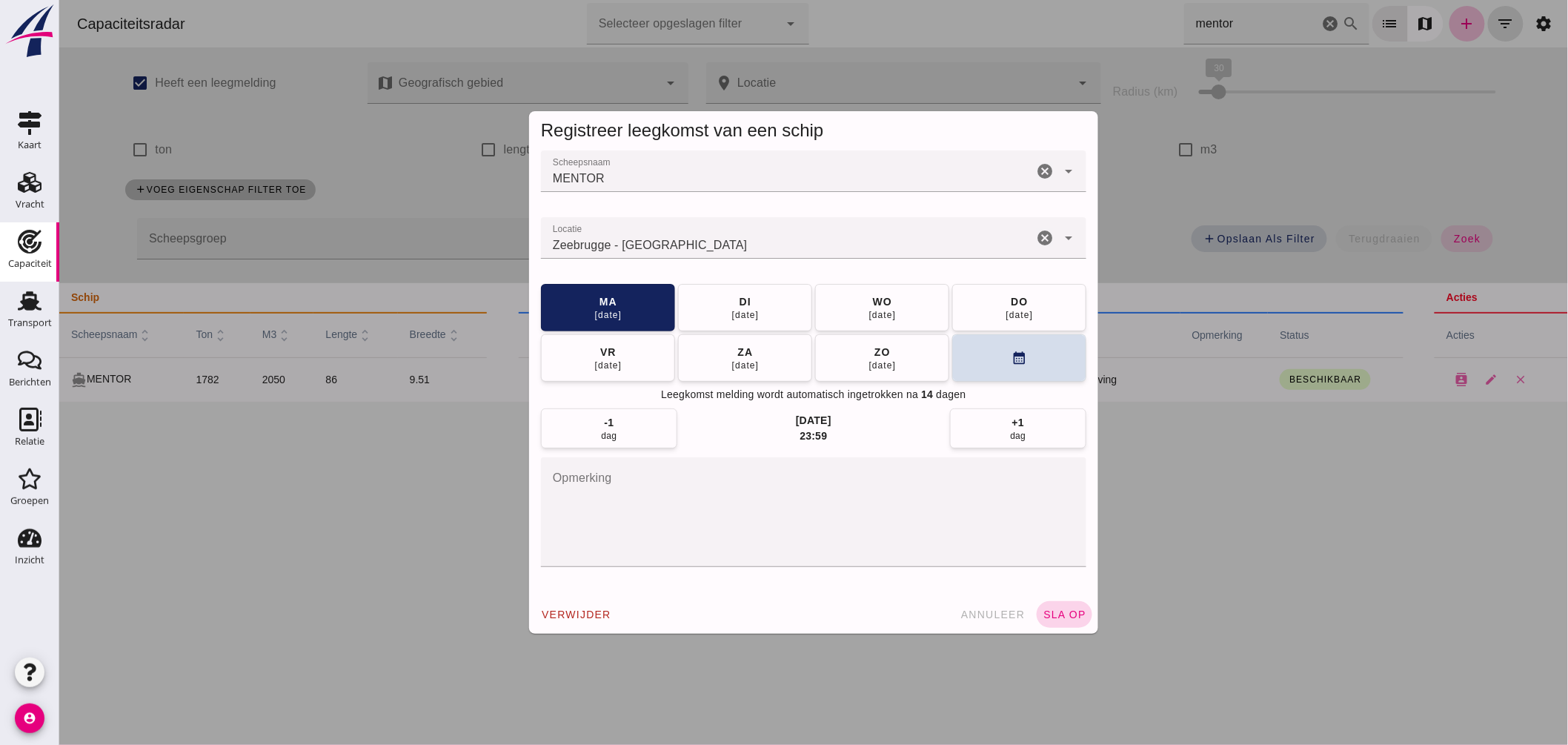
click at [1060, 615] on span "sla op" at bounding box center [1063, 614] width 44 height 12
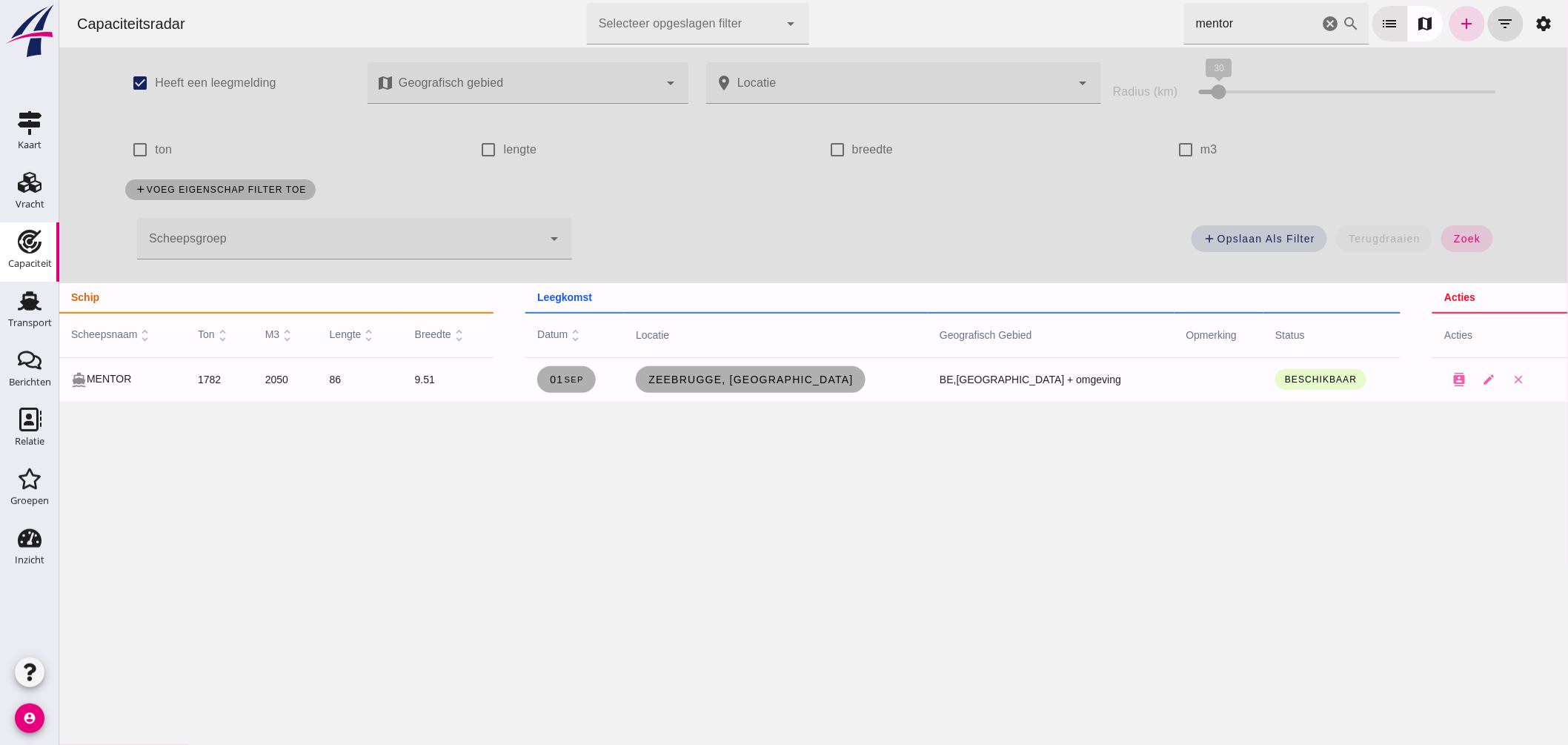
drag, startPoint x: 1247, startPoint y: 12, endPoint x: 959, endPoint y: -6, distance: 288.6
click at [959, 0] on html "Capaciteitsradar Selecteer opgeslagen filter Selecteer opgeslagen filter cancel…" at bounding box center [813, 372] width 1509 height 745
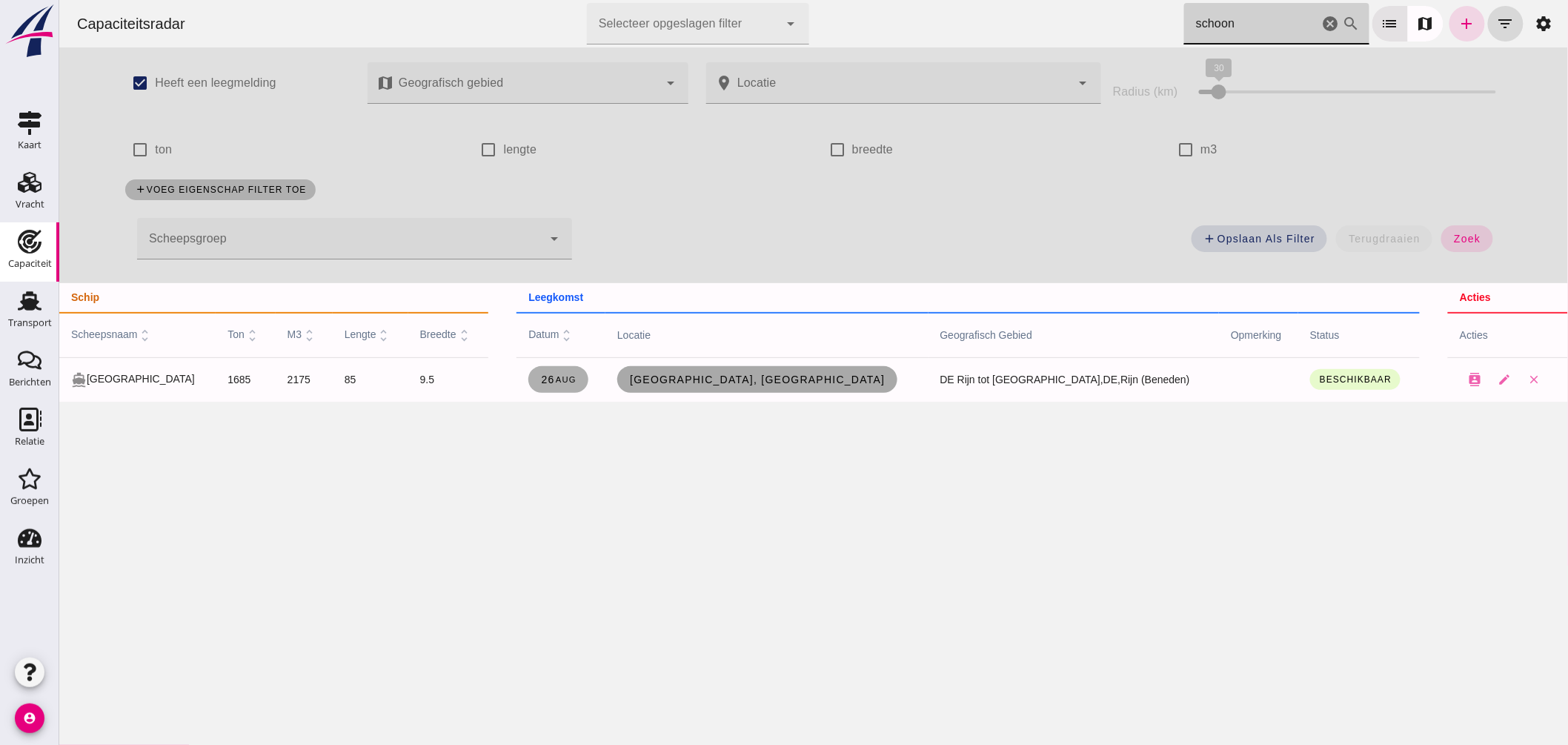
click at [783, 379] on span "[GEOGRAPHIC_DATA], [GEOGRAPHIC_DATA]" at bounding box center [757, 380] width 256 height 12
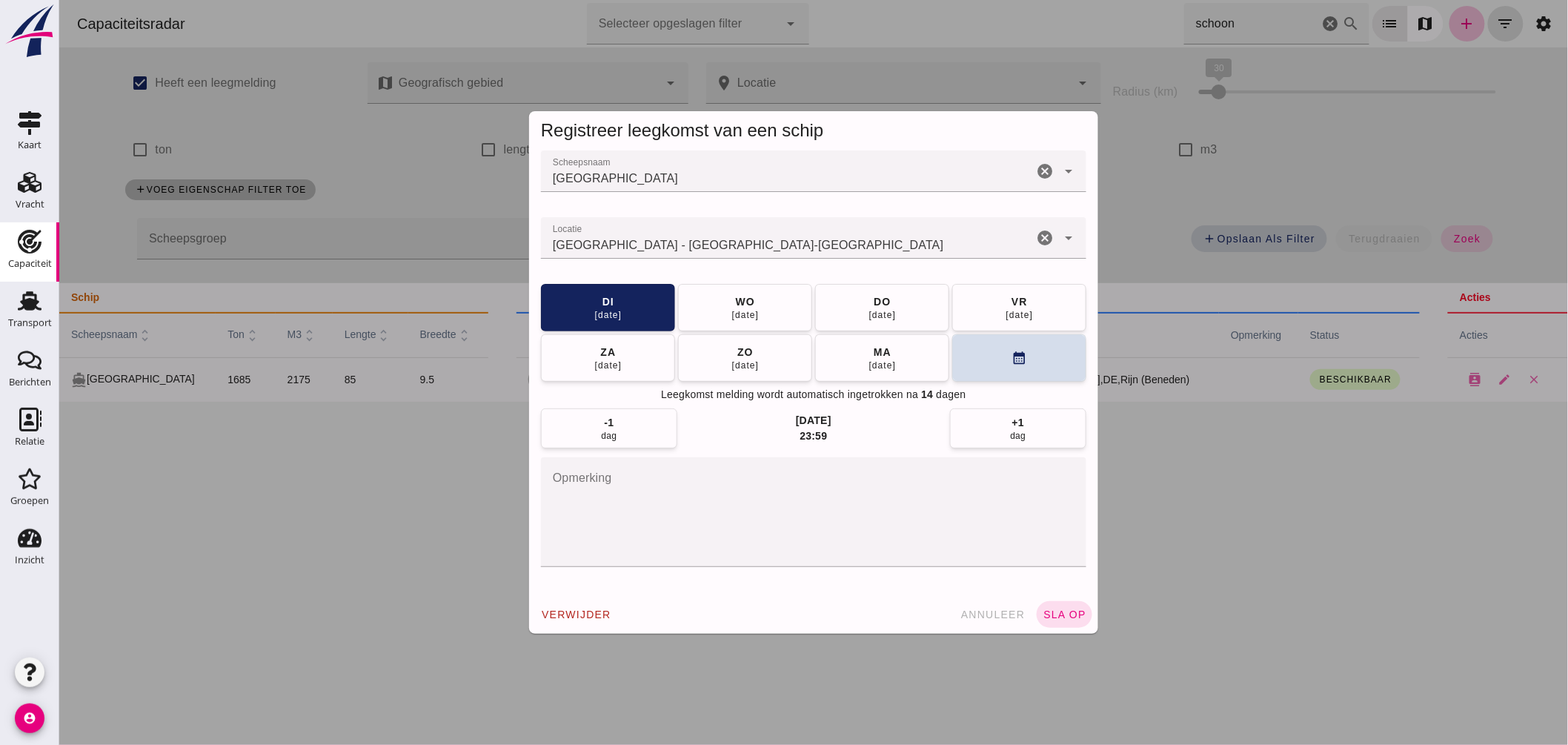
click at [763, 331] on div "[DATE] [DATE] [DATE] [DATE] [DATE] [DATE] [DATE] calendar_month" at bounding box center [813, 332] width 546 height 98
click at [763, 312] on button "[DATE]" at bounding box center [744, 307] width 134 height 48
click at [1049, 612] on span "sla op" at bounding box center [1063, 614] width 44 height 12
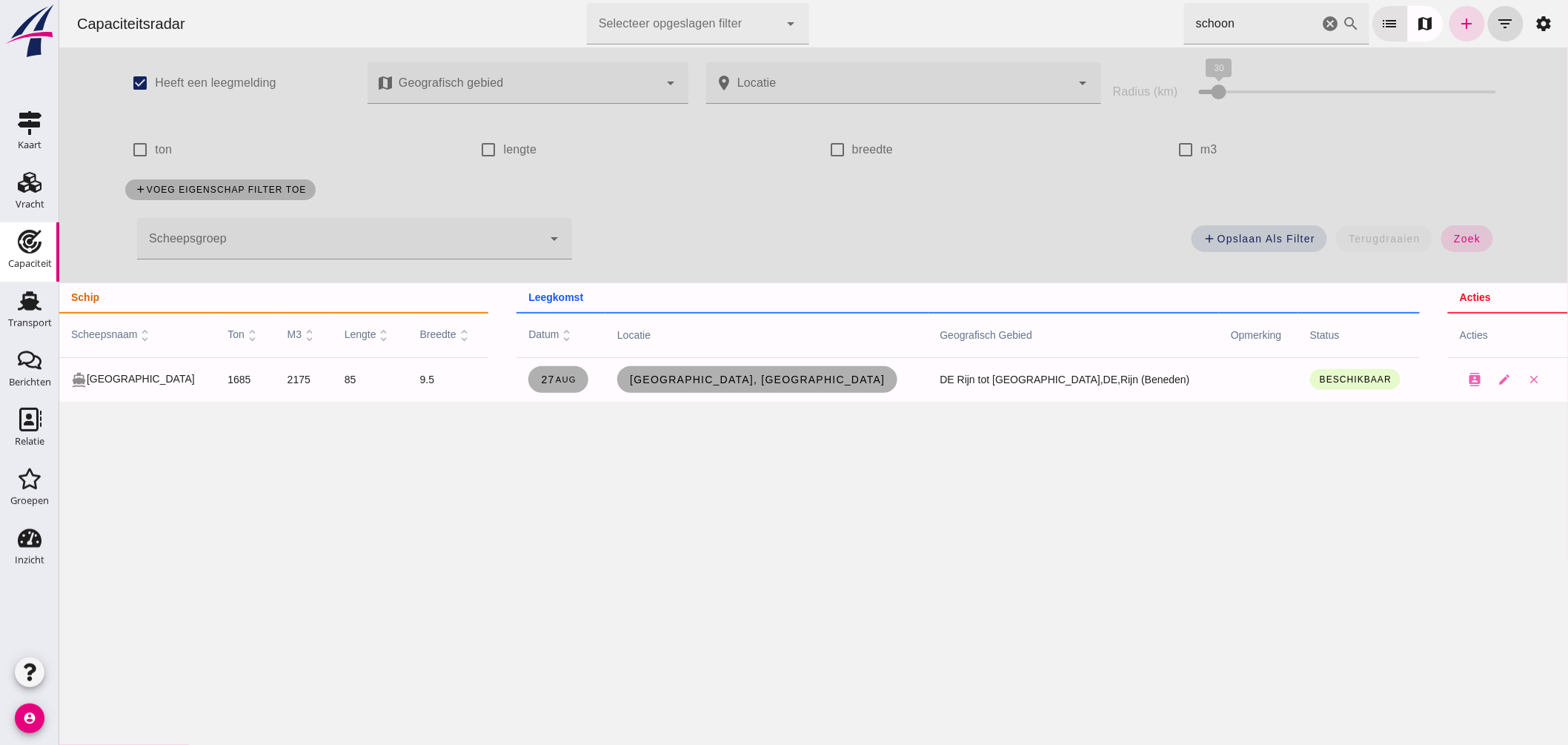
click at [928, 18] on div "Capaciteitsradar Selecteer opgeslagen filter Selecteer opgeslagen filter cancel…" at bounding box center [813, 24] width 1497 height 48
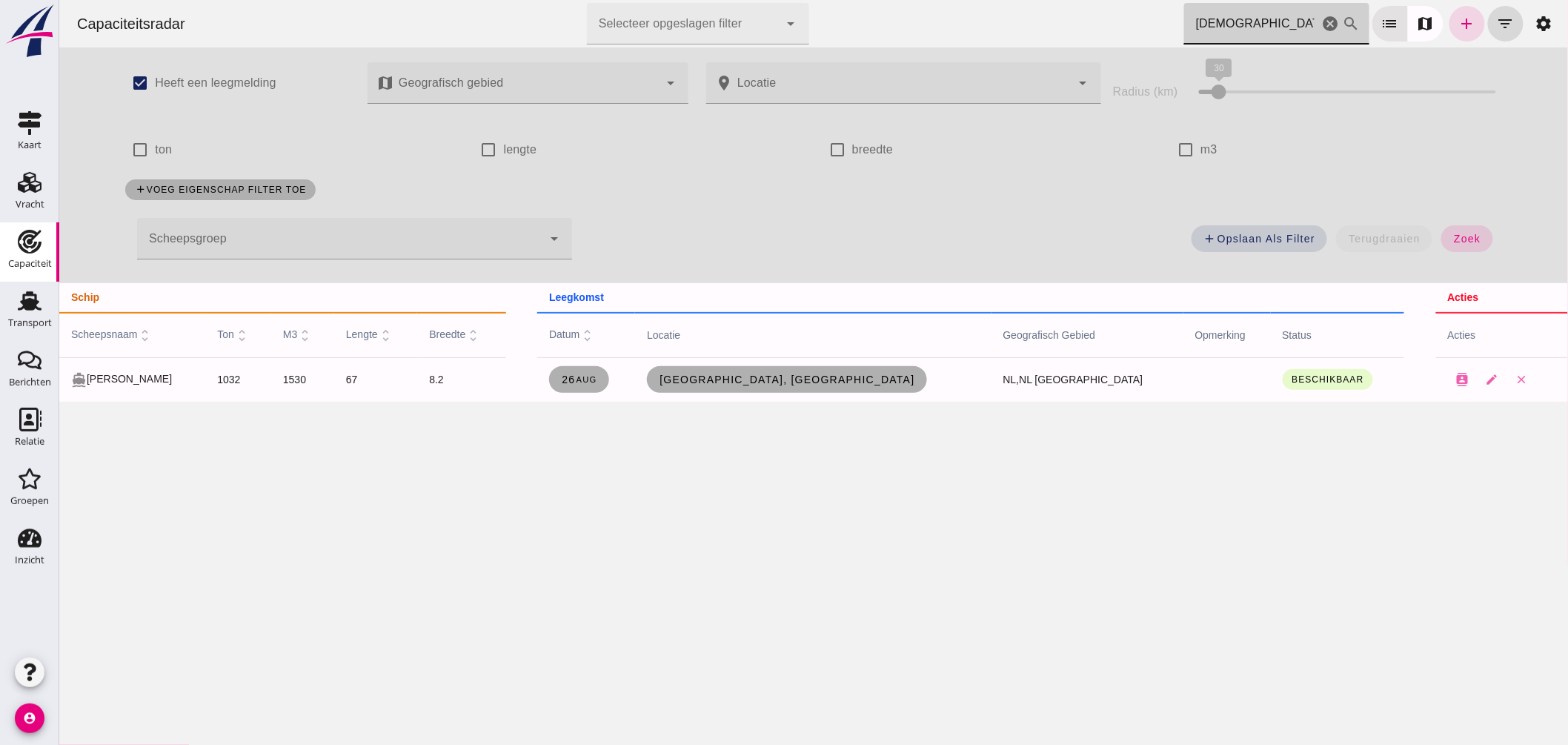
click at [1224, 19] on input "[DEMOGRAPHIC_DATA]" at bounding box center [1251, 24] width 135 height 42
drag, startPoint x: 1224, startPoint y: 19, endPoint x: 782, endPoint y: 45, distance: 442.8
click at [818, 57] on div "Capaciteitsradar Selecteer opgeslagen filter Selecteer opgeslagen filter cancel…" at bounding box center [813, 201] width 1509 height 402
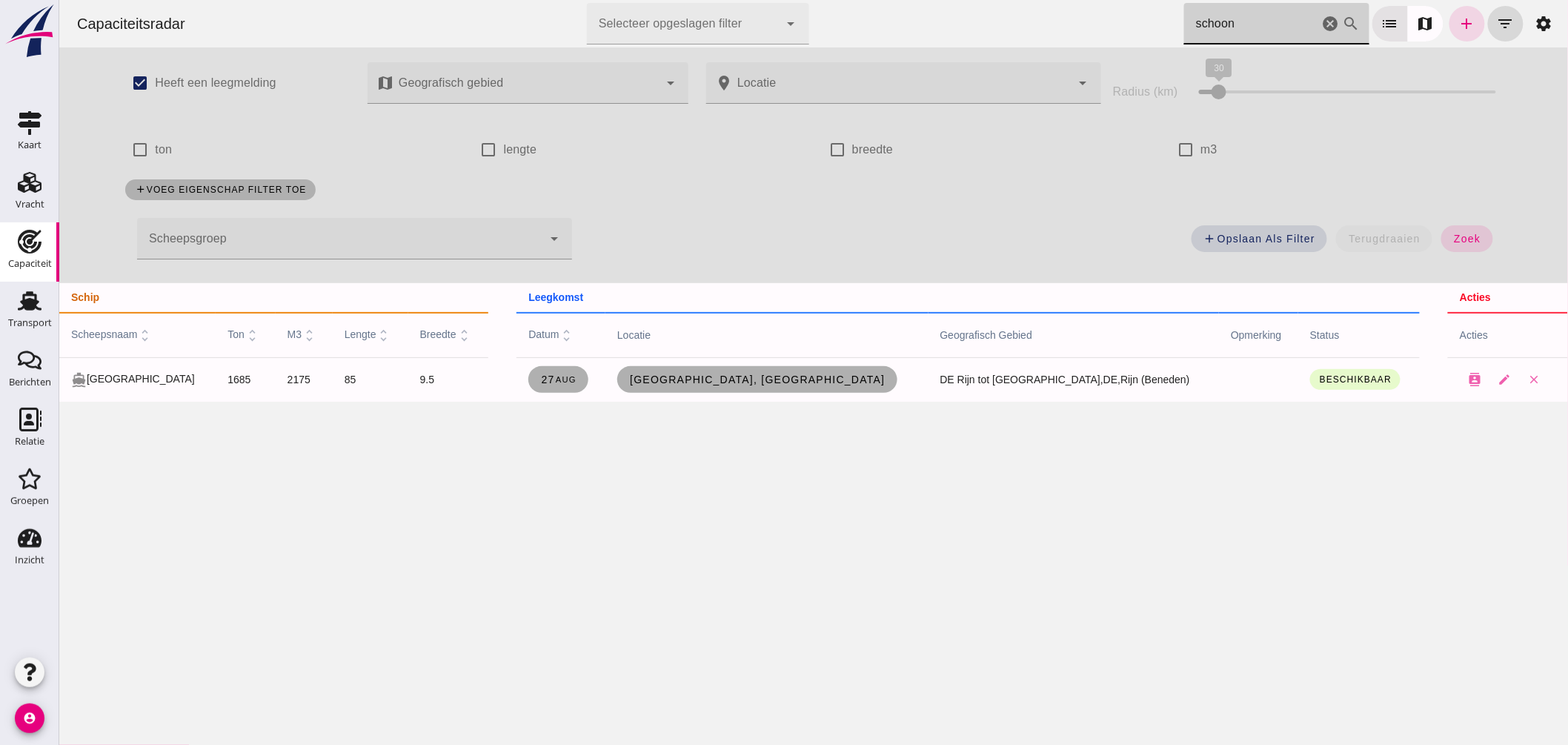
drag, startPoint x: 1234, startPoint y: 12, endPoint x: 1226, endPoint y: 16, distance: 8.9
click at [1234, 13] on input "schoon" at bounding box center [1251, 24] width 135 height 42
drag, startPoint x: 1226, startPoint y: 16, endPoint x: 793, endPoint y: -58, distance: 439.3
click at [793, 0] on html "Capaciteitsradar Selecteer opgeslagen filter Selecteer opgeslagen filter cancel…" at bounding box center [813, 372] width 1509 height 745
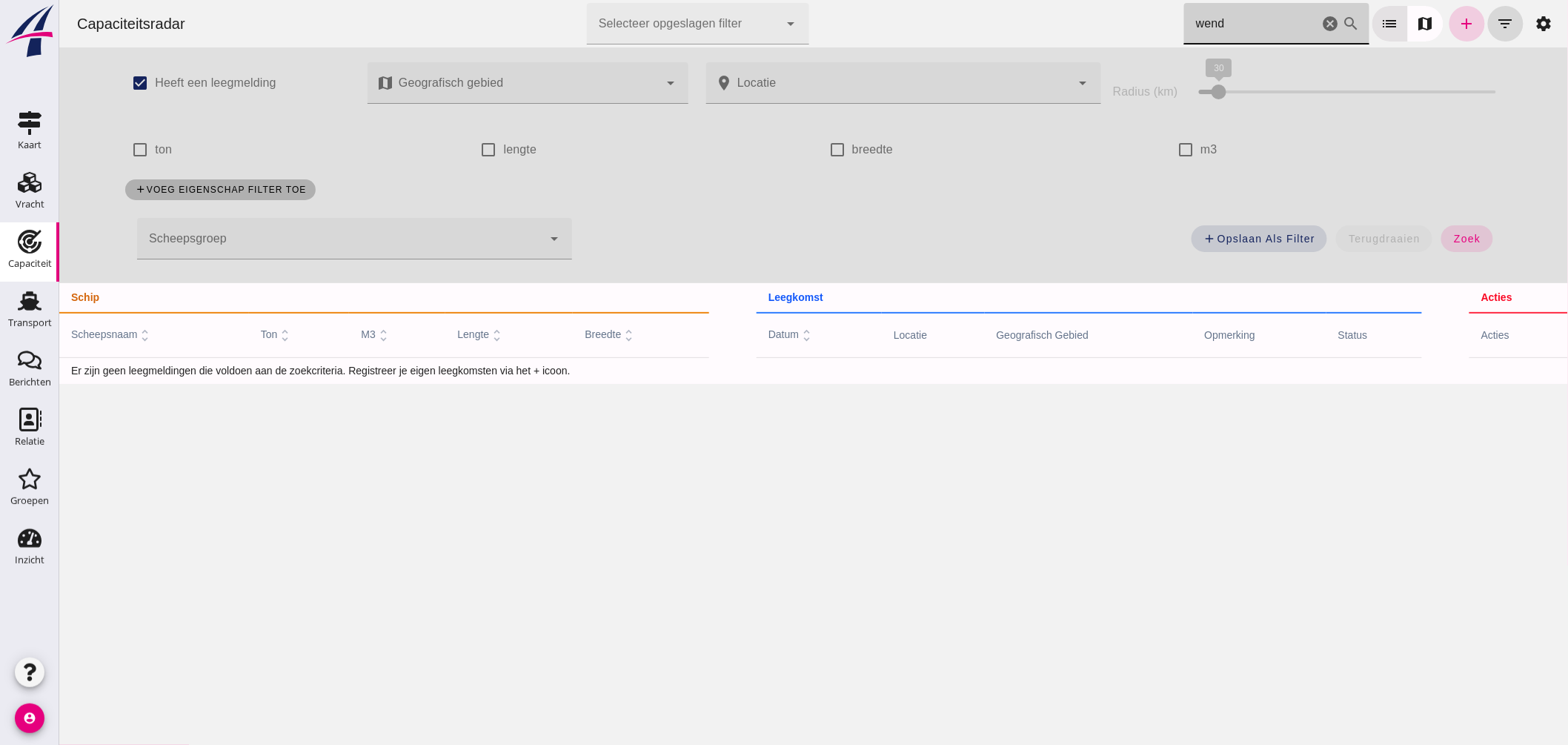
type input "wend"
click at [1458, 25] on icon "add" at bounding box center [1467, 24] width 18 height 18
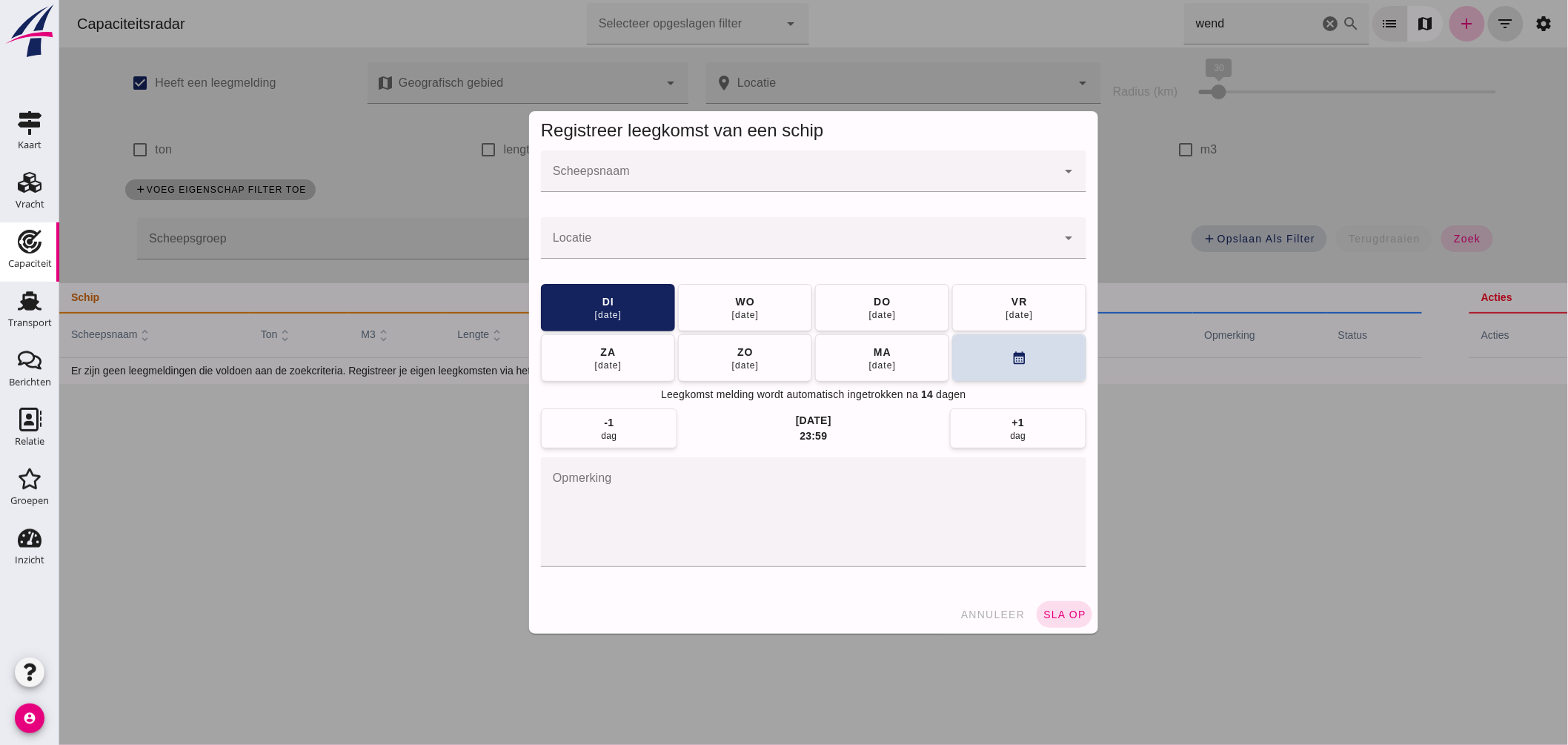
click at [653, 175] on input "Scheepsnaam" at bounding box center [798, 179] width 516 height 18
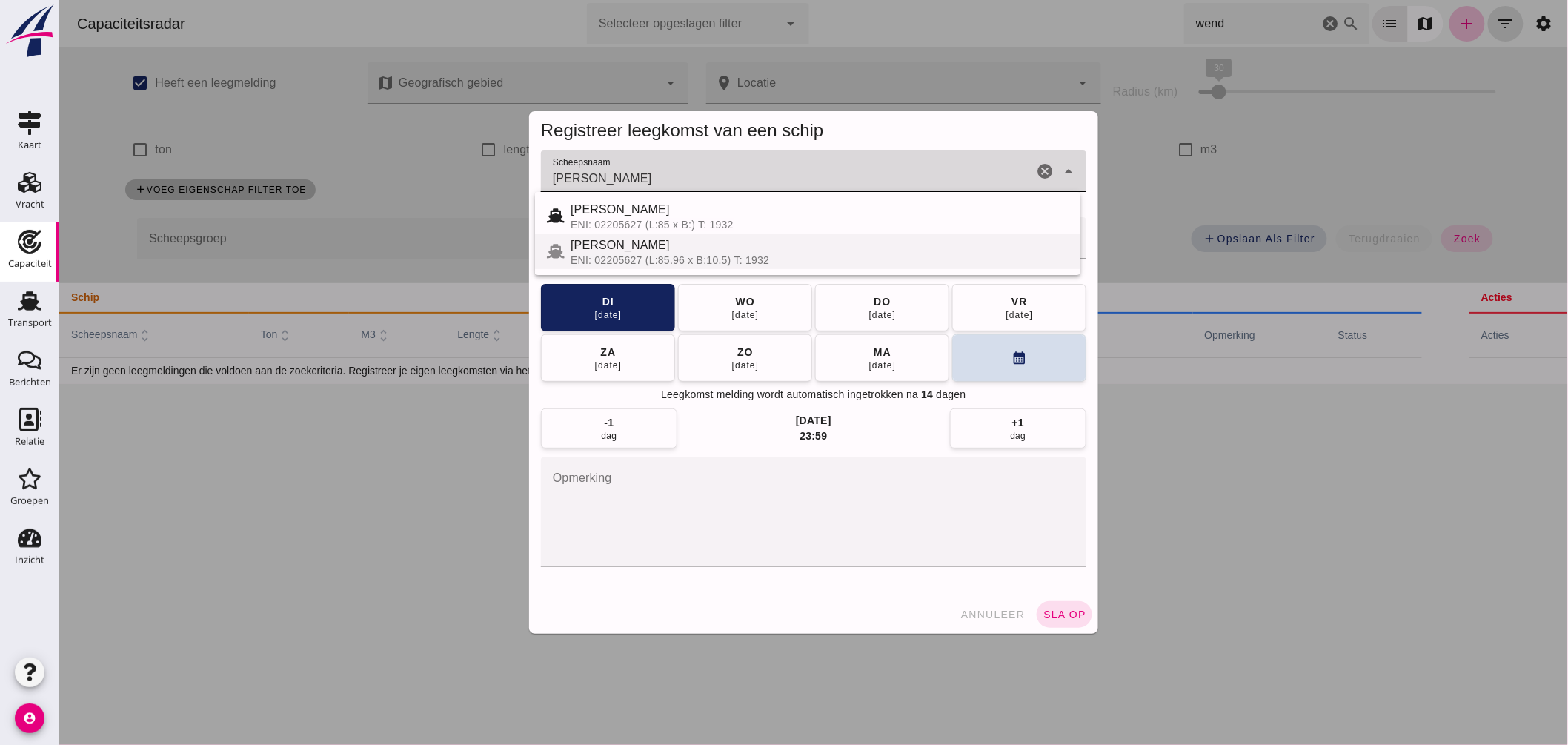
click at [634, 245] on div "[PERSON_NAME]" at bounding box center [819, 246] width 498 height 18
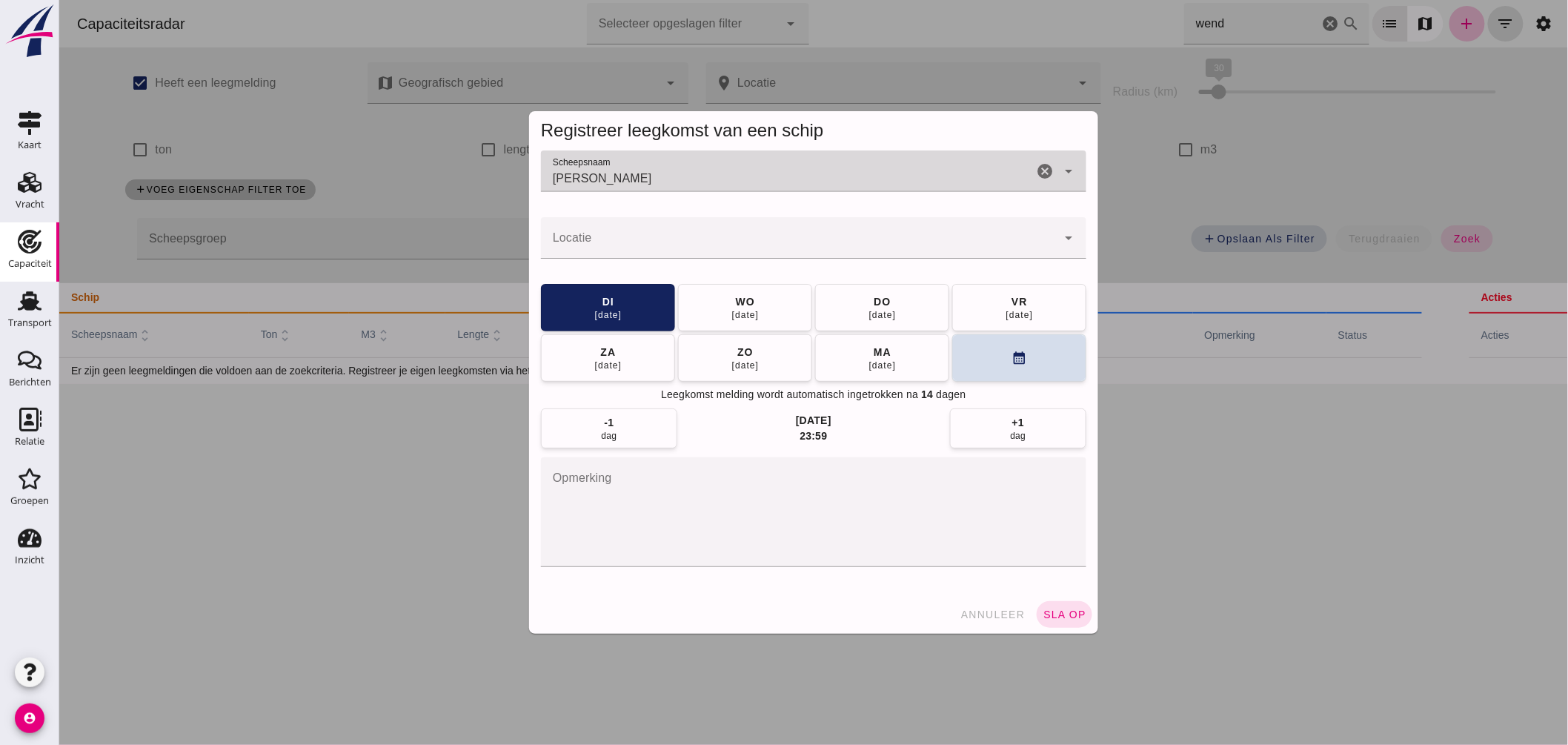
type input "[PERSON_NAME]"
click at [679, 245] on input "Locatie" at bounding box center [798, 246] width 516 height 18
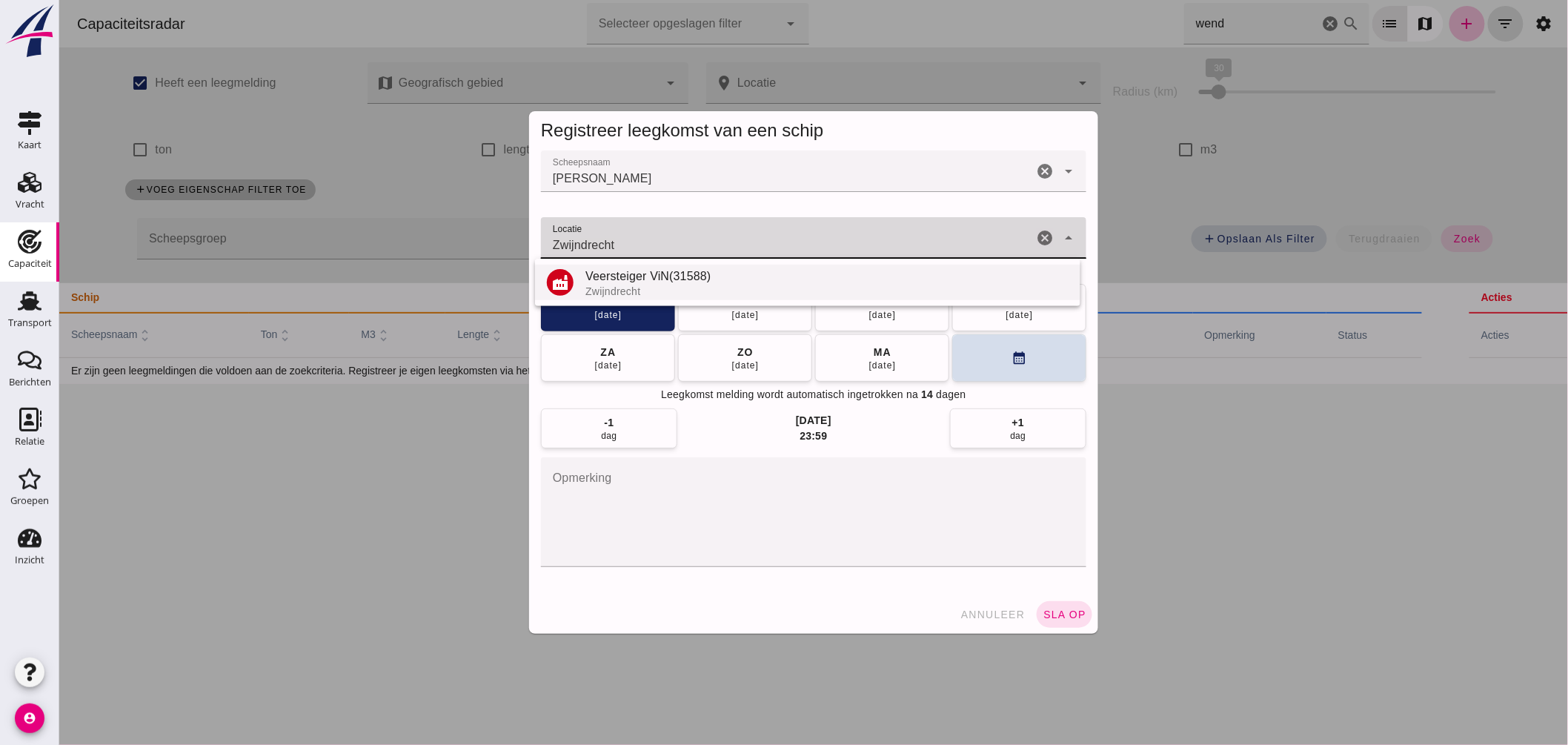
click at [664, 284] on div "Veersteiger ViN(31588)" at bounding box center [827, 277] width 483 height 18
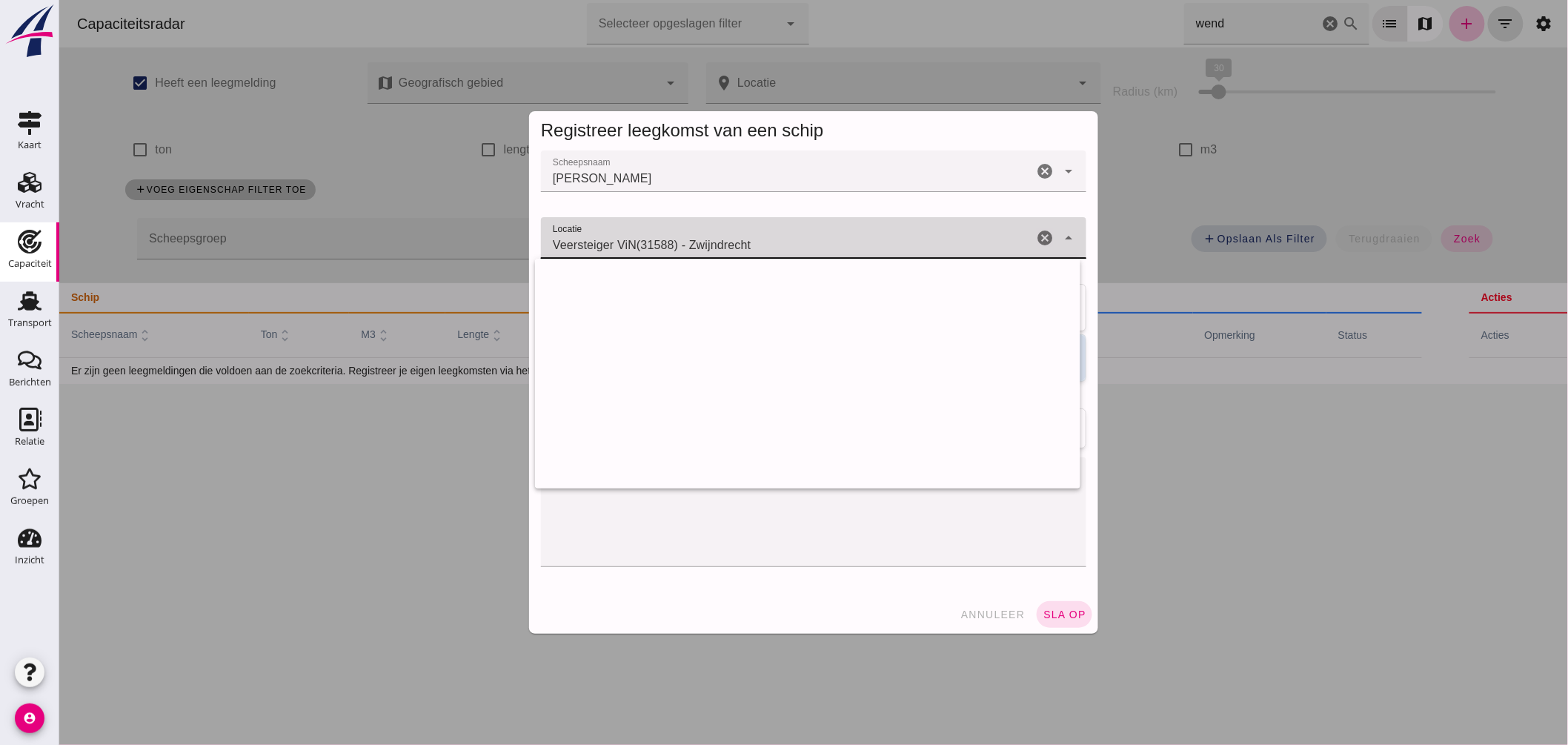
drag, startPoint x: 555, startPoint y: 234, endPoint x: 66, endPoint y: 102, distance: 506.5
click at [105, 129] on div "Registreer leegkomst van een schip Scheepsnaam Scheepsnaam [PERSON_NAME] [PERSO…" at bounding box center [813, 372] width 1509 height 745
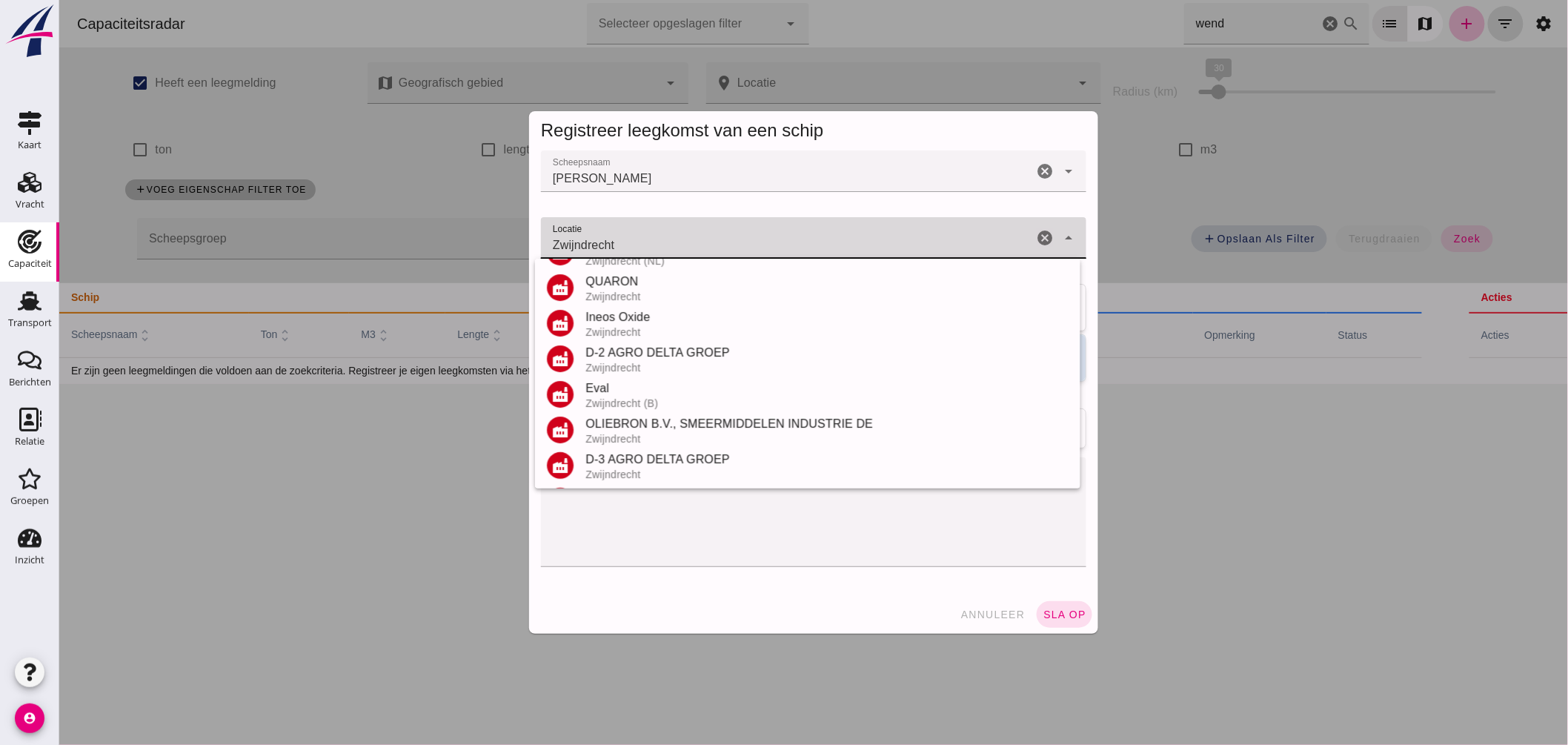
scroll to position [209, 0]
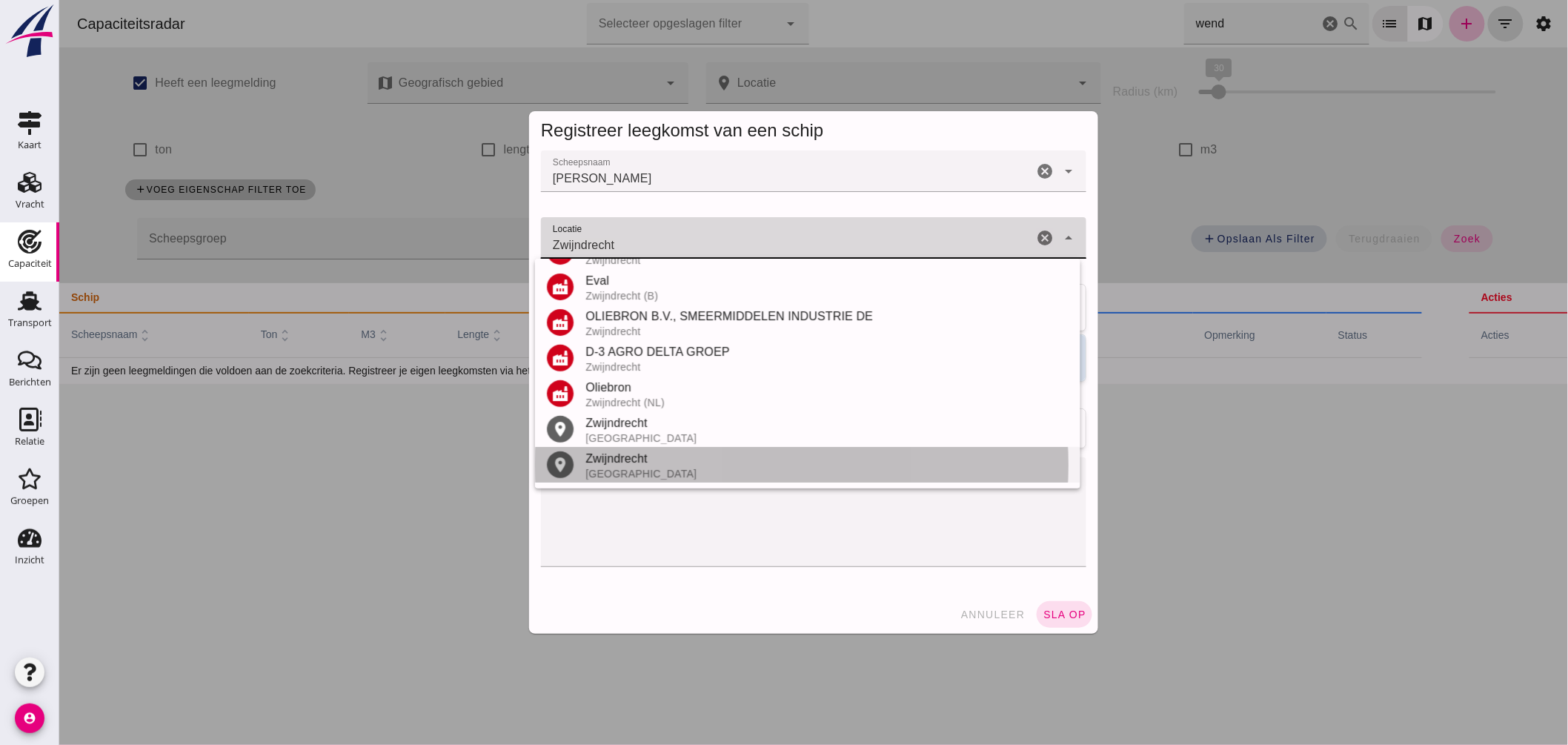
click at [638, 458] on div "Zwijndrecht" at bounding box center [827, 459] width 483 height 18
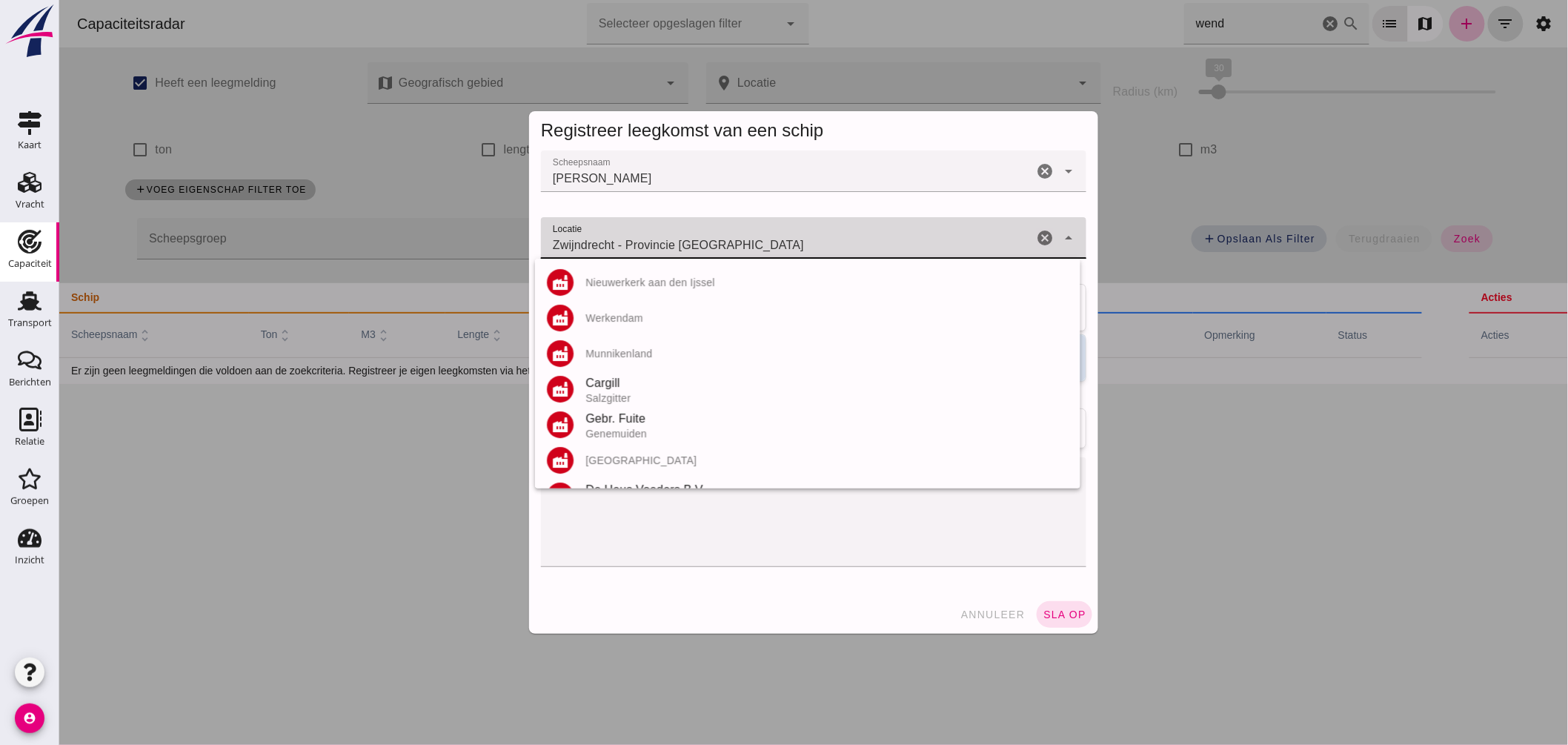
drag, startPoint x: 653, startPoint y: 243, endPoint x: 796, endPoint y: 254, distance: 143.4
click at [796, 255] on div "Zwijndrecht - Provincie Antwerpen Zwijndrecht - Provincie [GEOGRAPHIC_DATA]" at bounding box center [786, 238] width 492 height 42
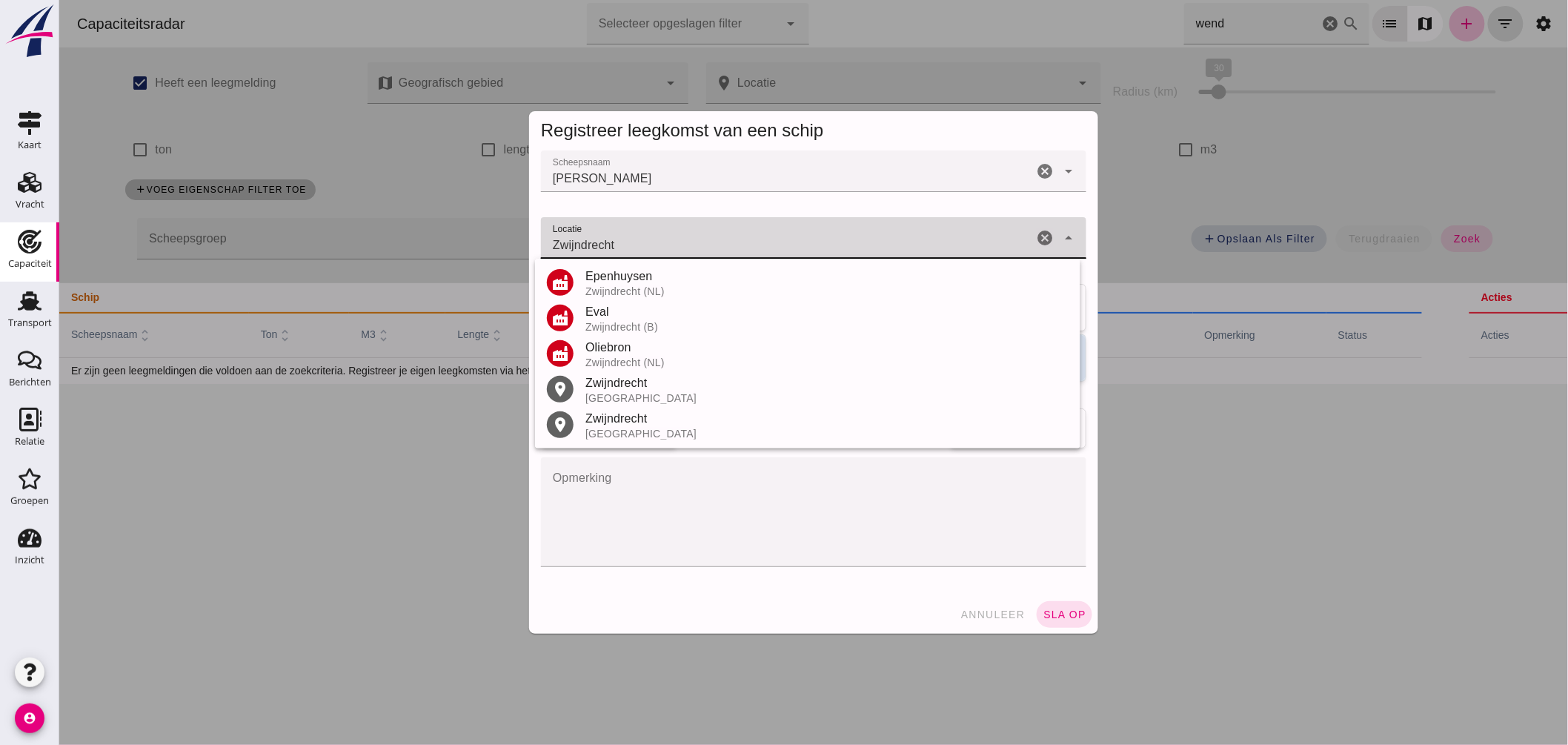
click at [648, 386] on div "Zwijndrecht" at bounding box center [827, 383] width 483 height 18
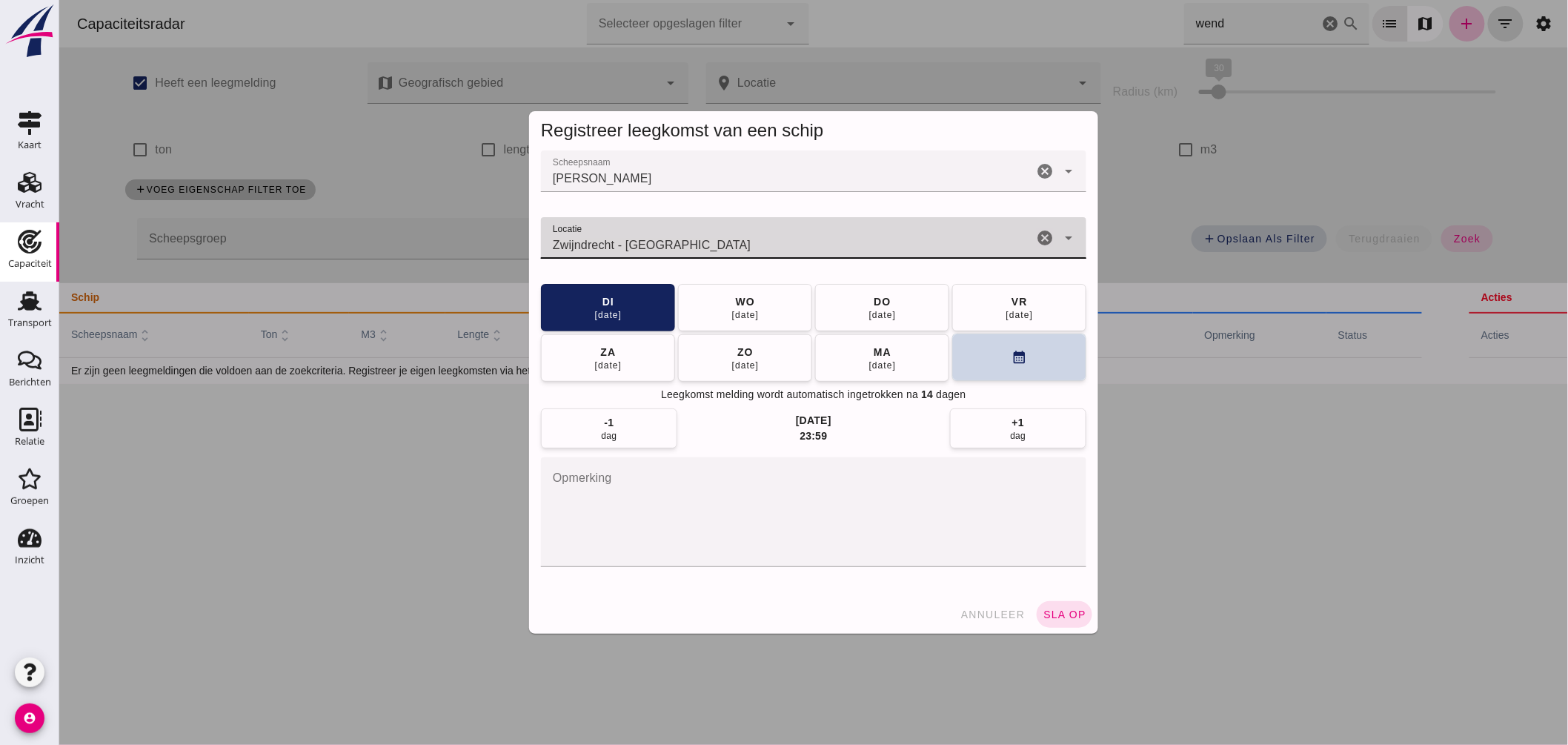
type input "Zwijndrecht - [GEOGRAPHIC_DATA]"
click at [986, 354] on button "calendar_month" at bounding box center [1018, 358] width 134 height 48
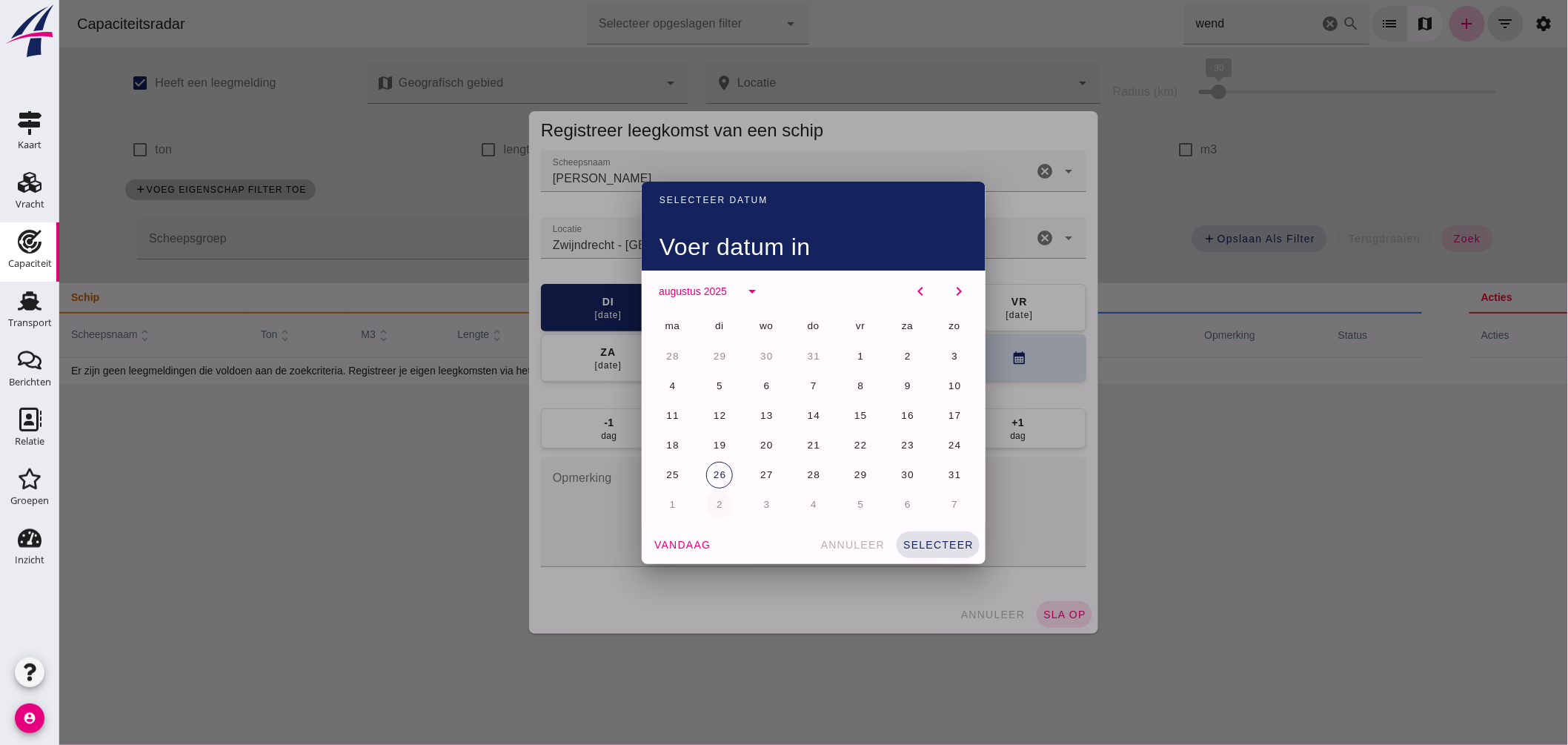
click at [713, 497] on button "2" at bounding box center [719, 505] width 26 height 26
click at [961, 537] on button "selecteer" at bounding box center [937, 545] width 83 height 26
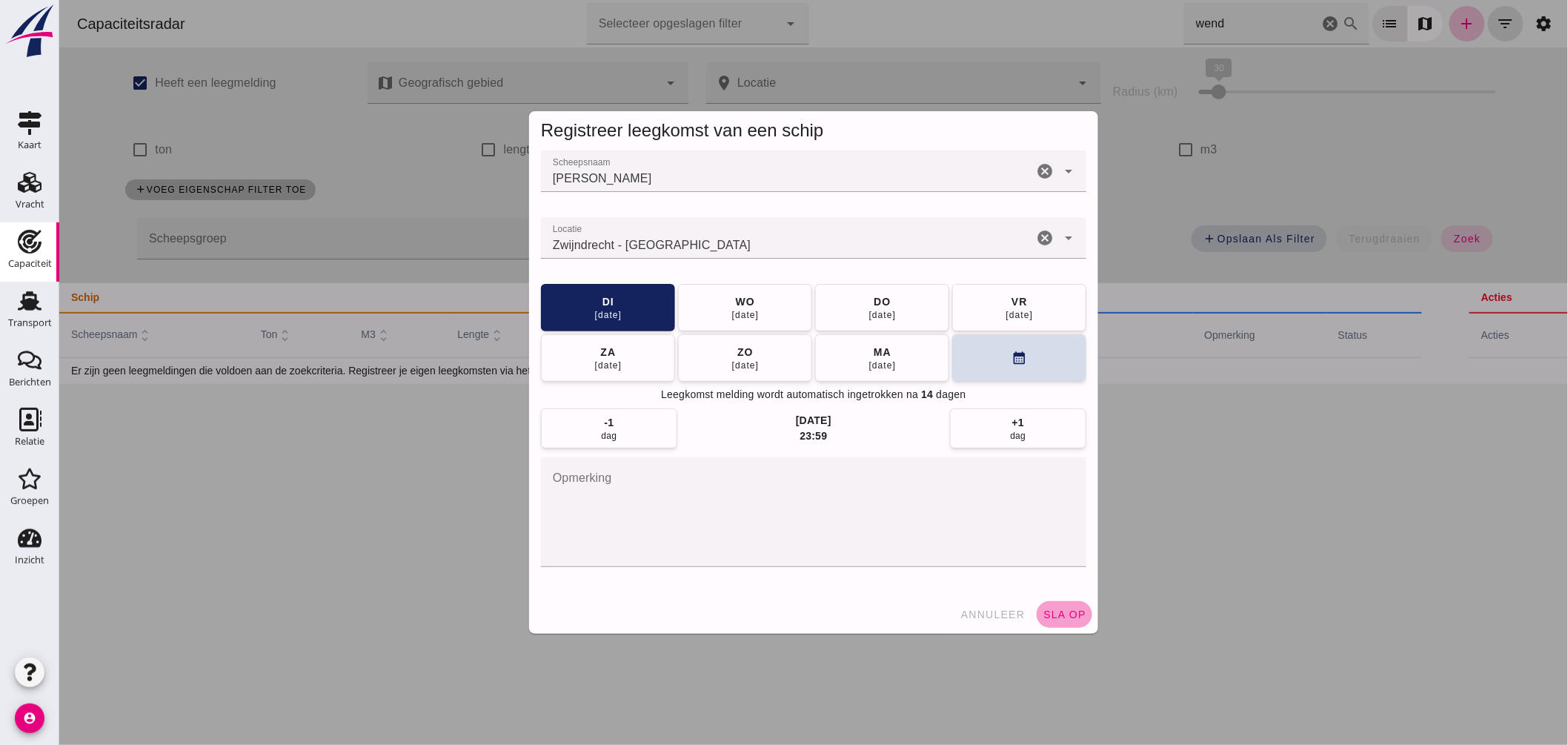
click at [1056, 605] on button "sla op" at bounding box center [1064, 614] width 56 height 26
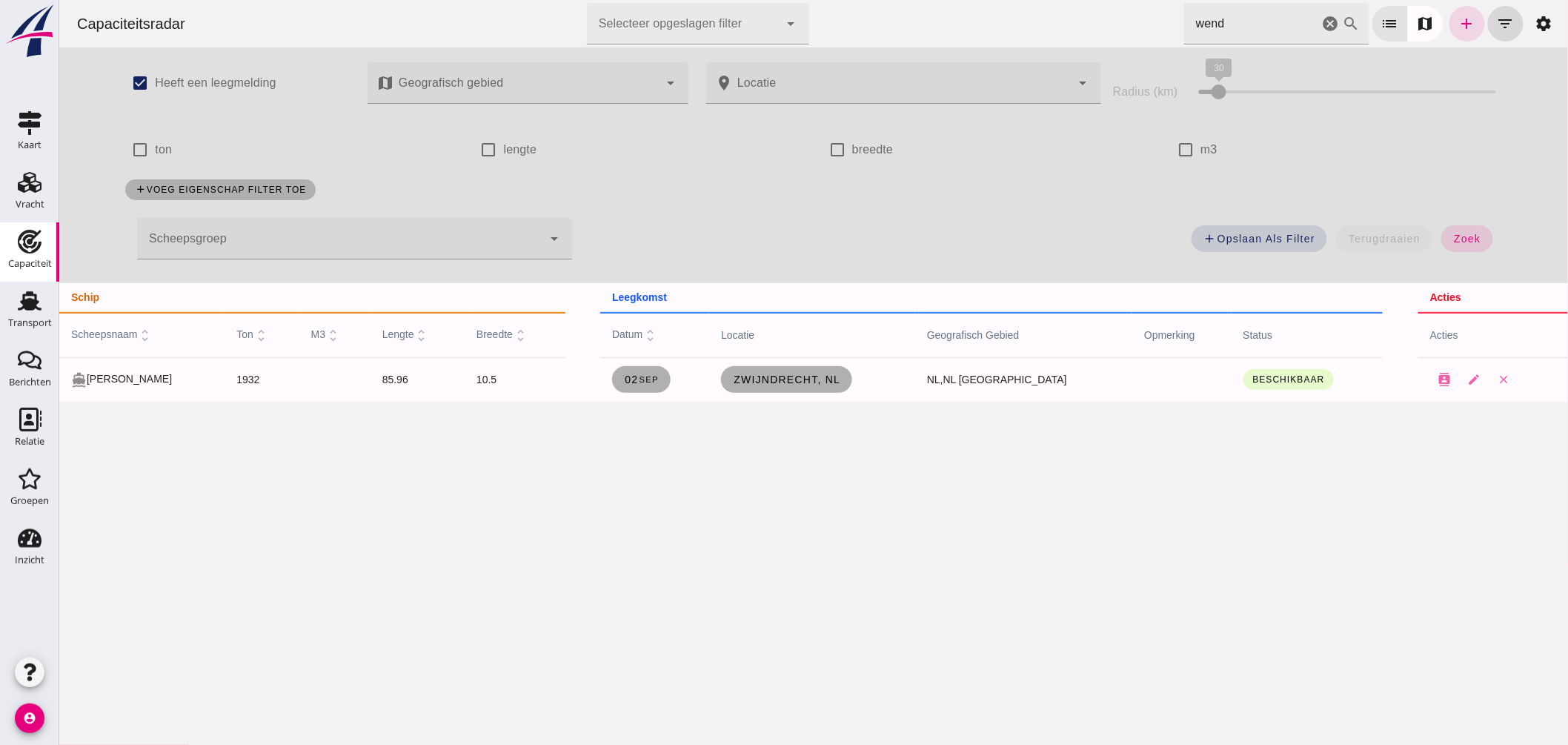
drag, startPoint x: 949, startPoint y: 19, endPoint x: 814, endPoint y: 15, distance: 135.1
click at [861, 19] on div "Capaciteitsradar Selecteer opgeslagen filter Selecteer opgeslagen filter cancel…" at bounding box center [813, 24] width 1497 height 48
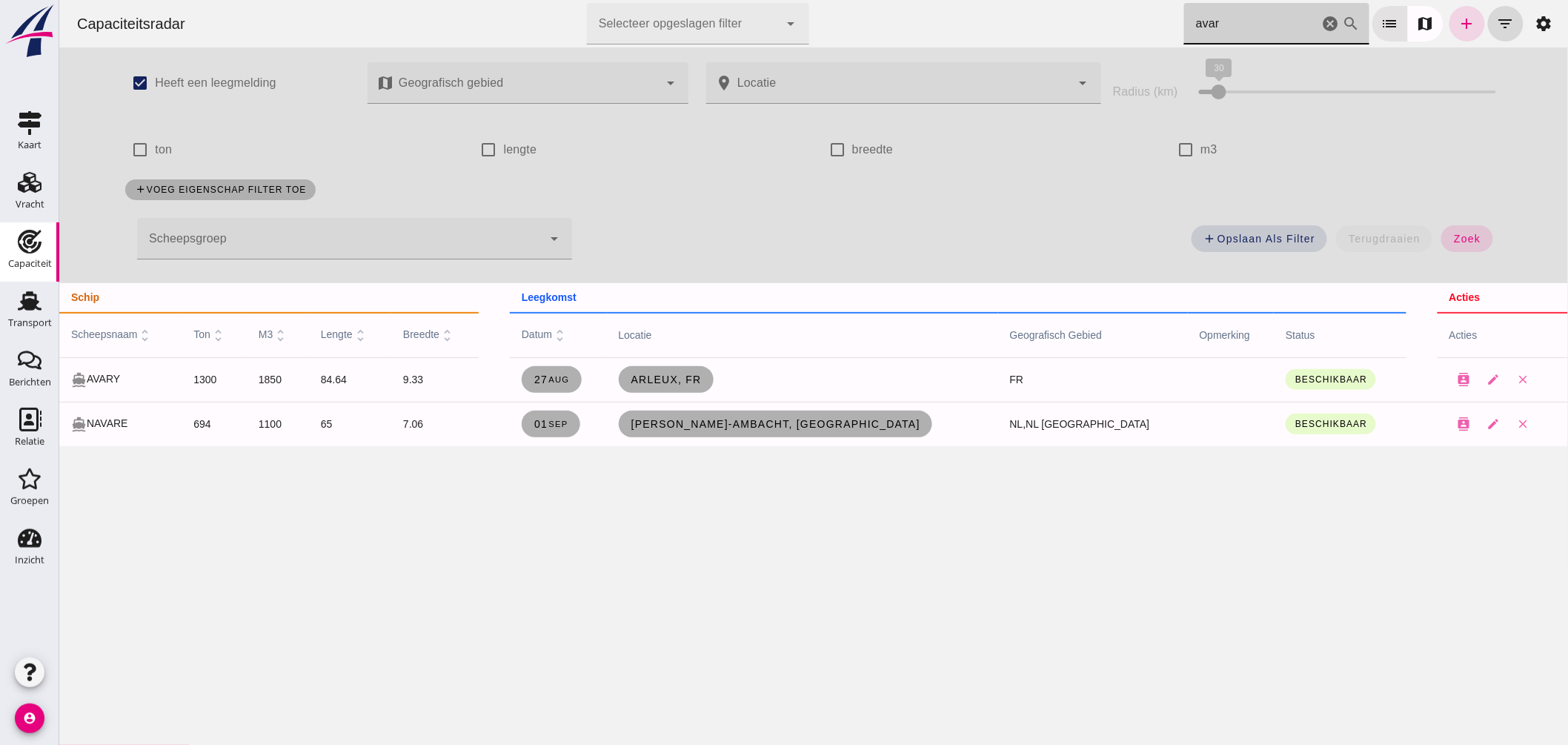
drag, startPoint x: 1212, startPoint y: 31, endPoint x: 1021, endPoint y: 9, distance: 192.3
click at [1031, 11] on div "Capaciteitsradar Selecteer opgeslagen filter Selecteer opgeslagen filter cancel…" at bounding box center [813, 24] width 1497 height 48
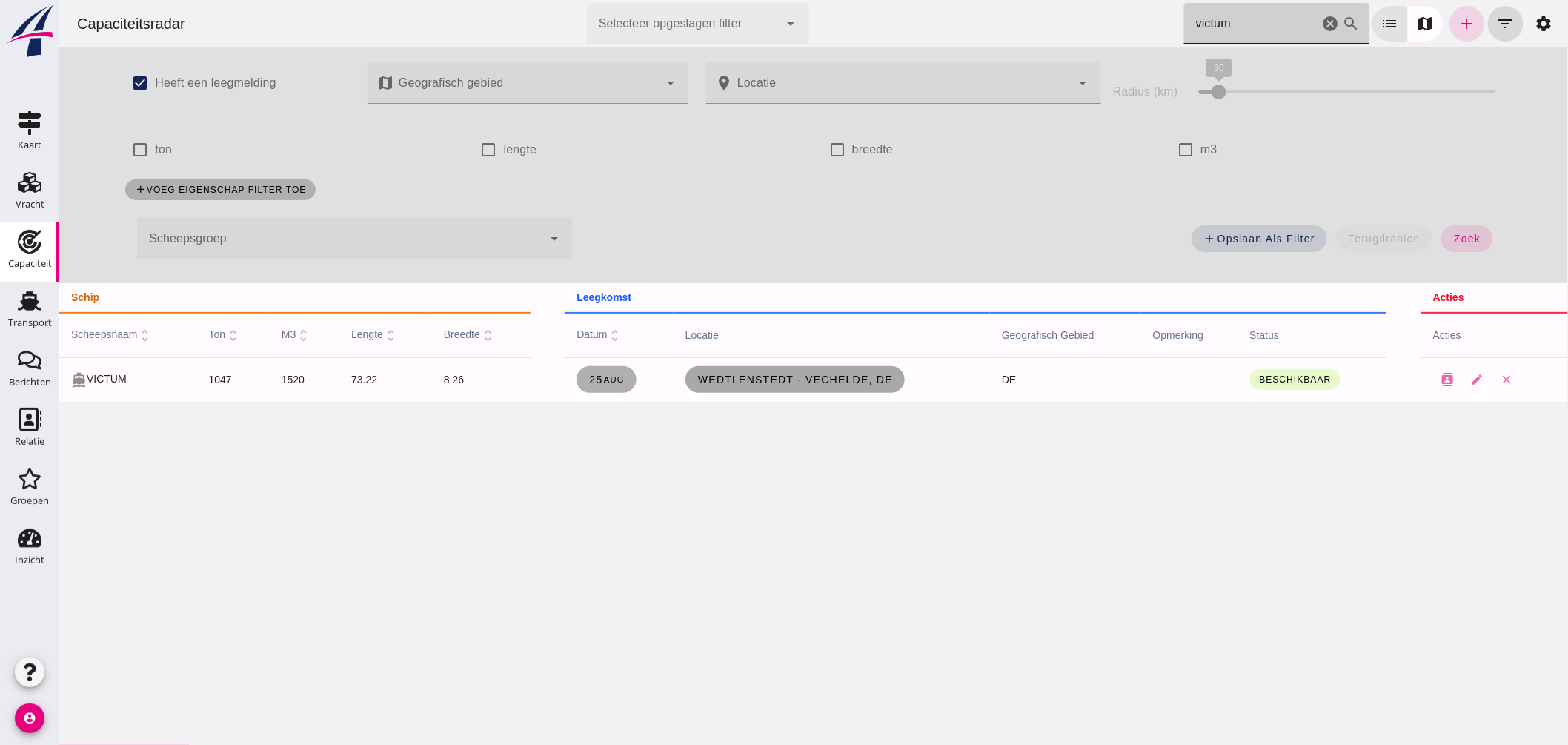
type input "victum"
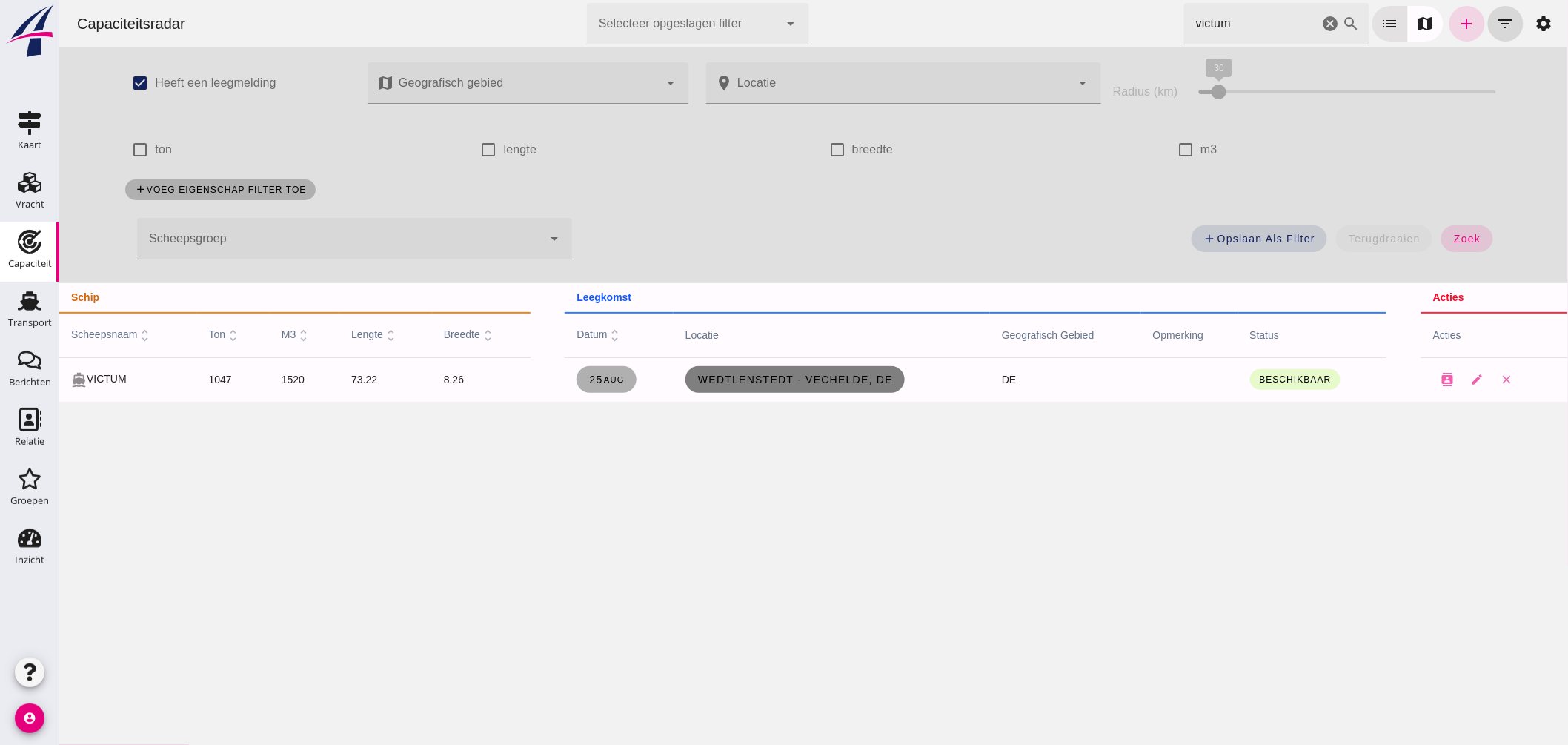
click at [783, 384] on span "Wedtlenstedt - Vechelde, de" at bounding box center [795, 380] width 196 height 12
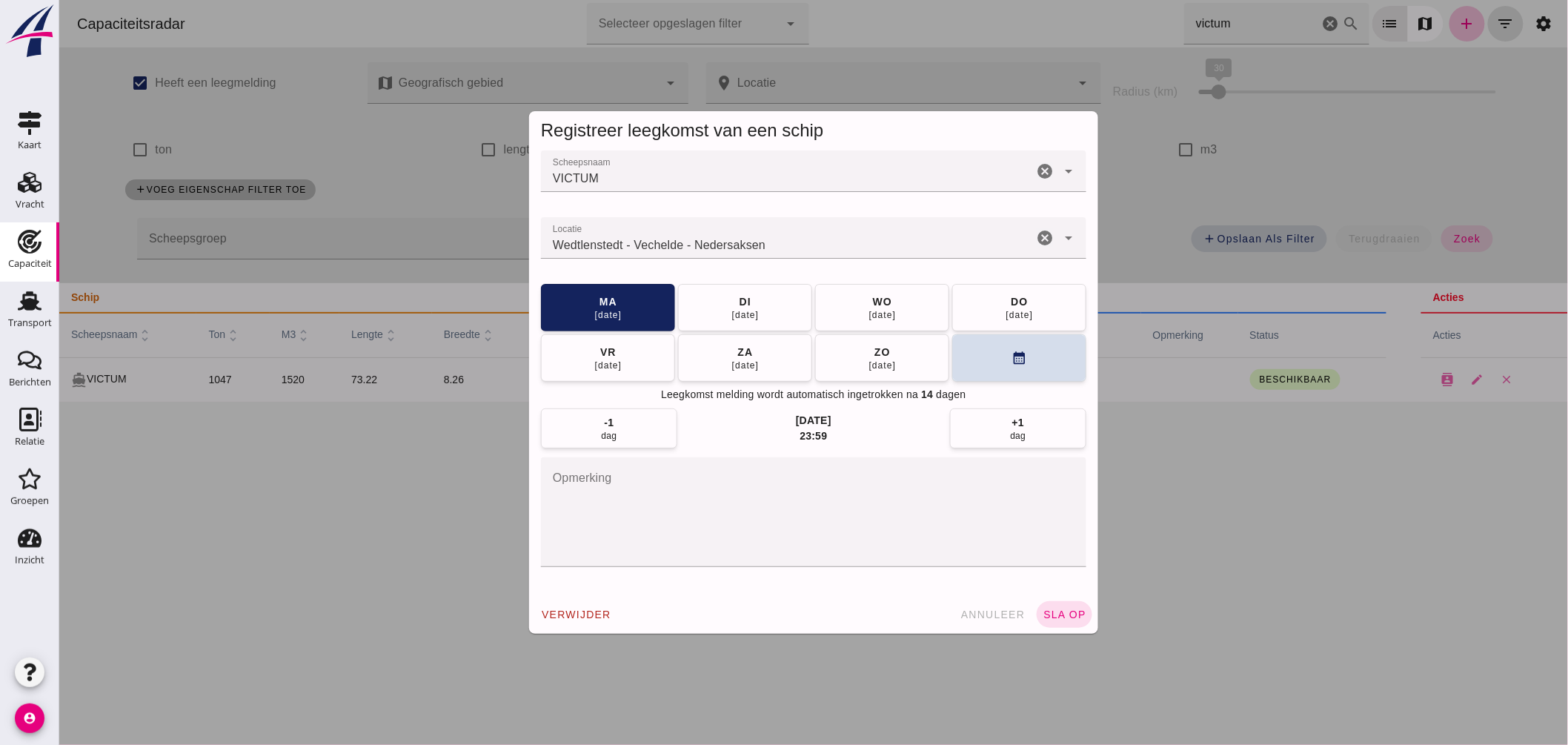
click at [774, 234] on div "Wedtlenstedt - Vechelde - Nedersaksen" at bounding box center [786, 238] width 492 height 42
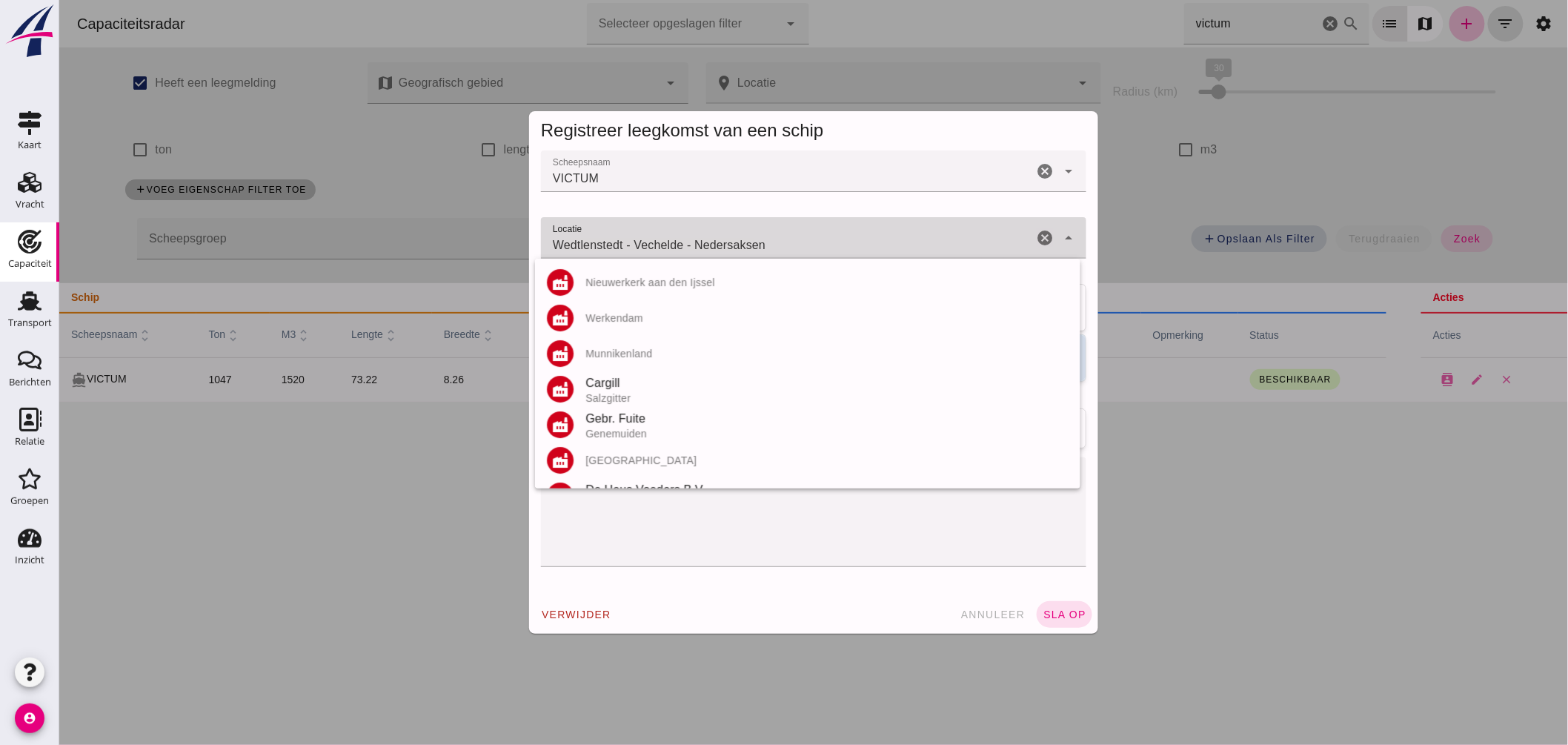
click at [774, 235] on div "Wedtlenstedt - Vechelde - [GEOGRAPHIC_DATA] [GEOGRAPHIC_DATA] - [GEOGRAPHIC_DAT…" at bounding box center [786, 238] width 492 height 42
click at [774, 236] on div "Wedtlenstedt - Vechelde - [GEOGRAPHIC_DATA] [GEOGRAPHIC_DATA] - [GEOGRAPHIC_DAT…" at bounding box center [786, 238] width 492 height 42
click at [774, 237] on input "Wedtlenstedt - Vechelde - Nedersaksen" at bounding box center [786, 246] width 492 height 18
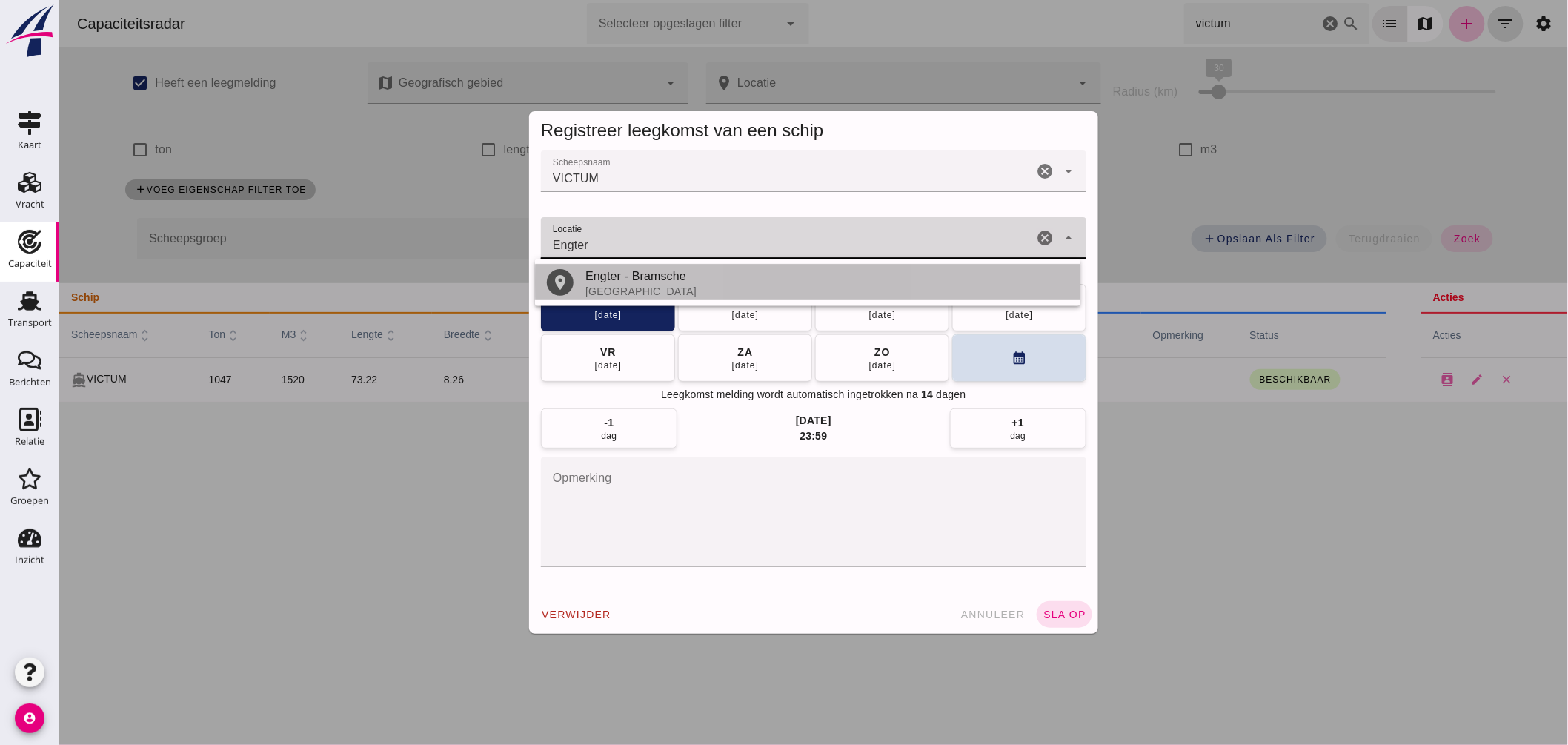
click at [648, 275] on div "Engter - Bramsche" at bounding box center [827, 277] width 483 height 18
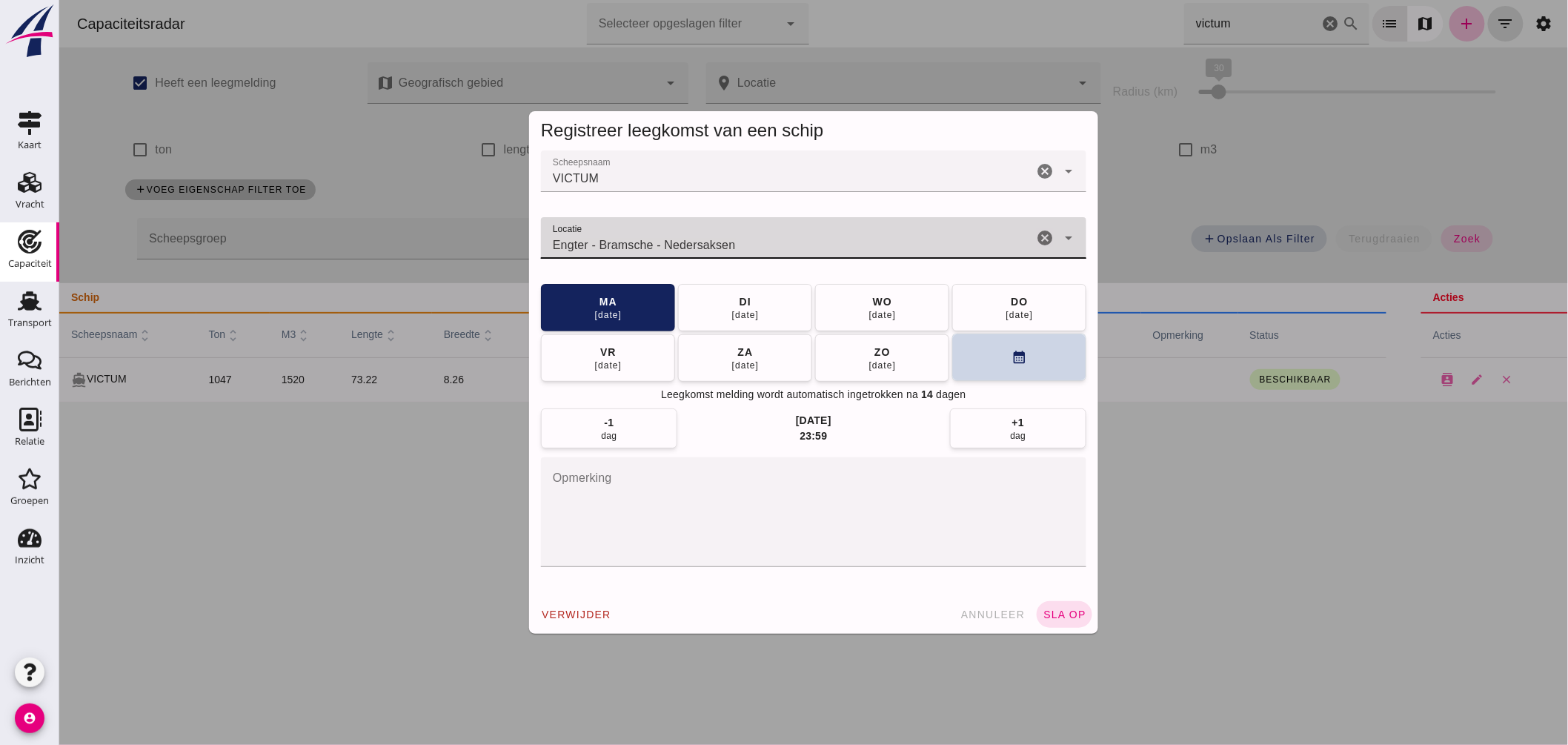
type input "Engter - Bramsche - Nedersaksen"
click at [983, 366] on button "calendar_month" at bounding box center [1018, 358] width 134 height 48
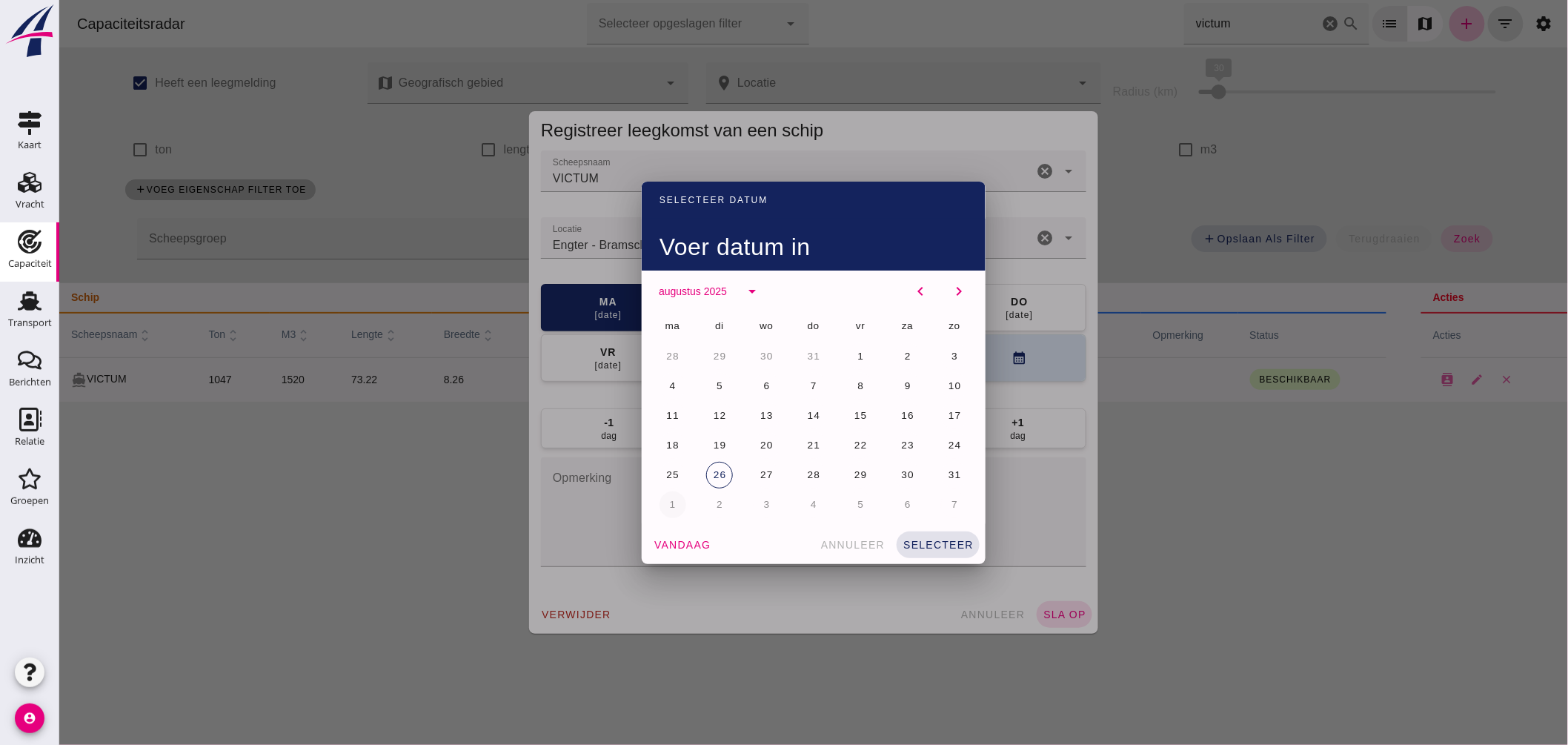
click at [664, 497] on button "1" at bounding box center [672, 505] width 26 height 26
click at [934, 532] on button "selecteer" at bounding box center [937, 545] width 83 height 26
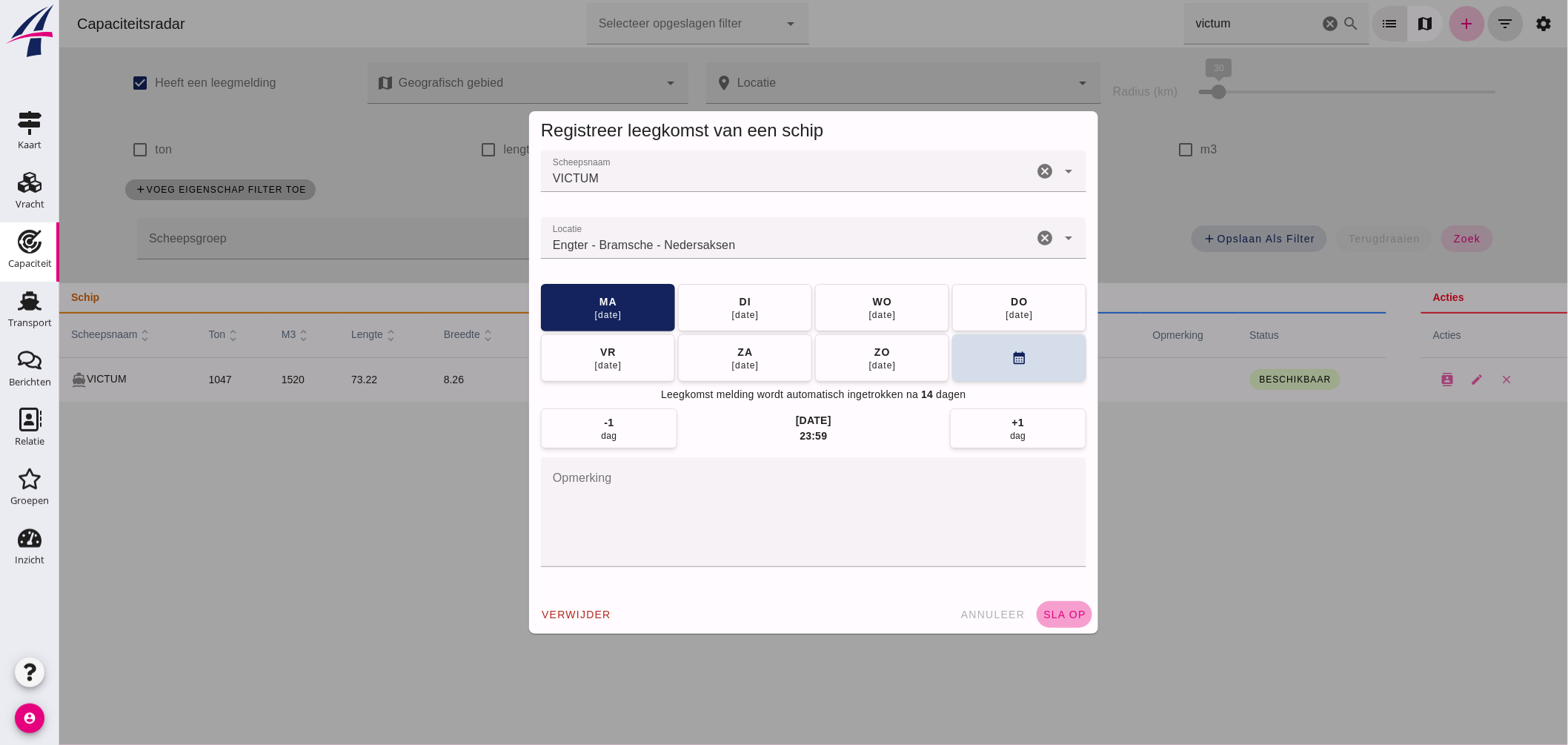
click at [1045, 607] on button "sla op" at bounding box center [1064, 614] width 56 height 26
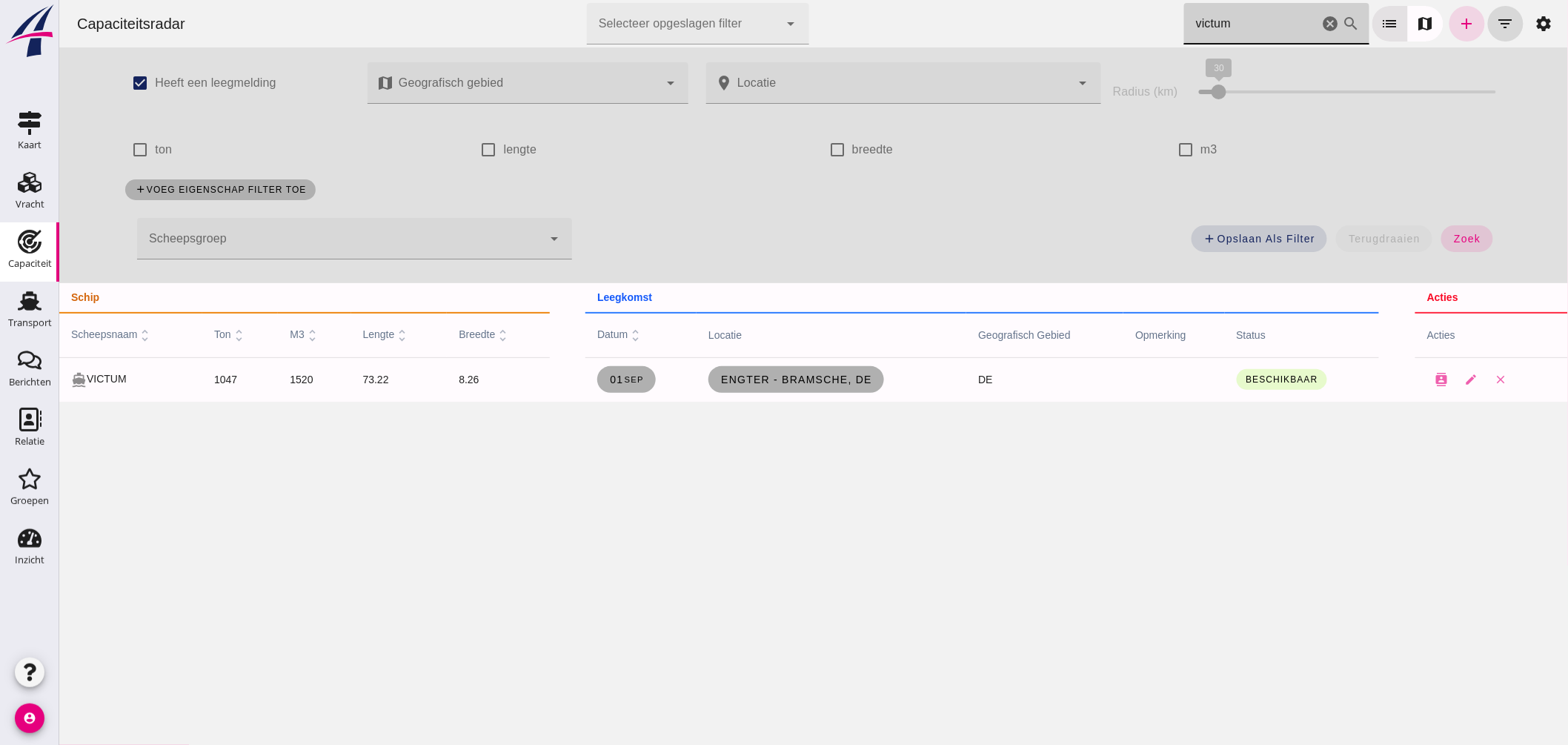
drag, startPoint x: 1224, startPoint y: 26, endPoint x: 1032, endPoint y: -12, distance: 195.7
click at [1032, 0] on html "Capaciteitsradar Selecteer opgeslagen filter Selecteer opgeslagen filter cancel…" at bounding box center [813, 372] width 1509 height 745
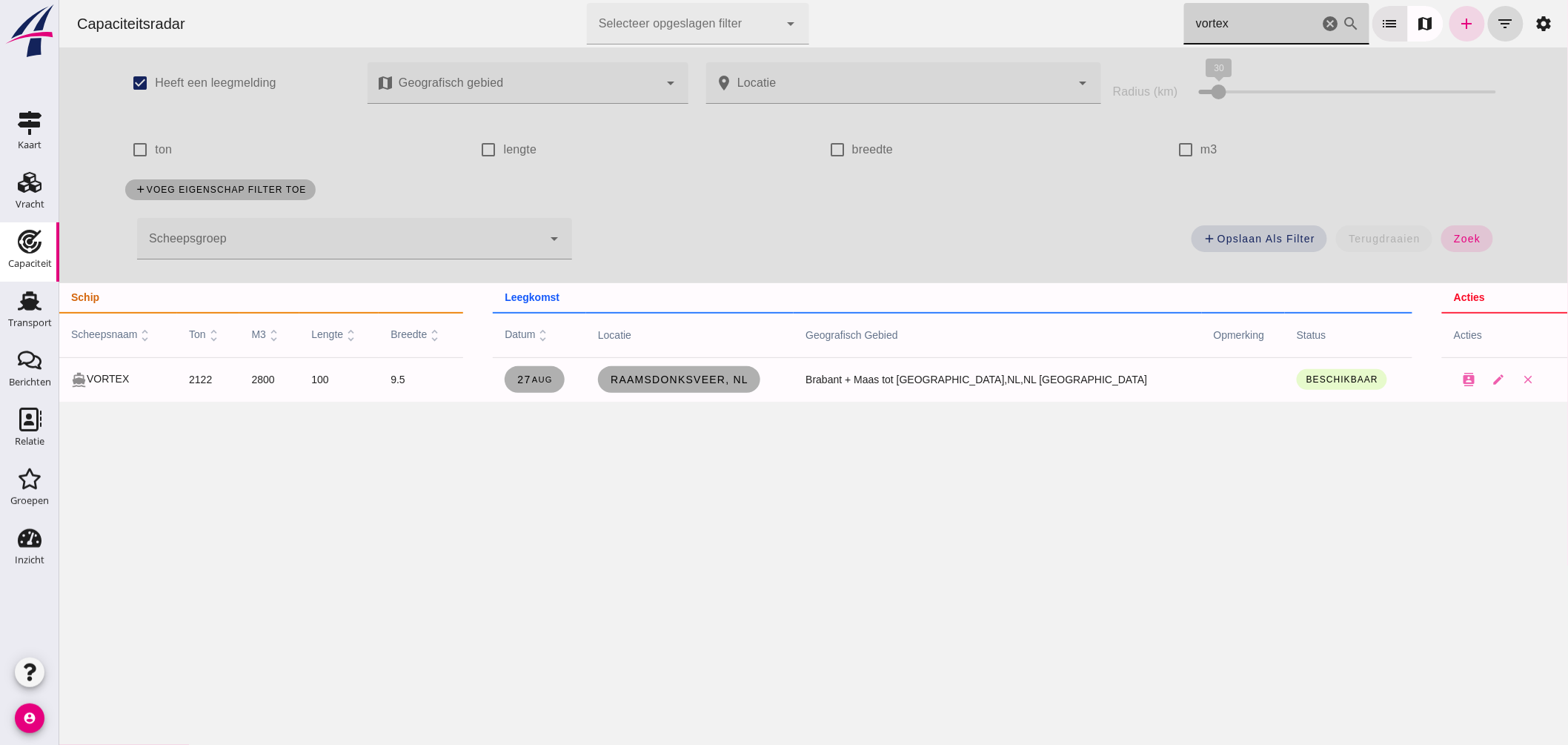
click at [719, 365] on td "Raamsdonksveer, nl" at bounding box center [689, 380] width 208 height 44
click at [722, 366] on link "Raamsdonksveer, nl" at bounding box center [678, 379] width 162 height 26
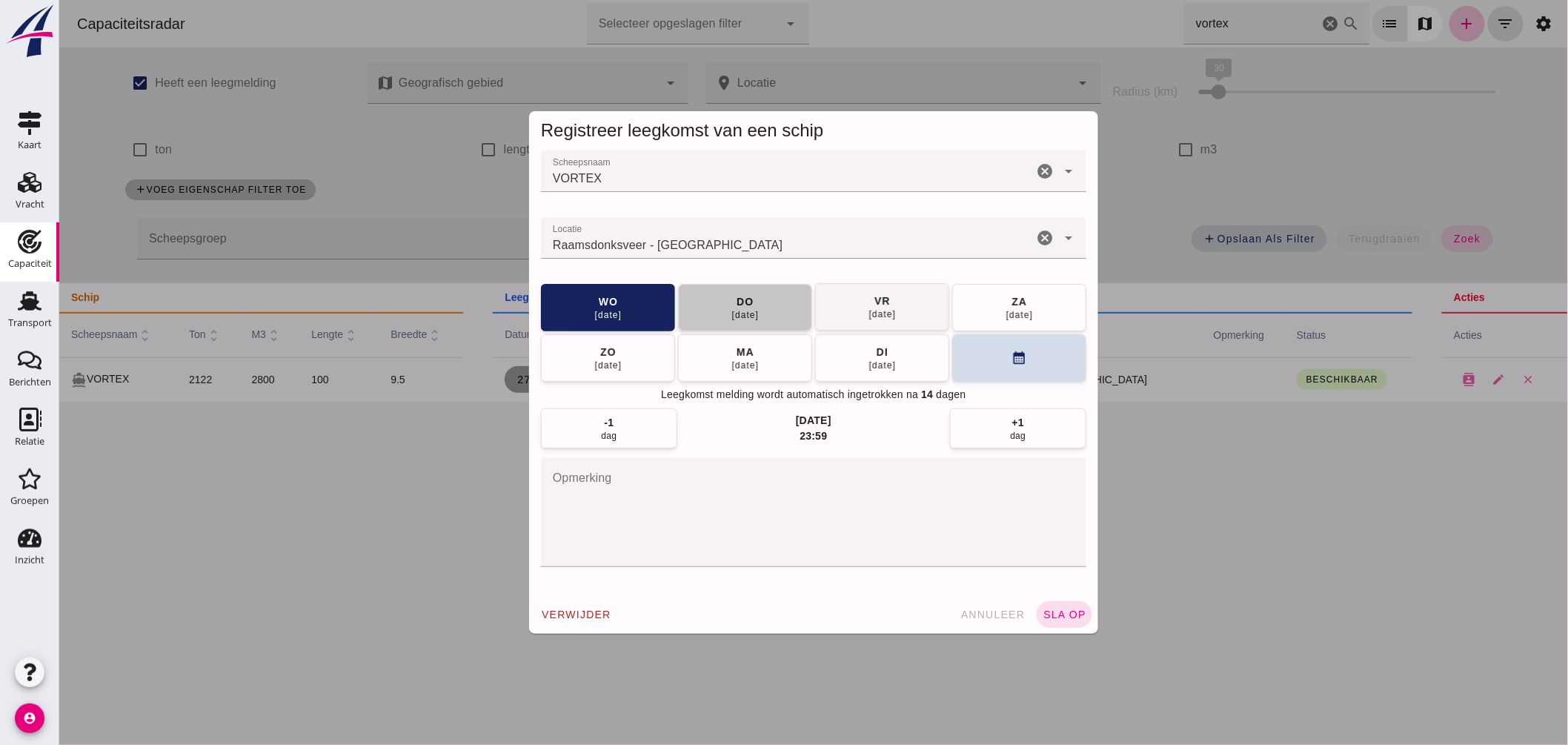
click at [759, 308] on button "[DATE]" at bounding box center [744, 308] width 134 height 48
click at [1040, 604] on button "sla op" at bounding box center [1064, 614] width 56 height 26
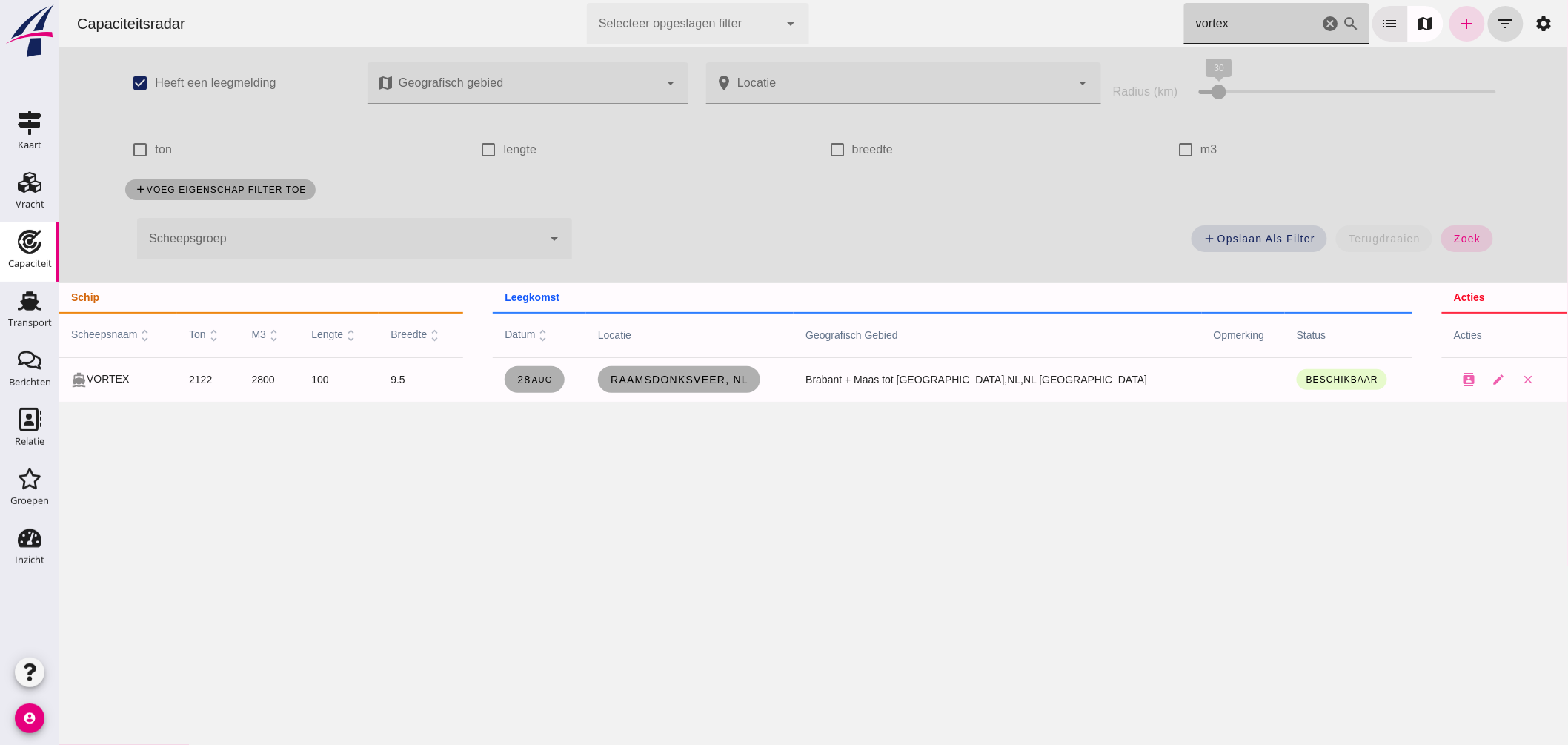
drag, startPoint x: 1043, startPoint y: 4, endPoint x: 879, endPoint y: -12, distance: 164.8
click at [879, 0] on html "Capaciteitsradar Selecteer opgeslagen filter Selecteer opgeslagen filter cancel…" at bounding box center [813, 372] width 1509 height 745
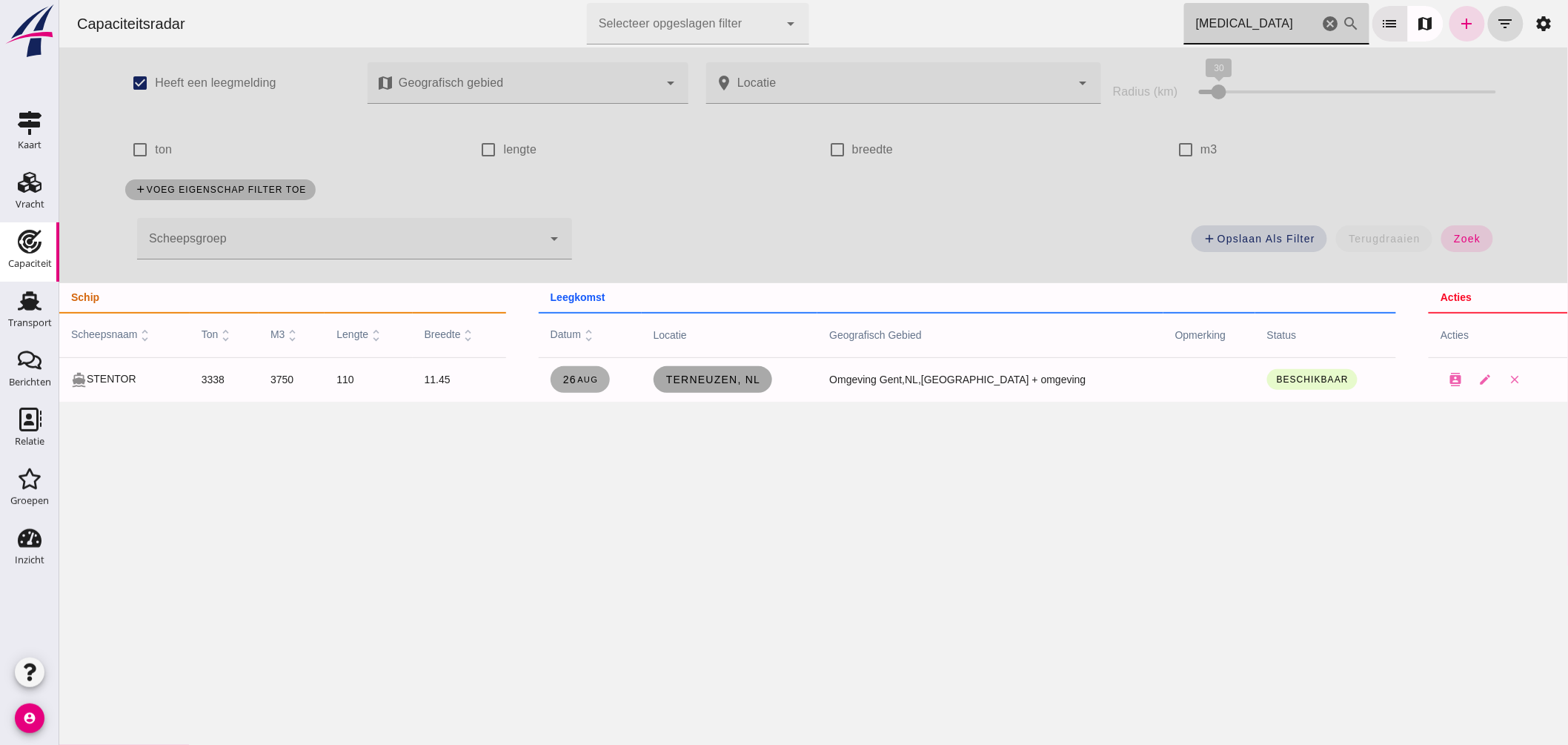
click at [745, 378] on span "Terneuzen, nl" at bounding box center [713, 380] width 95 height 12
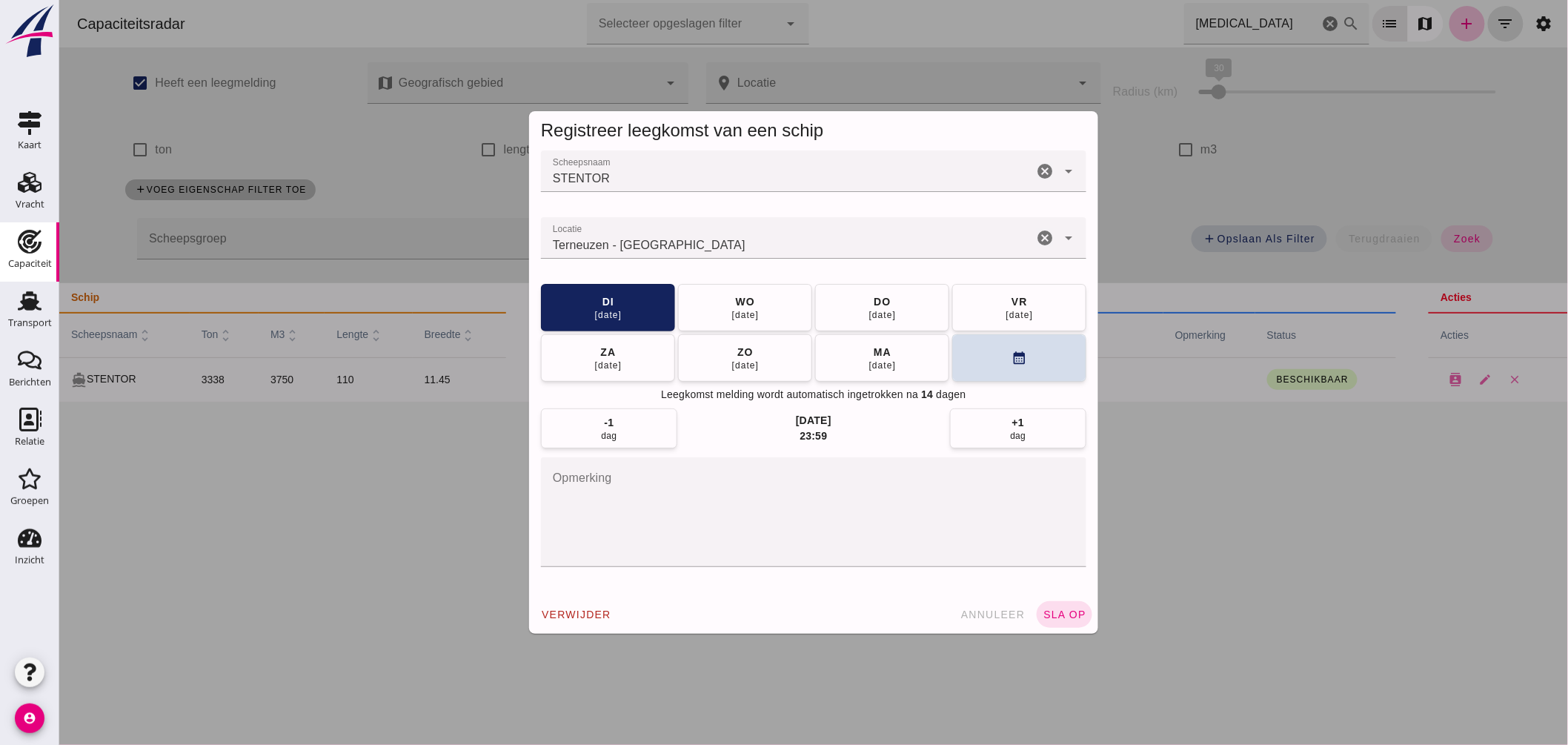
click at [397, 438] on div at bounding box center [813, 372] width 1509 height 745
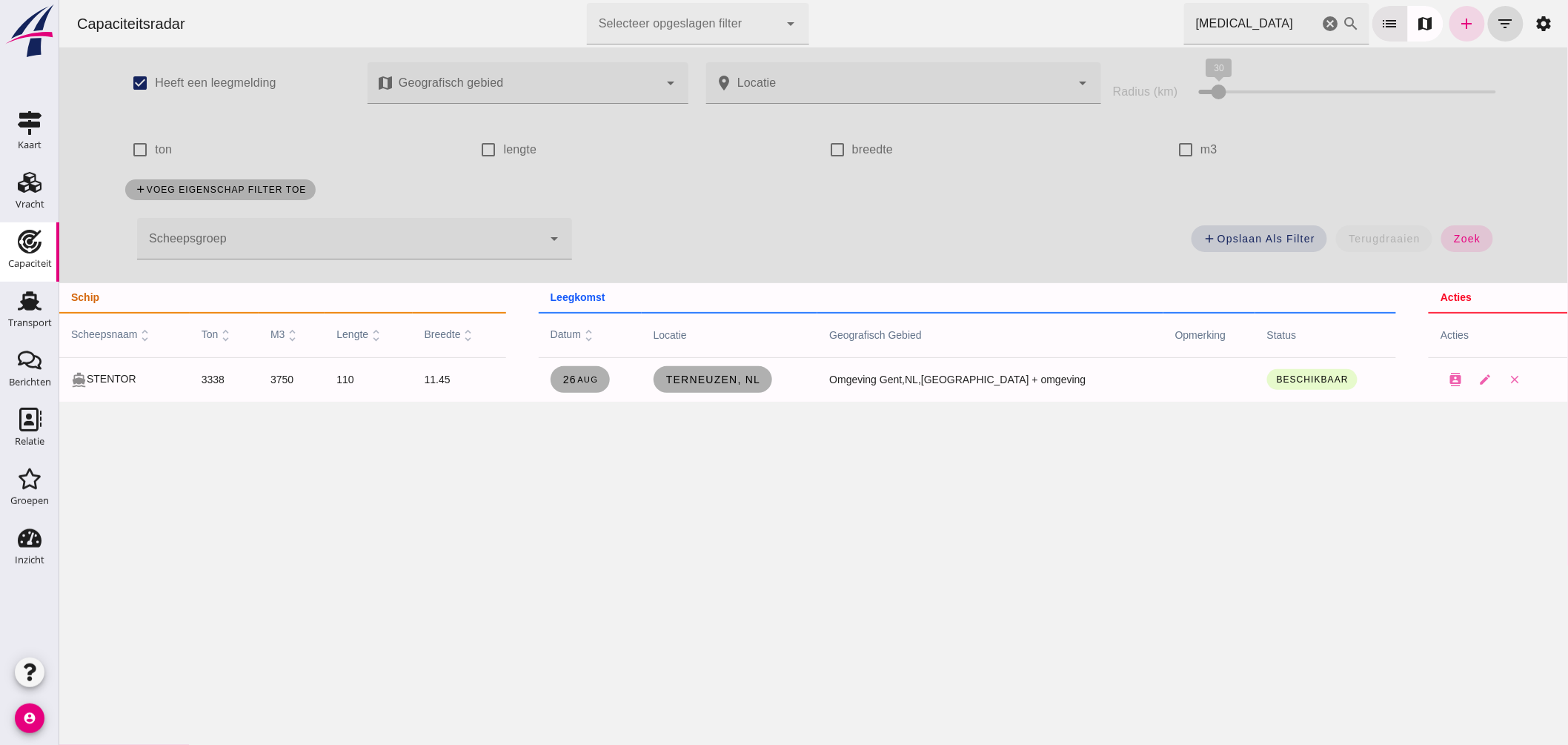
click at [903, 0] on html "Capaciteitsradar Selecteer opgeslagen filter Selecteer opgeslagen filter cancel…" at bounding box center [813, 372] width 1509 height 745
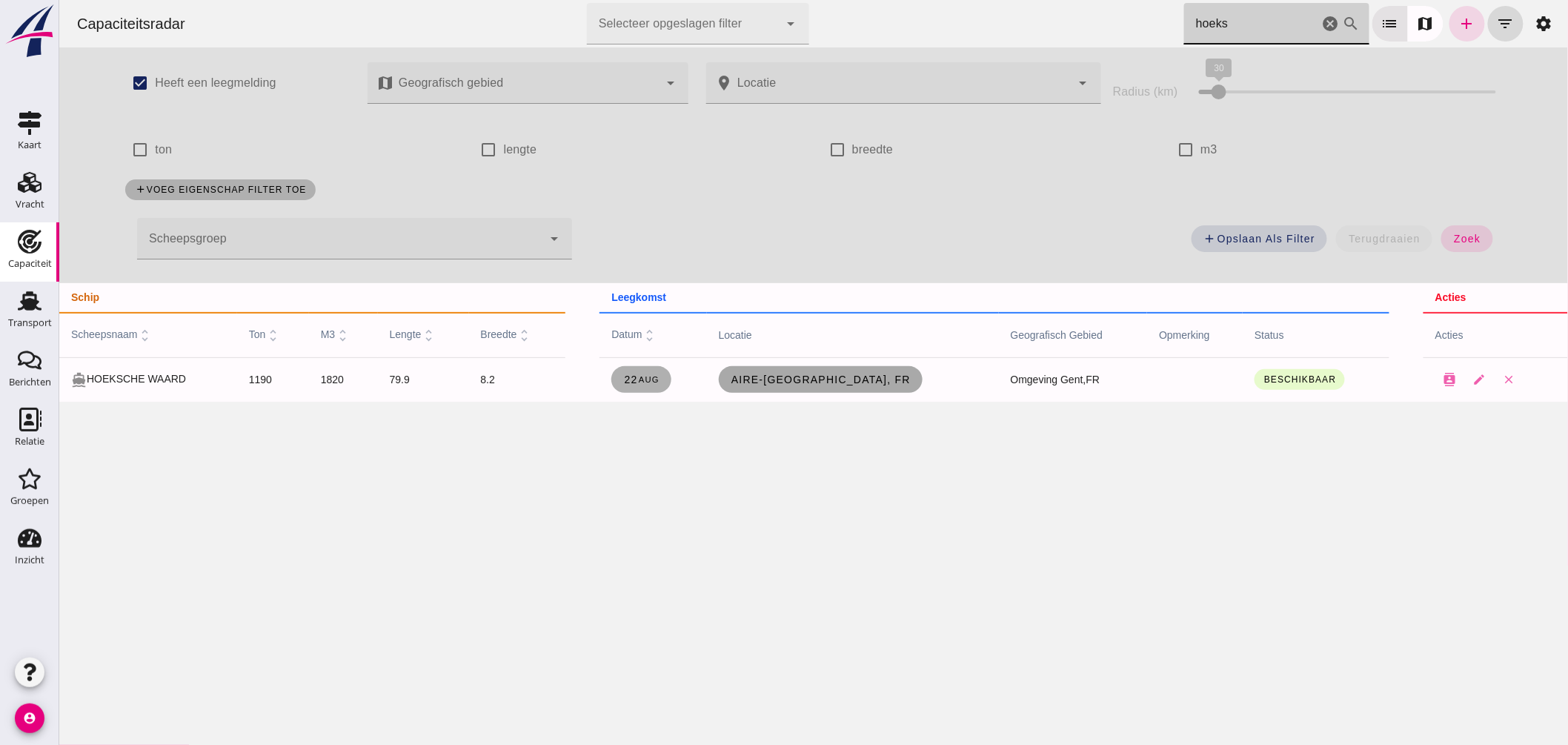
type input "hoeks"
click at [818, 372] on link "Aire-[GEOGRAPHIC_DATA], fr" at bounding box center [820, 379] width 204 height 26
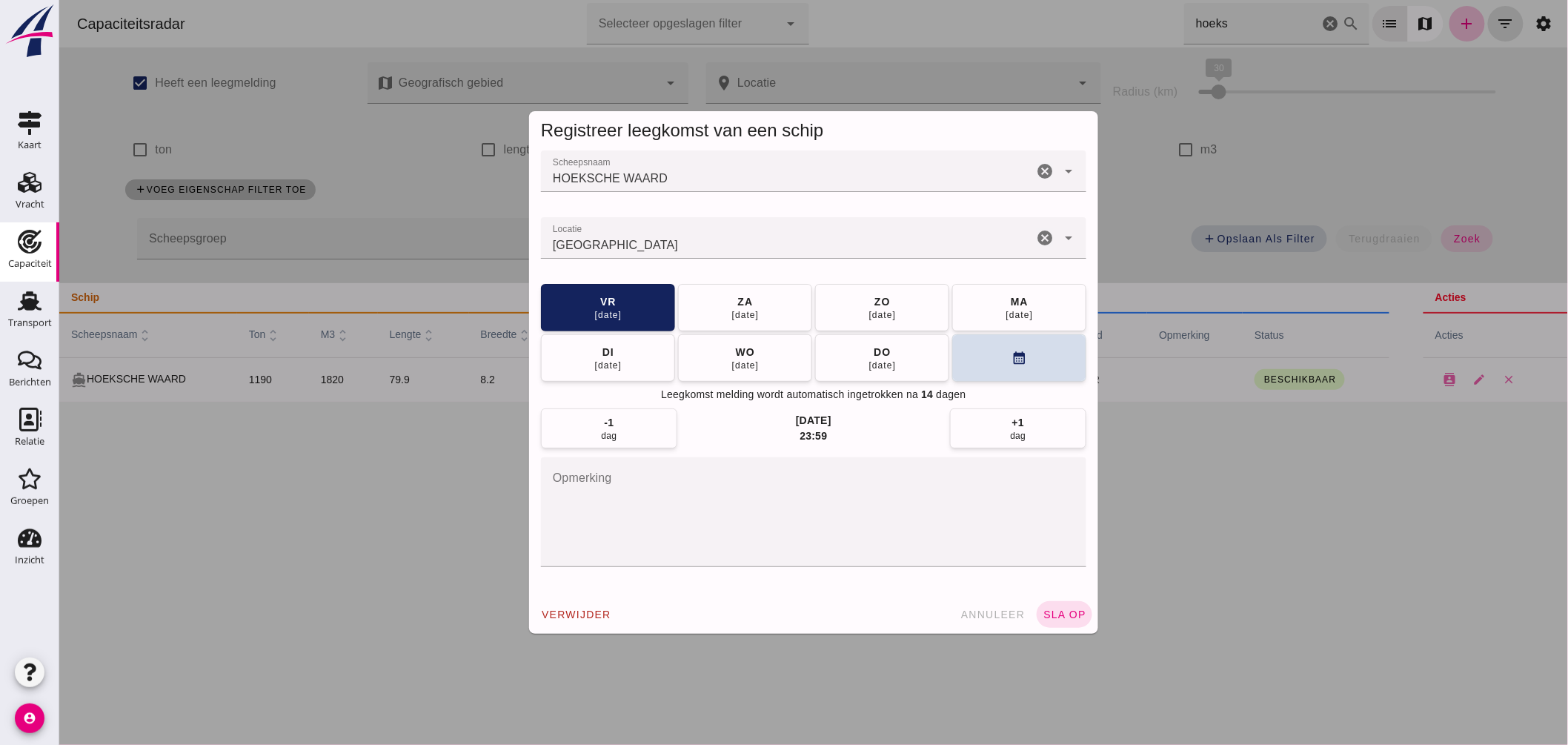
click at [736, 248] on input "Locatie" at bounding box center [786, 246] width 492 height 18
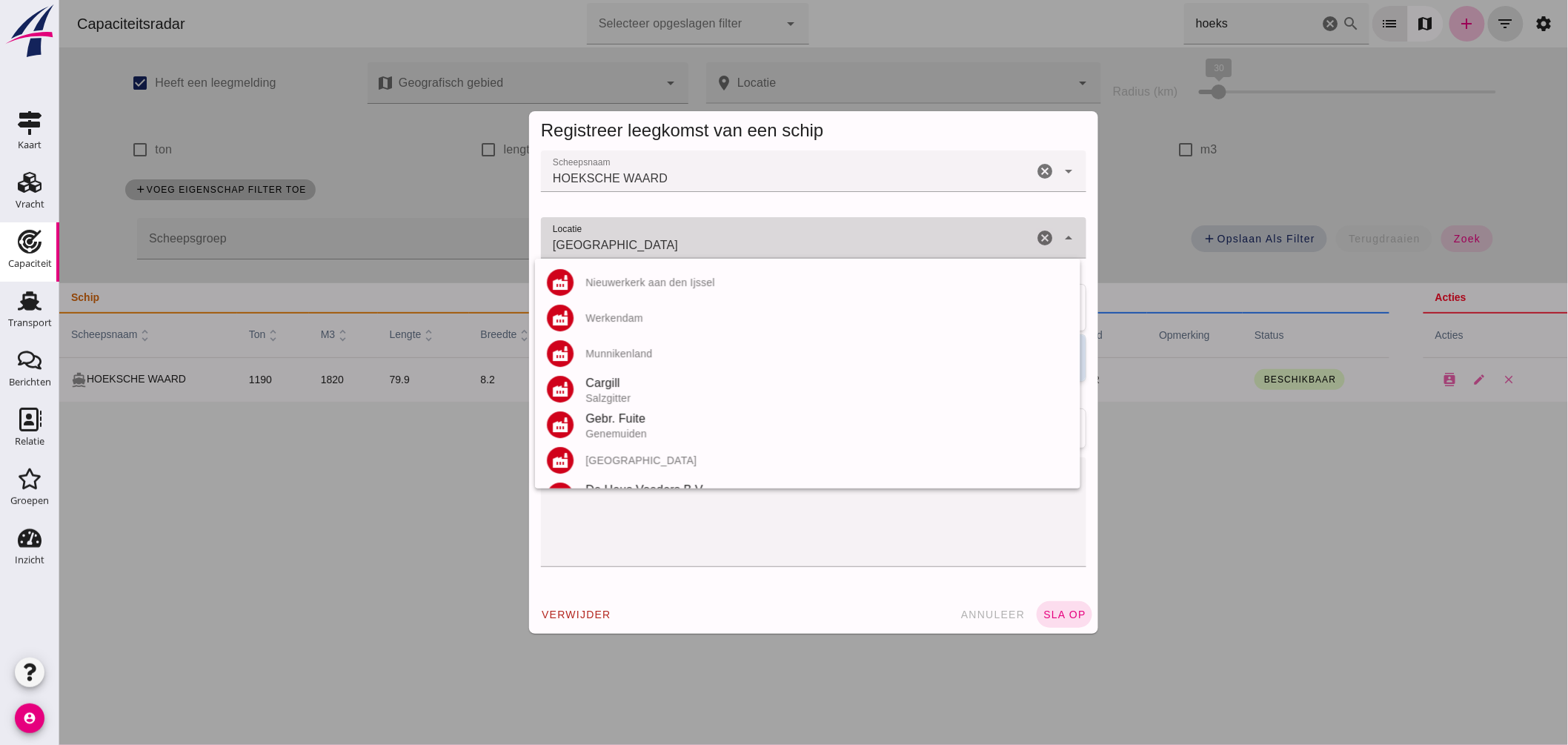
click at [736, 248] on input "[GEOGRAPHIC_DATA]" at bounding box center [786, 246] width 492 height 18
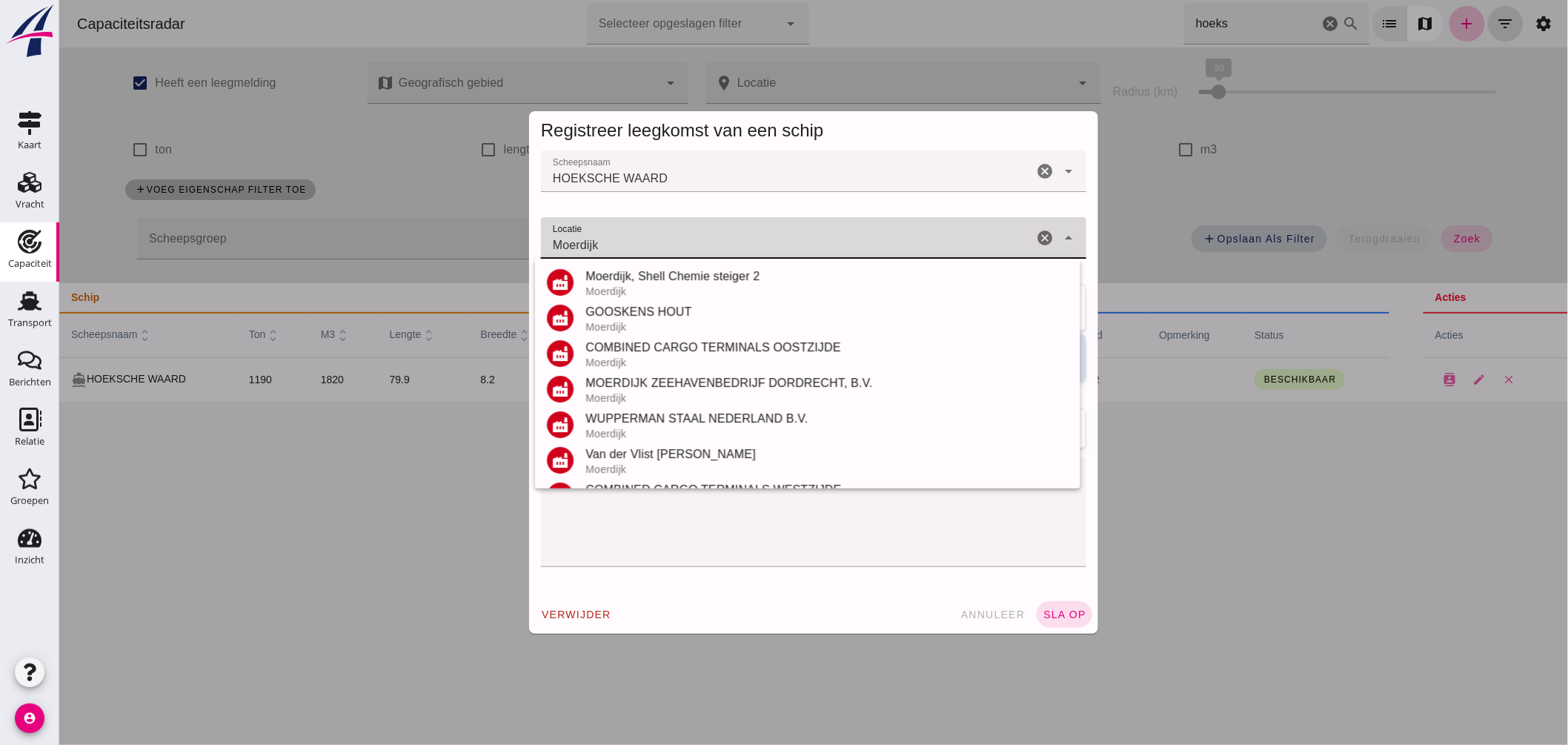
scroll to position [174, 0]
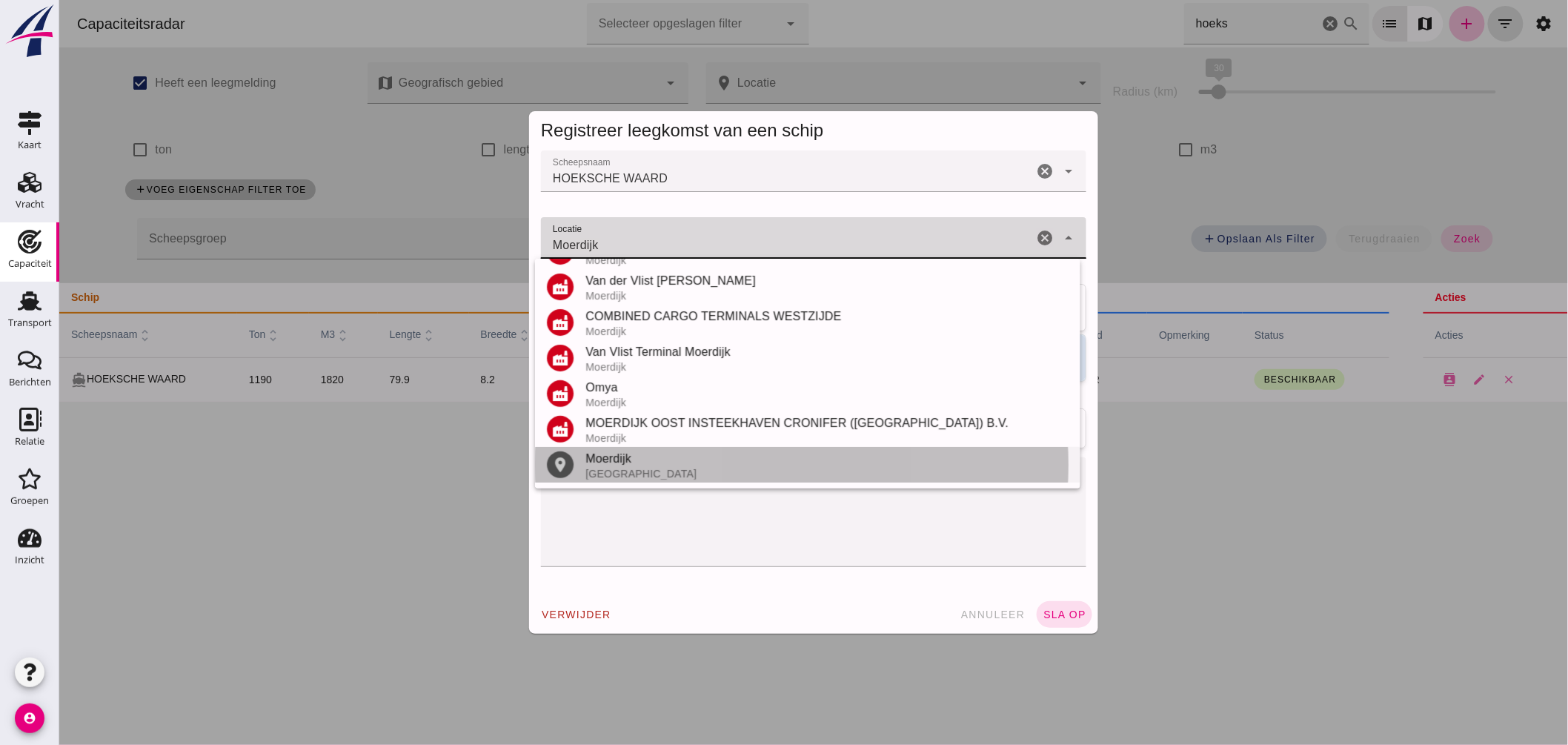
click at [699, 460] on div "Moerdijk" at bounding box center [827, 459] width 483 height 18
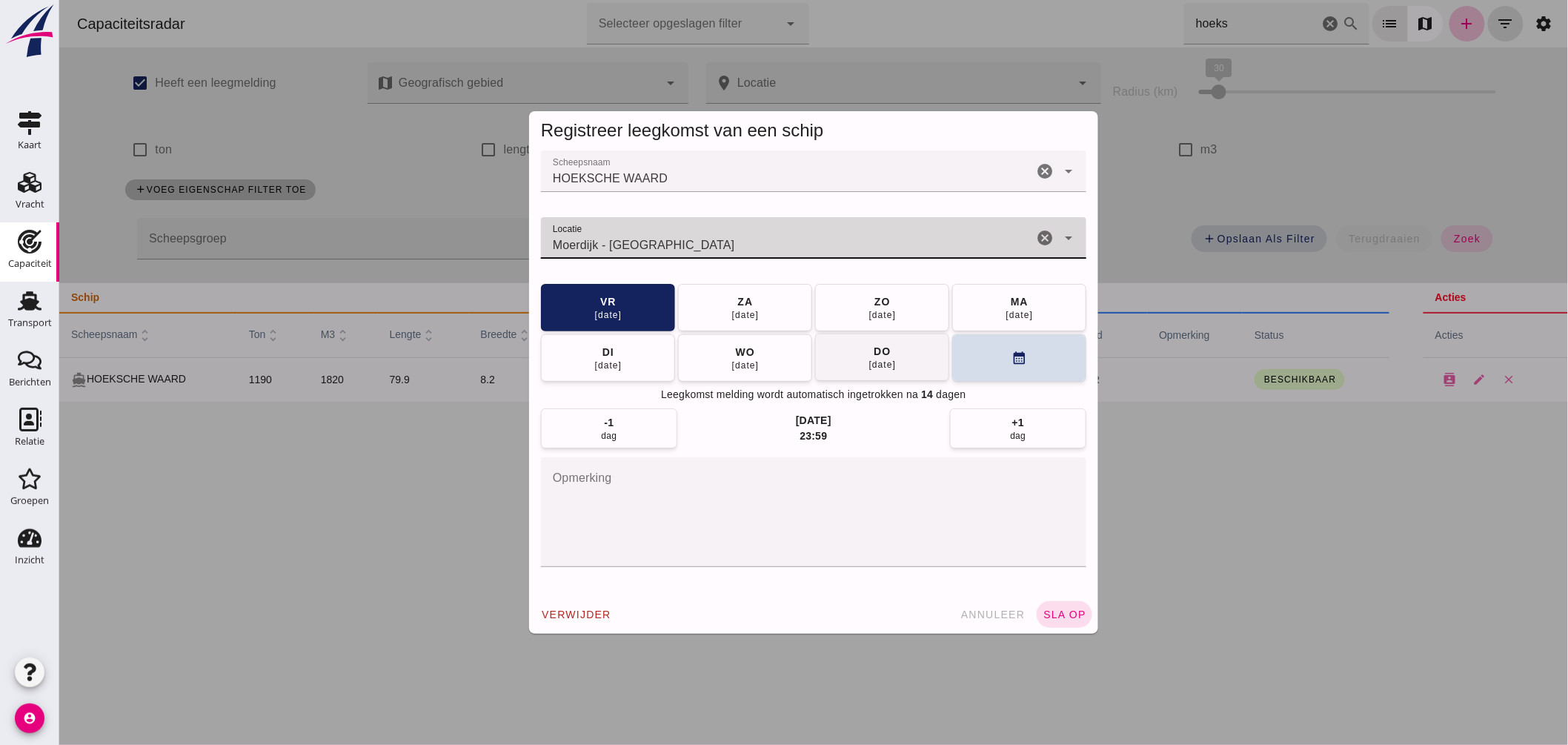
type input "Moerdijk - [GEOGRAPHIC_DATA]"
click at [854, 368] on button "[DATE]" at bounding box center [881, 358] width 134 height 48
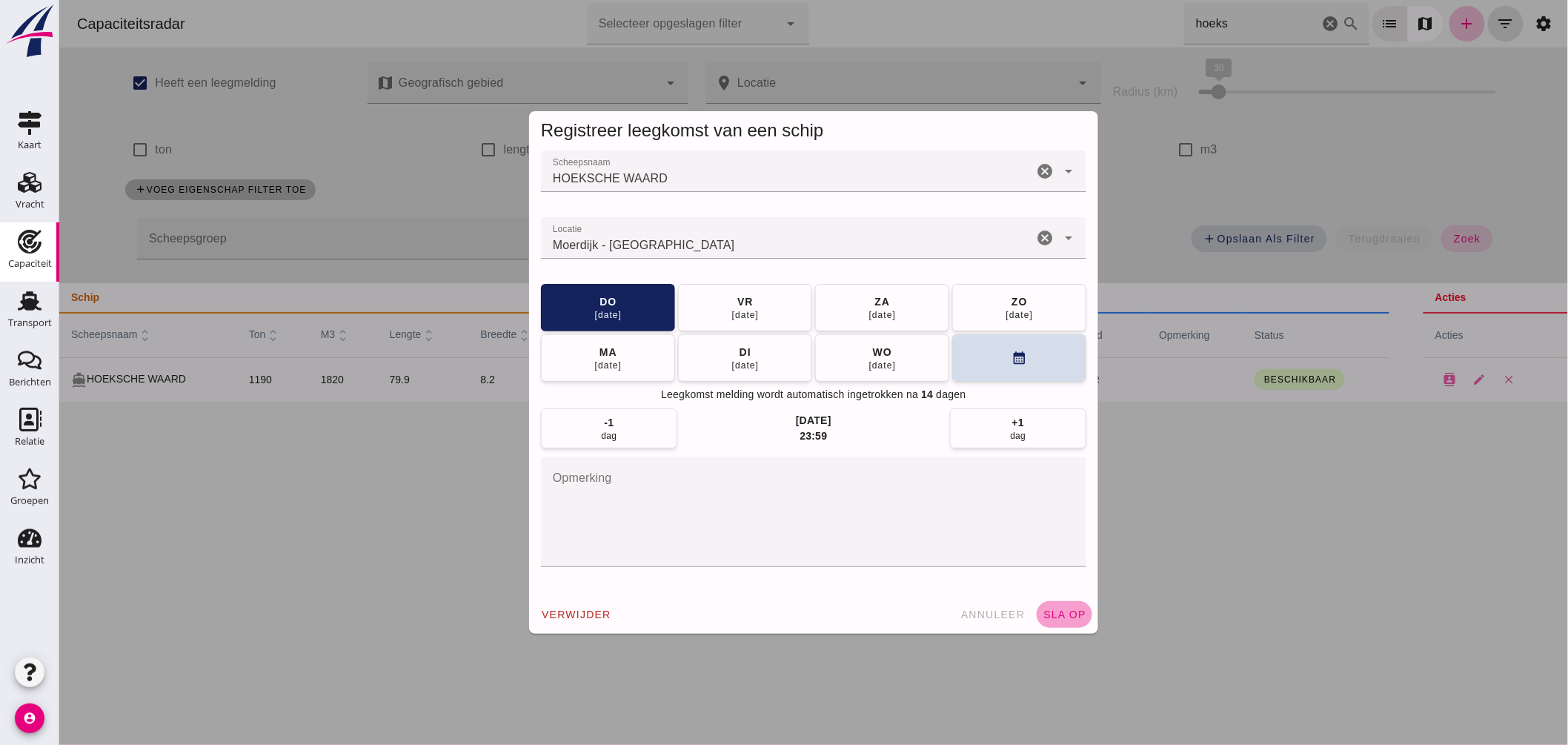
click at [1057, 607] on button "sla op" at bounding box center [1064, 614] width 56 height 26
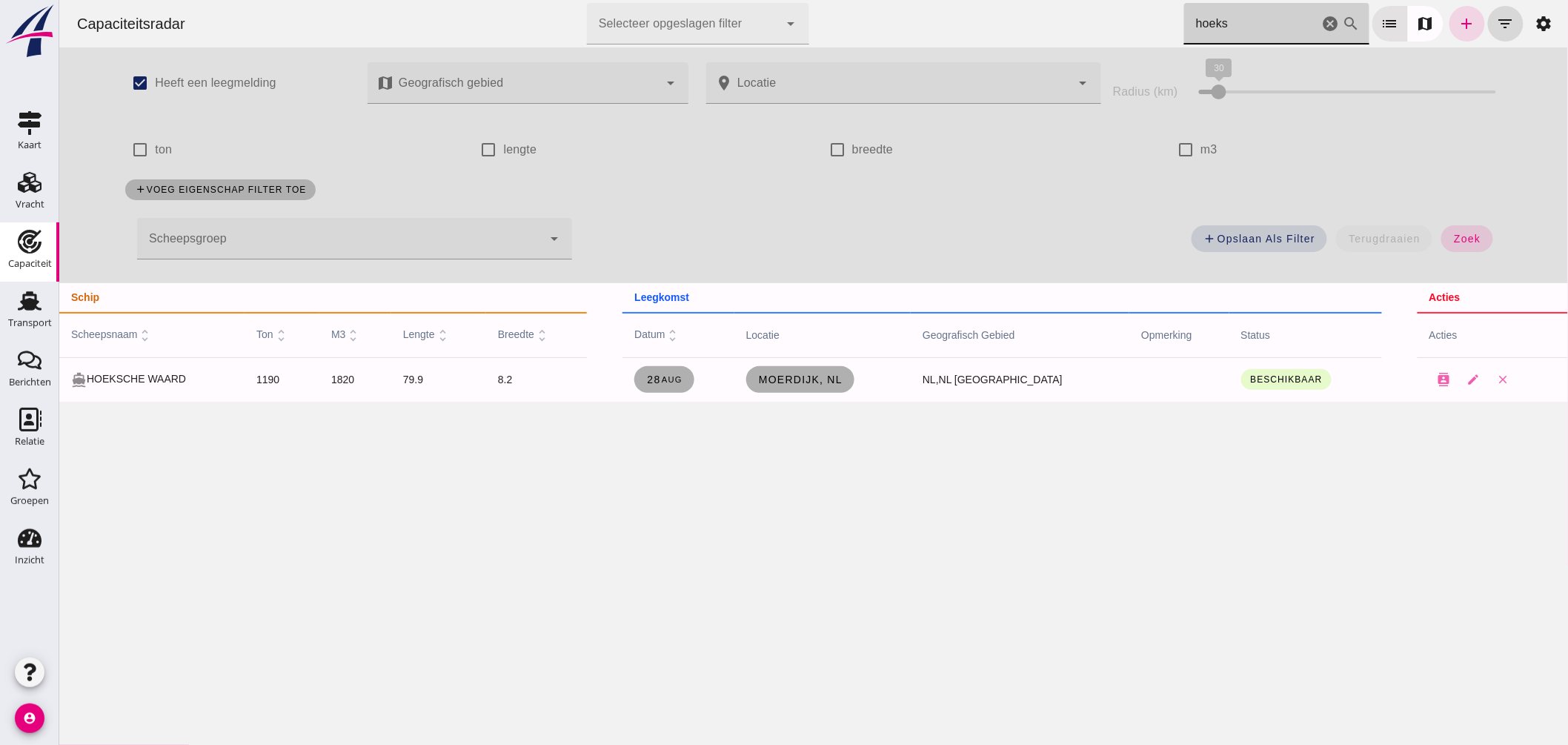
drag, startPoint x: 1204, startPoint y: 15, endPoint x: 800, endPoint y: -49, distance: 409.0
click at [800, 0] on html "Capaciteitsradar Selecteer opgeslagen filter Selecteer opgeslagen filter cancel…" at bounding box center [813, 372] width 1509 height 745
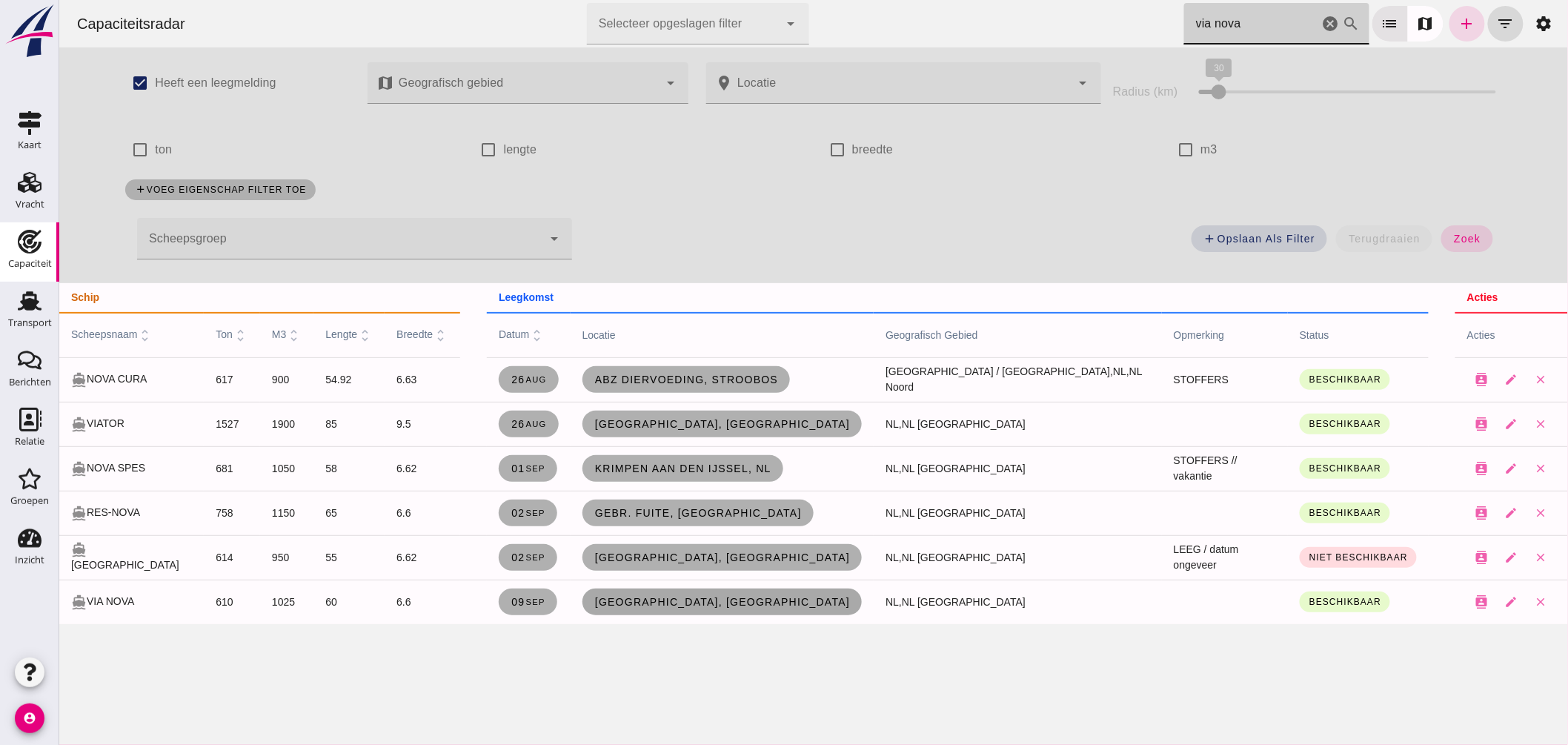
click at [691, 599] on span "[GEOGRAPHIC_DATA], [GEOGRAPHIC_DATA]" at bounding box center [722, 602] width 256 height 12
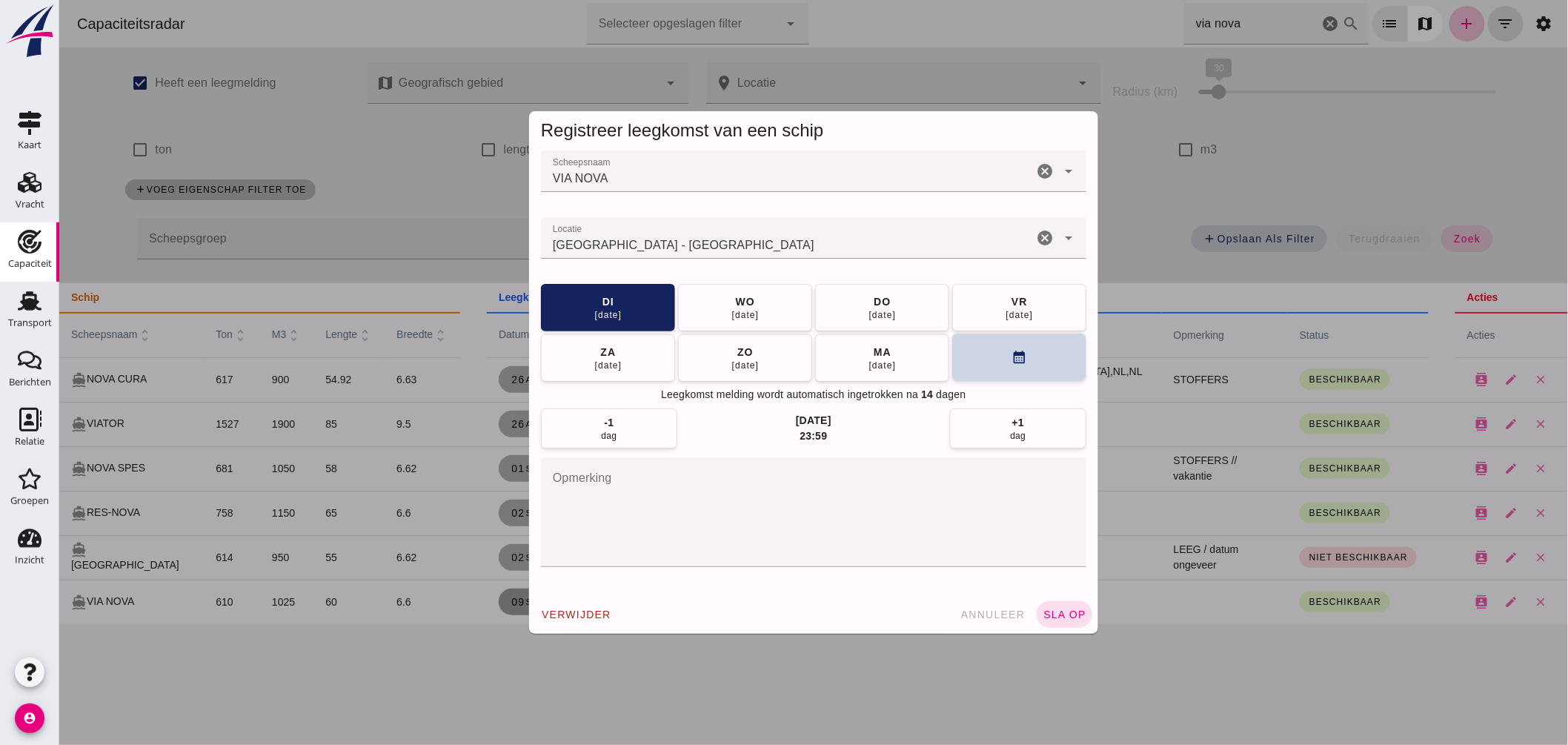
click at [967, 353] on button "calendar_month" at bounding box center [1018, 358] width 134 height 48
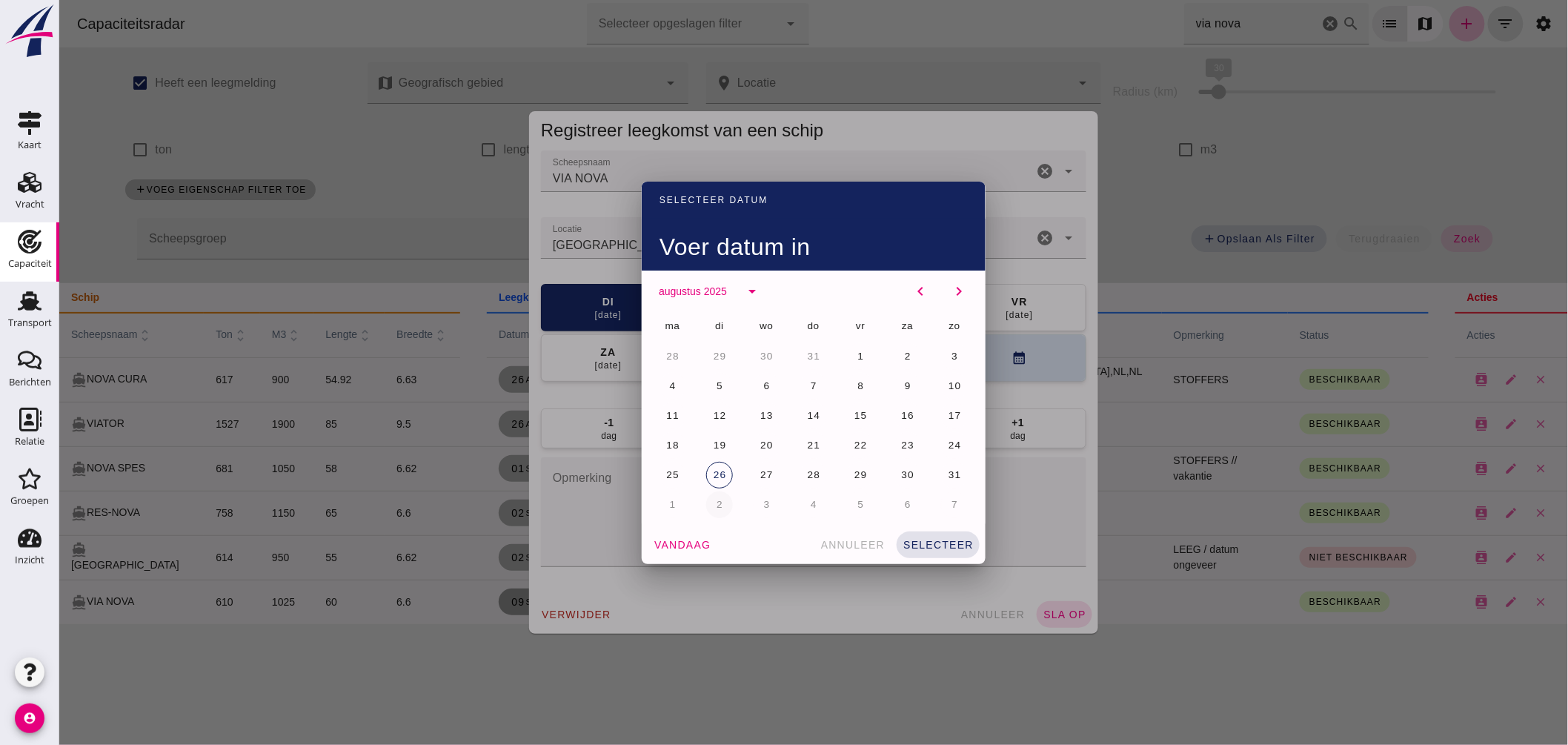
click at [713, 495] on button "2" at bounding box center [719, 505] width 26 height 26
click at [938, 530] on div "vandaag annuleer selecteer" at bounding box center [813, 544] width 344 height 39
click at [943, 548] on span "selecteer" at bounding box center [937, 545] width 71 height 12
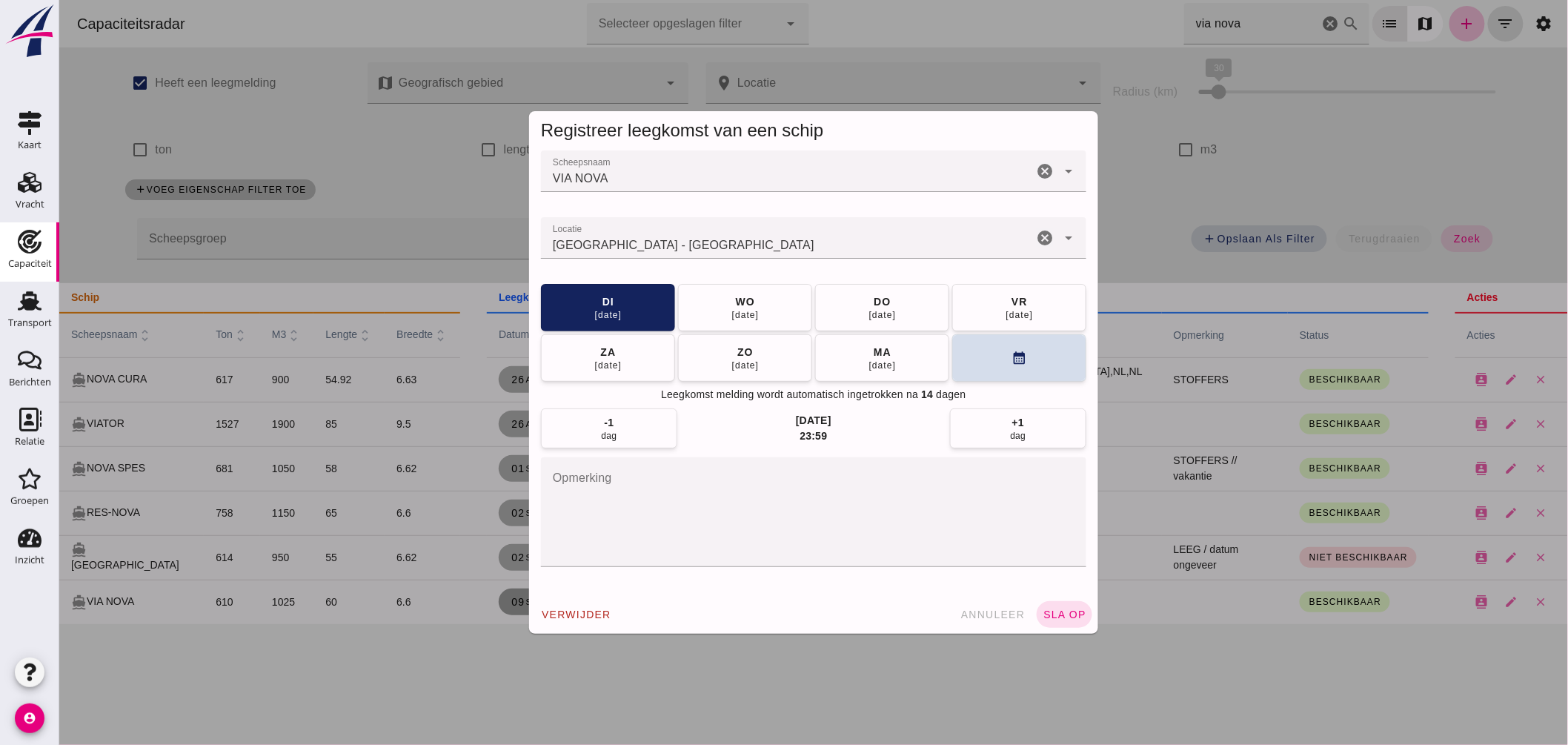
click at [1053, 613] on span "sla op" at bounding box center [1063, 614] width 44 height 12
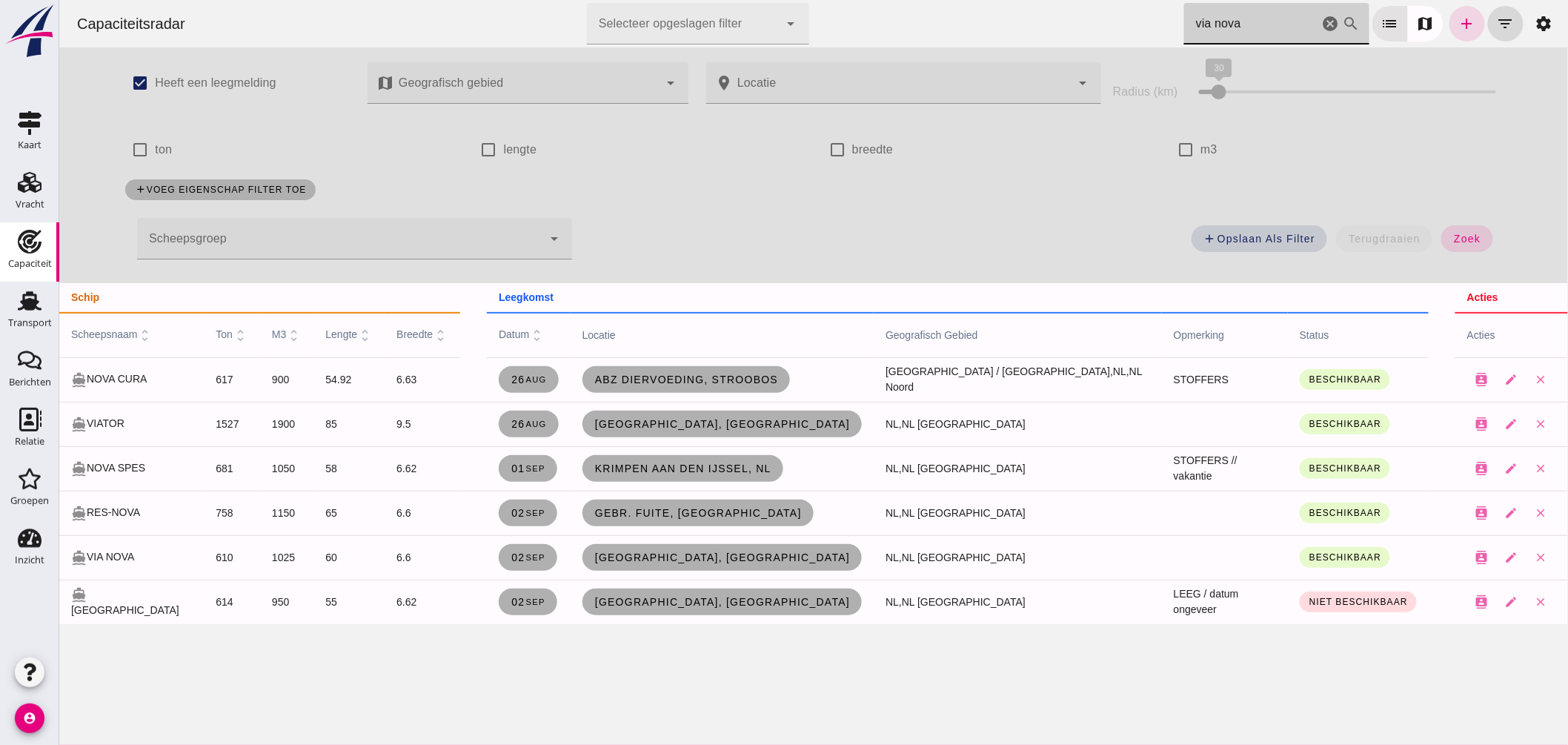
drag, startPoint x: 1213, startPoint y: 26, endPoint x: 915, endPoint y: 24, distance: 298.0
click at [943, 32] on div "Capaciteitsradar Selecteer opgeslagen filter Selecteer opgeslagen filter cancel…" at bounding box center [813, 24] width 1497 height 48
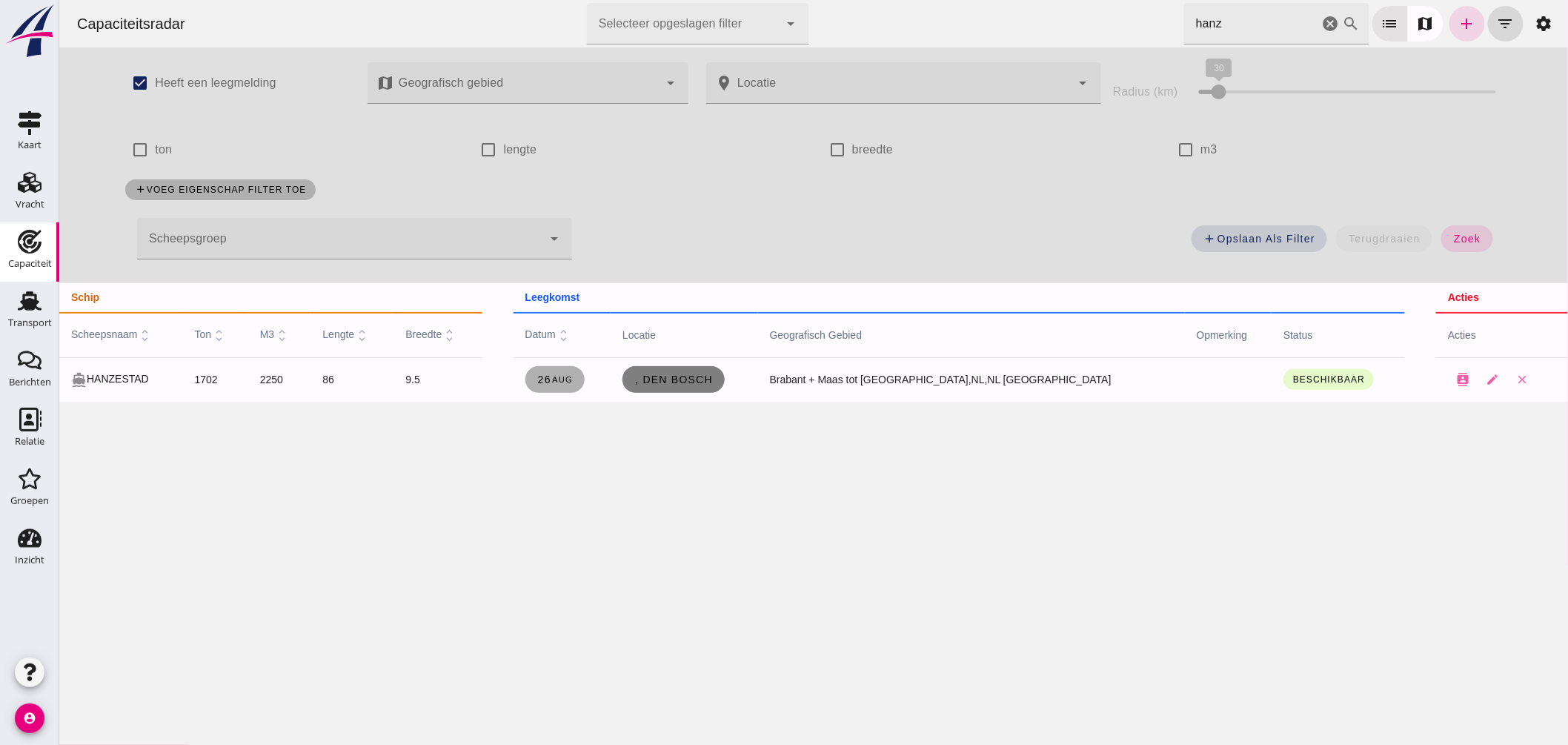
click at [690, 387] on link ", Den Bosch" at bounding box center [673, 379] width 102 height 26
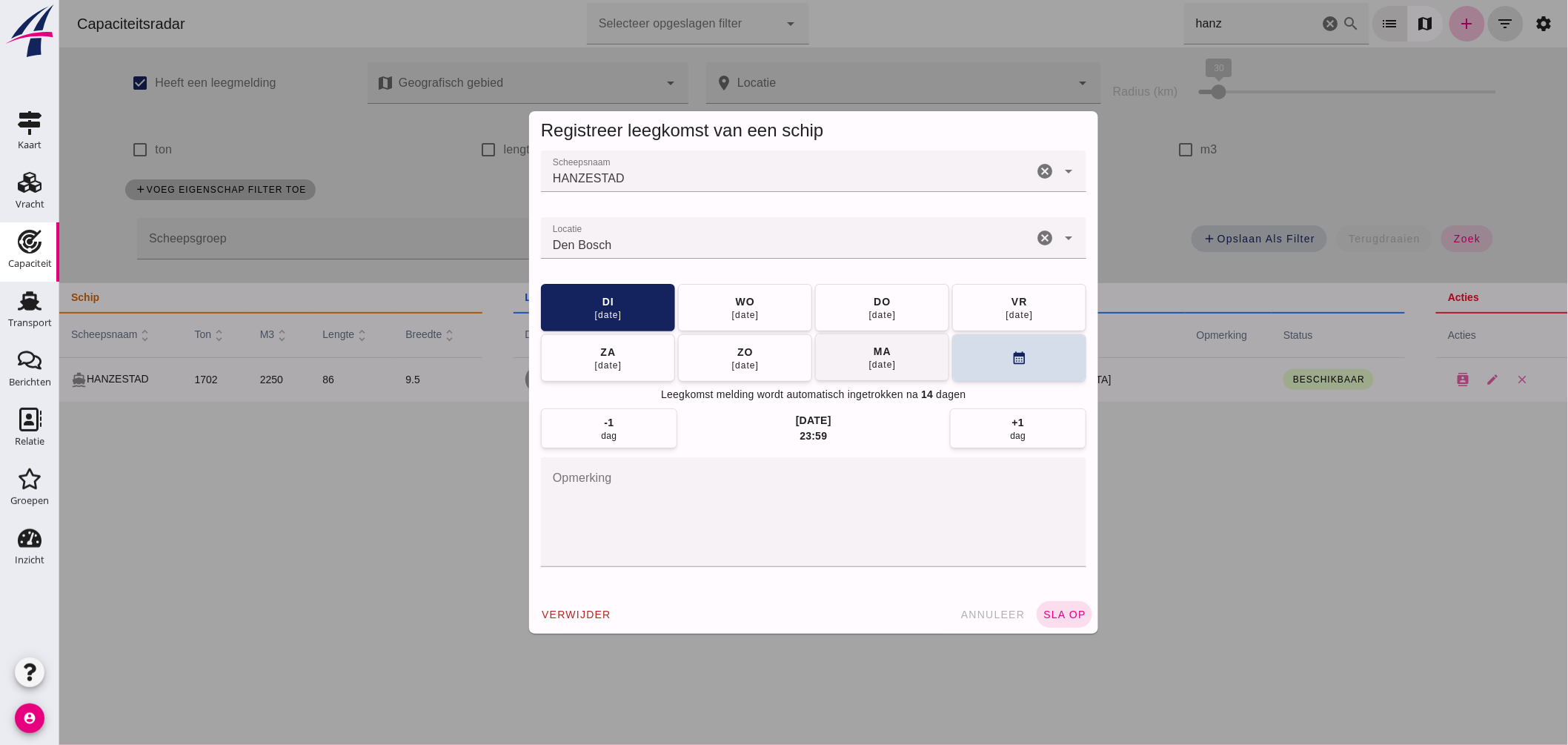
click at [989, 314] on button "[DATE]" at bounding box center [1018, 308] width 134 height 48
click at [1065, 608] on span "sla op" at bounding box center [1063, 614] width 44 height 12
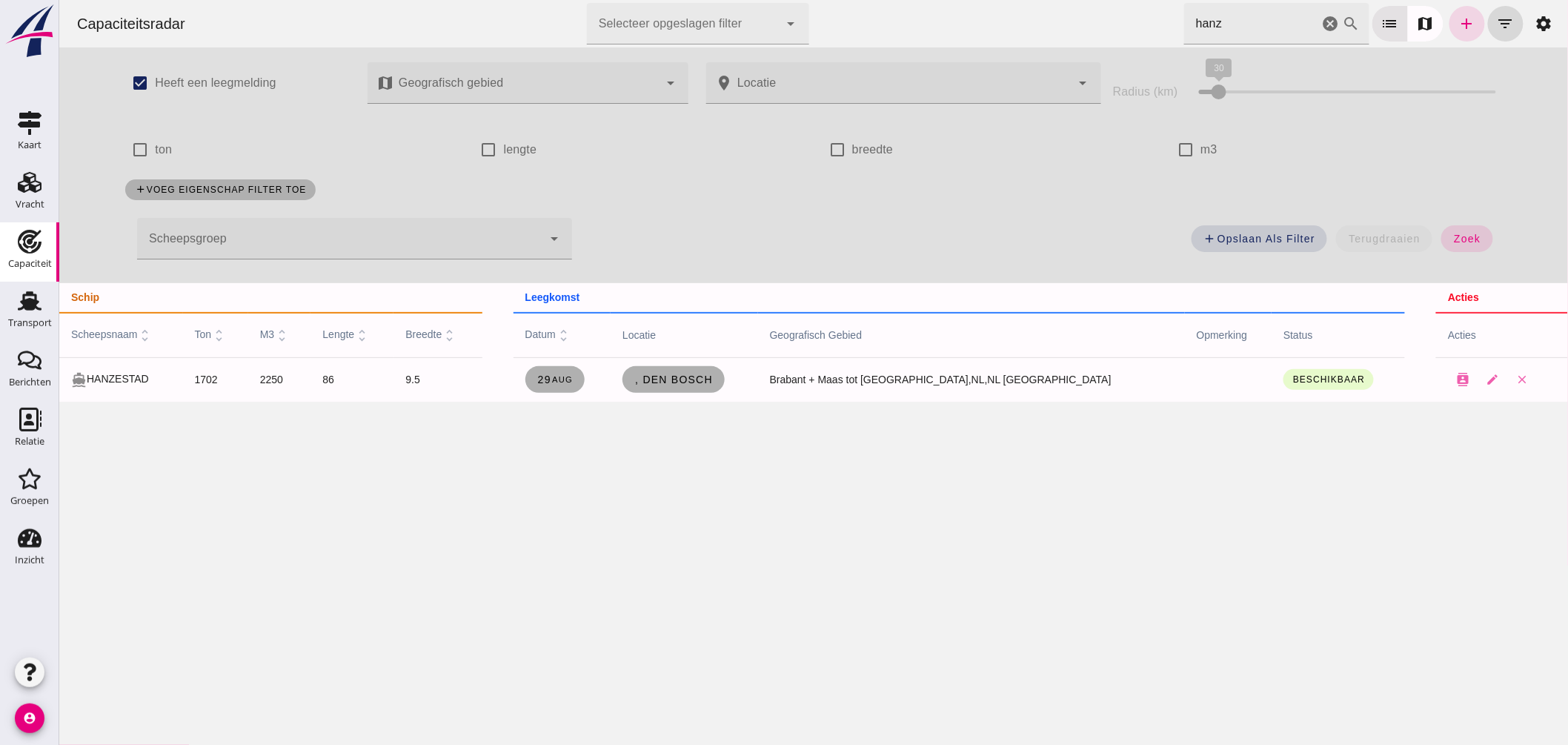
click at [932, 0] on html "Capaciteitsradar Selecteer opgeslagen filter Selecteer opgeslagen filter cancel…" at bounding box center [813, 372] width 1509 height 745
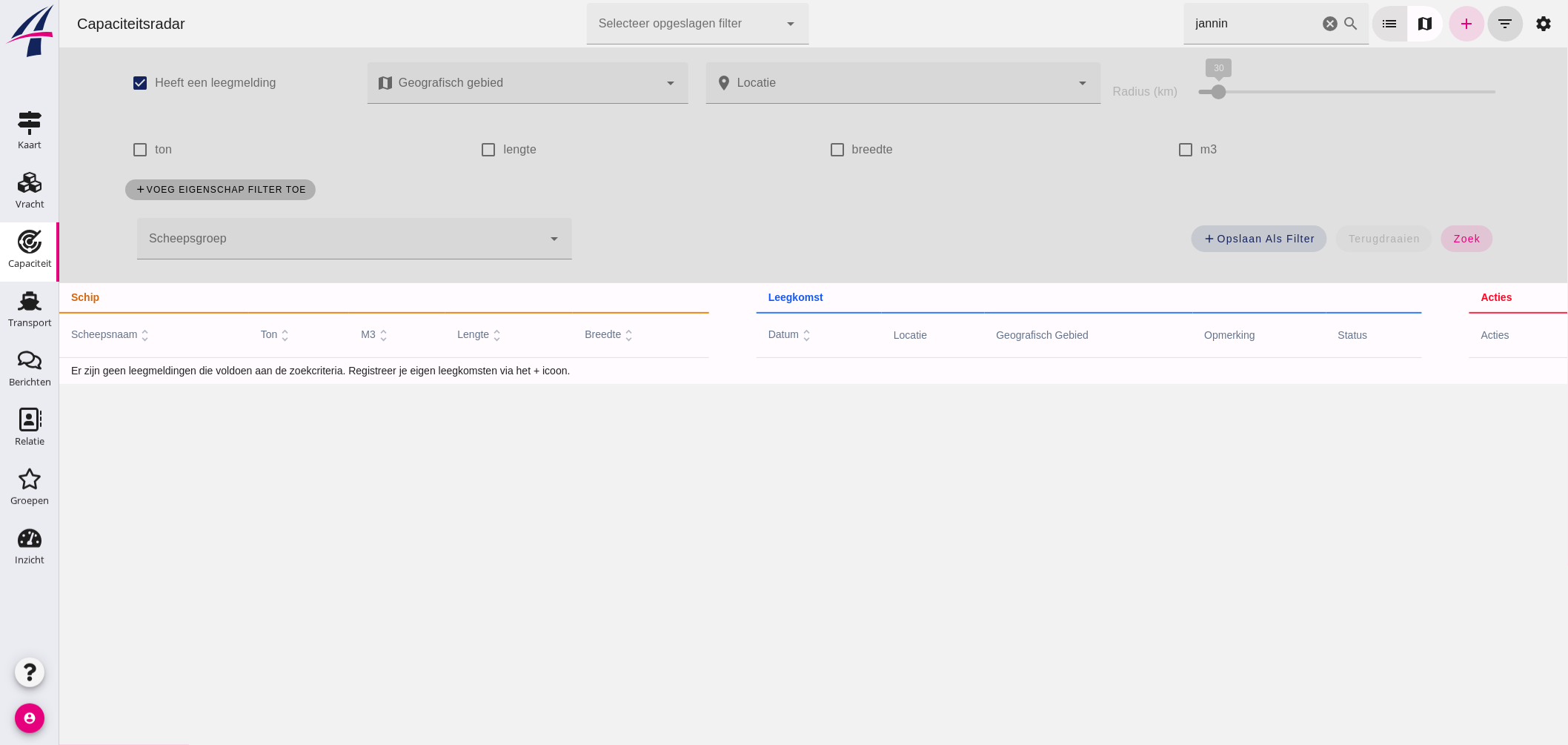
drag, startPoint x: 766, startPoint y: -26, endPoint x: 618, endPoint y: -68, distance: 153.8
click at [618, 0] on html "Capaciteitsradar Selecteer opgeslagen filter Selecteer opgeslagen filter cancel…" at bounding box center [813, 372] width 1509 height 745
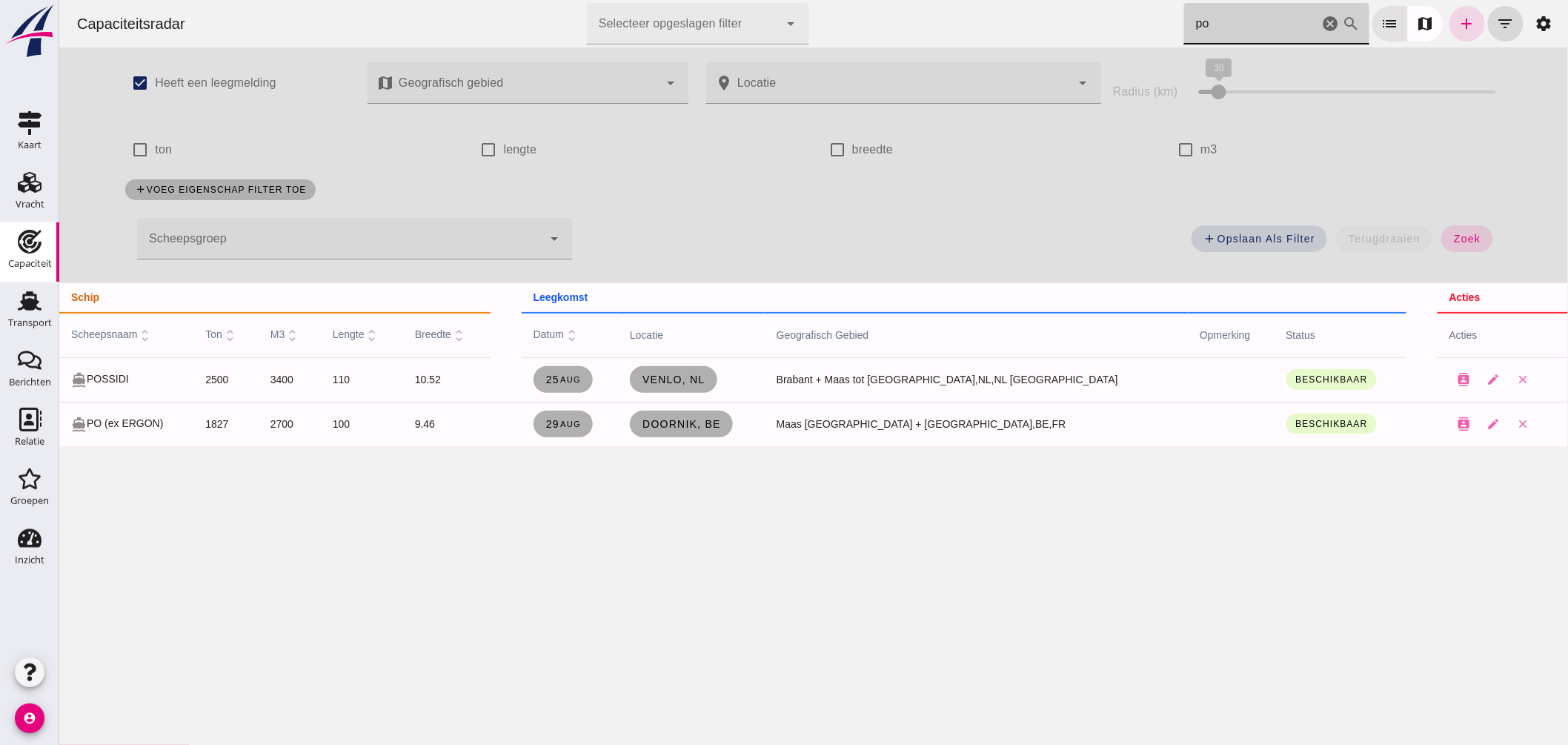
type input "p"
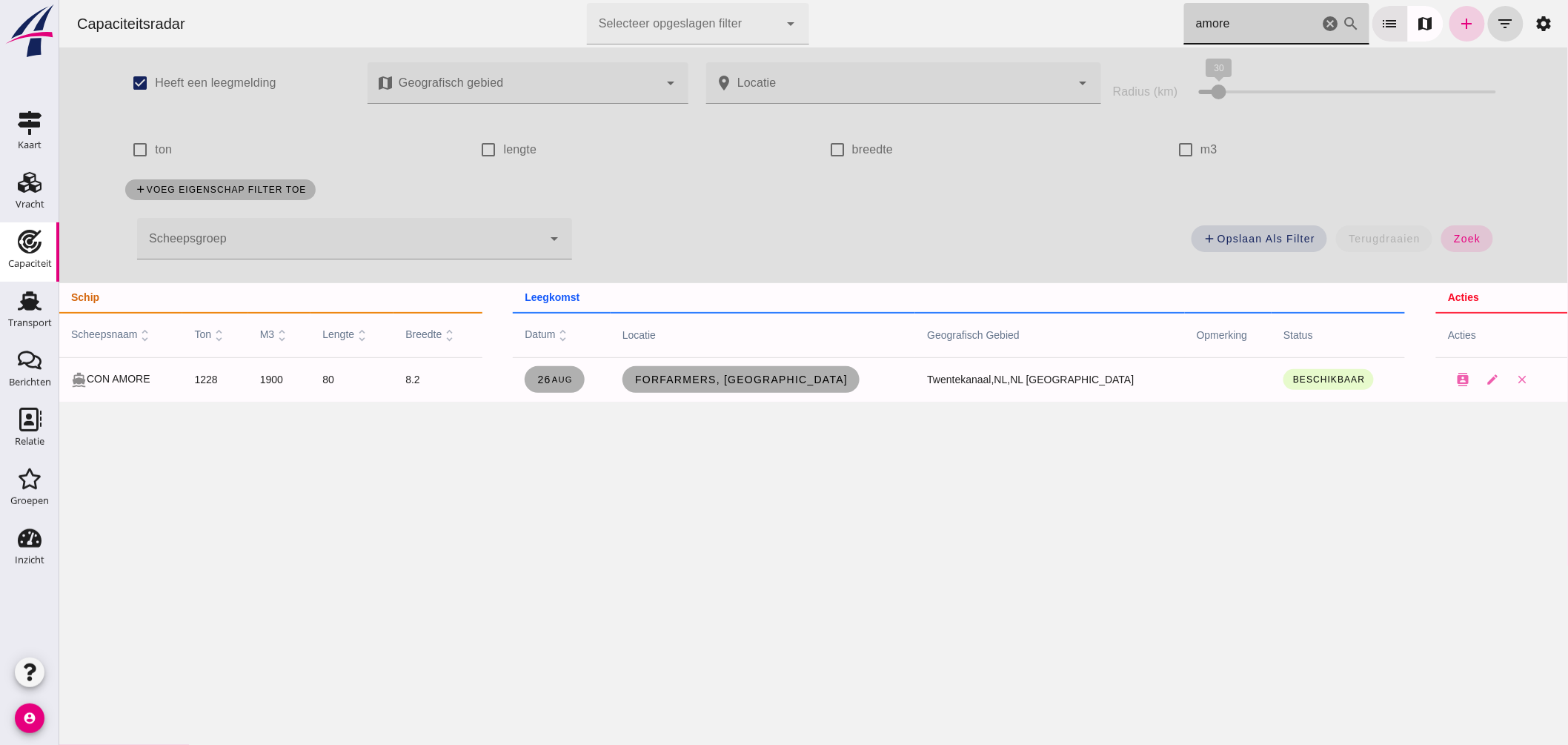
type input "amore"
click at [1449, 12] on link "add" at bounding box center [1466, 23] width 35 height 35
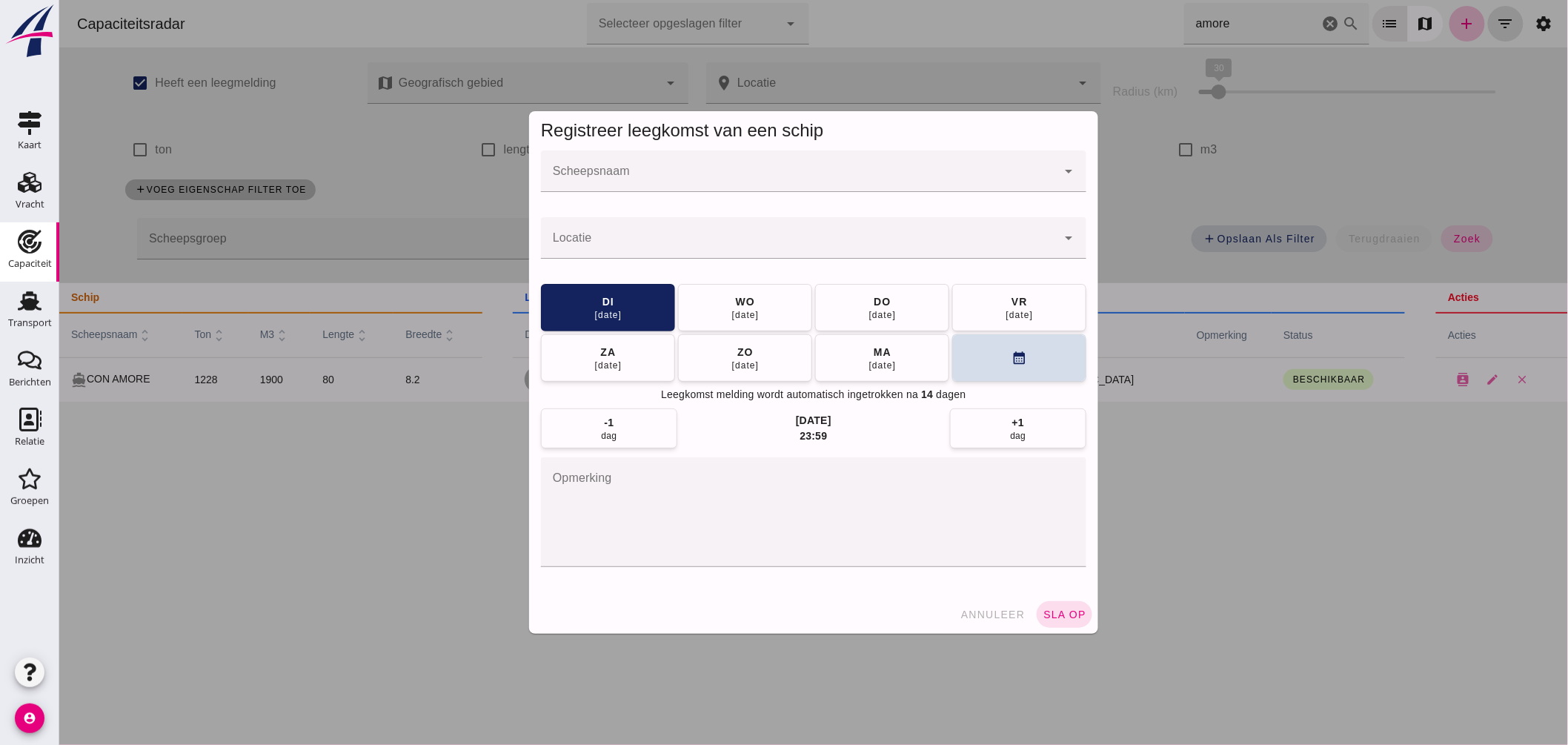
click at [598, 179] on input "Scheepsnaam" at bounding box center [798, 179] width 516 height 18
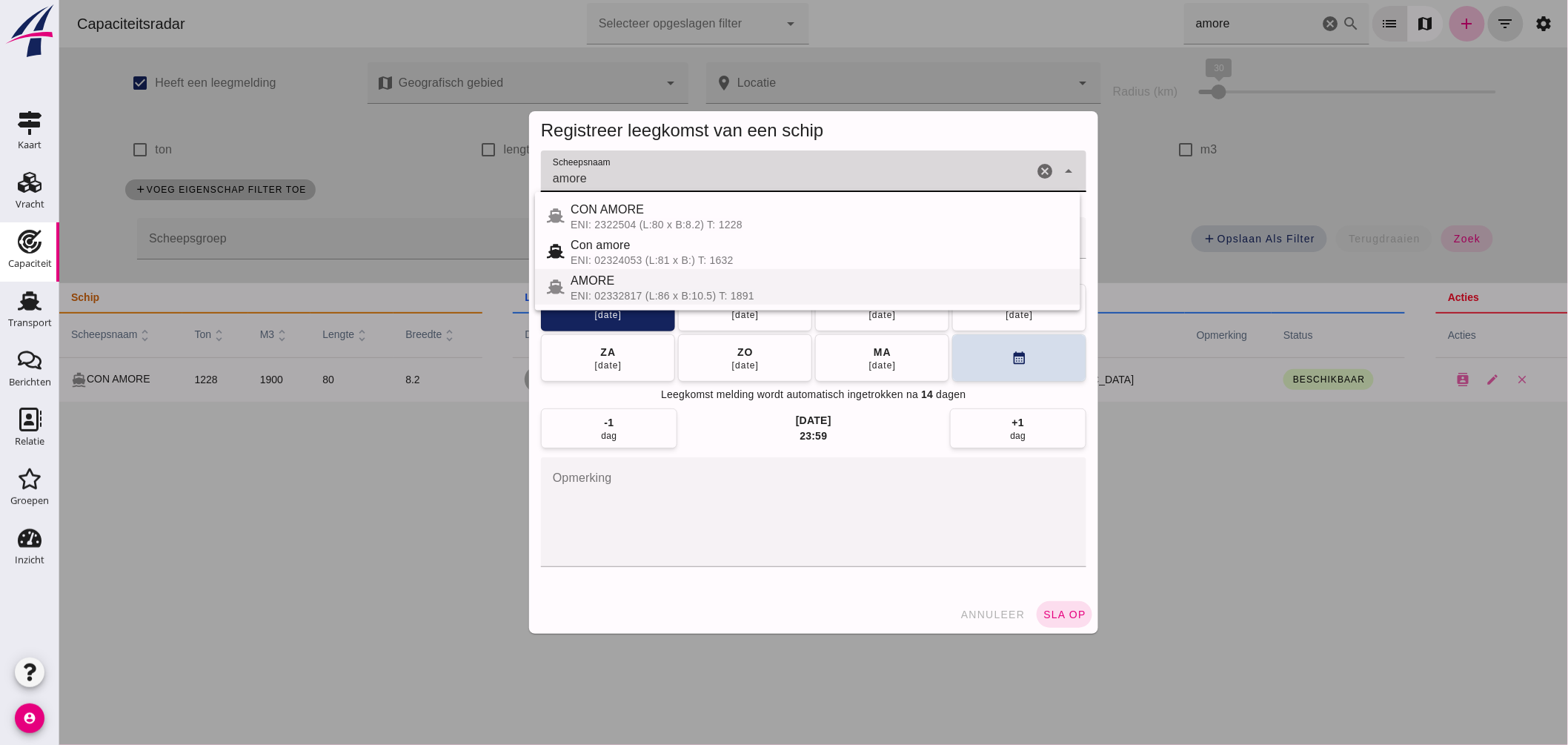
click at [616, 291] on div "ENI: 02332817 (L:86 x B:10.5) T: 1891" at bounding box center [819, 296] width 498 height 12
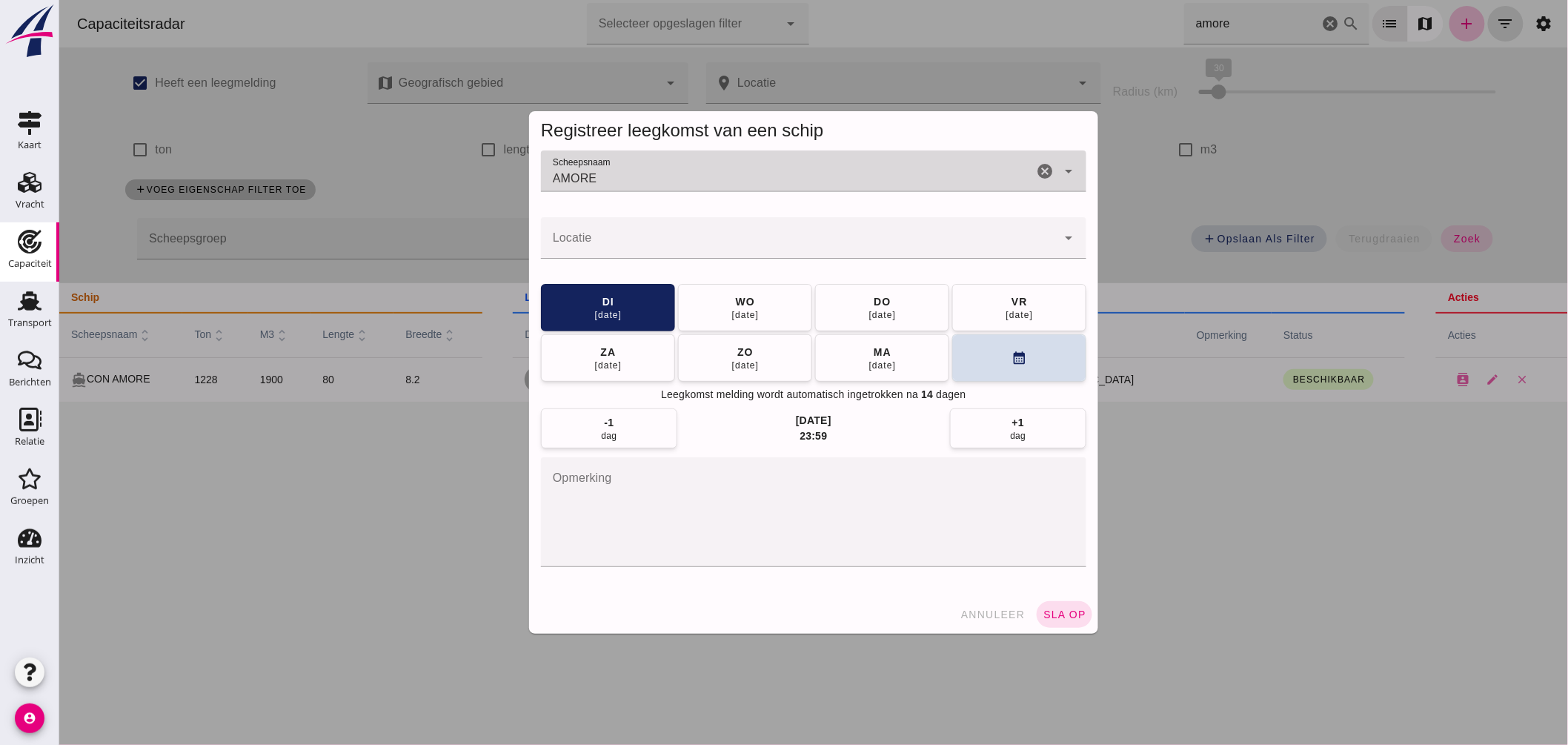
type input "AMORE"
click at [620, 238] on input "Locatie" at bounding box center [798, 246] width 516 height 18
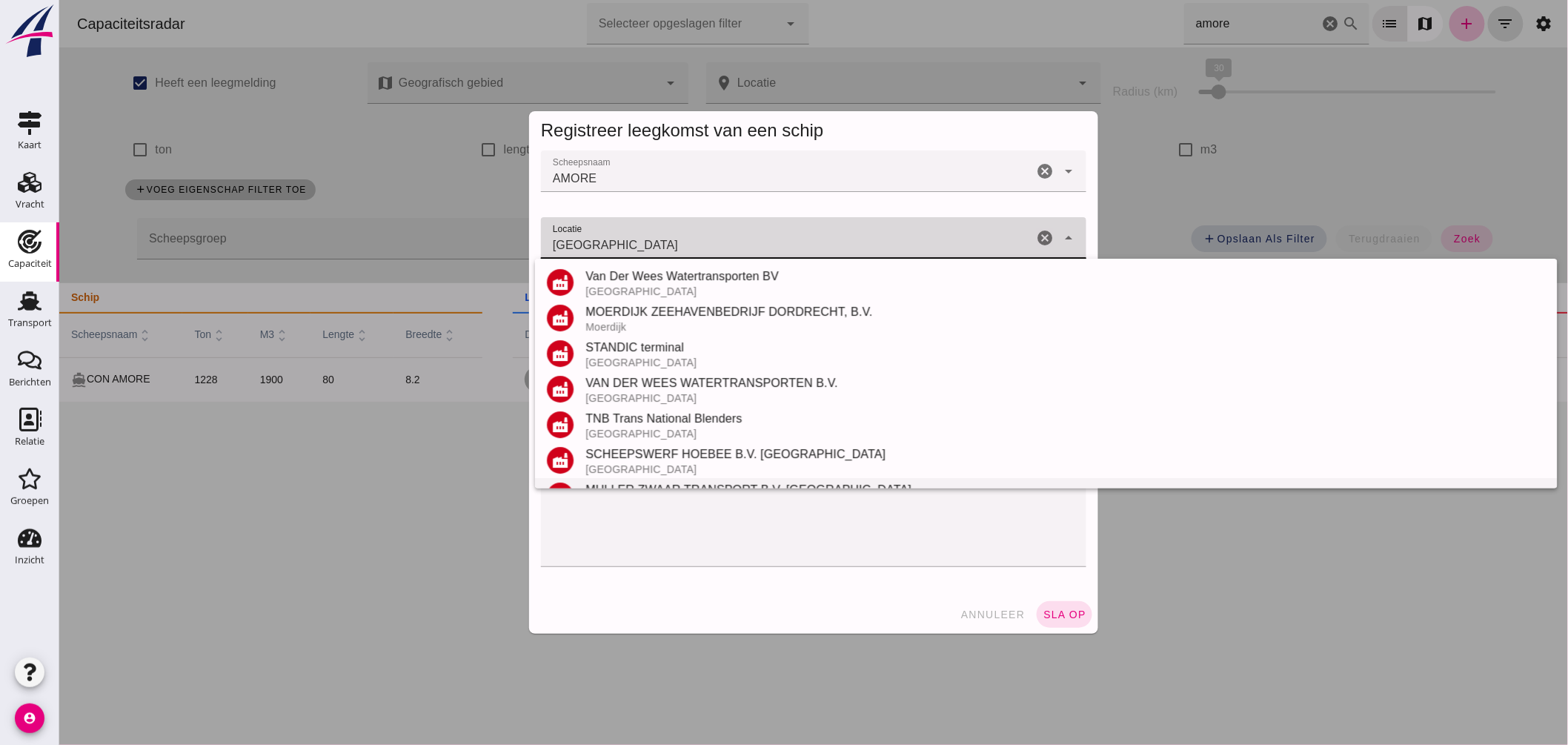
scroll to position [174, 0]
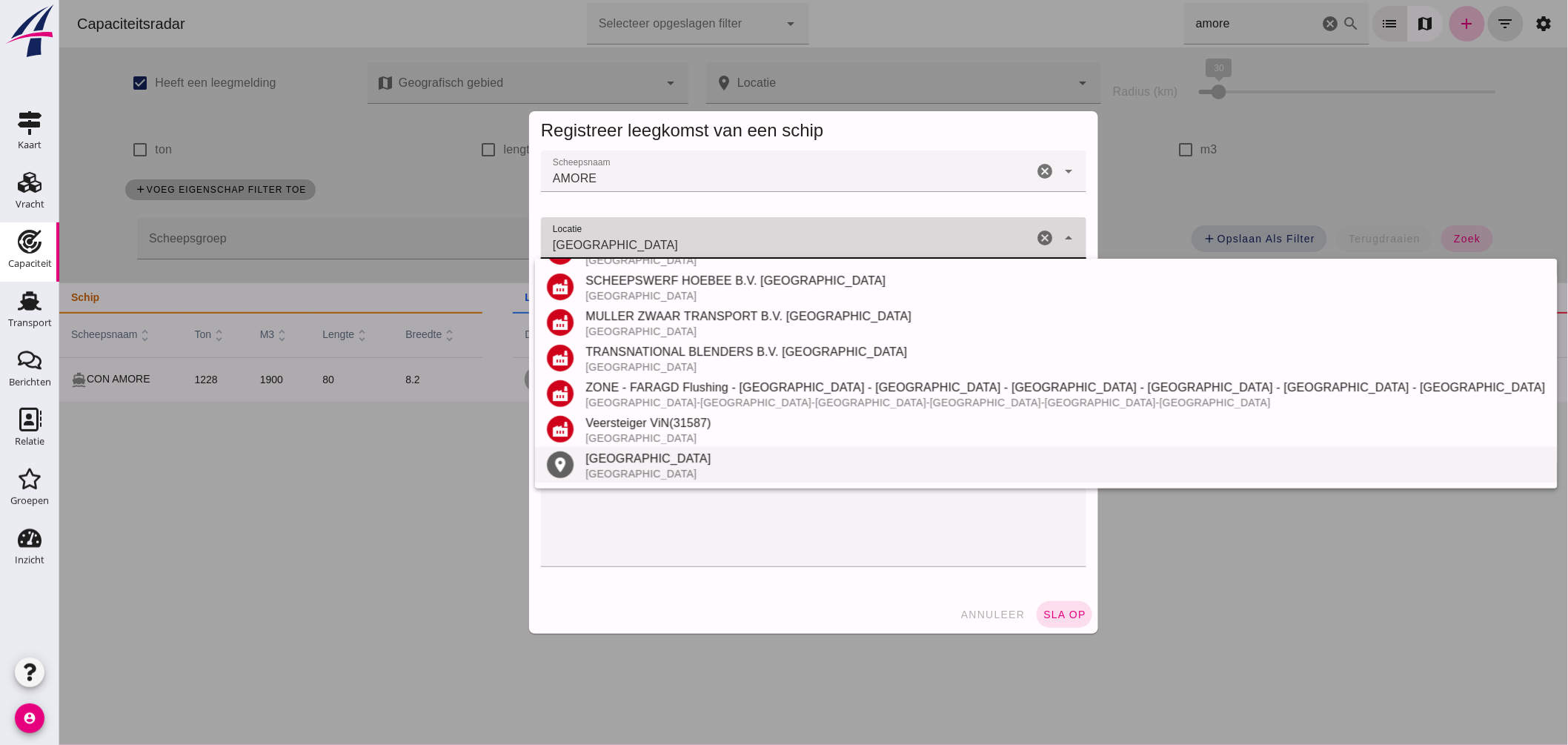
click at [630, 456] on div "[GEOGRAPHIC_DATA]" at bounding box center [1065, 459] width 960 height 18
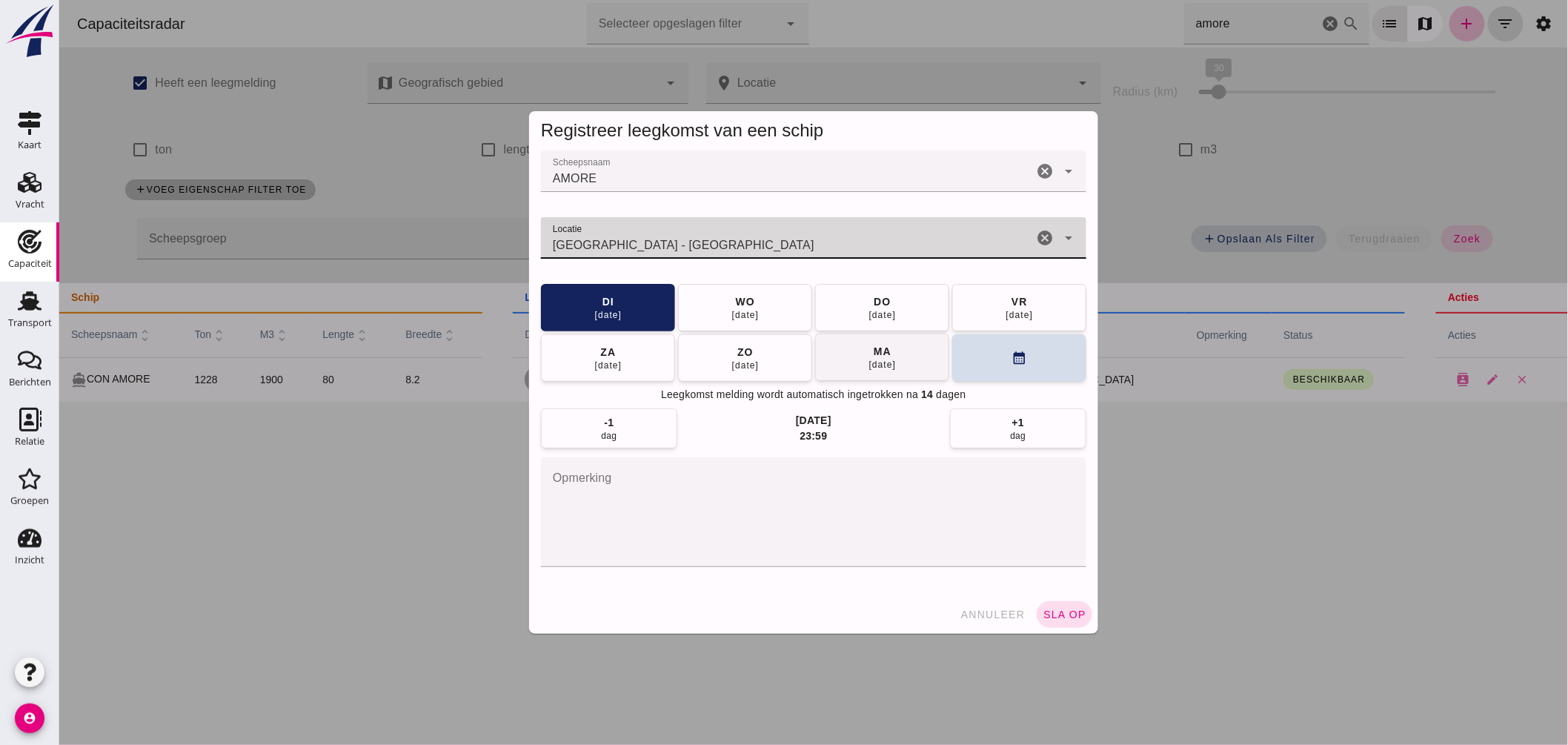
type input "[GEOGRAPHIC_DATA] - [GEOGRAPHIC_DATA]"
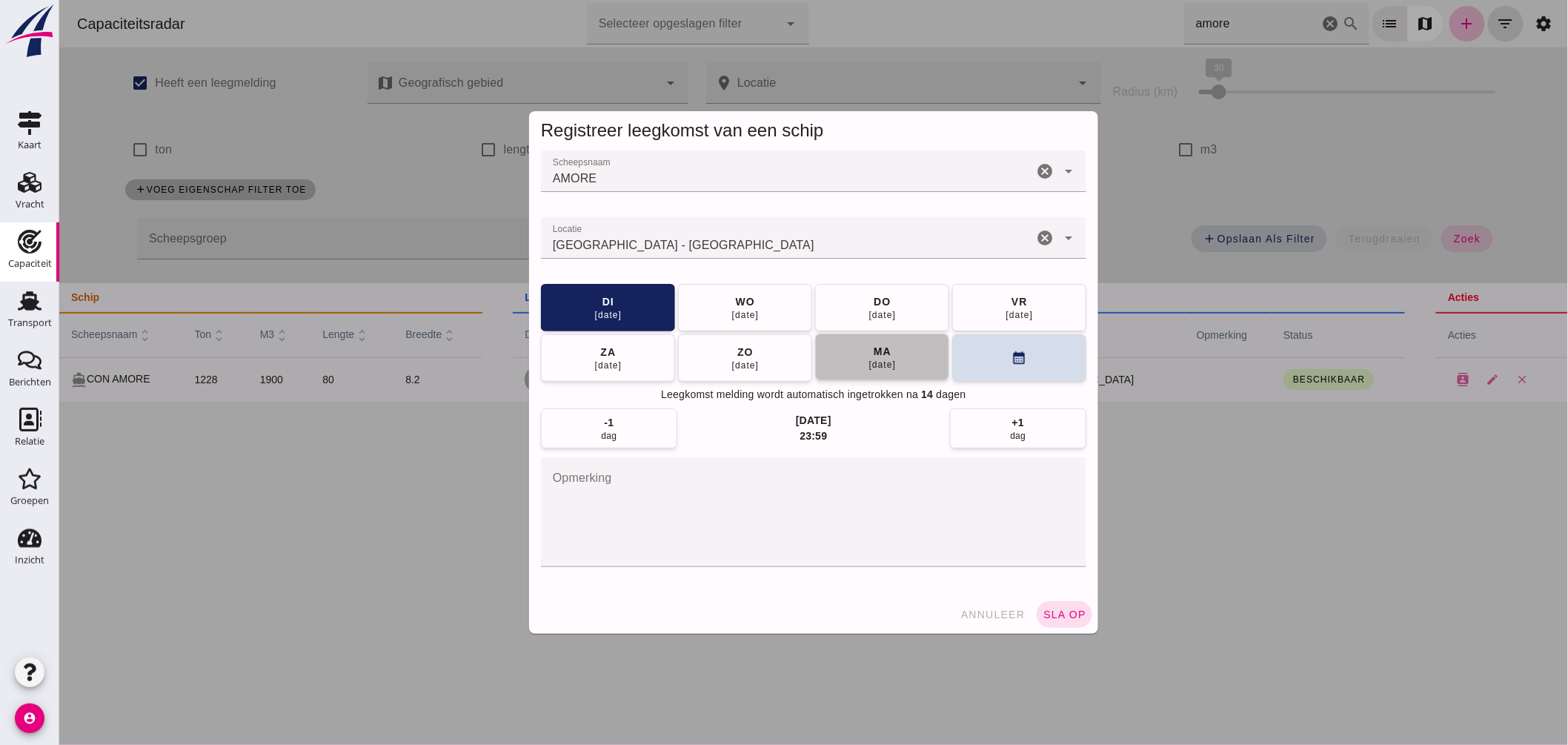
click at [887, 359] on div "[DATE]" at bounding box center [882, 364] width 28 height 12
click at [1056, 613] on span "sla op" at bounding box center [1063, 614] width 44 height 12
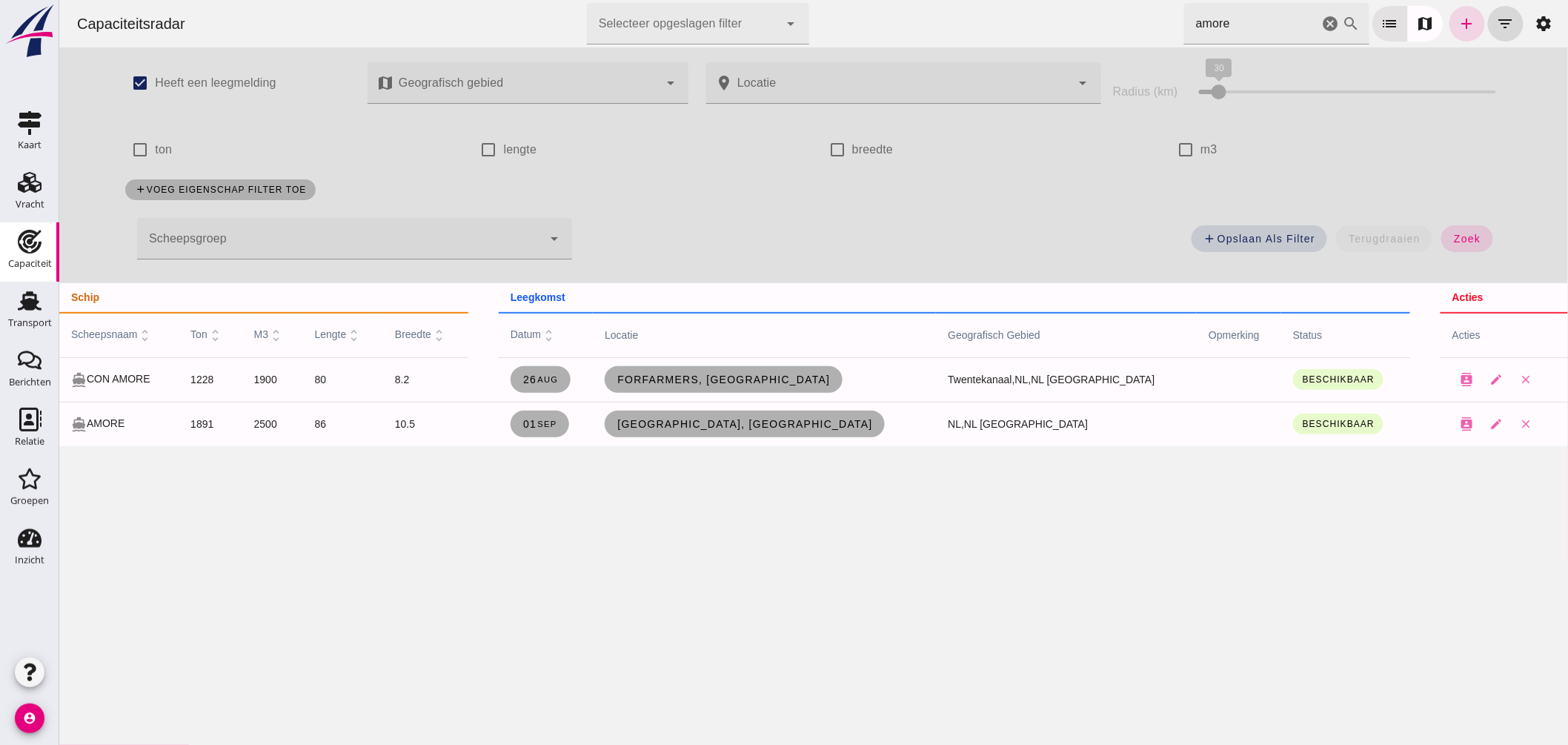
click at [904, 0] on html "Capaciteitsradar Selecteer opgeslagen filter Selecteer opgeslagen filter cancel…" at bounding box center [813, 372] width 1509 height 745
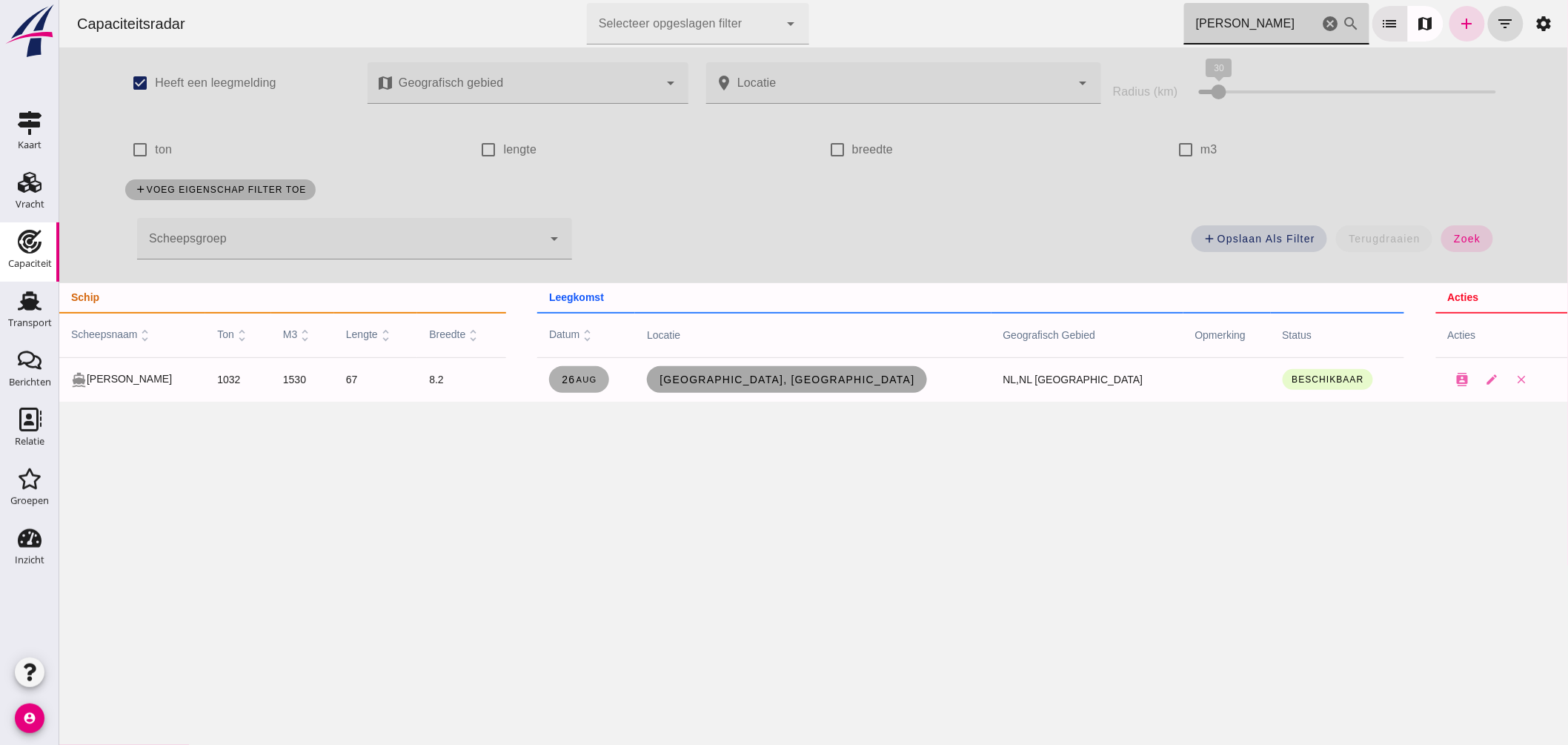
type input "[PERSON_NAME]"
click at [827, 387] on link "[GEOGRAPHIC_DATA], [GEOGRAPHIC_DATA]" at bounding box center [786, 379] width 280 height 26
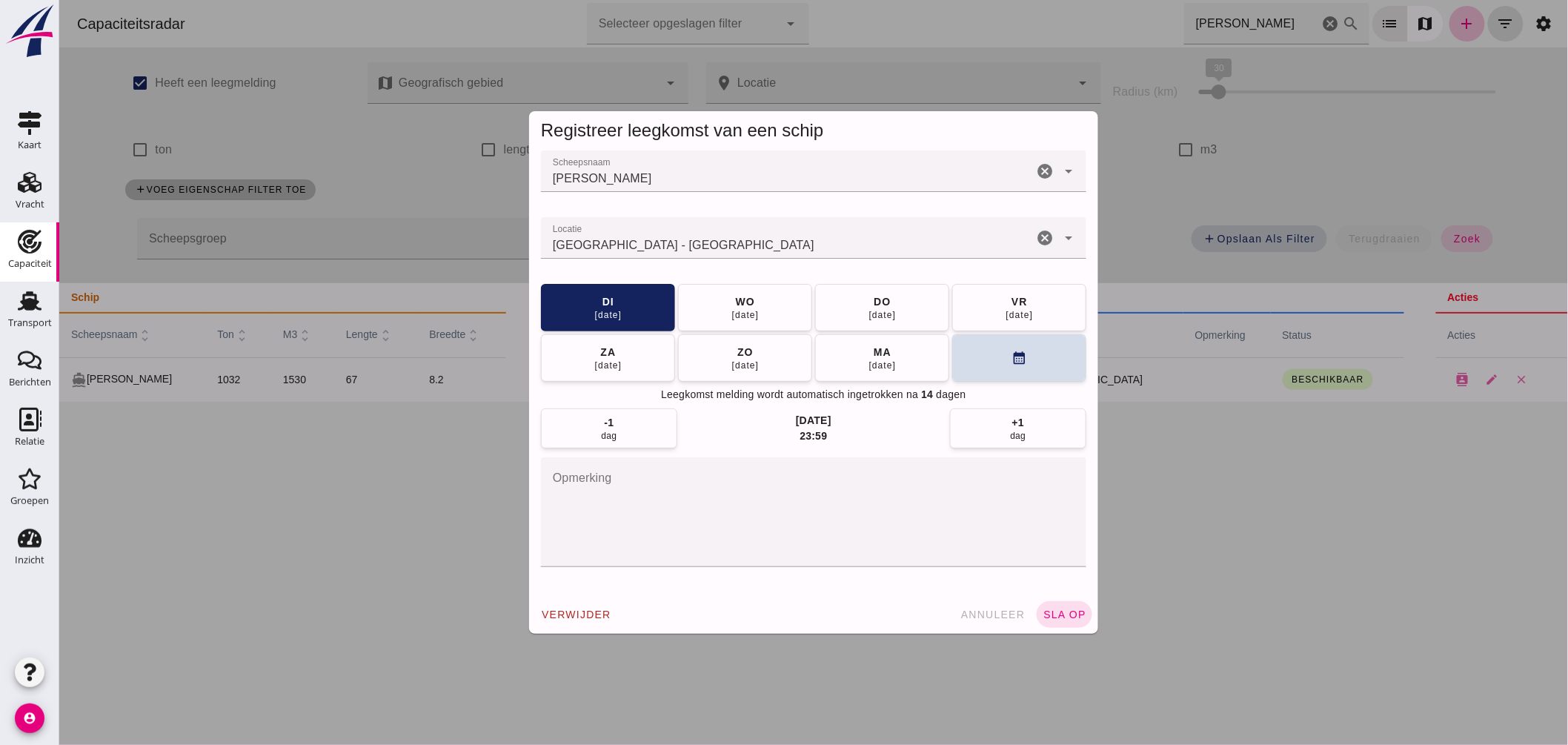
click at [703, 245] on input "Locatie" at bounding box center [786, 246] width 492 height 18
click at [701, 245] on input "Locatie" at bounding box center [786, 246] width 492 height 18
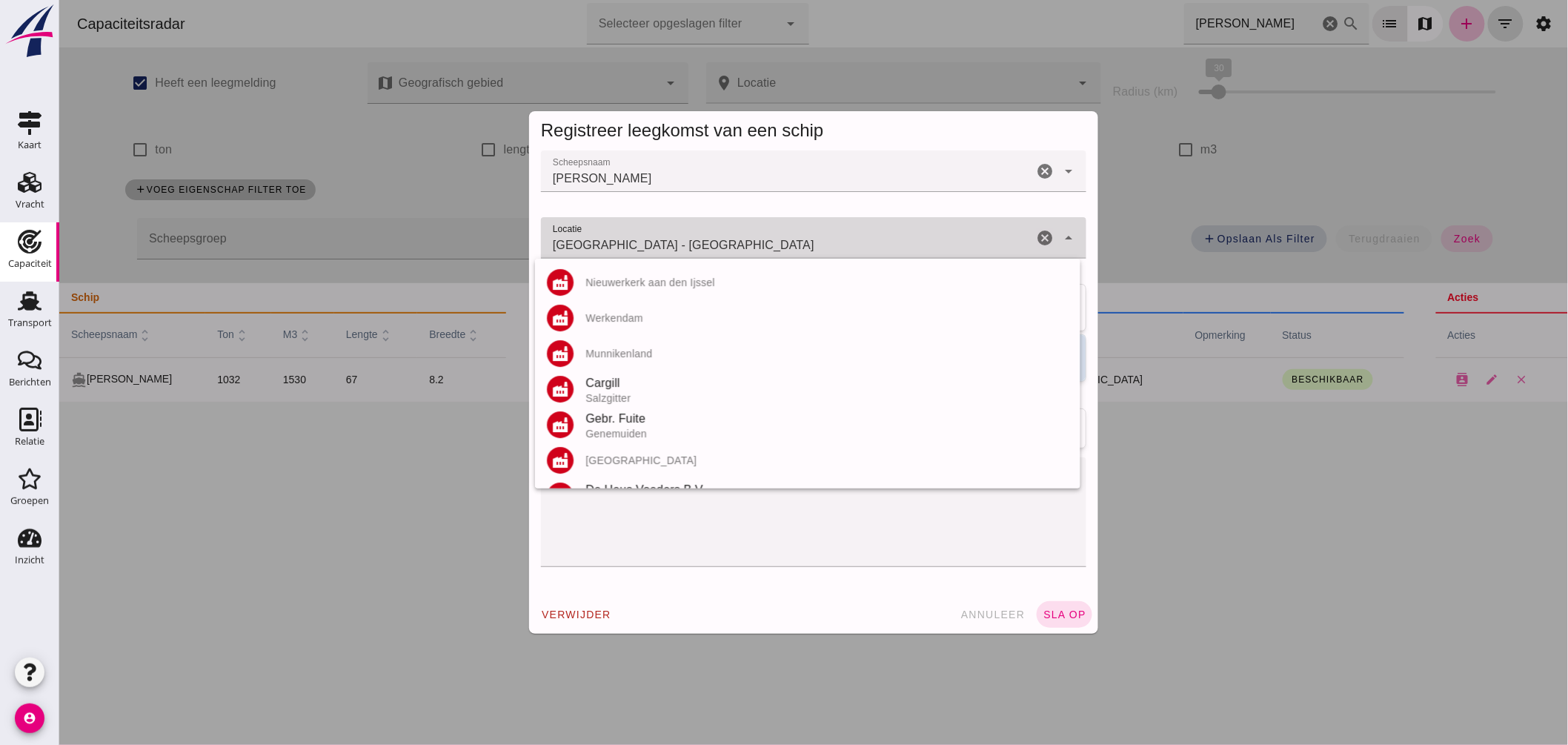
click at [701, 245] on input "[GEOGRAPHIC_DATA] - [GEOGRAPHIC_DATA]" at bounding box center [786, 246] width 492 height 18
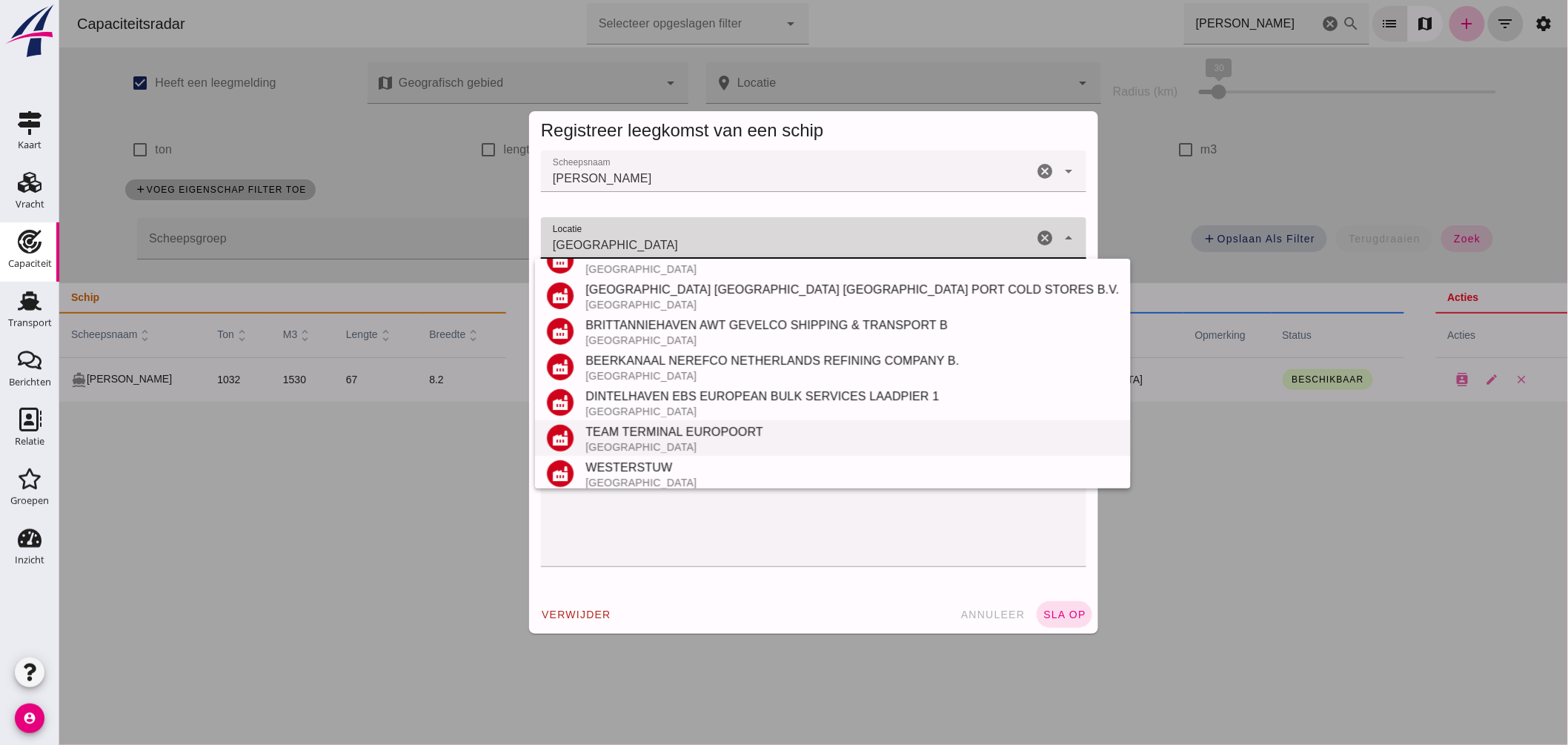
scroll to position [315, 0]
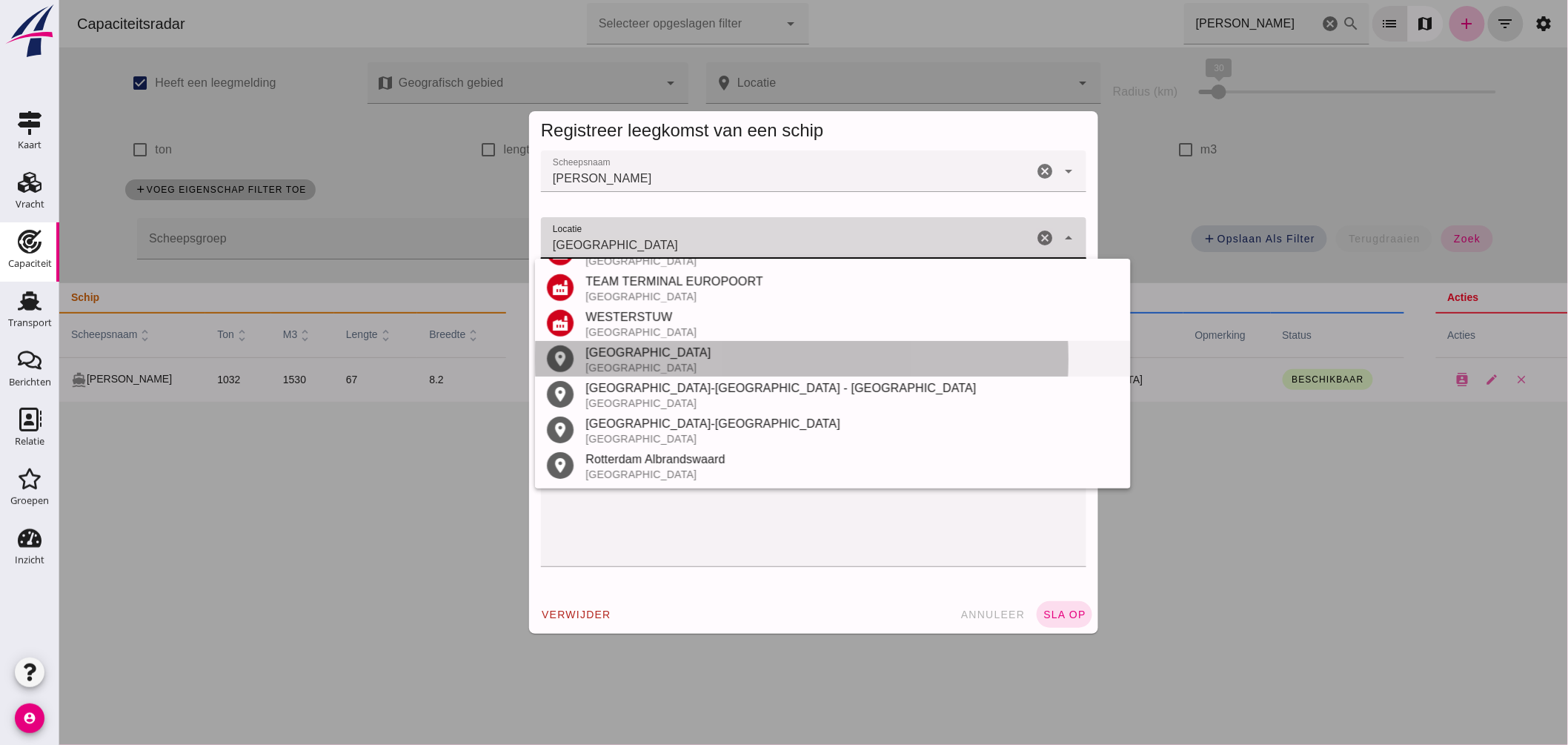
click at [666, 365] on div "[GEOGRAPHIC_DATA]" at bounding box center [851, 368] width 533 height 12
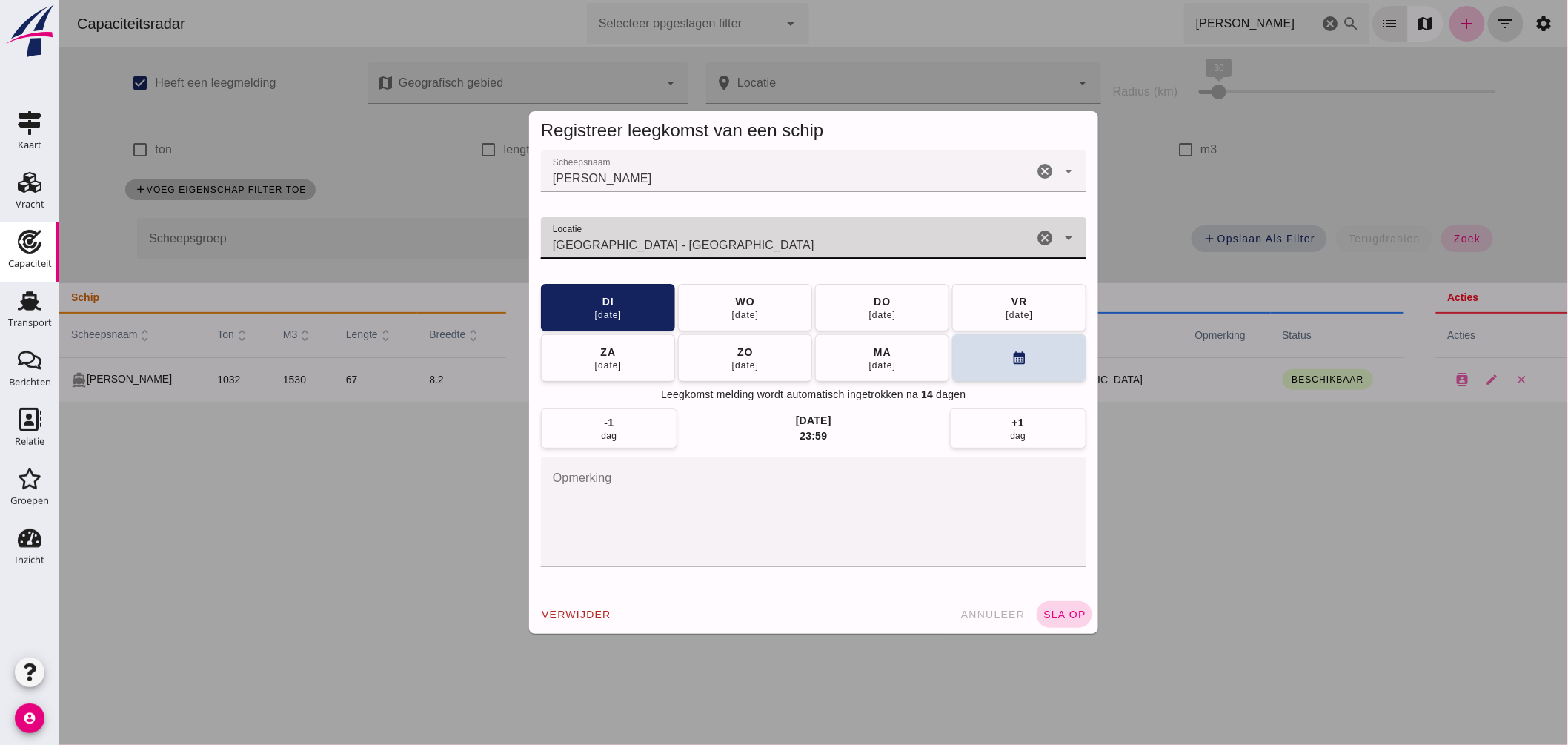
type input "[GEOGRAPHIC_DATA] - [GEOGRAPHIC_DATA]"
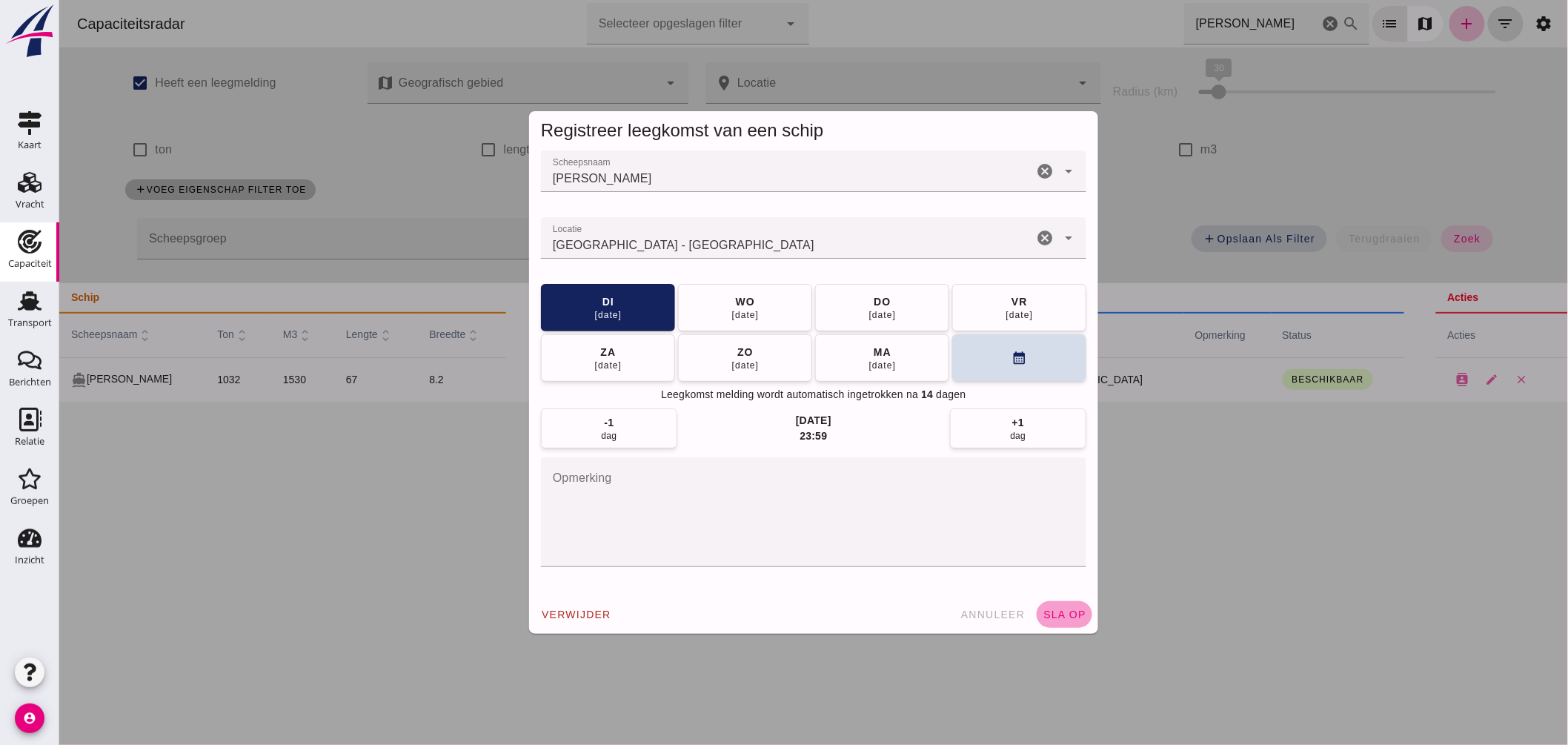
click at [1049, 607] on button "sla op" at bounding box center [1064, 614] width 56 height 26
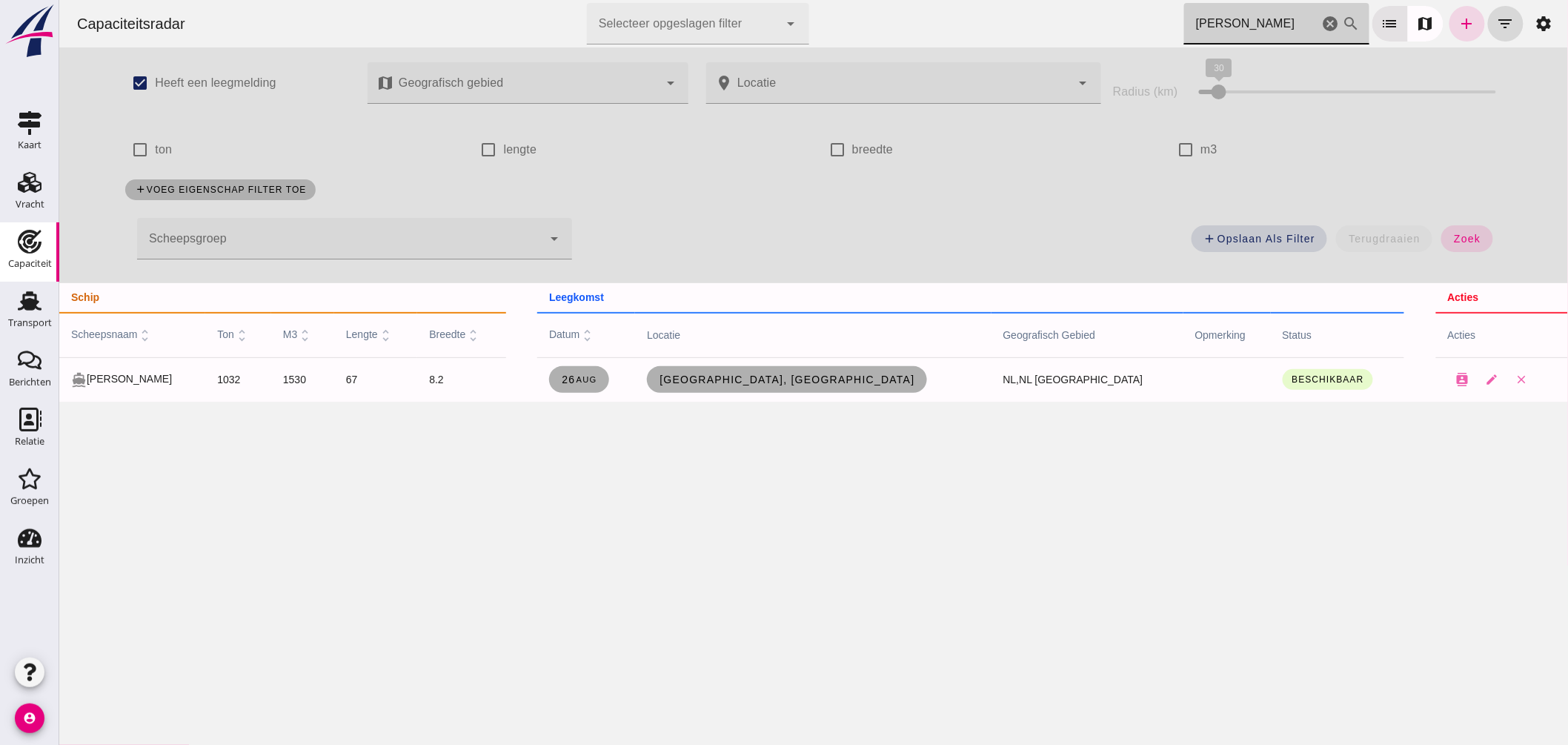
drag, startPoint x: 1148, startPoint y: 18, endPoint x: 993, endPoint y: -4, distance: 156.6
click at [993, 0] on html "Capaciteitsradar Selecteer opgeslagen filter Selecteer opgeslagen filter cancel…" at bounding box center [813, 372] width 1509 height 745
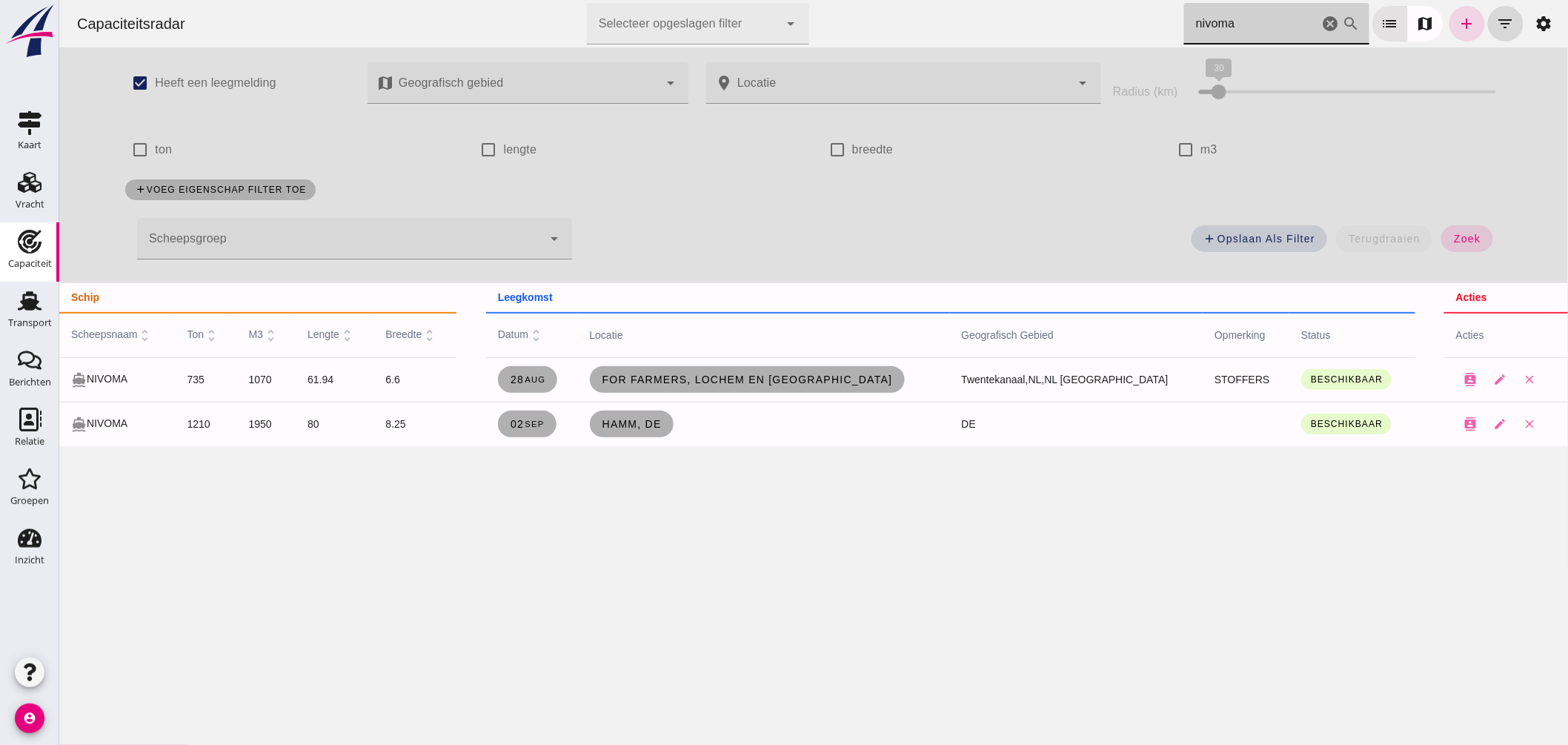
type input "nivoma"
click at [1321, 19] on icon "cancel" at bounding box center [1330, 24] width 18 height 18
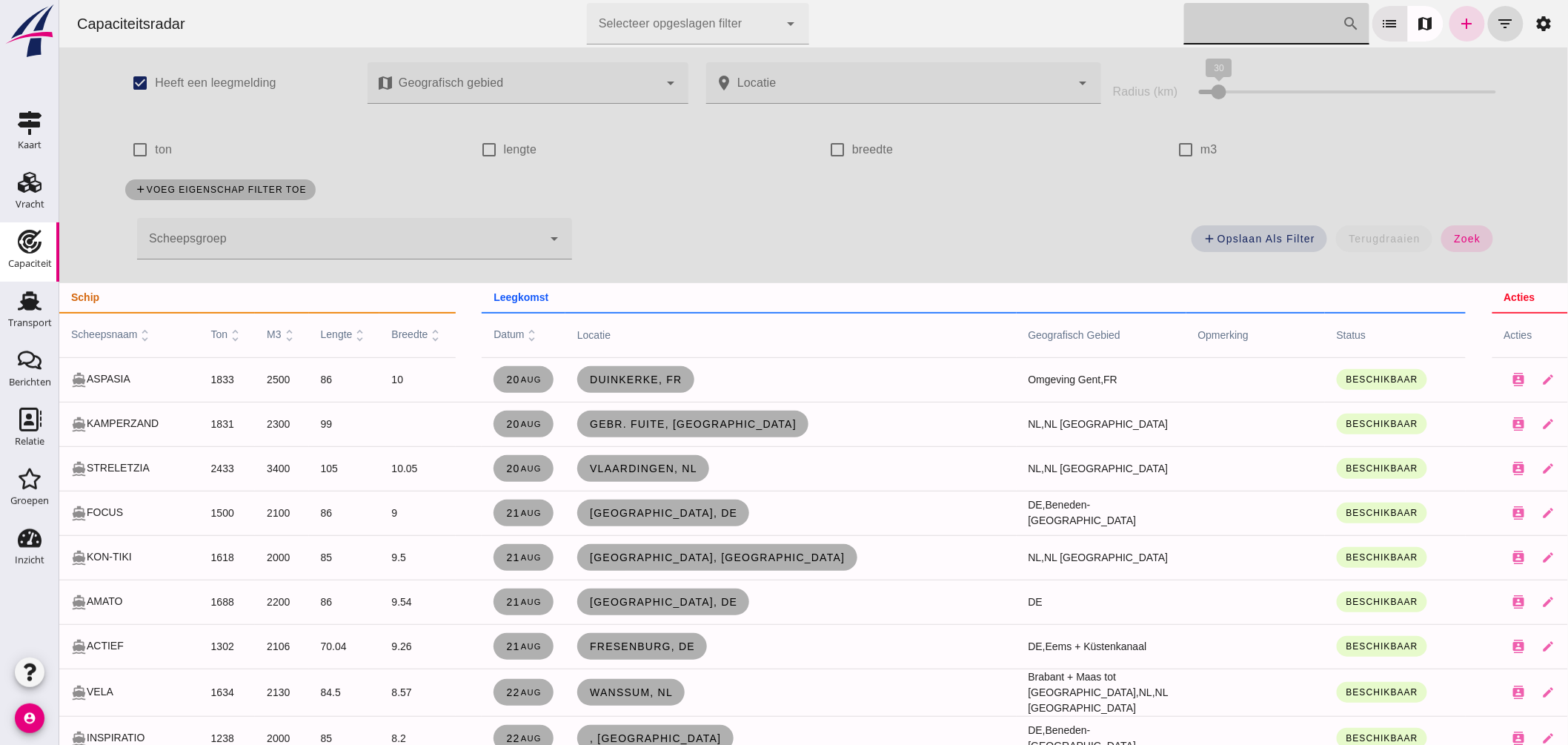
click at [496, 232] on div at bounding box center [339, 238] width 405 height 42
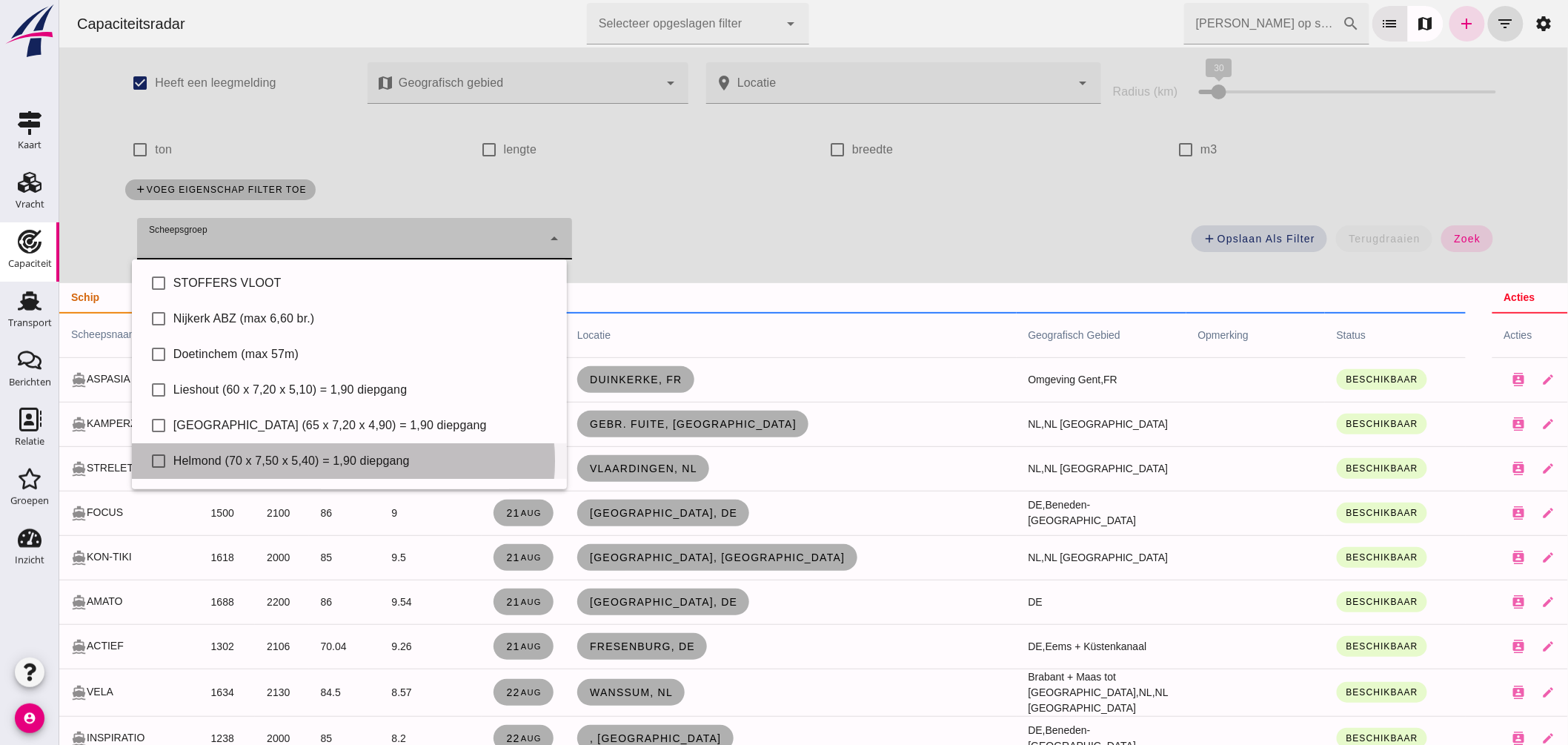
drag, startPoint x: 271, startPoint y: 455, endPoint x: 286, endPoint y: 456, distance: 15.0
click at [274, 456] on div "Helmond (70 x 7,50 x 5,40) = 1,90 diepgang" at bounding box center [363, 461] width 381 height 18
type input "Helmond (70 x 7,50 x 5,40) = 1,90 diepgang"
checkbox input "true"
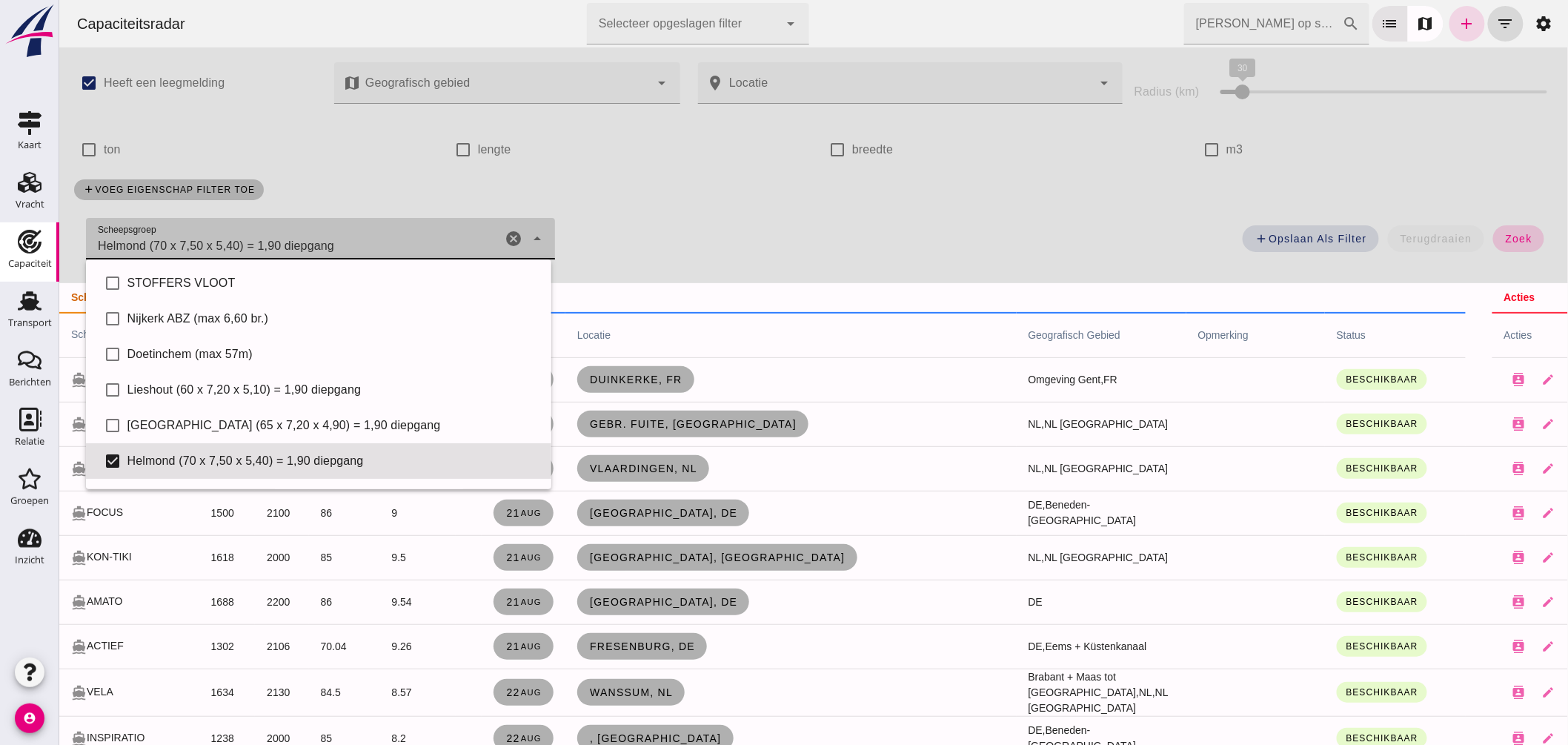
click at [1497, 228] on button "zoek" at bounding box center [1518, 238] width 51 height 26
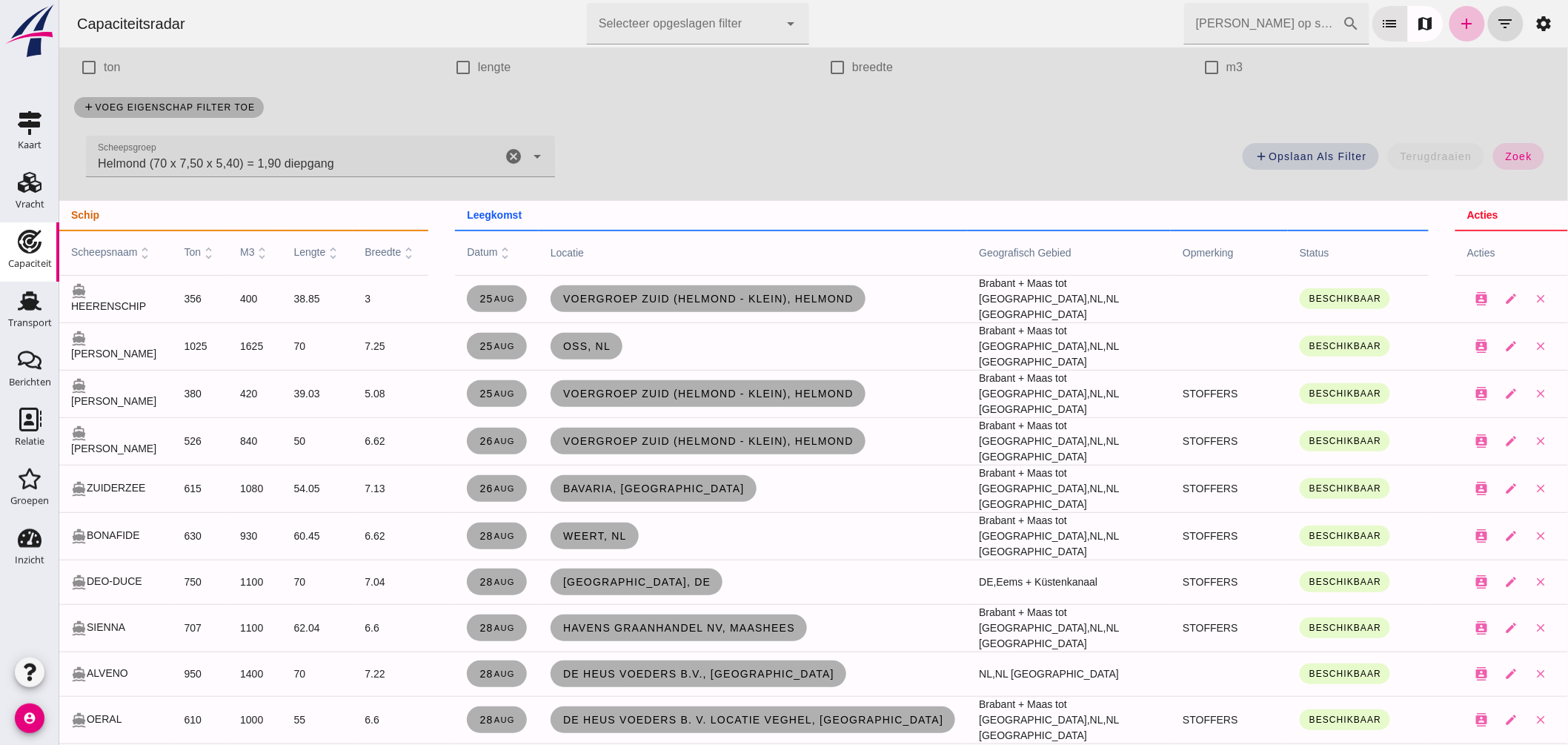
scroll to position [164, 0]
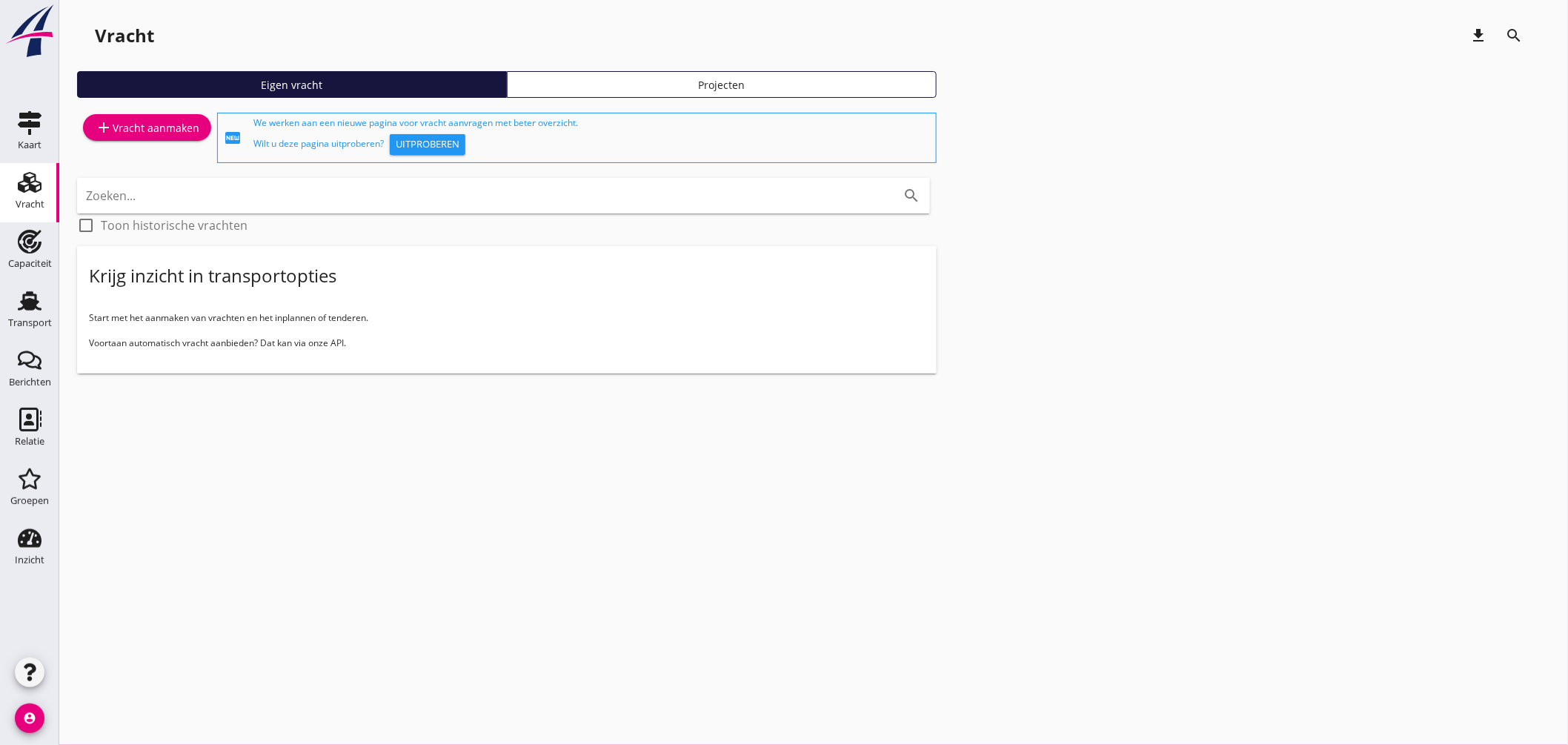
drag, startPoint x: 39, startPoint y: 301, endPoint x: 116, endPoint y: 290, distance: 77.8
click at [39, 302] on use at bounding box center [30, 300] width 24 height 19
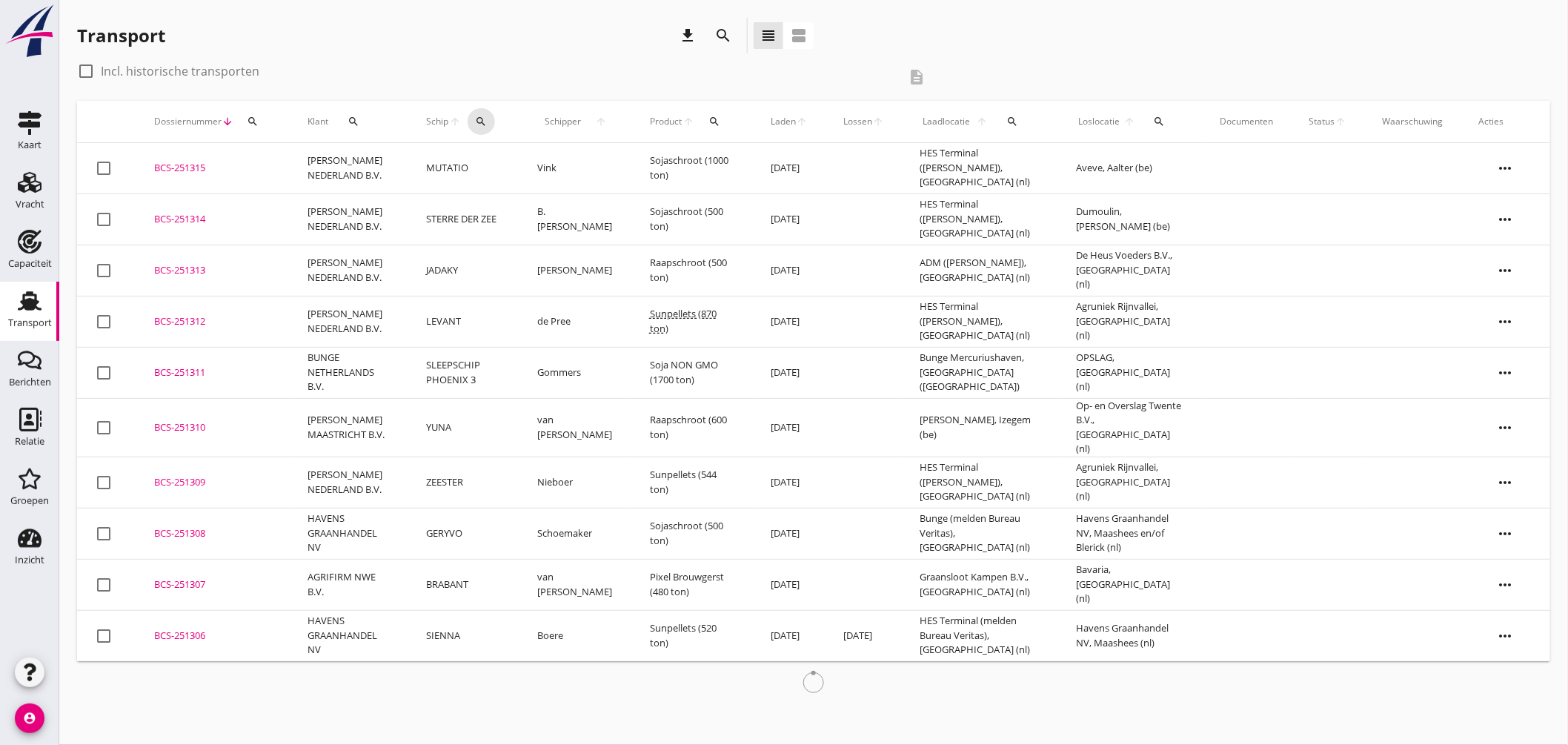
click at [479, 116] on icon "search" at bounding box center [482, 122] width 12 height 12
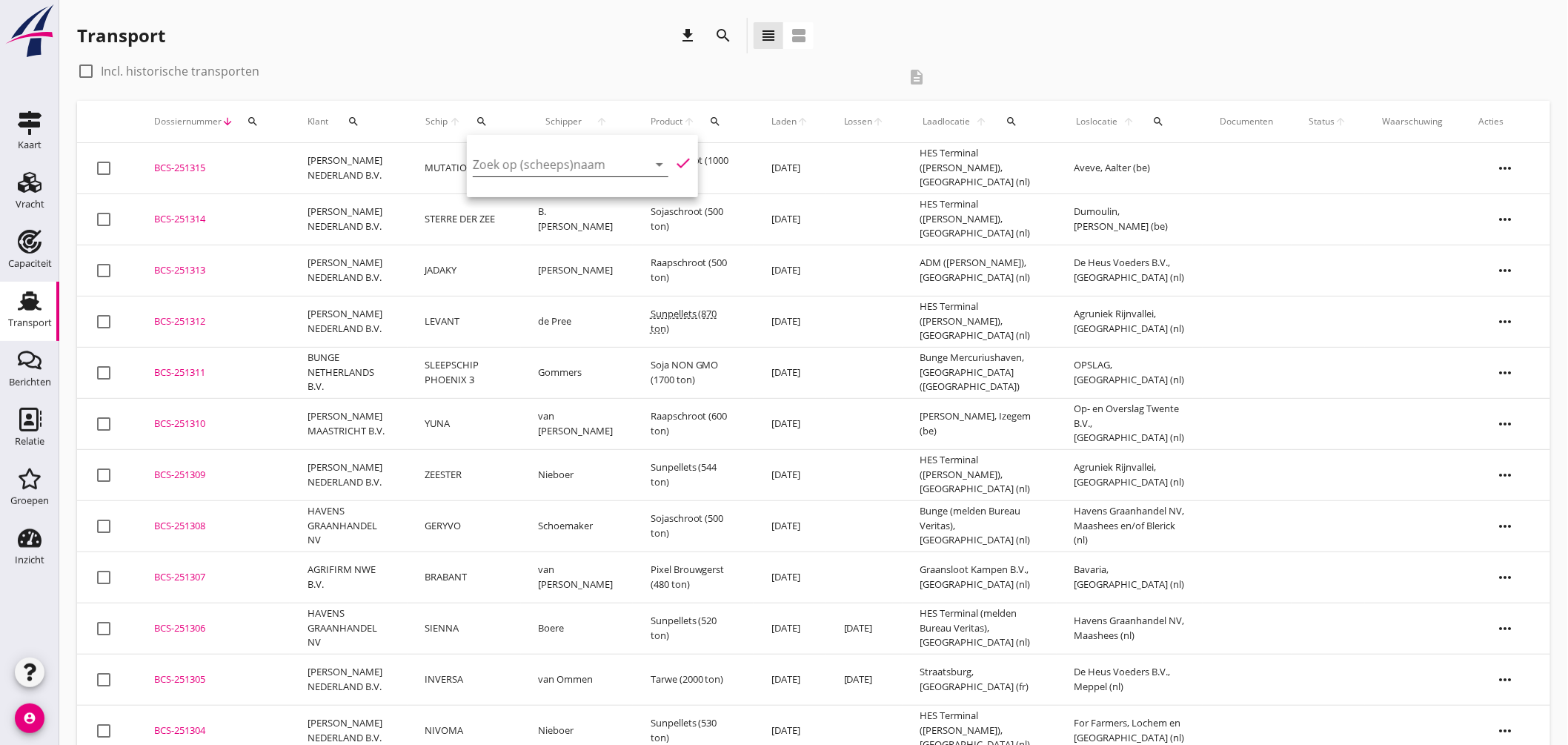
click at [526, 161] on input "Zoek op (scheeps)naam" at bounding box center [550, 164] width 154 height 24
click at [557, 238] on div "ENI: 06002974 (L:55 x B:6.60)" at bounding box center [596, 245] width 141 height 16
click at [675, 157] on icon "check" at bounding box center [684, 164] width 18 height 18
type input "CARMEN"
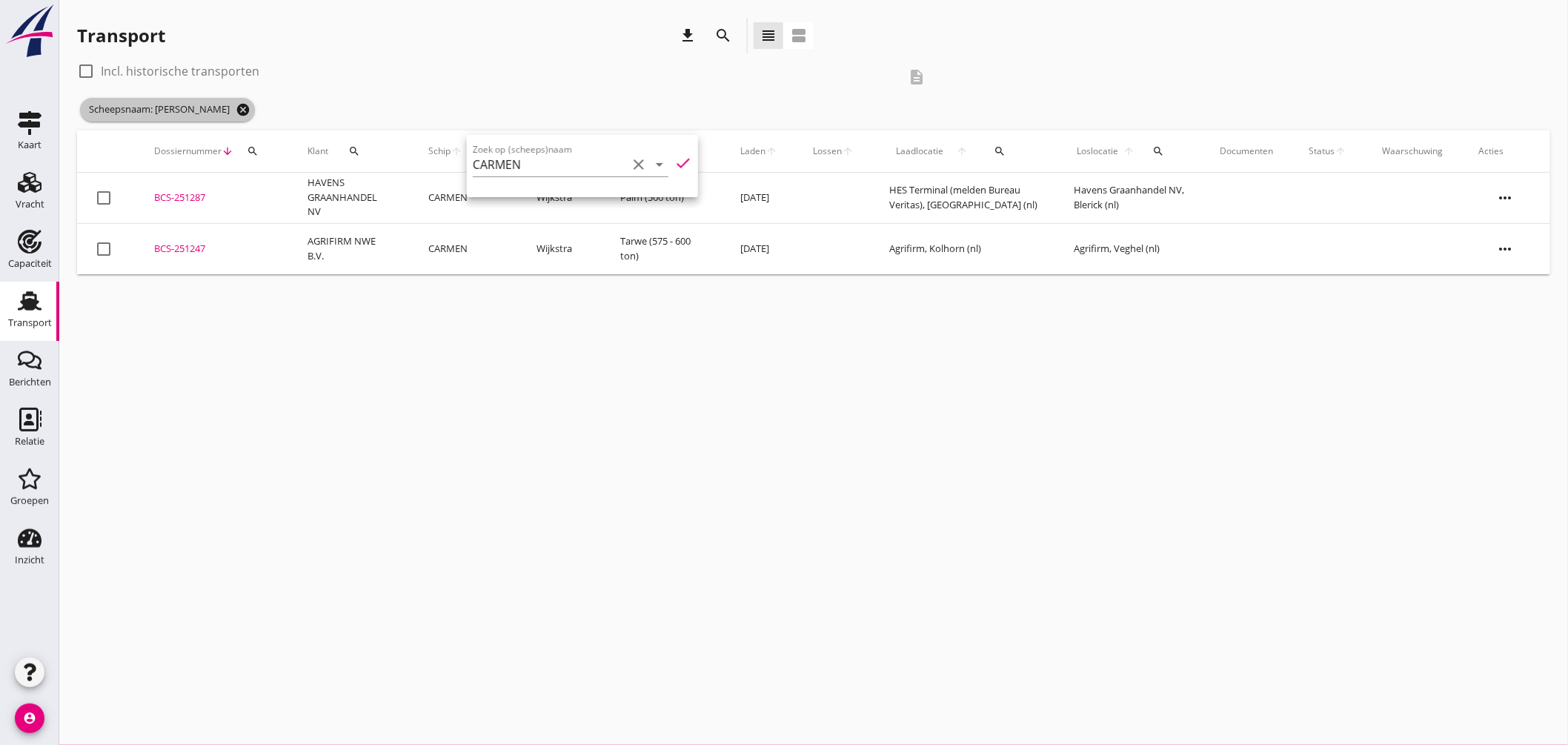
click at [236, 105] on icon "cancel" at bounding box center [243, 109] width 15 height 15
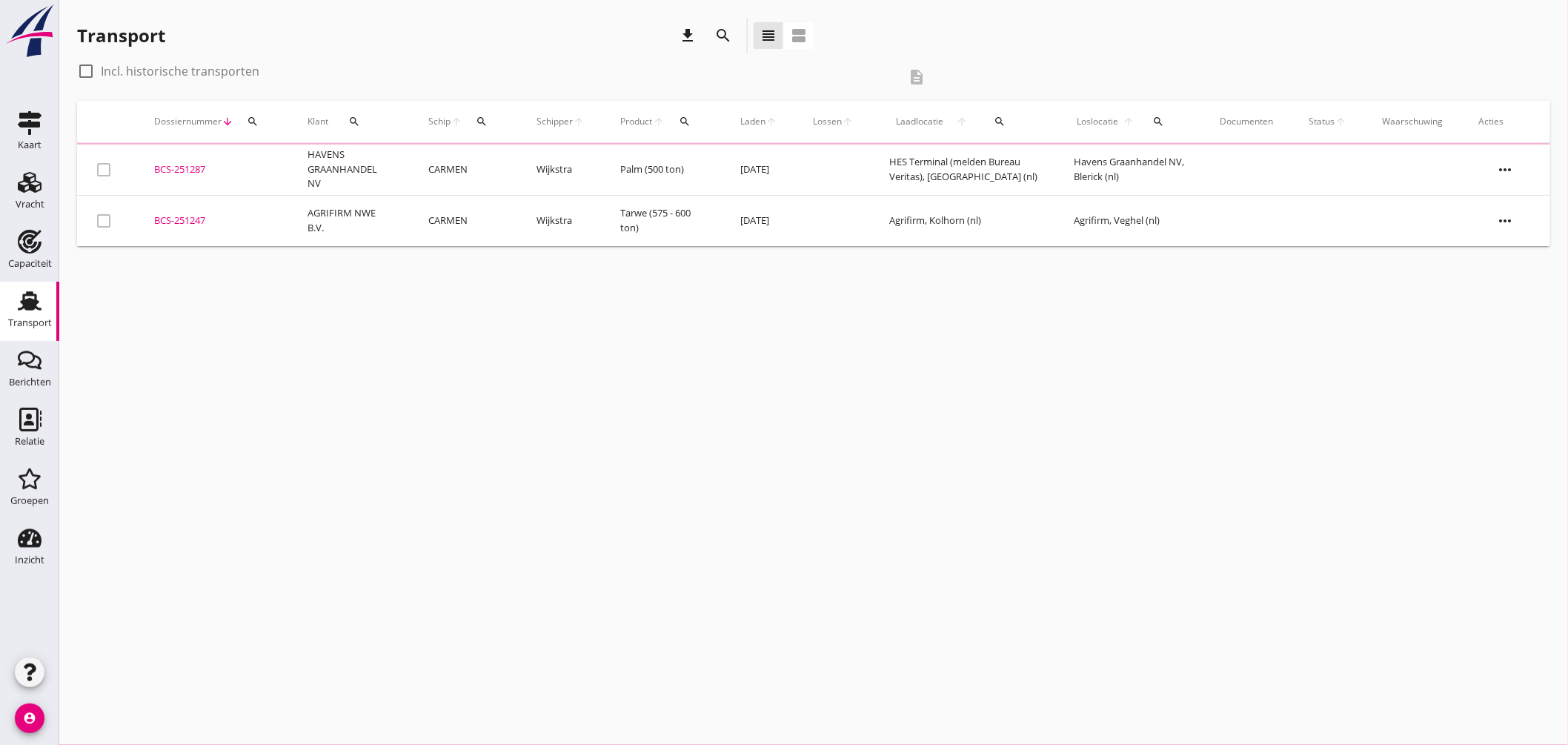
click at [485, 119] on icon "search" at bounding box center [482, 122] width 12 height 12
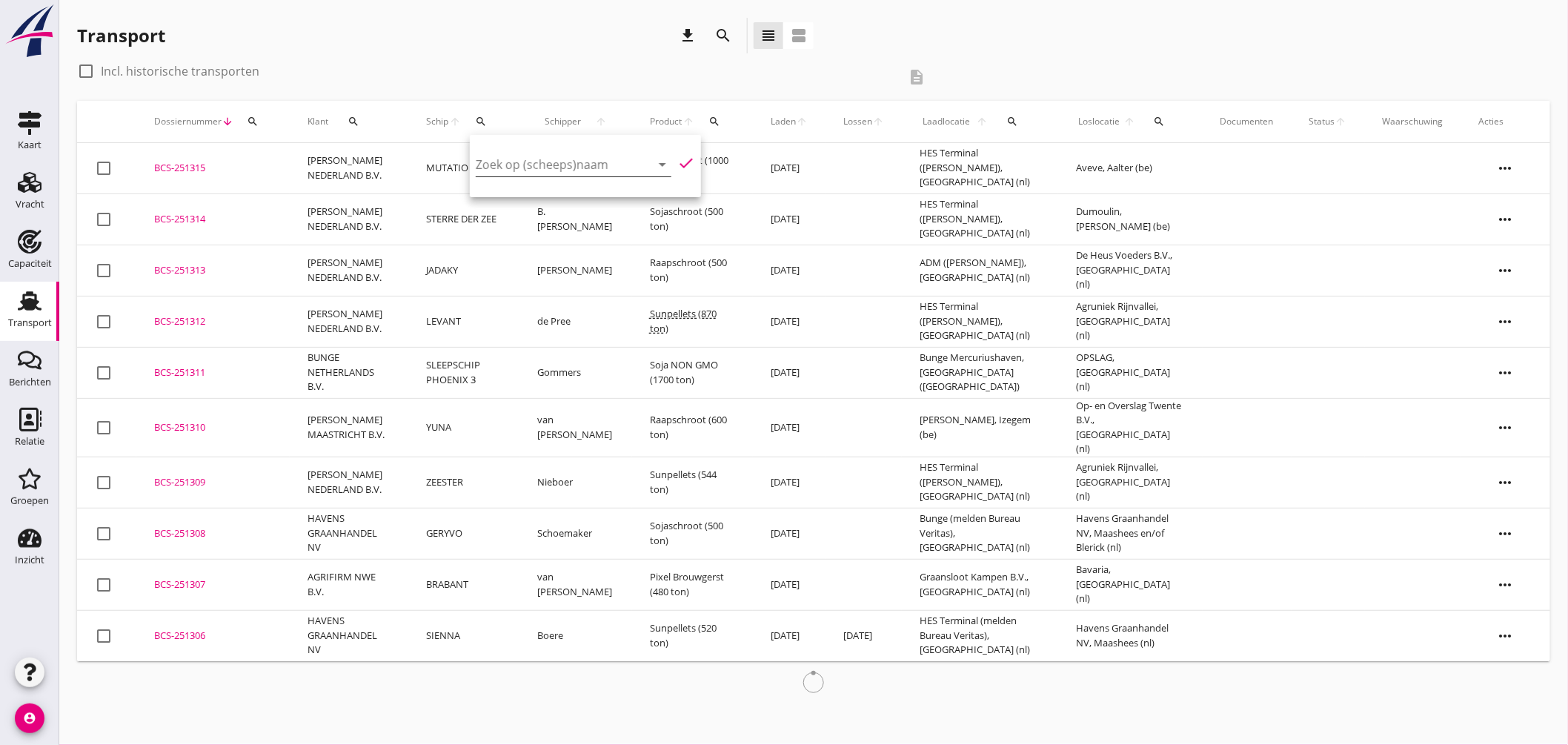
click at [526, 153] on input "Zoek op (scheeps)naam" at bounding box center [553, 164] width 154 height 24
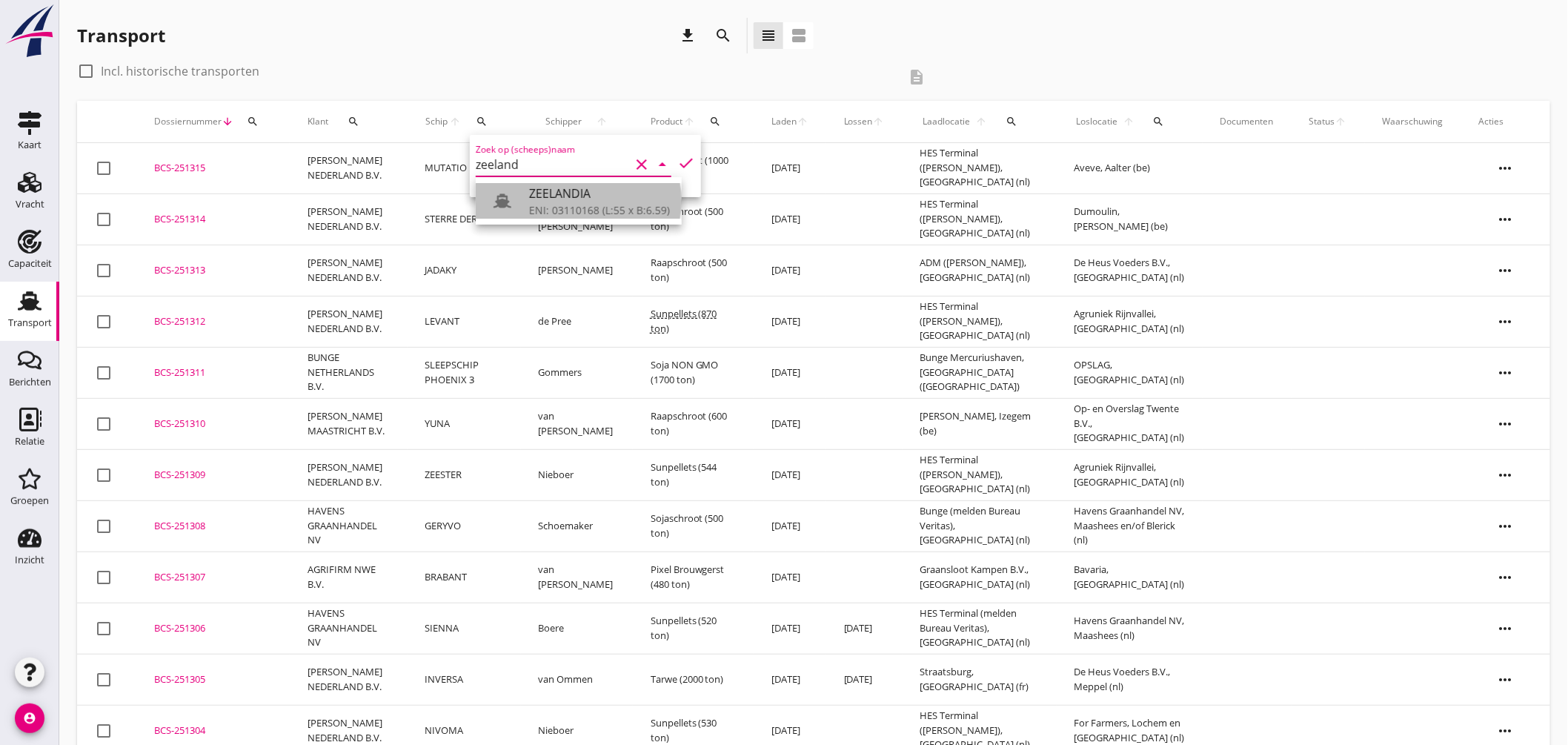
click at [560, 195] on div "ZEELANDIA" at bounding box center [599, 194] width 141 height 18
click at [677, 155] on icon "check" at bounding box center [686, 164] width 18 height 18
type input "ZEELANDIA"
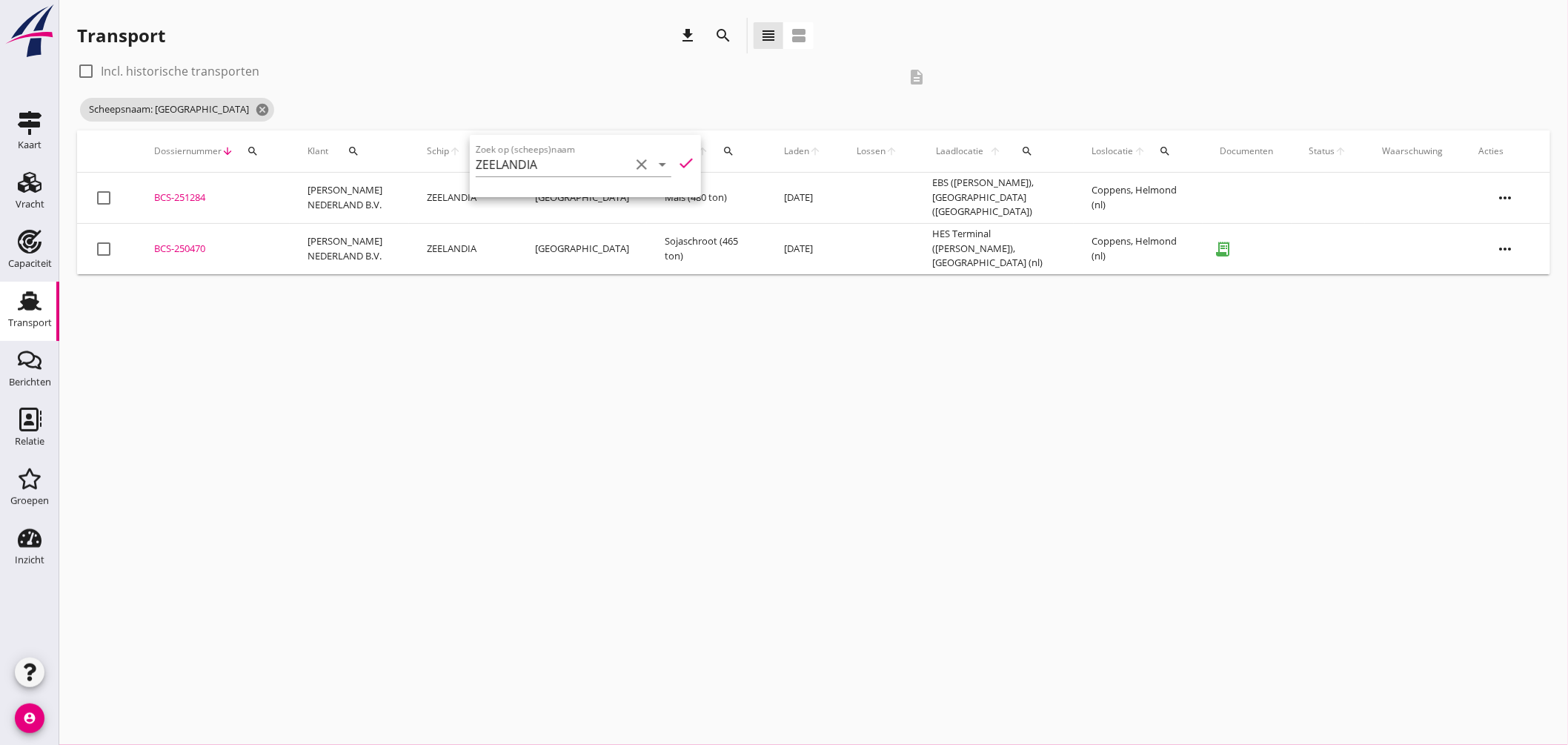
click at [185, 195] on div "BCS-251284" at bounding box center [213, 198] width 118 height 15
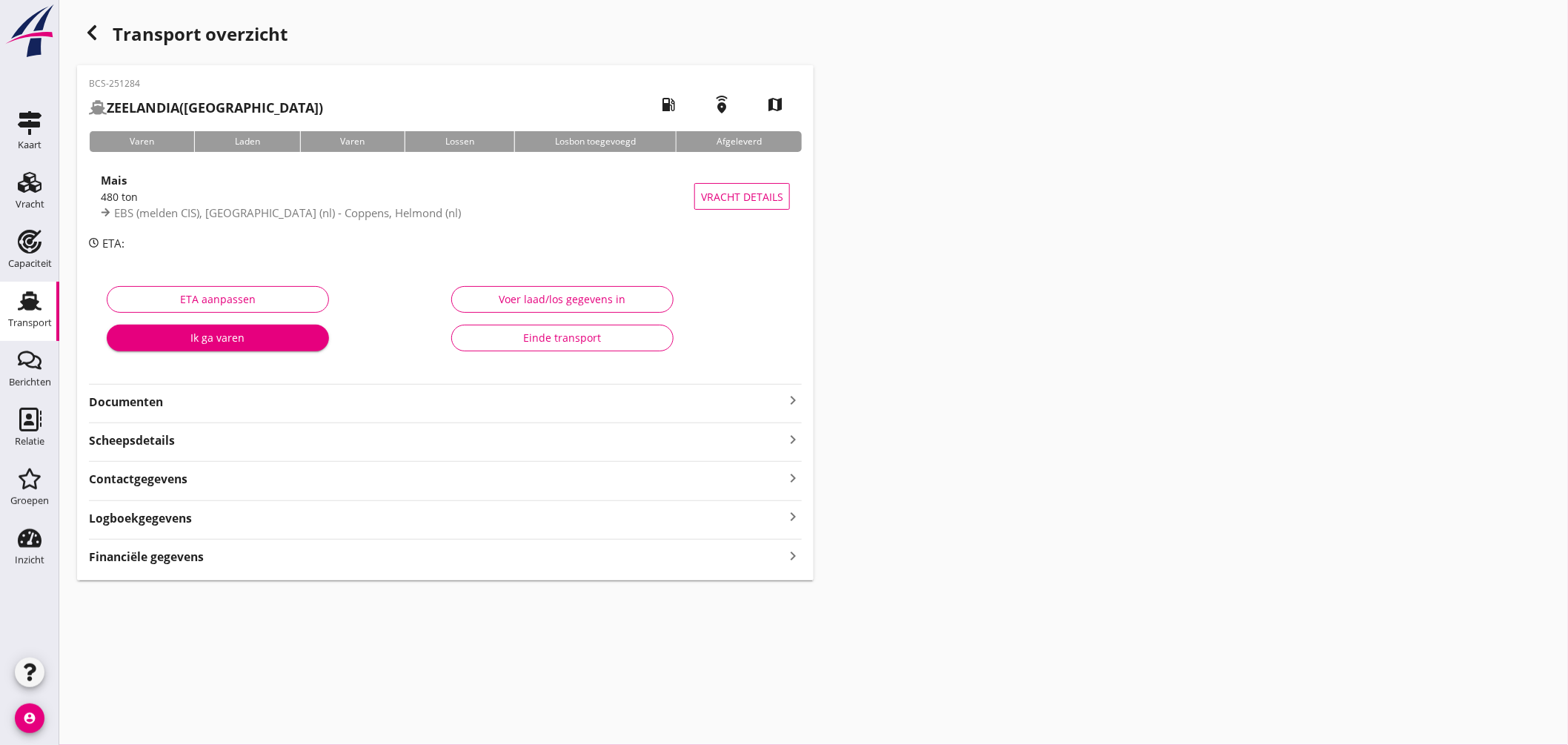
click at [795, 396] on icon "keyboard_arrow_right" at bounding box center [793, 400] width 18 height 18
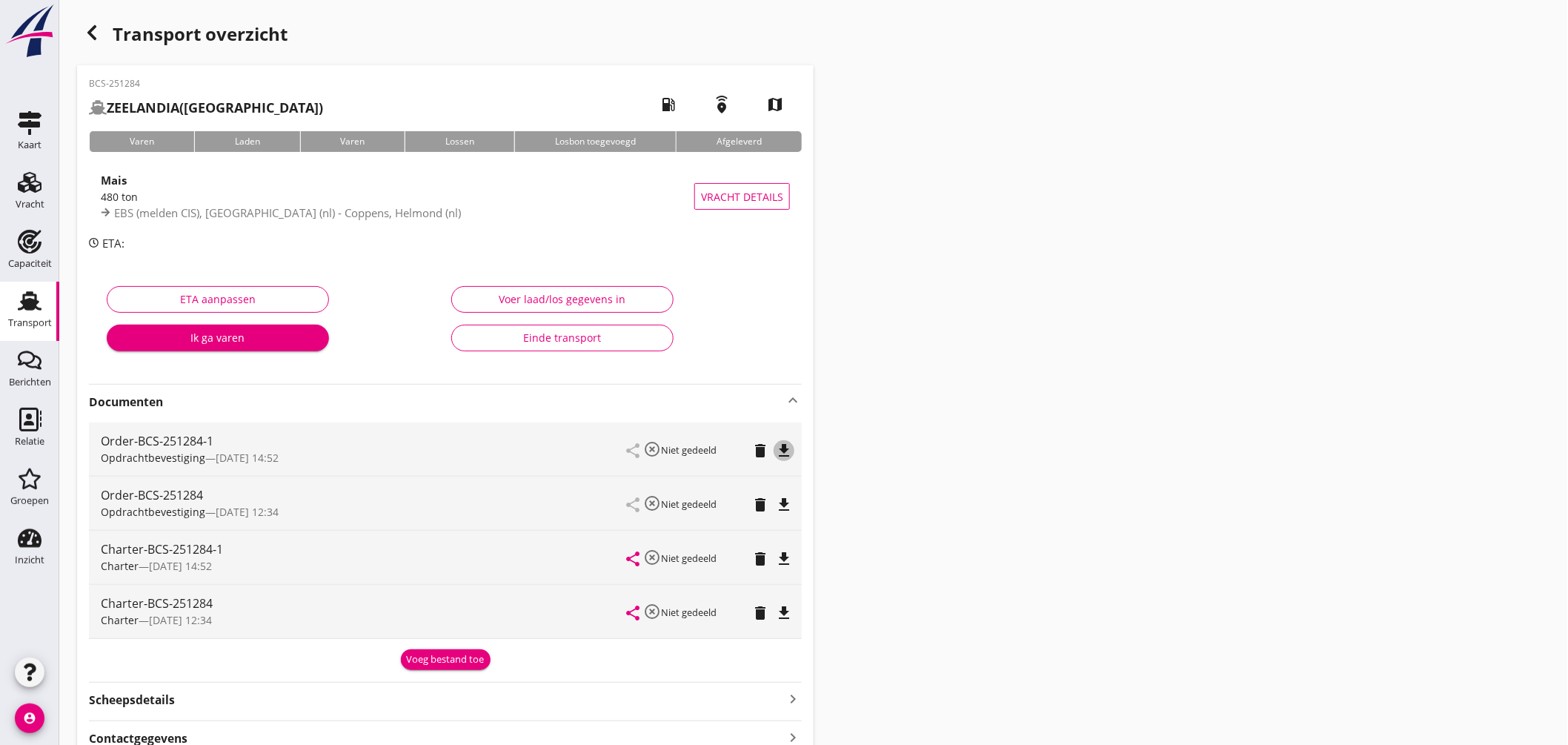
click at [786, 446] on icon "file_download" at bounding box center [784, 451] width 18 height 18
